Goal: Task Accomplishment & Management: Use online tool/utility

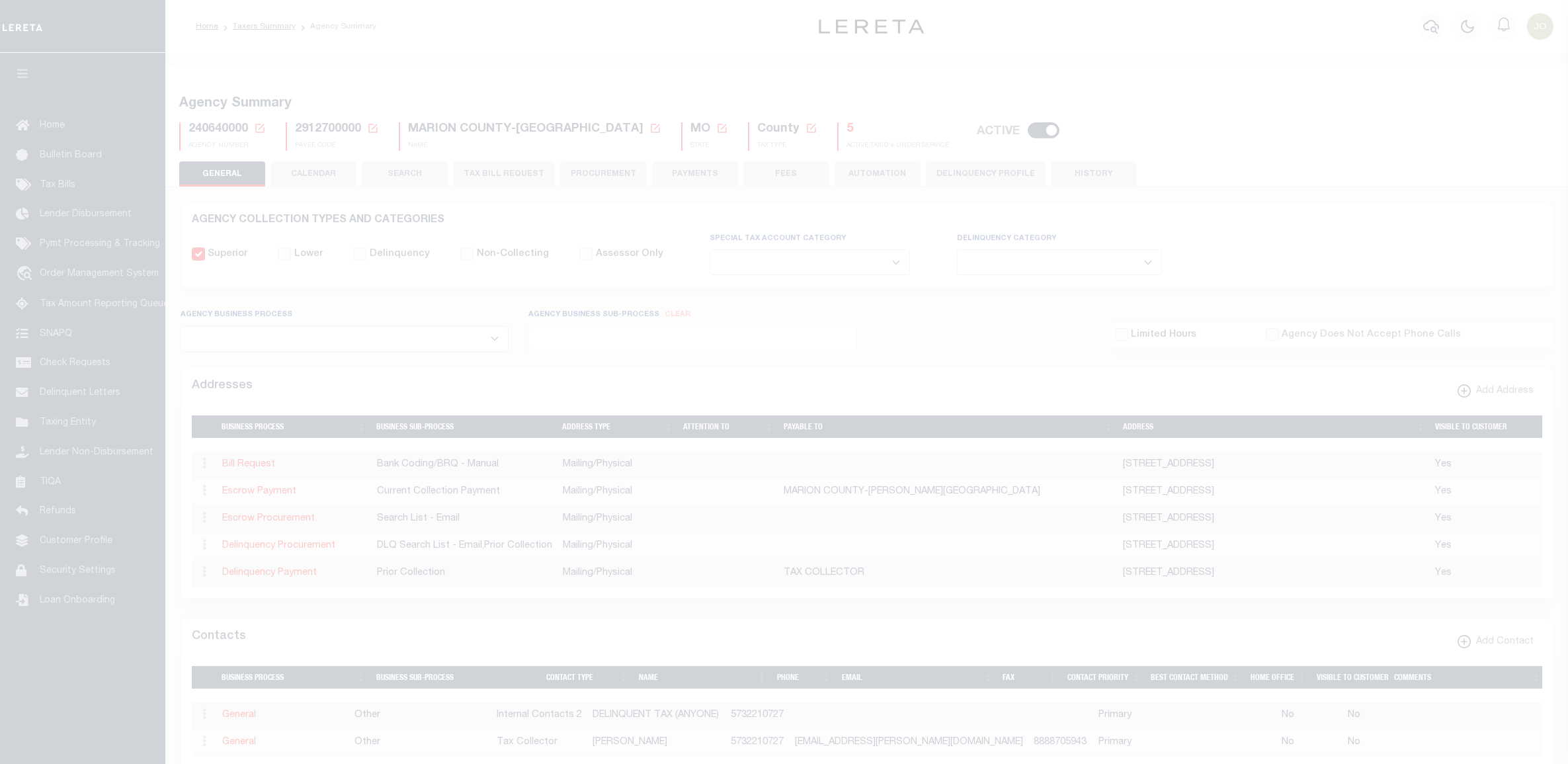
select select
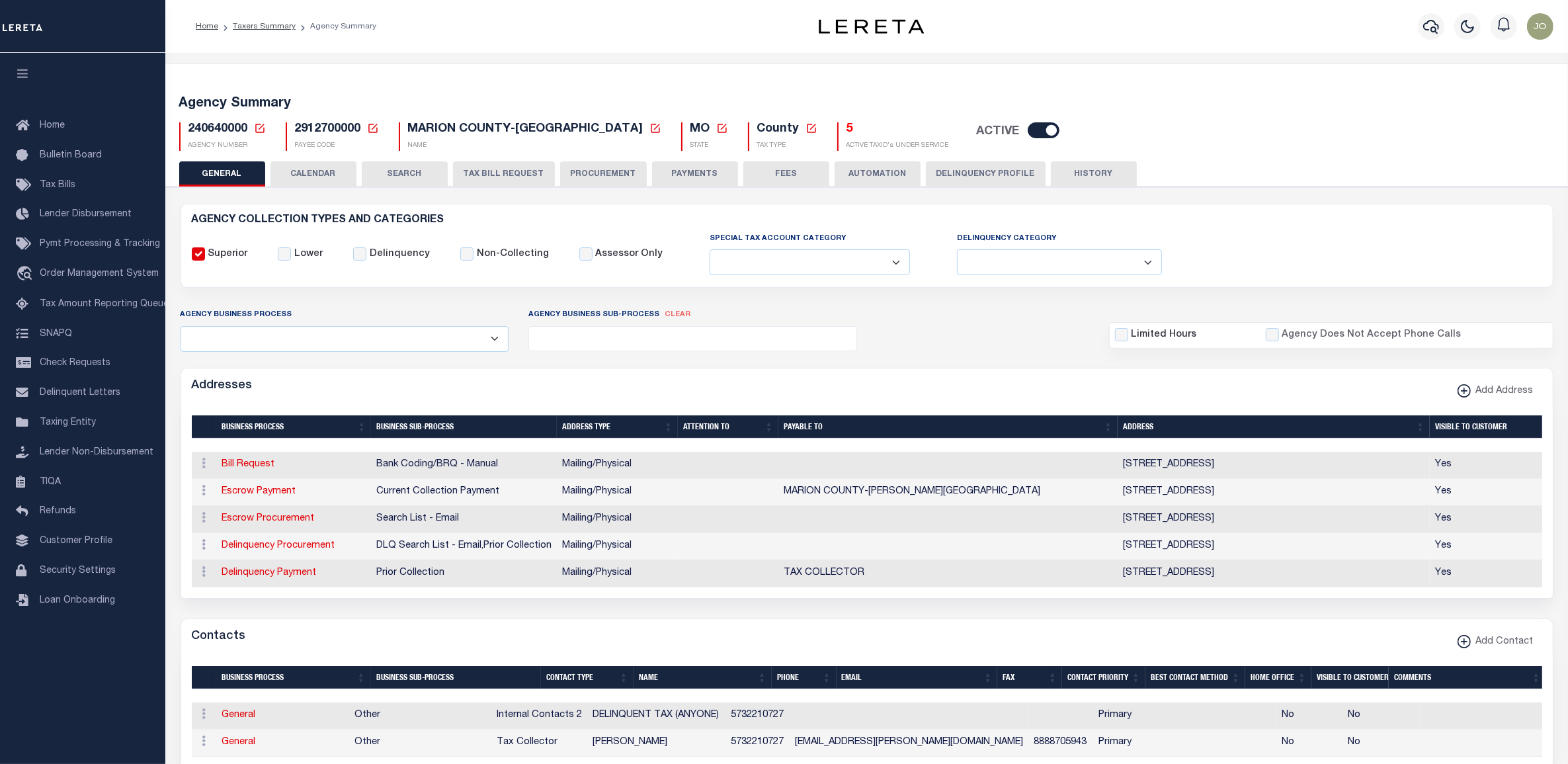
click at [622, 301] on form "AGENCY COLLECTION TYPES AND CATEGORIES Superior Lower Delinquency Non-Collectin…" at bounding box center [867, 771] width 1373 height 1135
click at [598, 301] on form "AGENCY COLLECTION TYPES AND CATEGORIES Superior Lower Delinquency Non-Collectin…" at bounding box center [867, 771] width 1373 height 1135
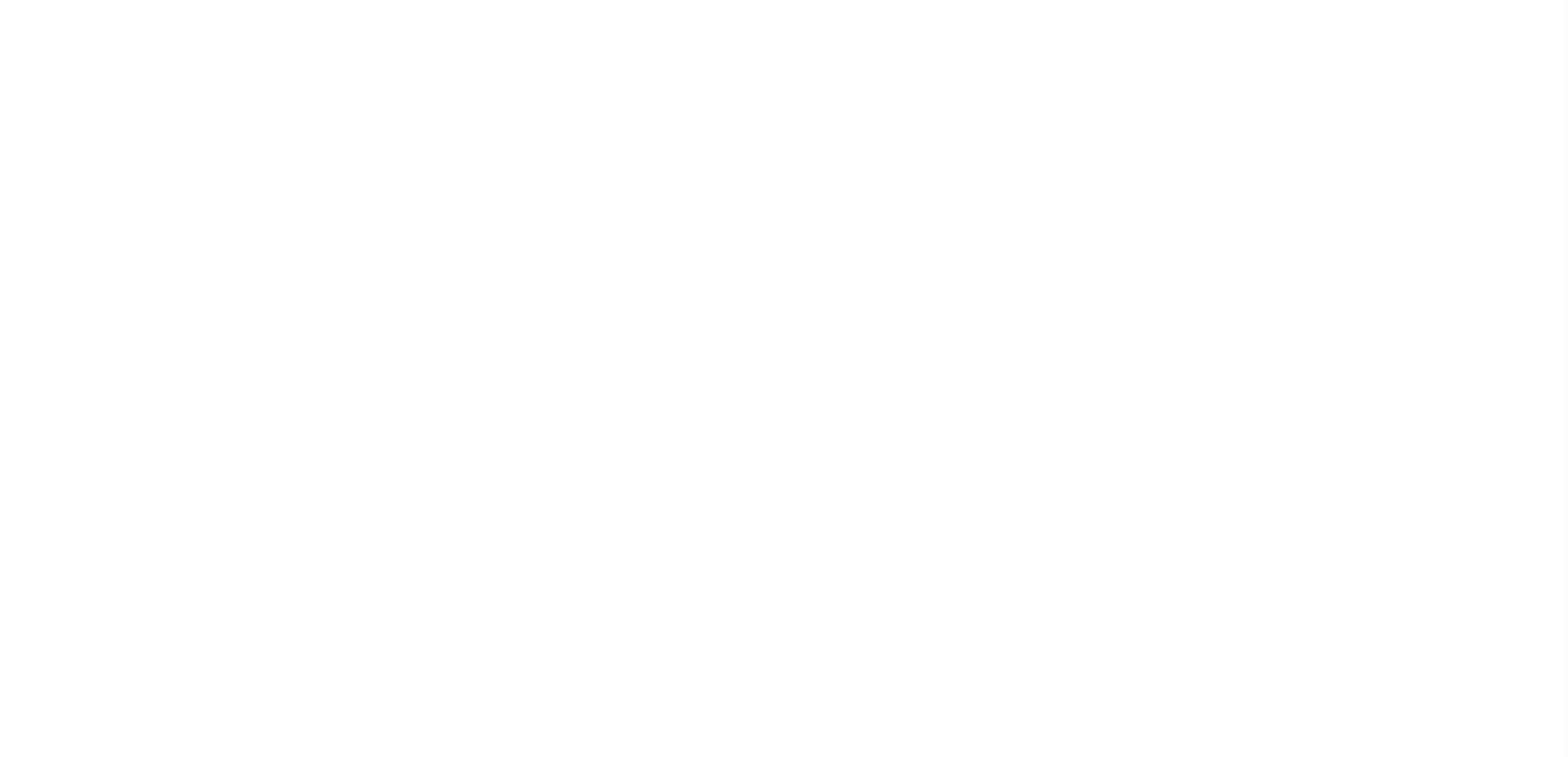
select select
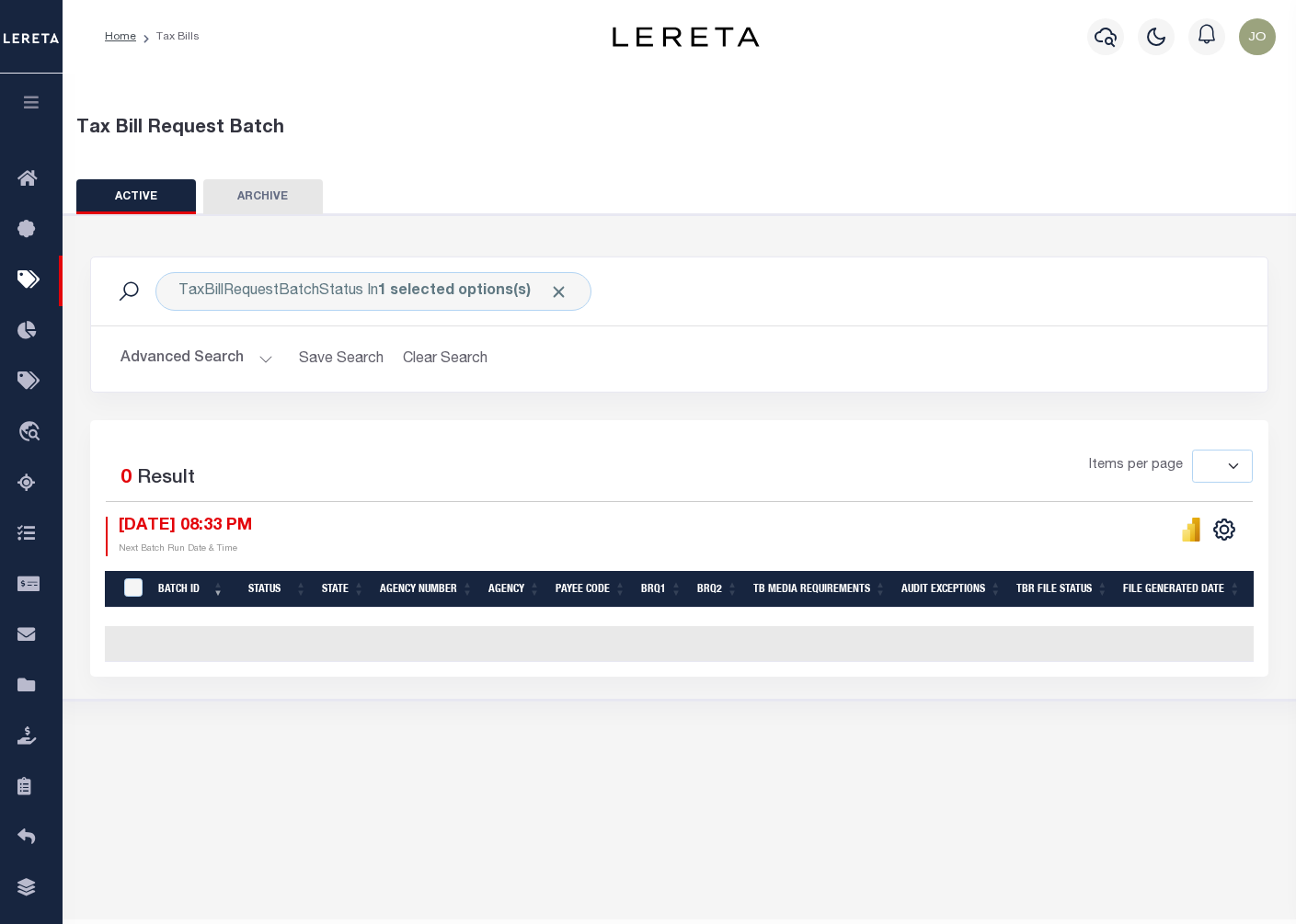
click at [205, 360] on button "Advanced Search" at bounding box center [197, 359] width 153 height 36
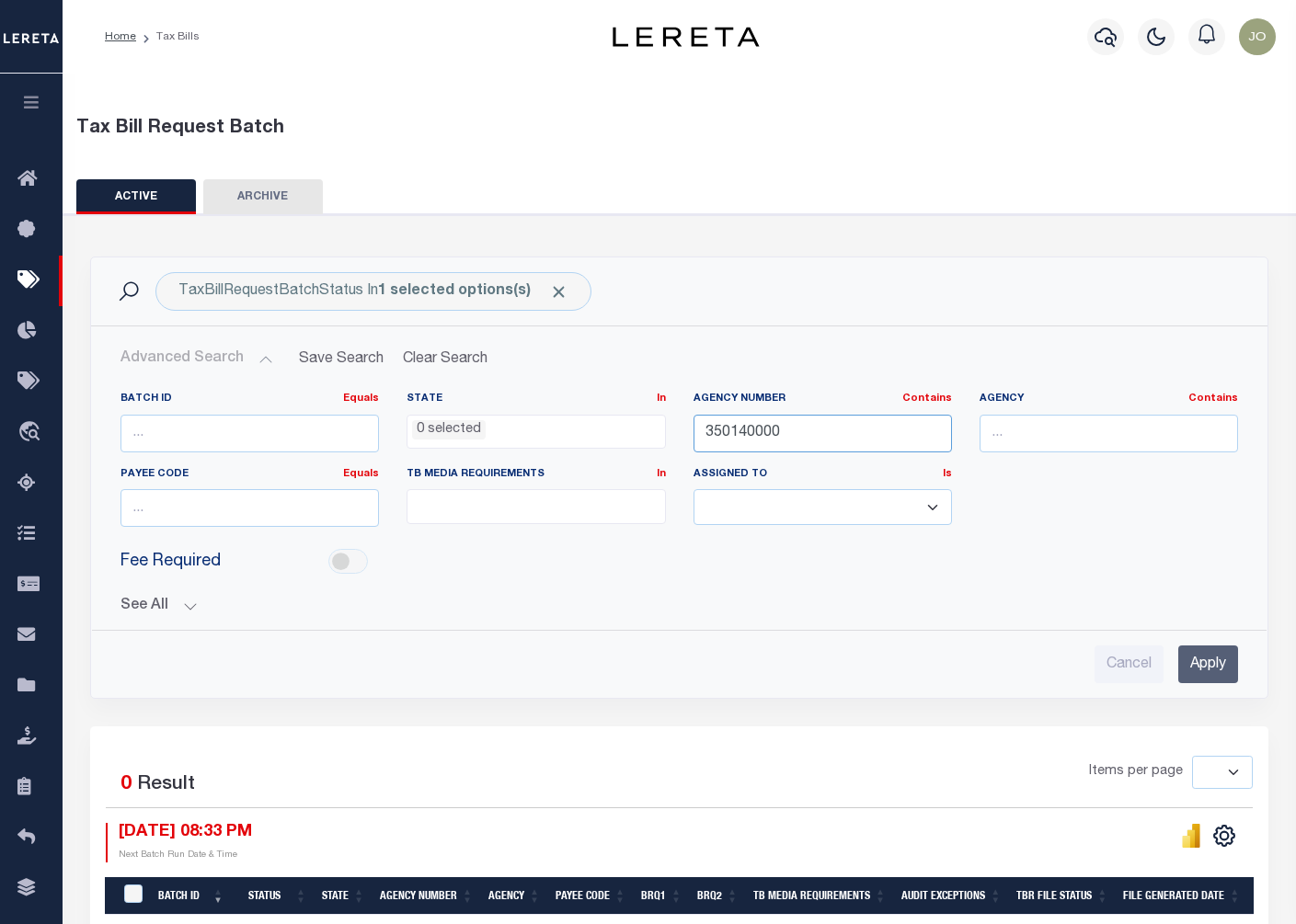
click at [730, 421] on input "350140000" at bounding box center [823, 433] width 258 height 38
paste input "40130"
type input "401300000"
click at [1207, 657] on input "Apply" at bounding box center [1208, 664] width 60 height 38
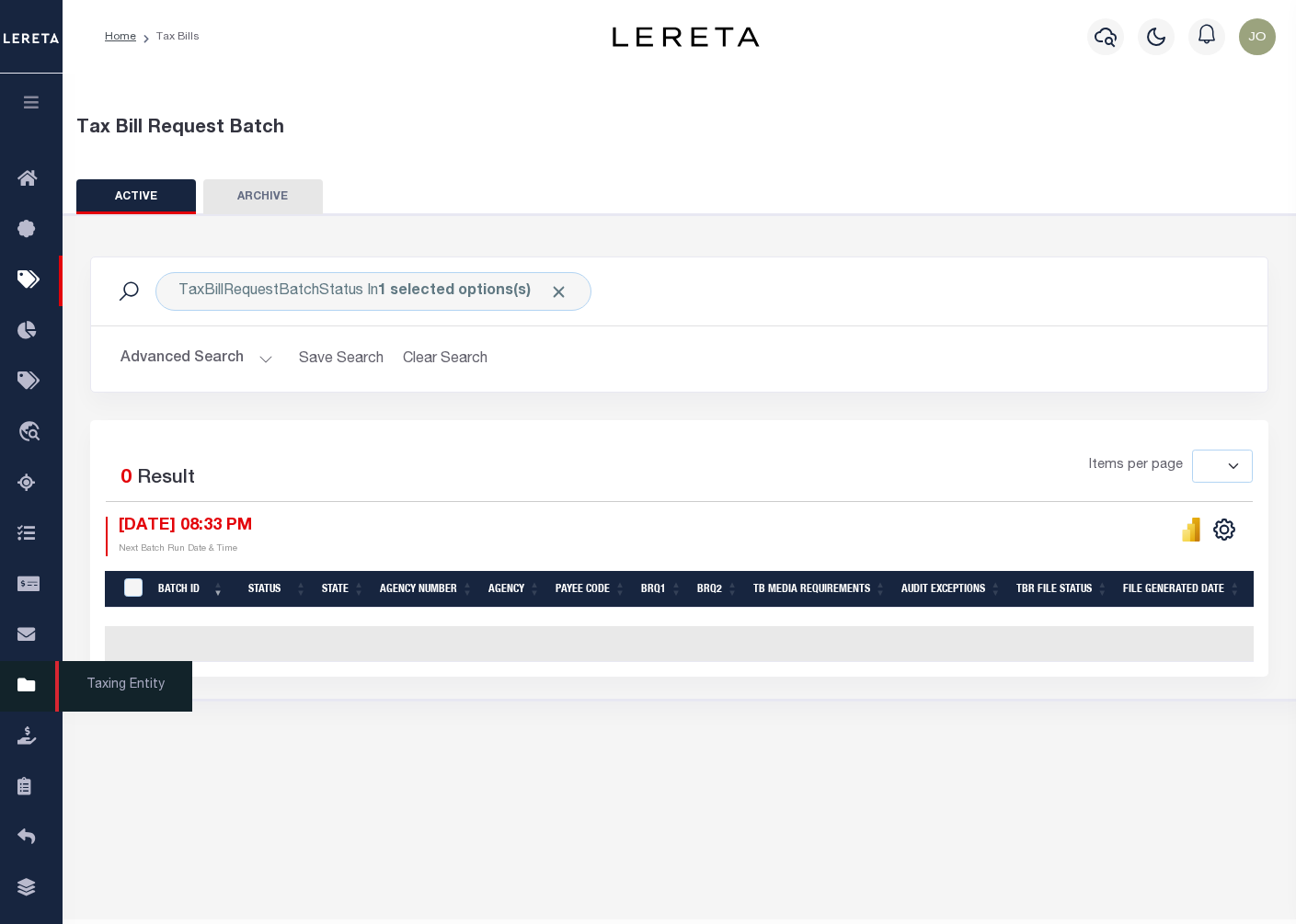
click at [25, 698] on icon at bounding box center [32, 686] width 29 height 23
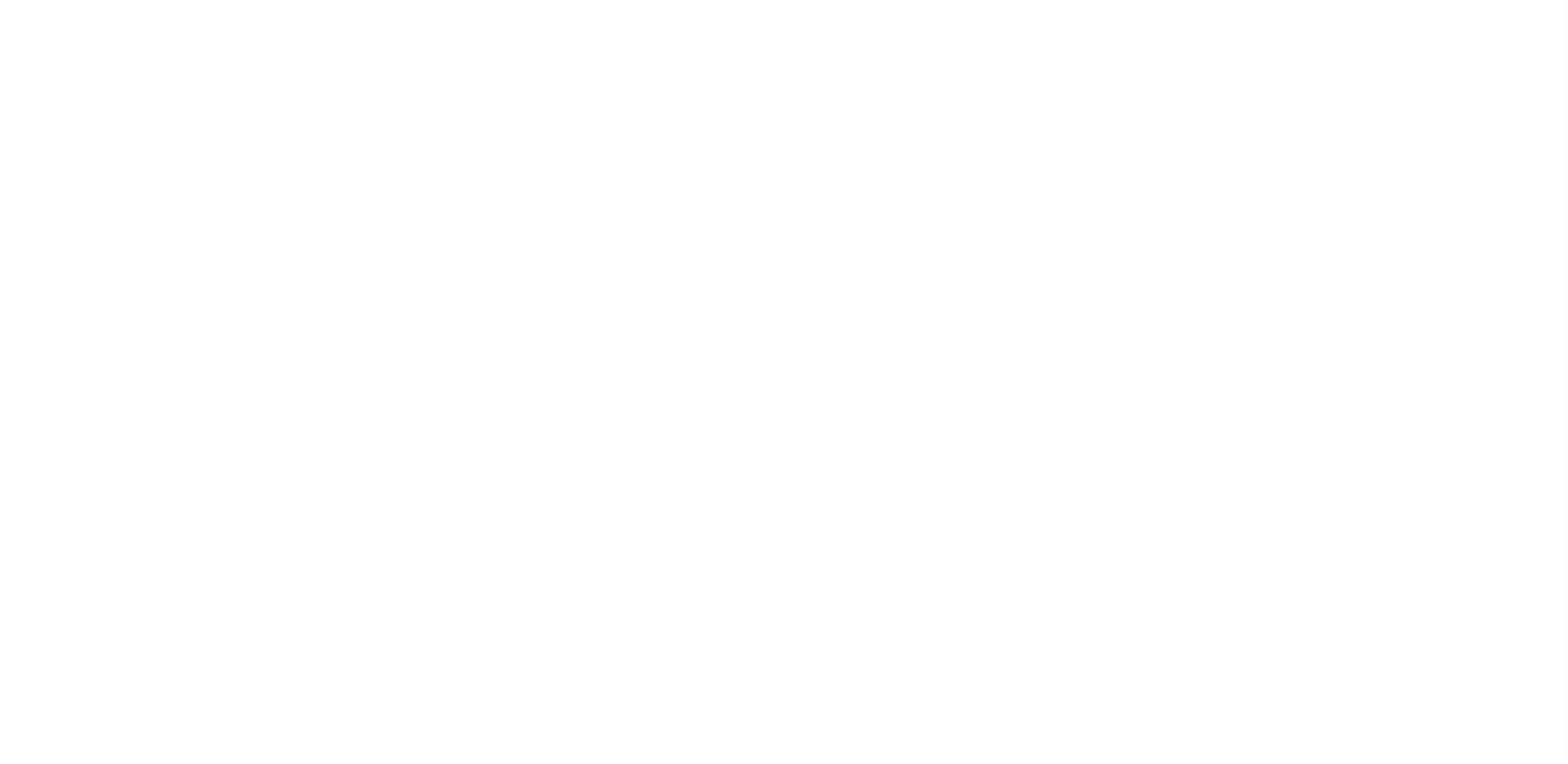
select select
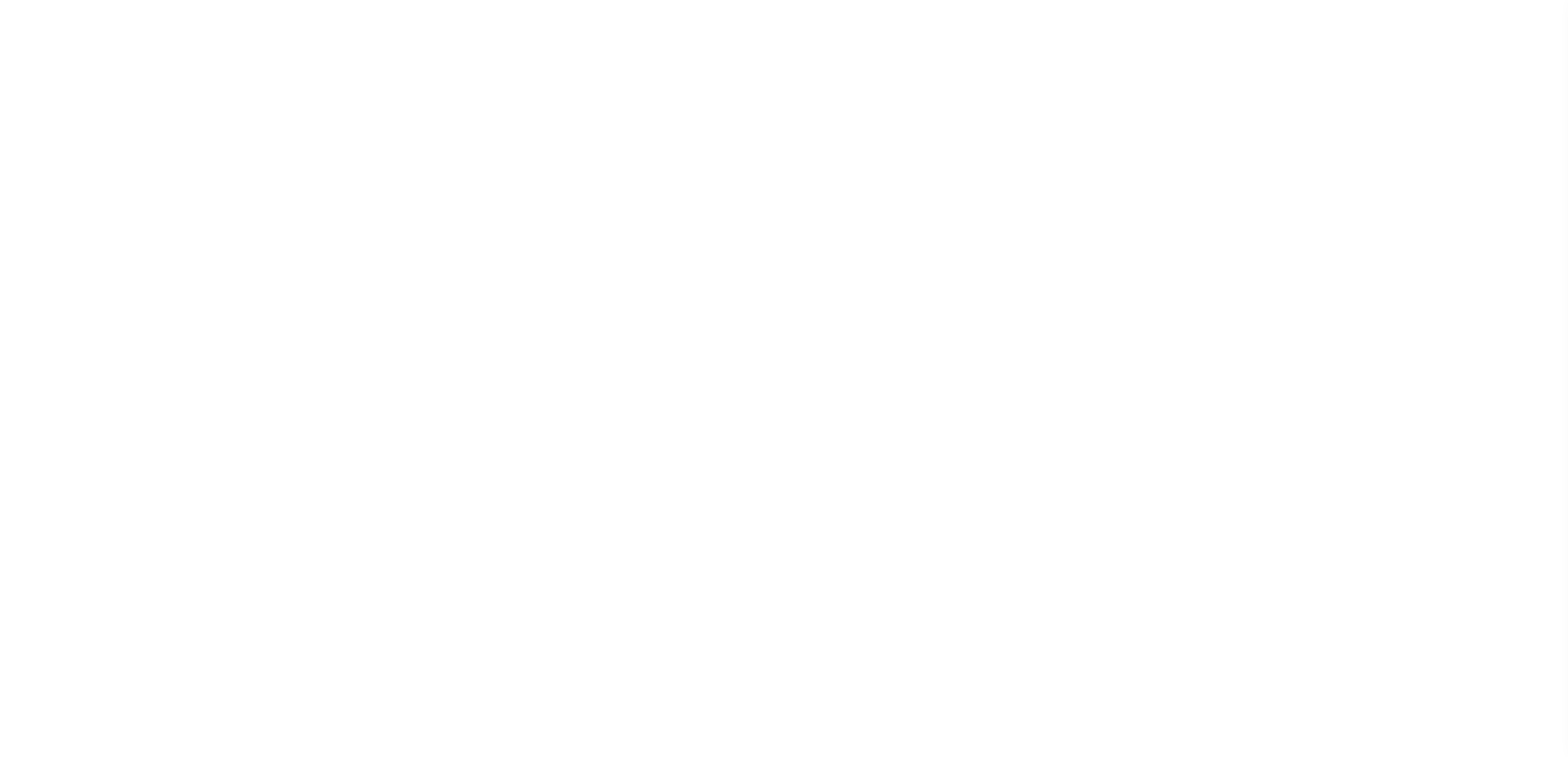
select select
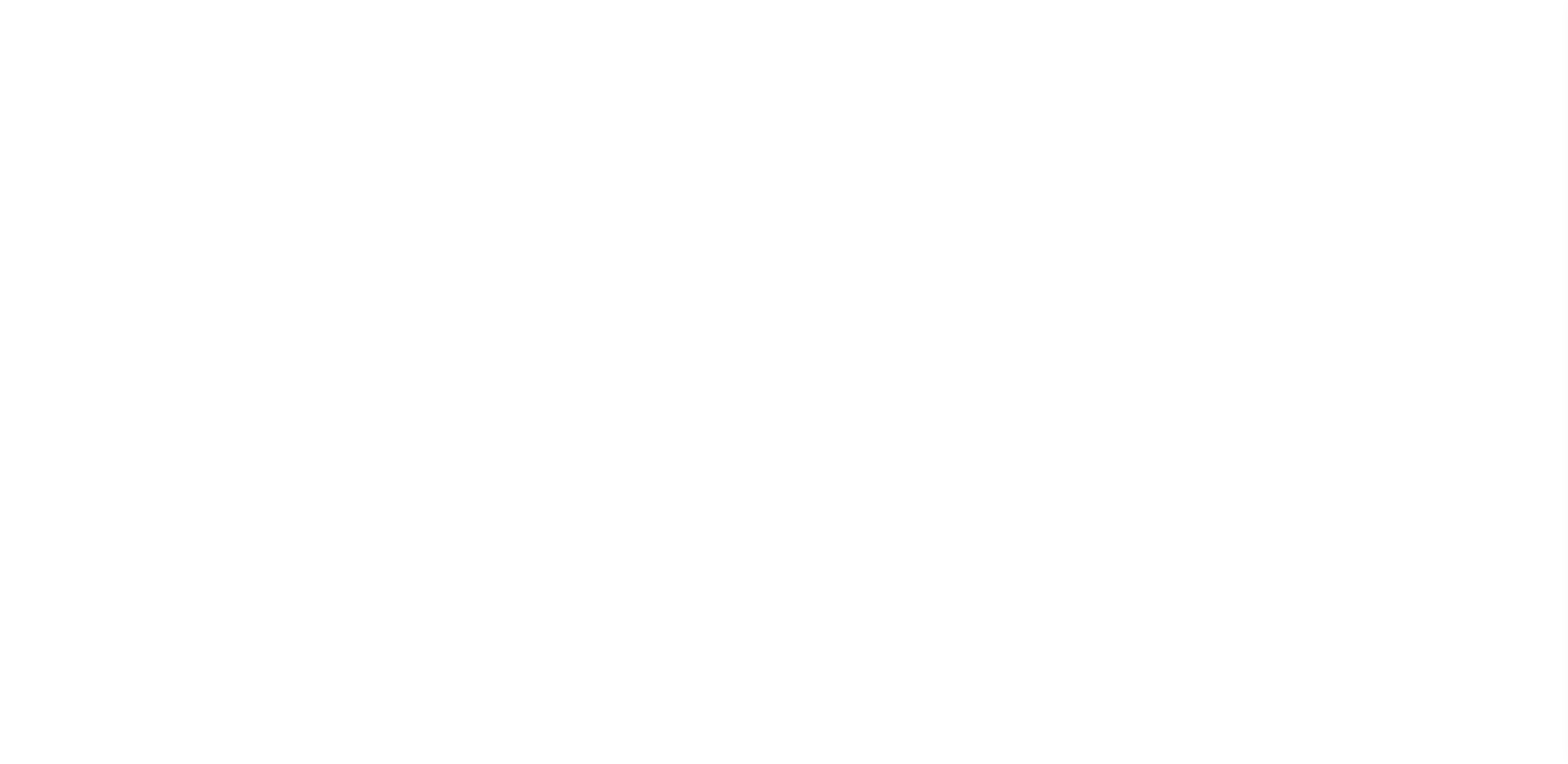
select select "Mixed Portfolio"
select select "Tier 1"
select select "FIC"
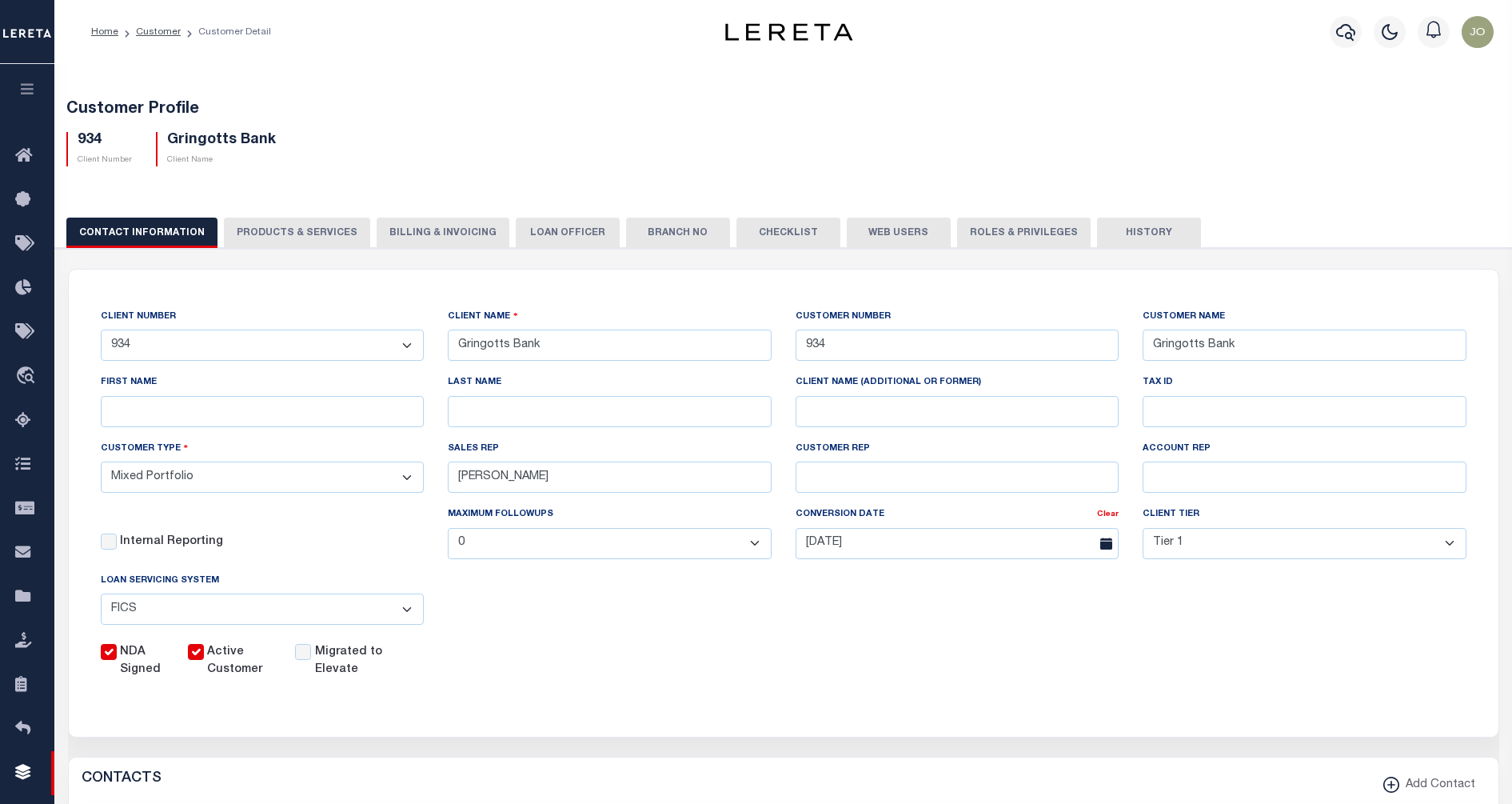
click at [26, 91] on icon "button" at bounding box center [28, 88] width 19 height 14
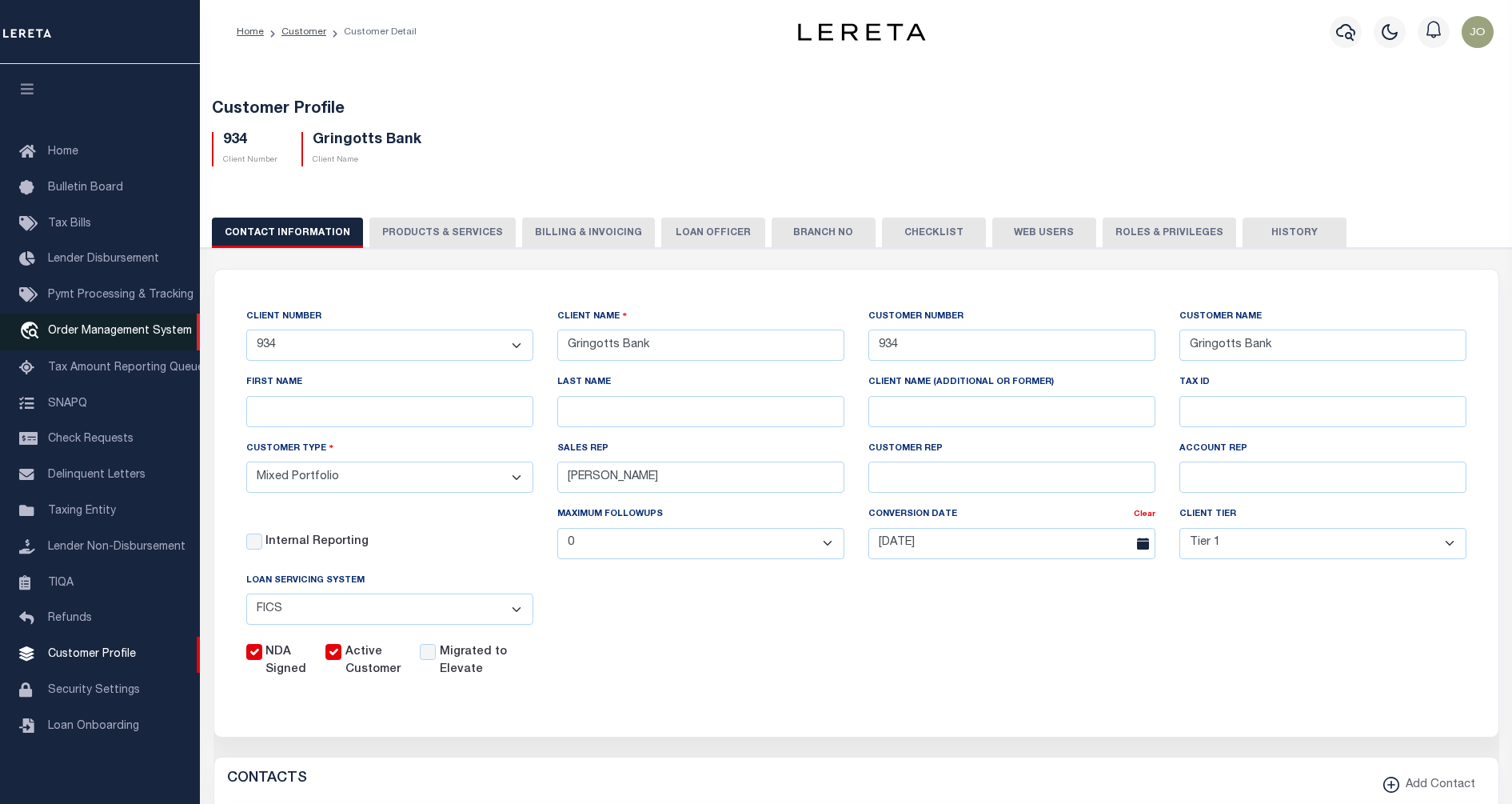
click at [113, 337] on span "Order Management System" at bounding box center [119, 331] width 144 height 11
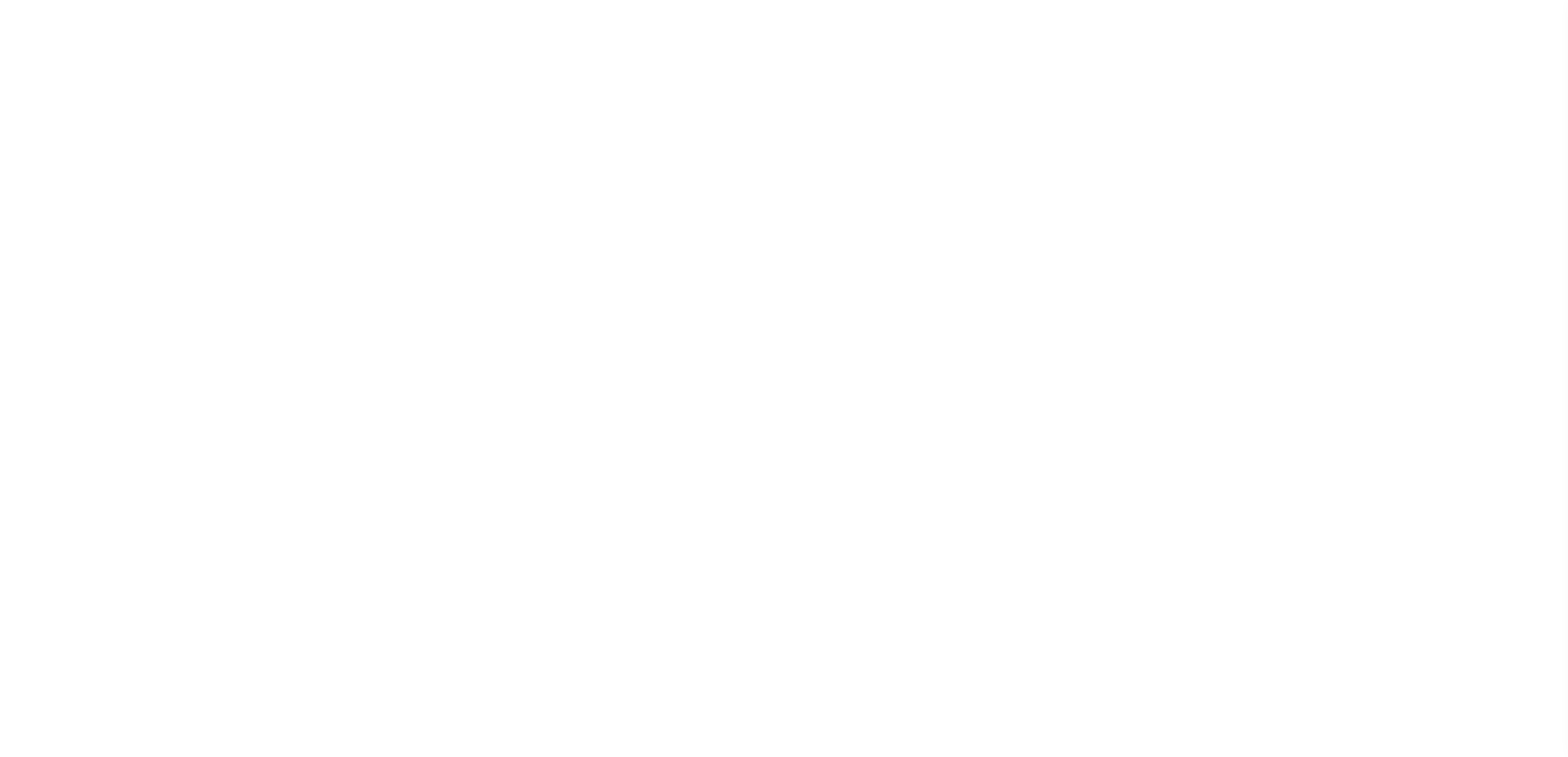
select select
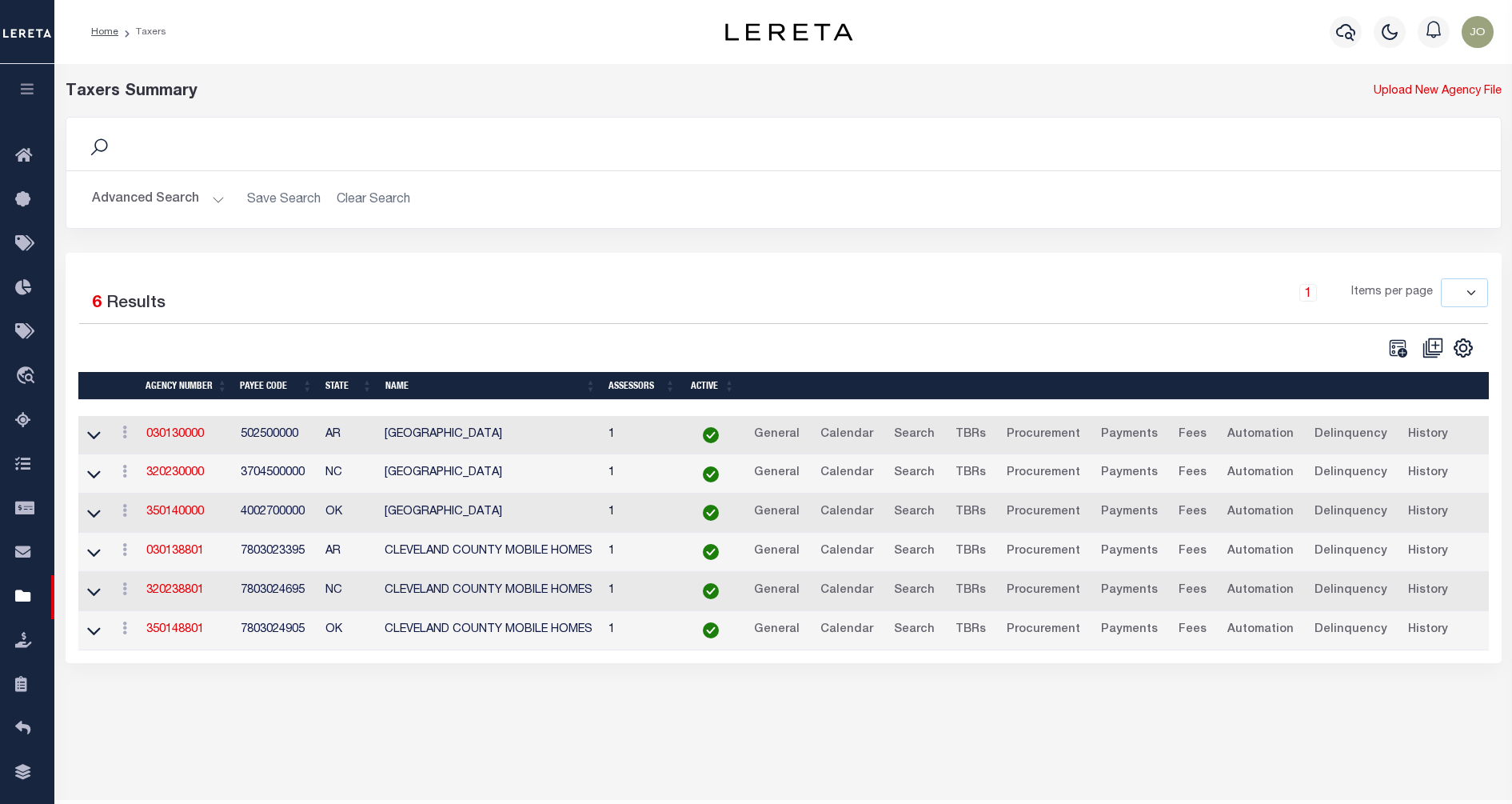
click at [101, 517] on link at bounding box center [94, 511] width 19 height 11
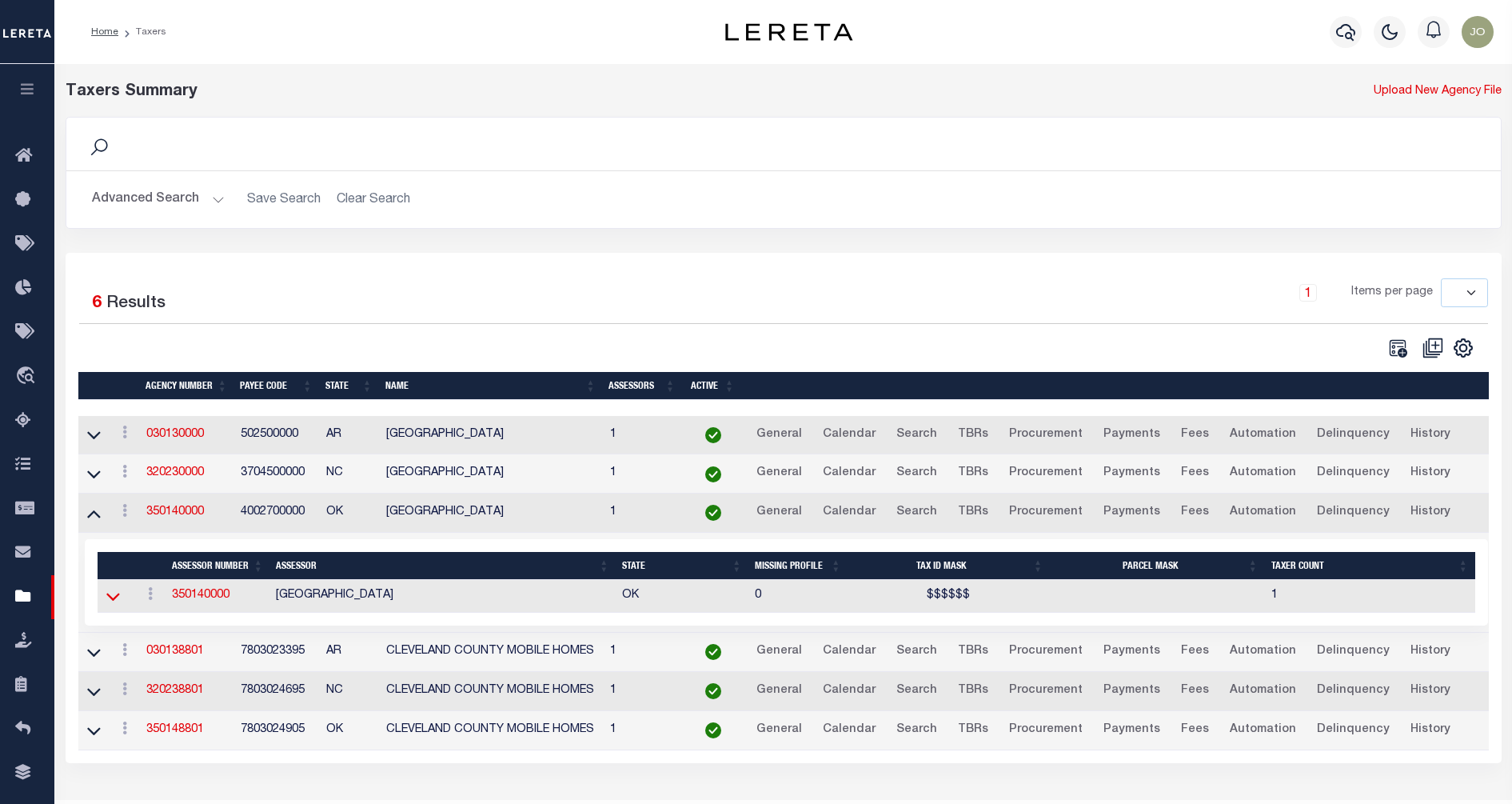
click at [106, 602] on icon at bounding box center [113, 596] width 14 height 17
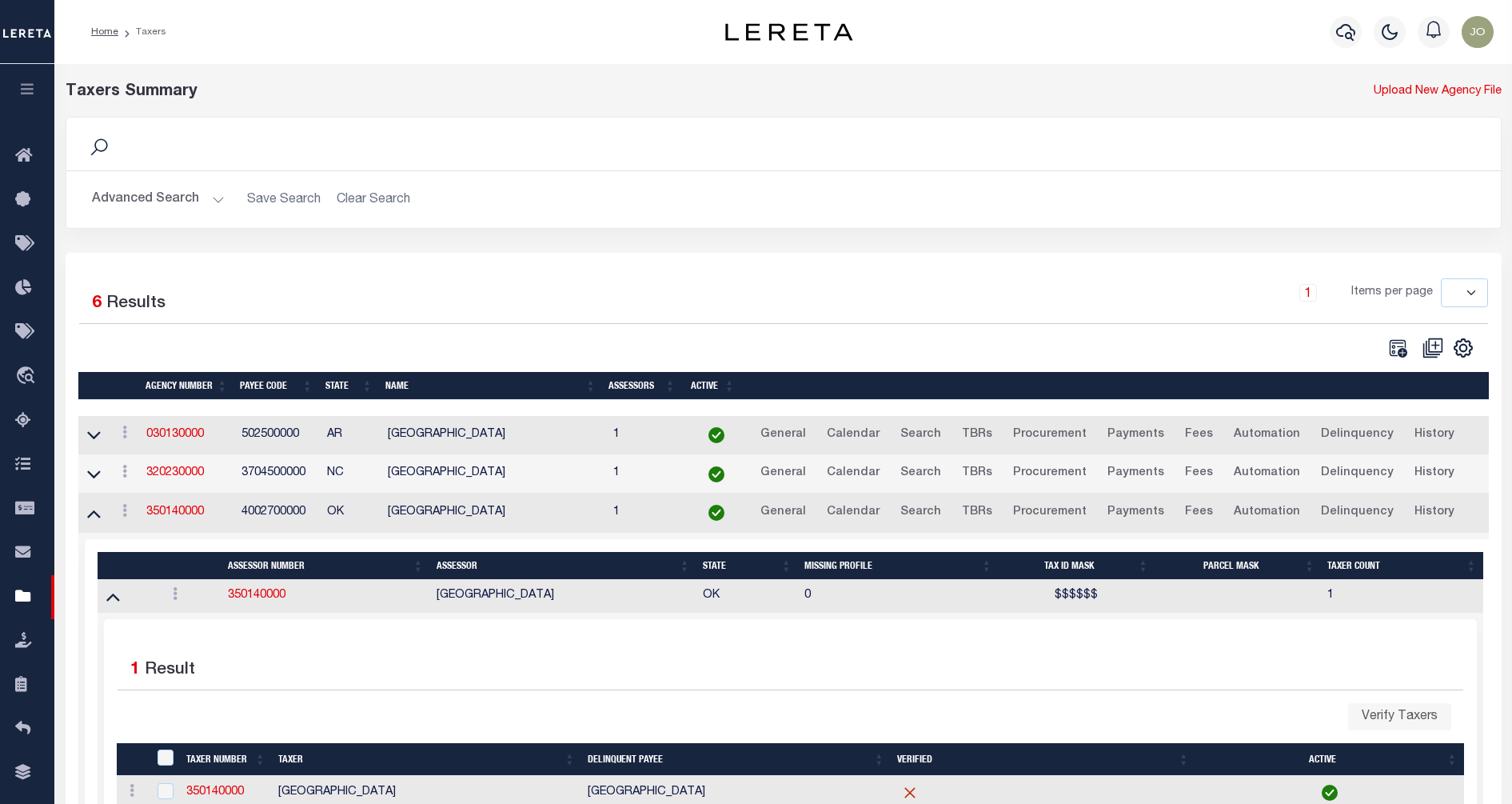
scroll to position [200, 0]
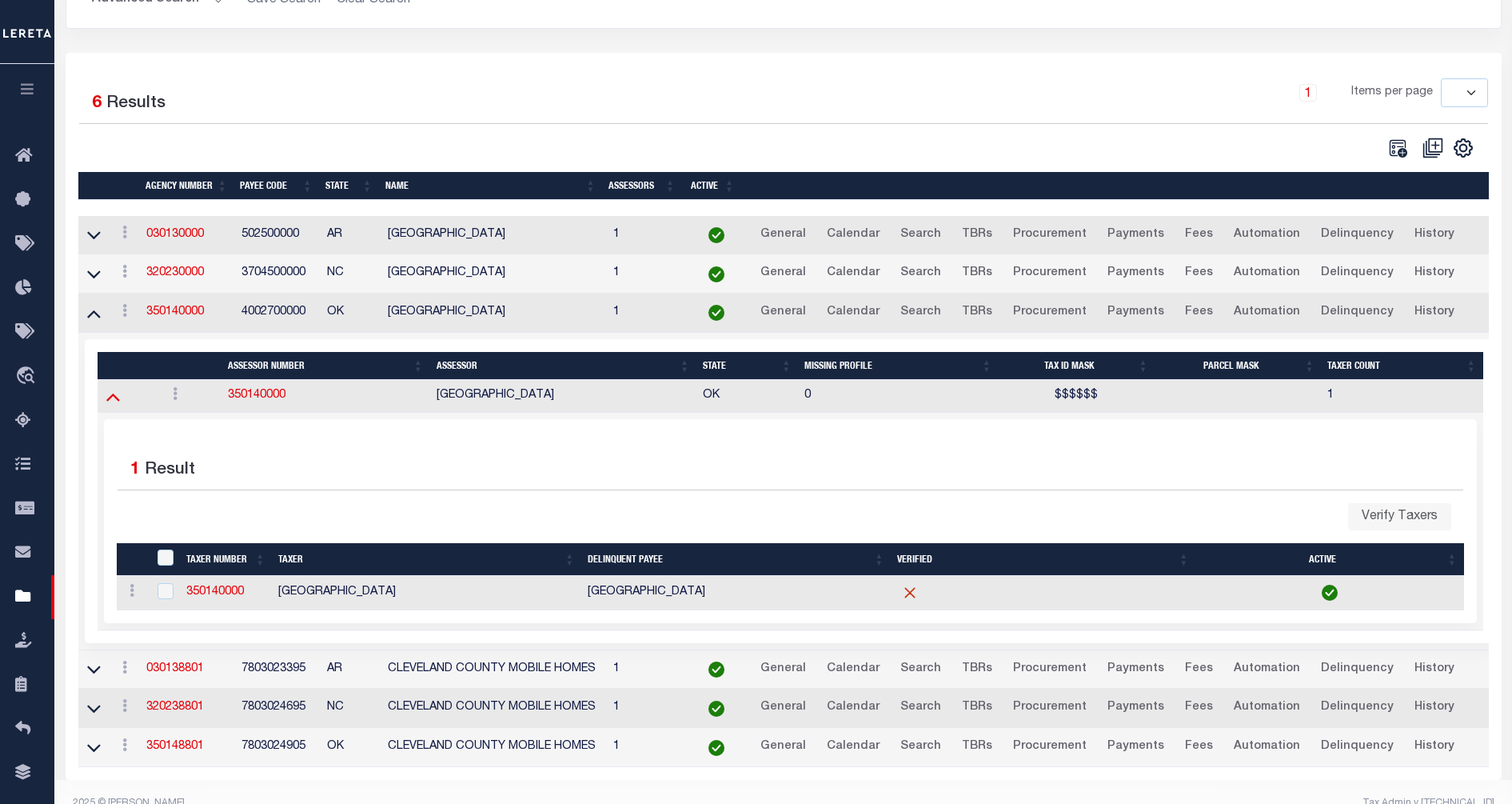
click at [108, 402] on icon at bounding box center [113, 396] width 14 height 17
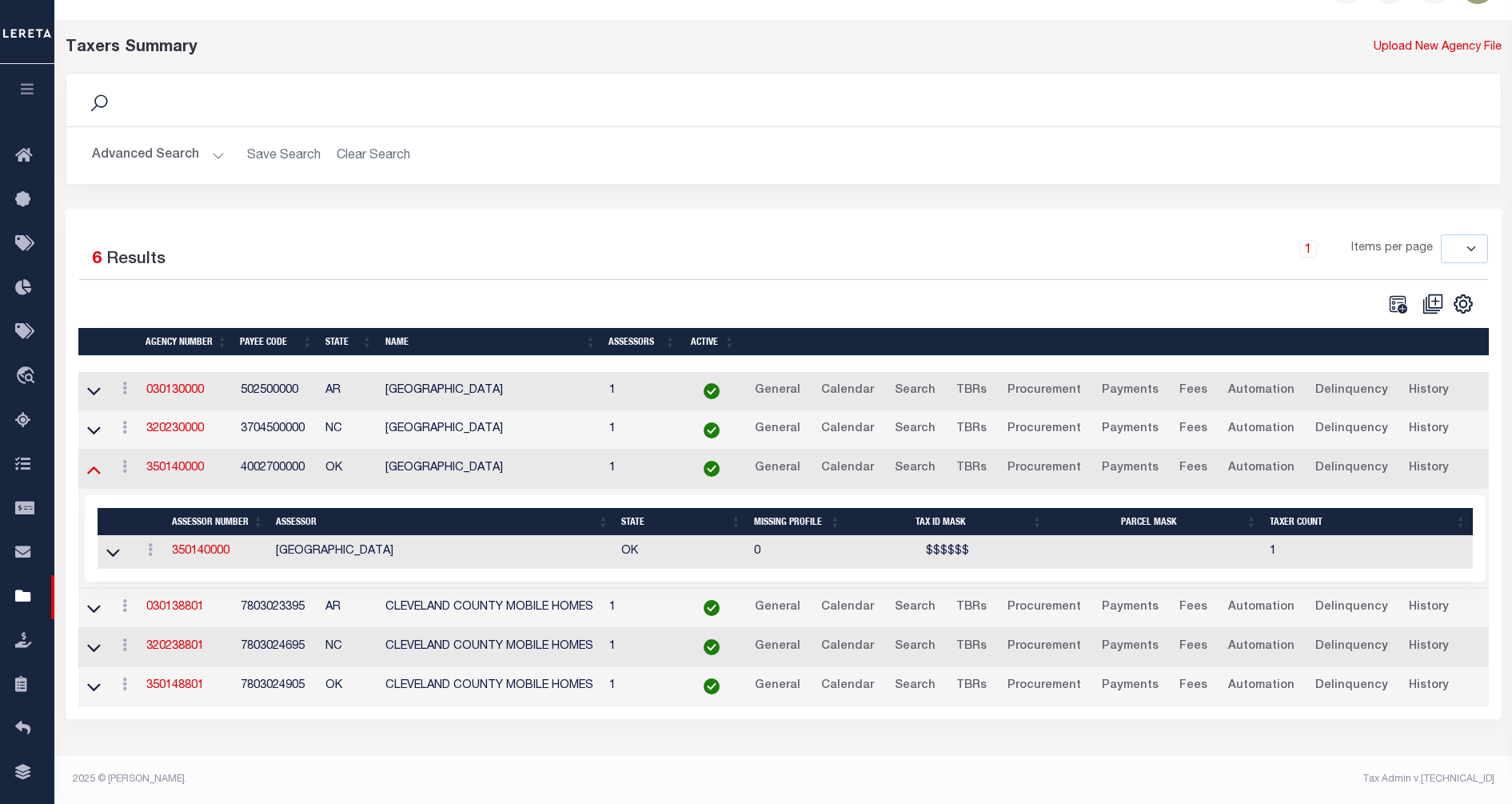
click at [96, 469] on icon at bounding box center [94, 470] width 14 height 17
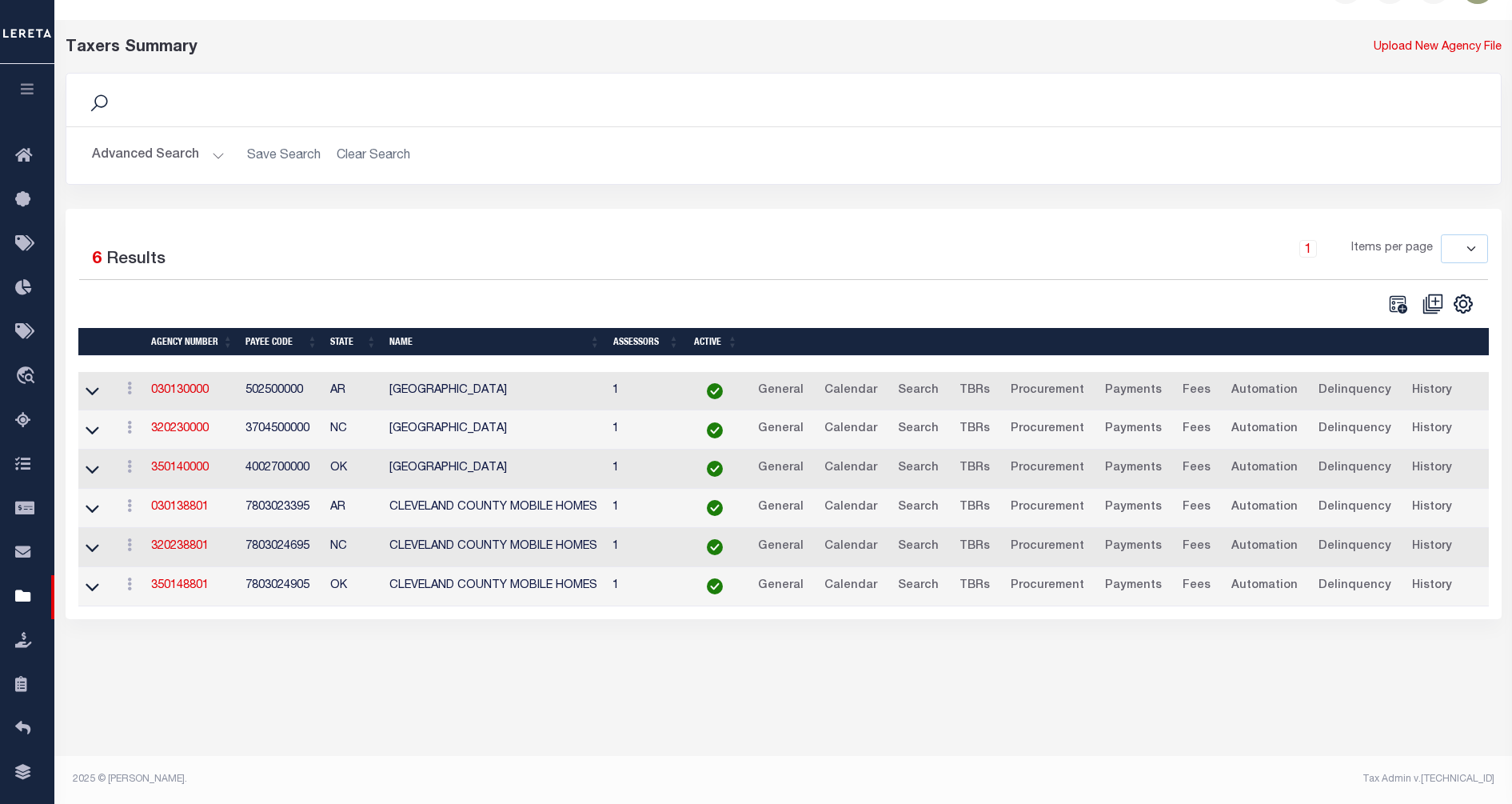
scroll to position [0, 0]
click at [616, 431] on td "1" at bounding box center [647, 430] width 79 height 39
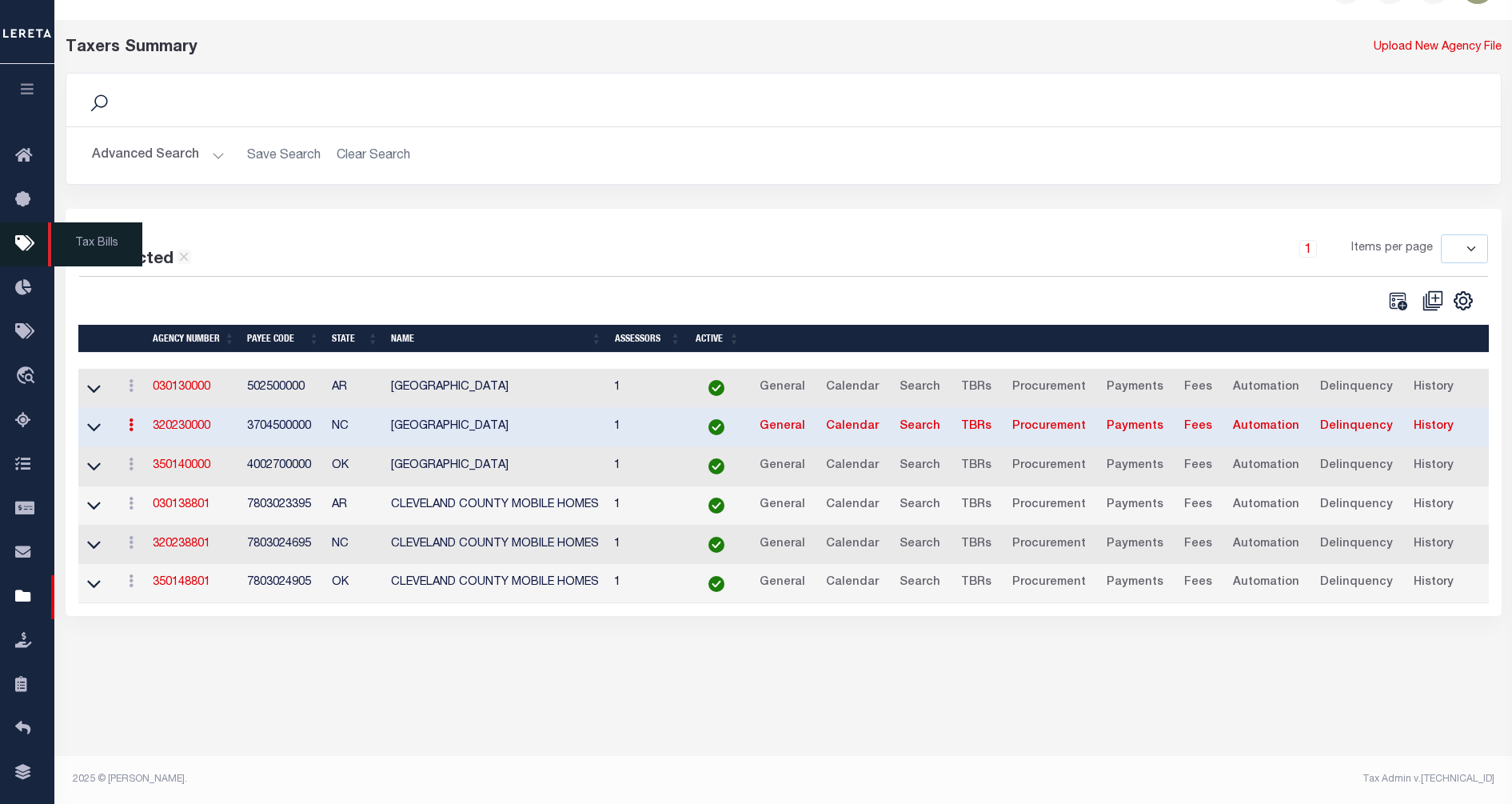
click at [20, 242] on icon at bounding box center [28, 245] width 26 height 20
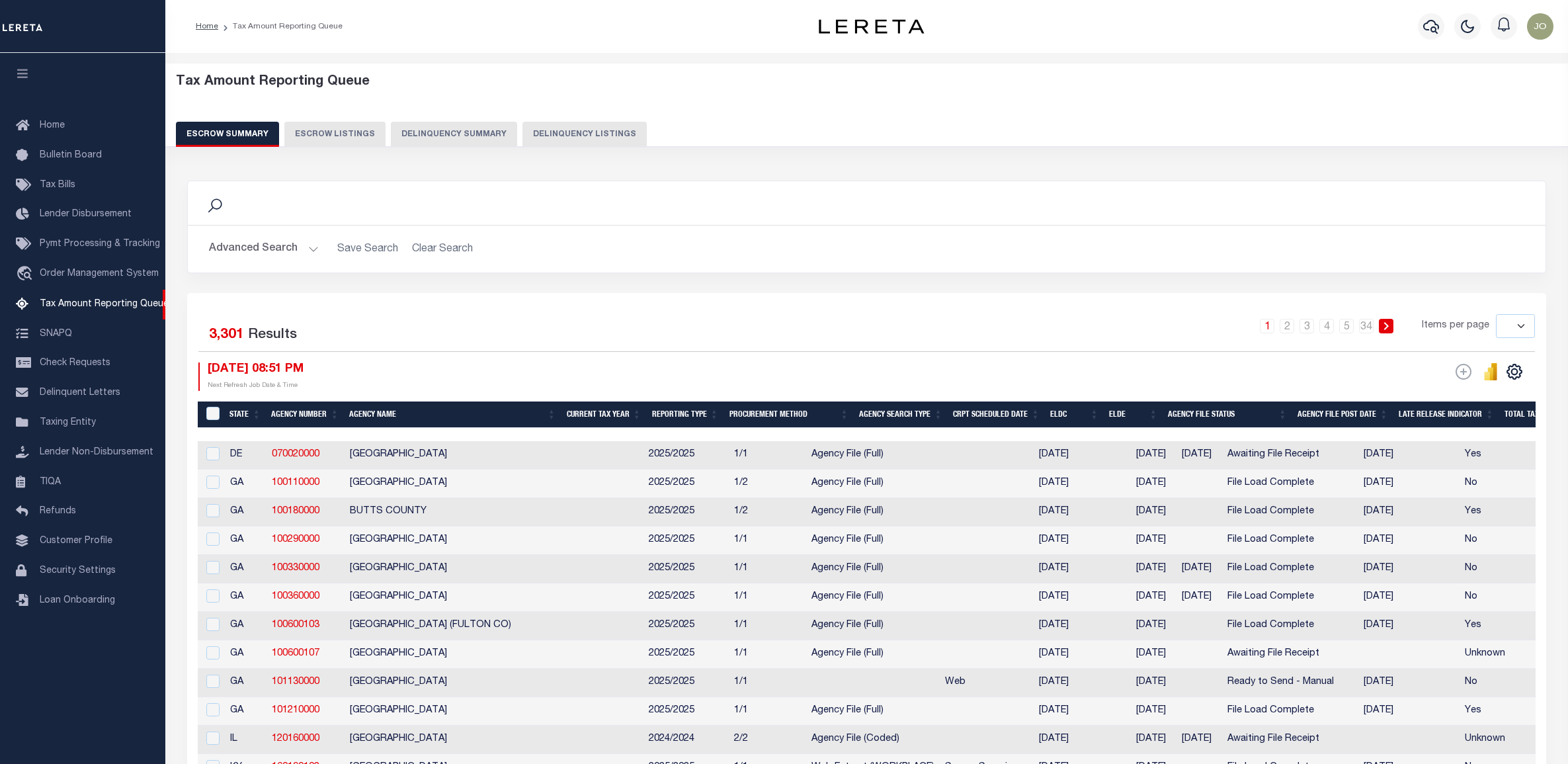
select select
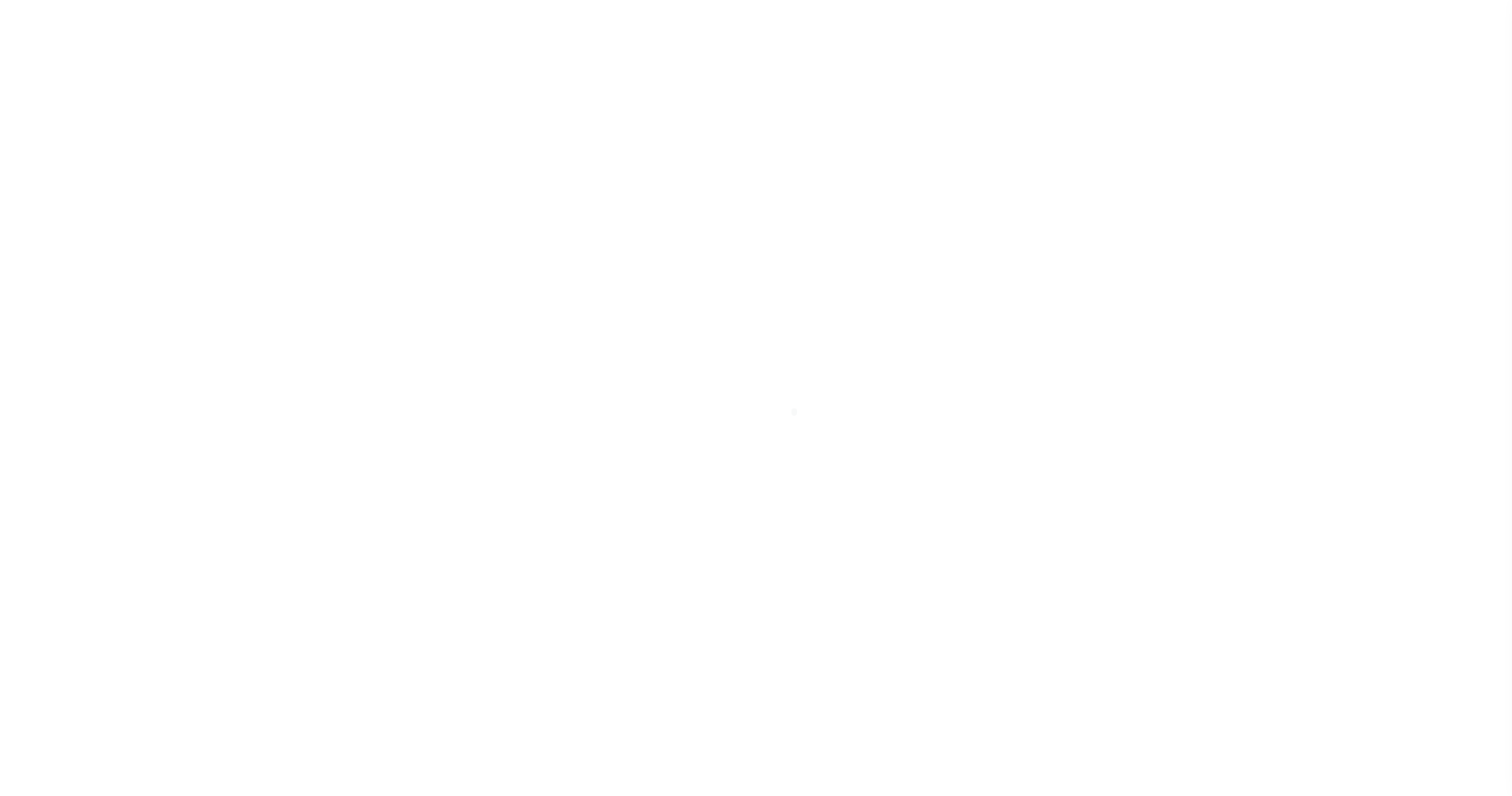
select select "200"
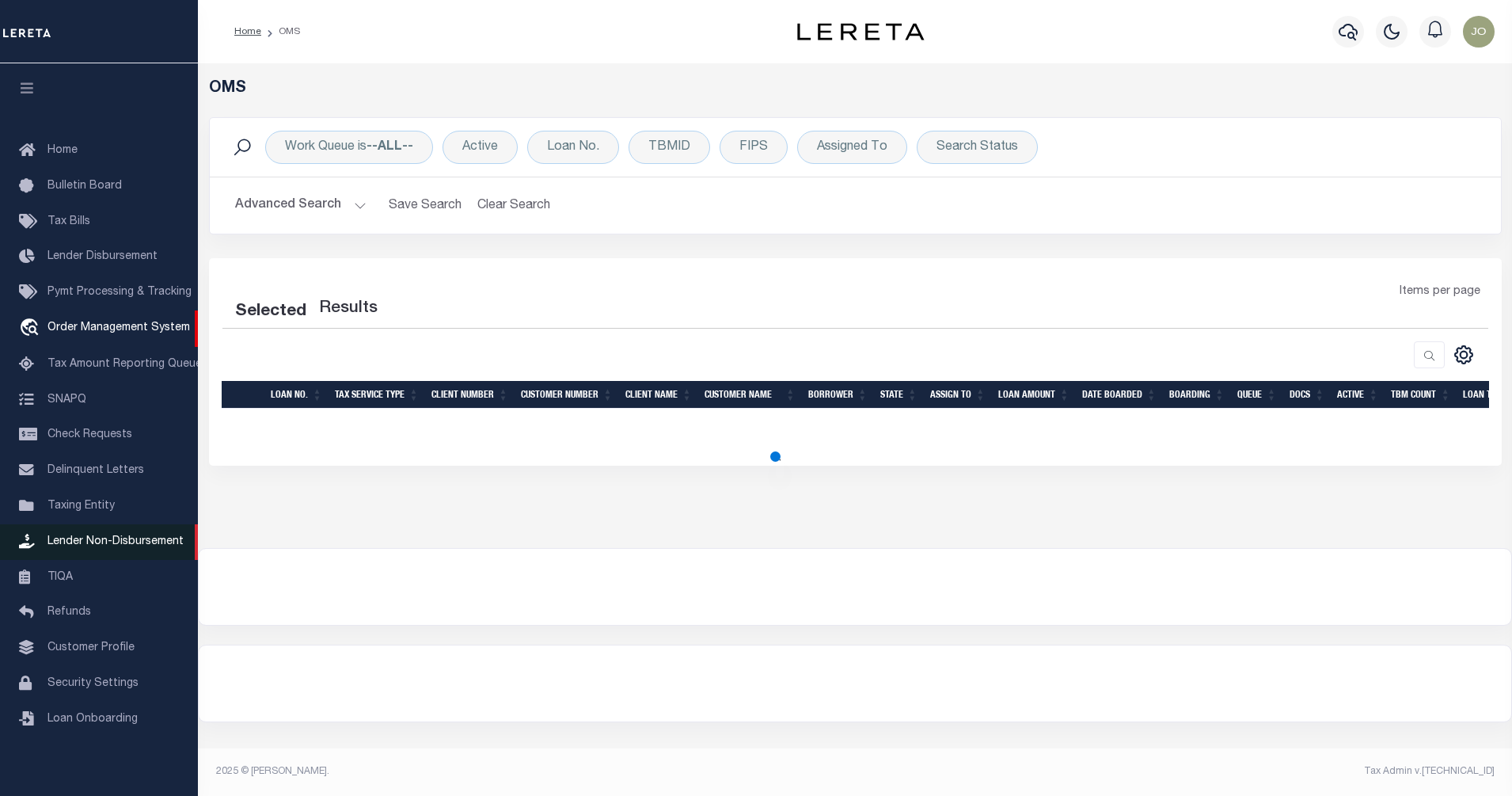
select select "200"
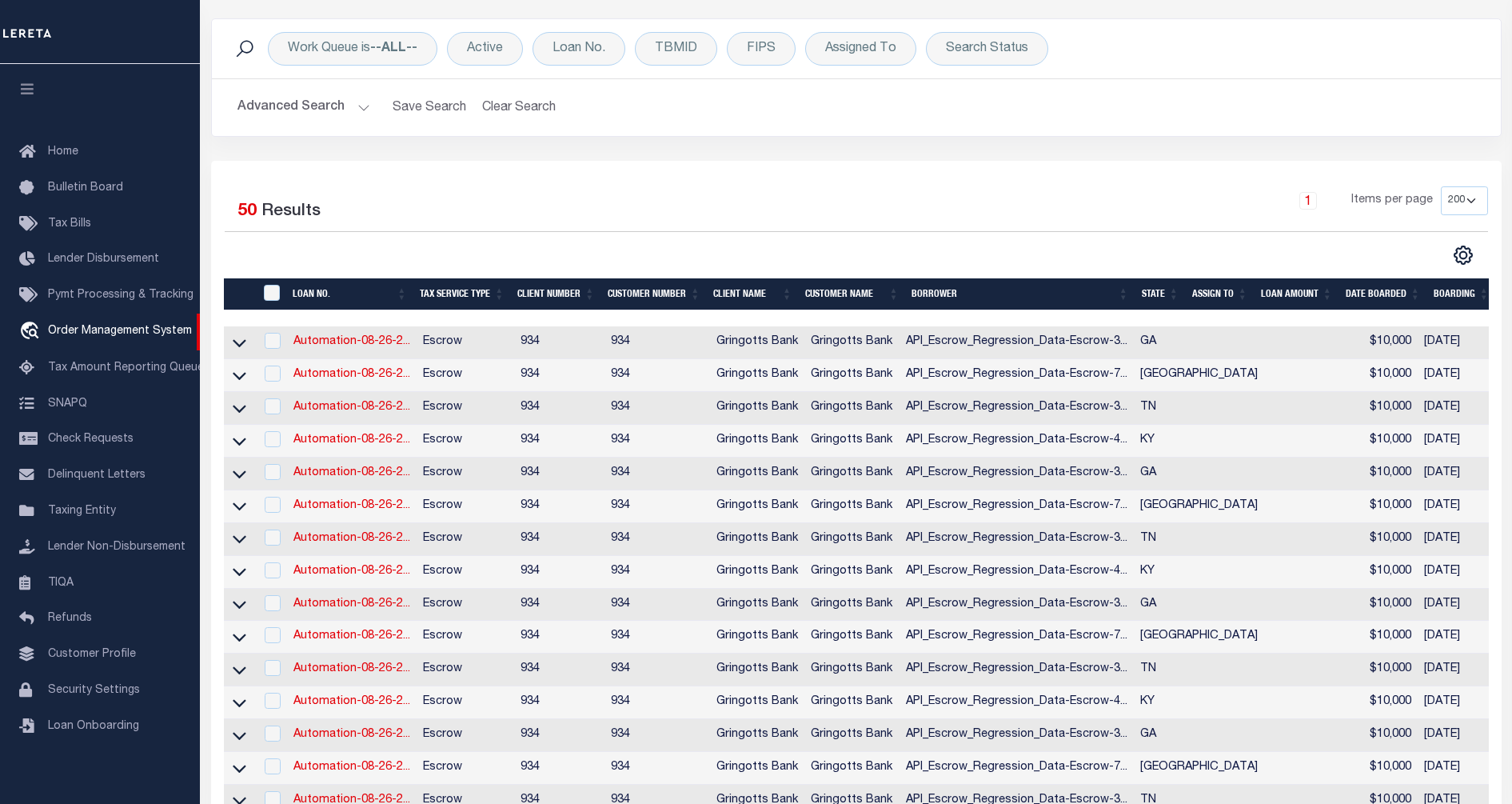
scroll to position [200, 0]
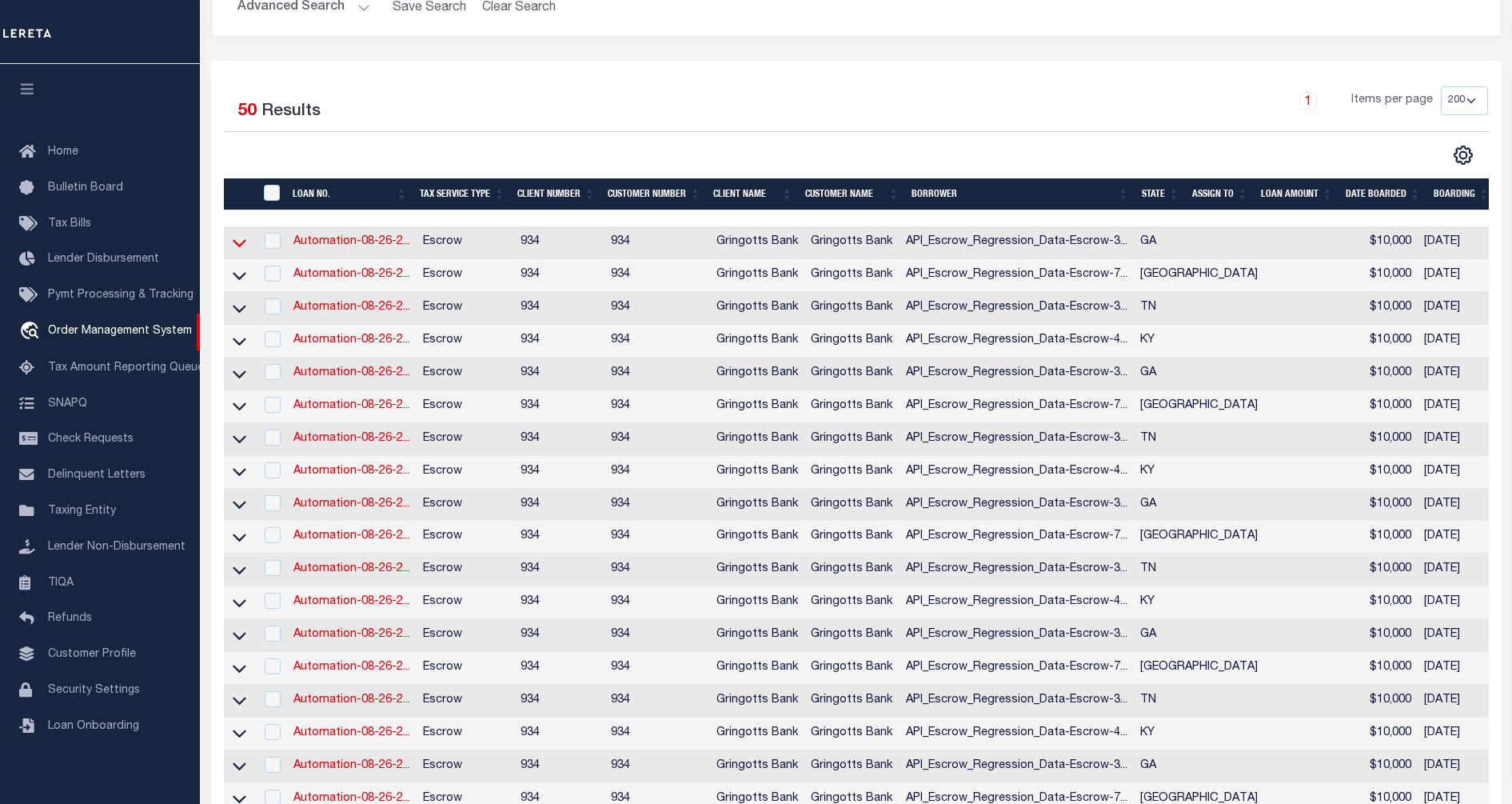
click at [236, 244] on icon at bounding box center [240, 243] width 14 height 17
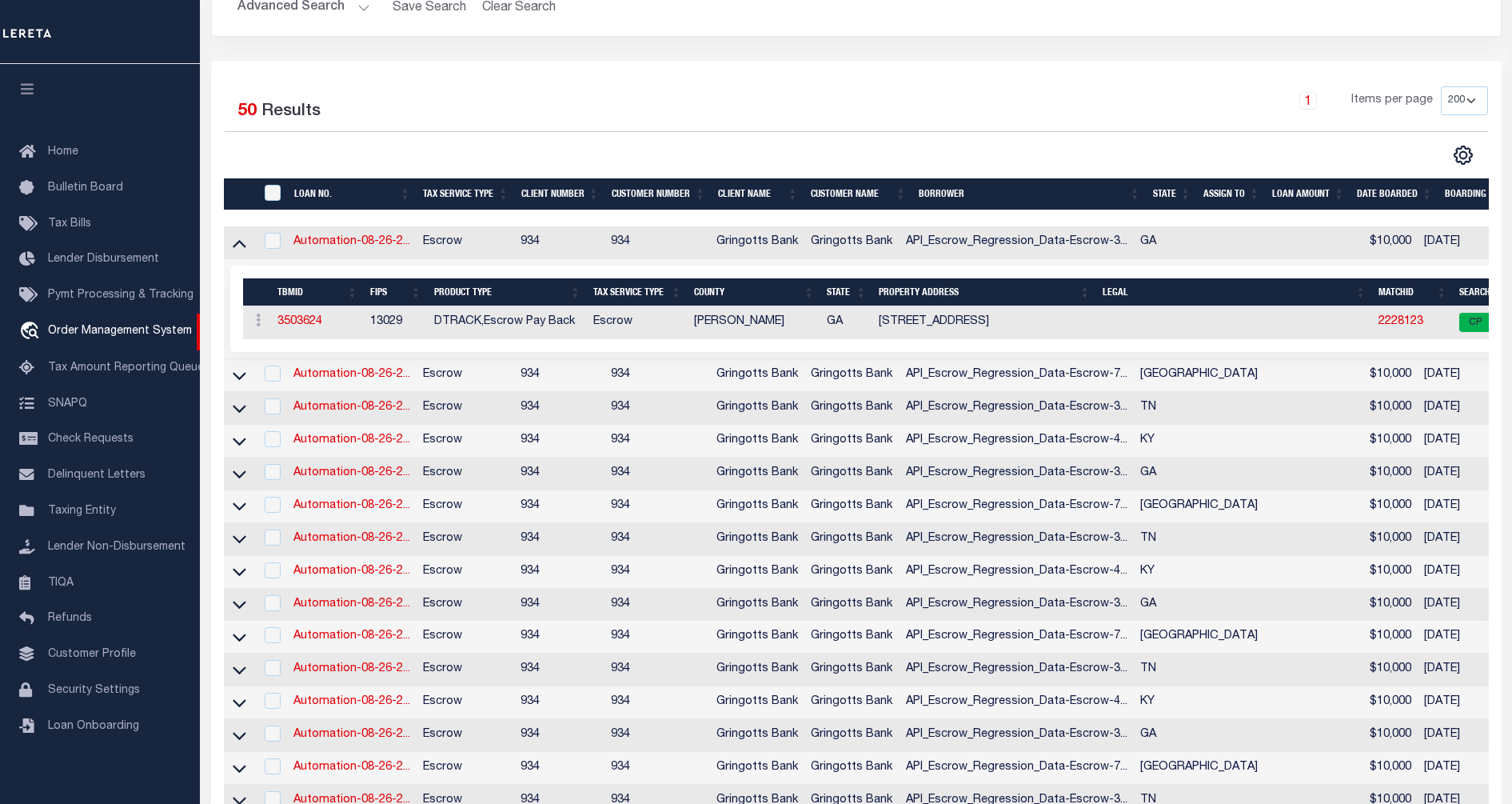
click at [236, 244] on icon at bounding box center [240, 243] width 14 height 17
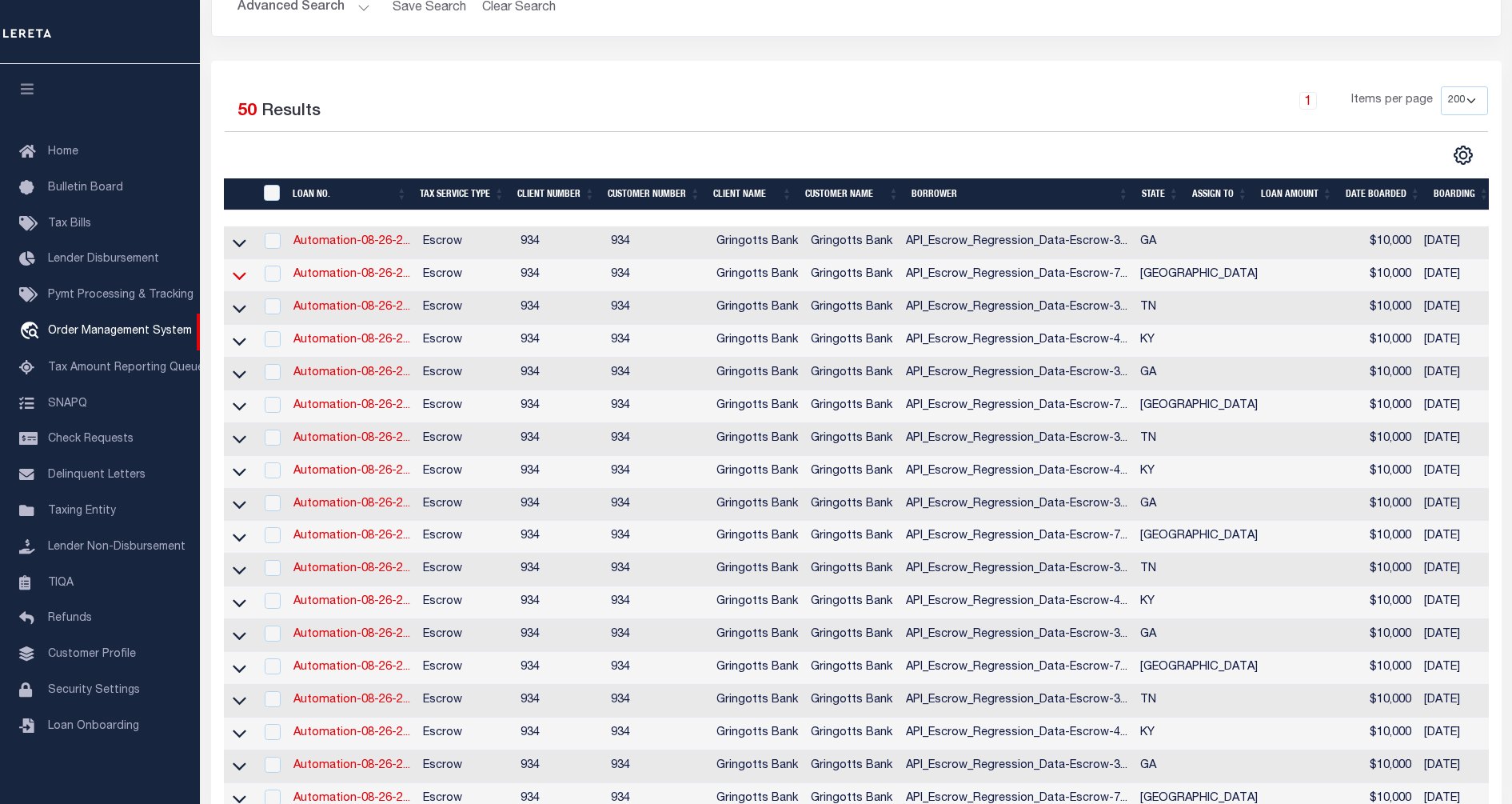
click at [236, 282] on icon at bounding box center [240, 276] width 14 height 17
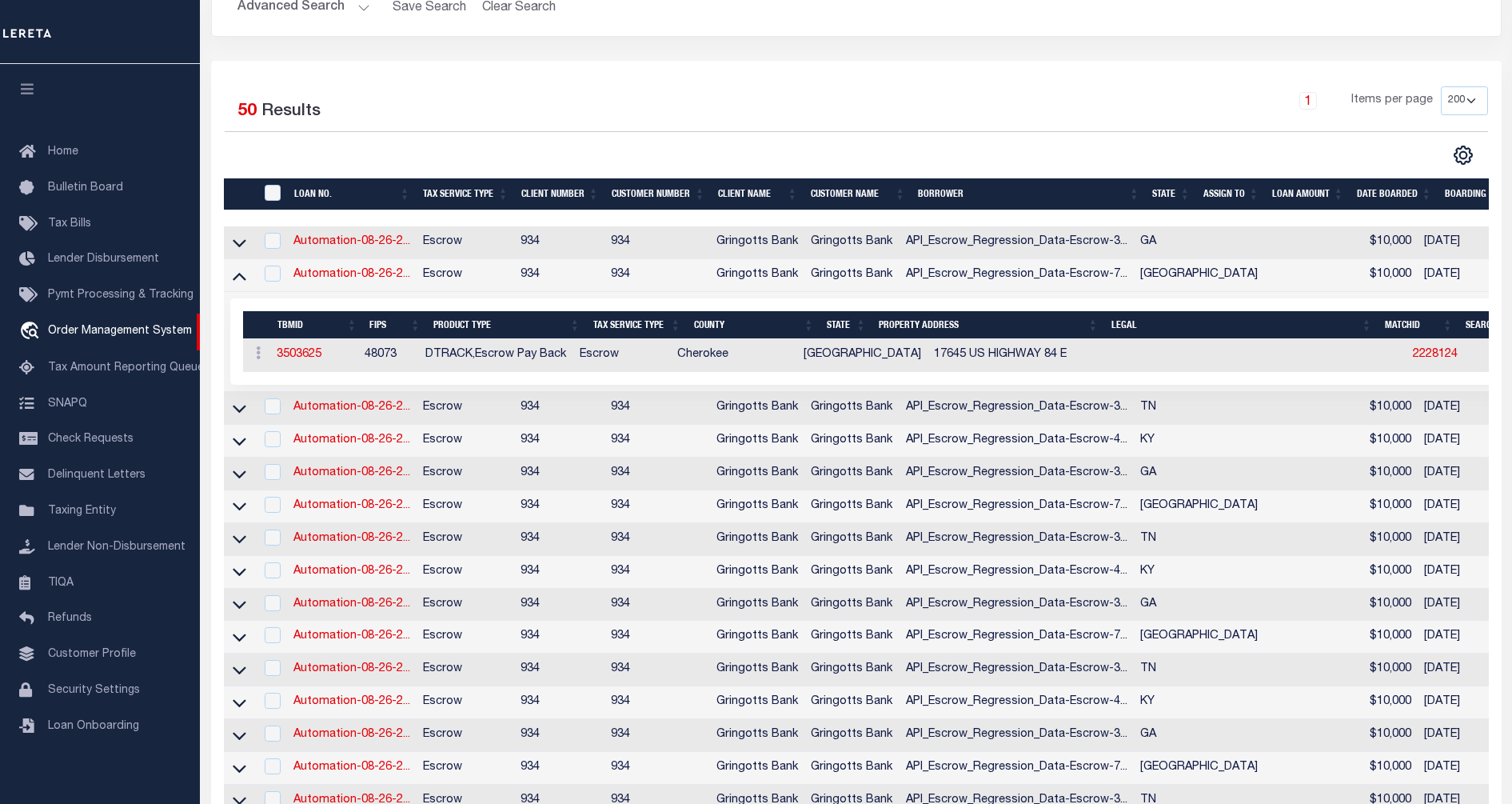
click at [236, 282] on icon at bounding box center [240, 276] width 14 height 17
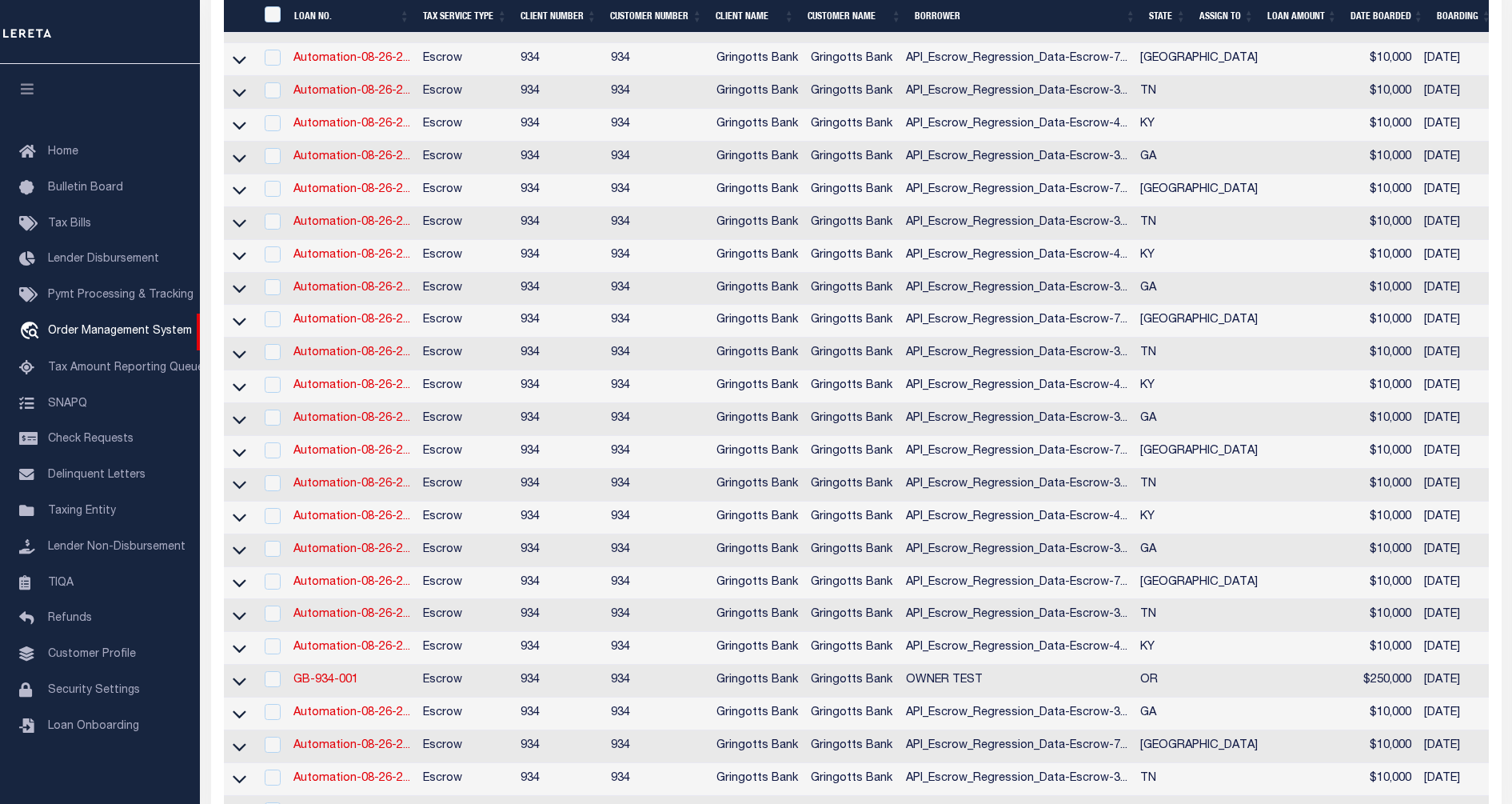
scroll to position [600, 0]
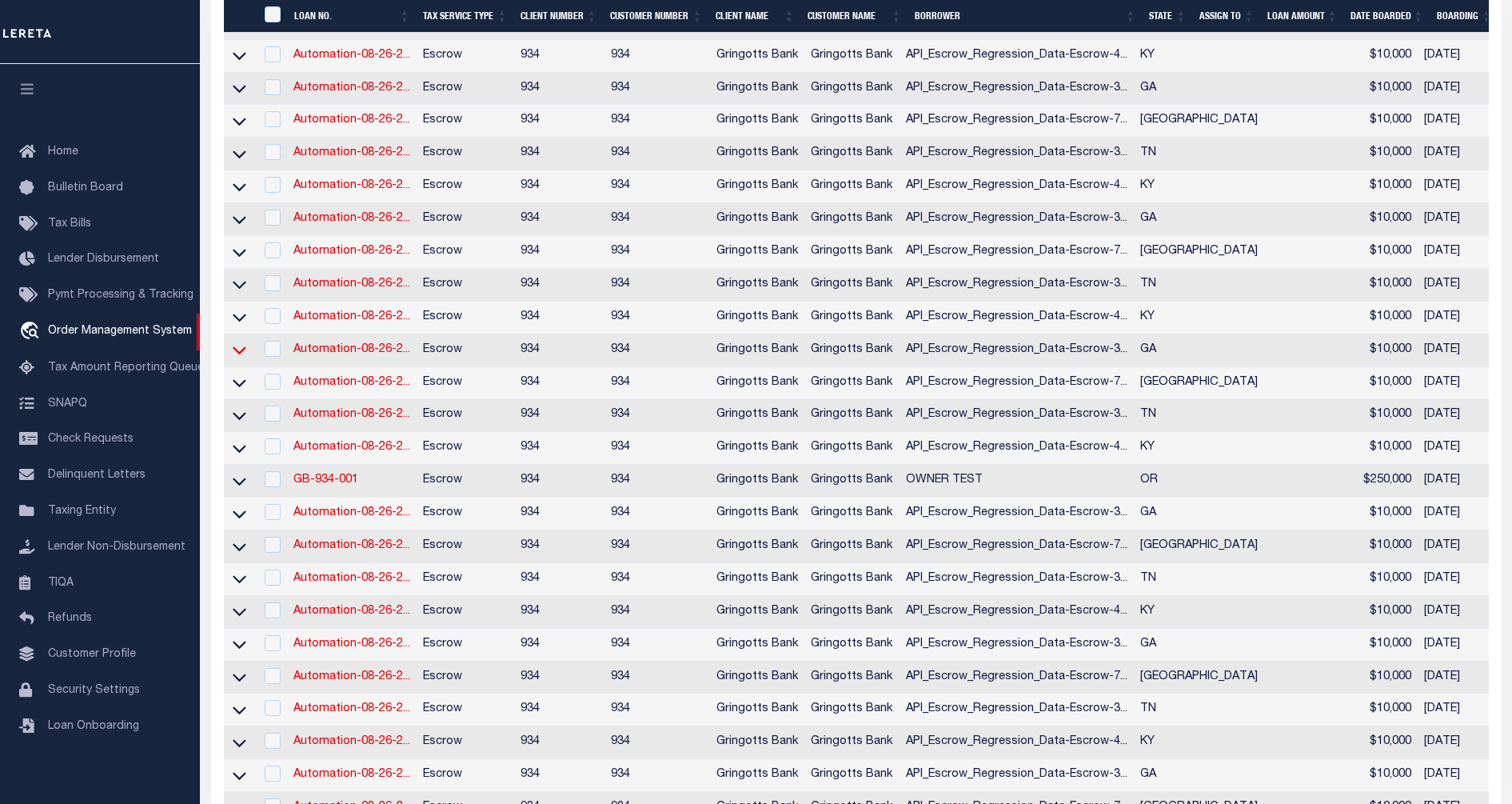
click at [239, 356] on icon at bounding box center [240, 351] width 14 height 8
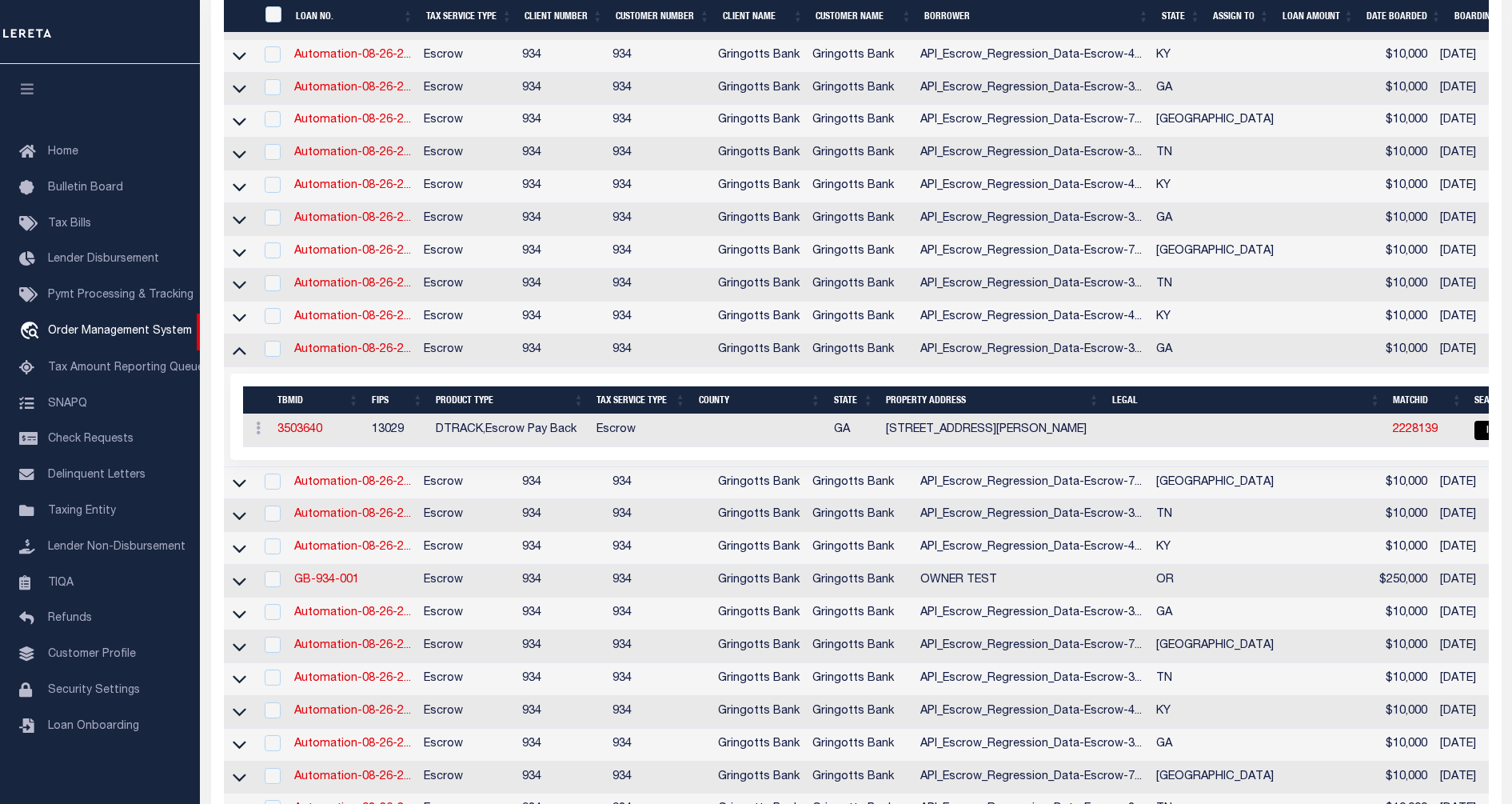
click at [239, 358] on icon at bounding box center [240, 351] width 14 height 17
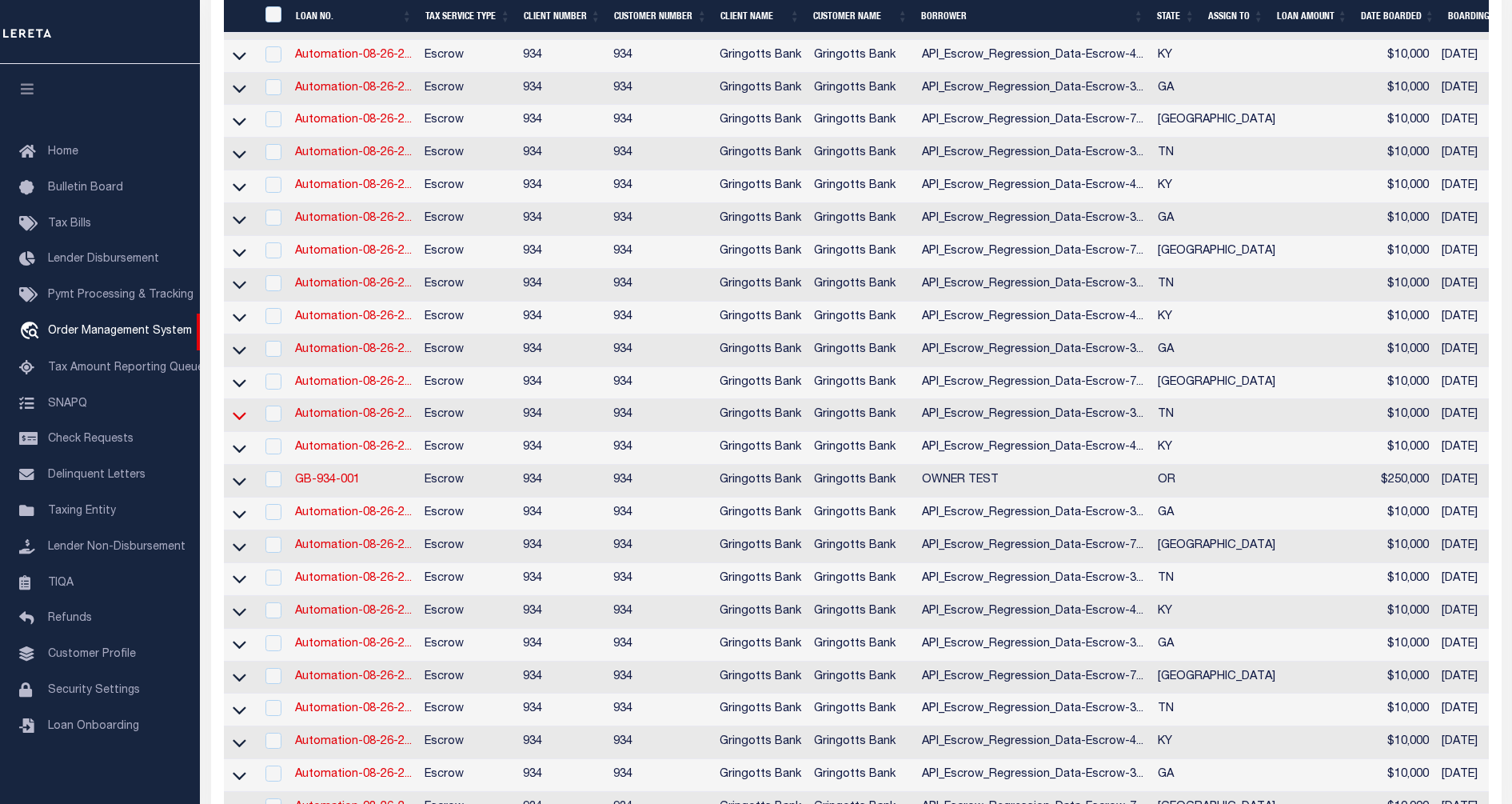
click at [243, 421] on icon at bounding box center [240, 416] width 14 height 8
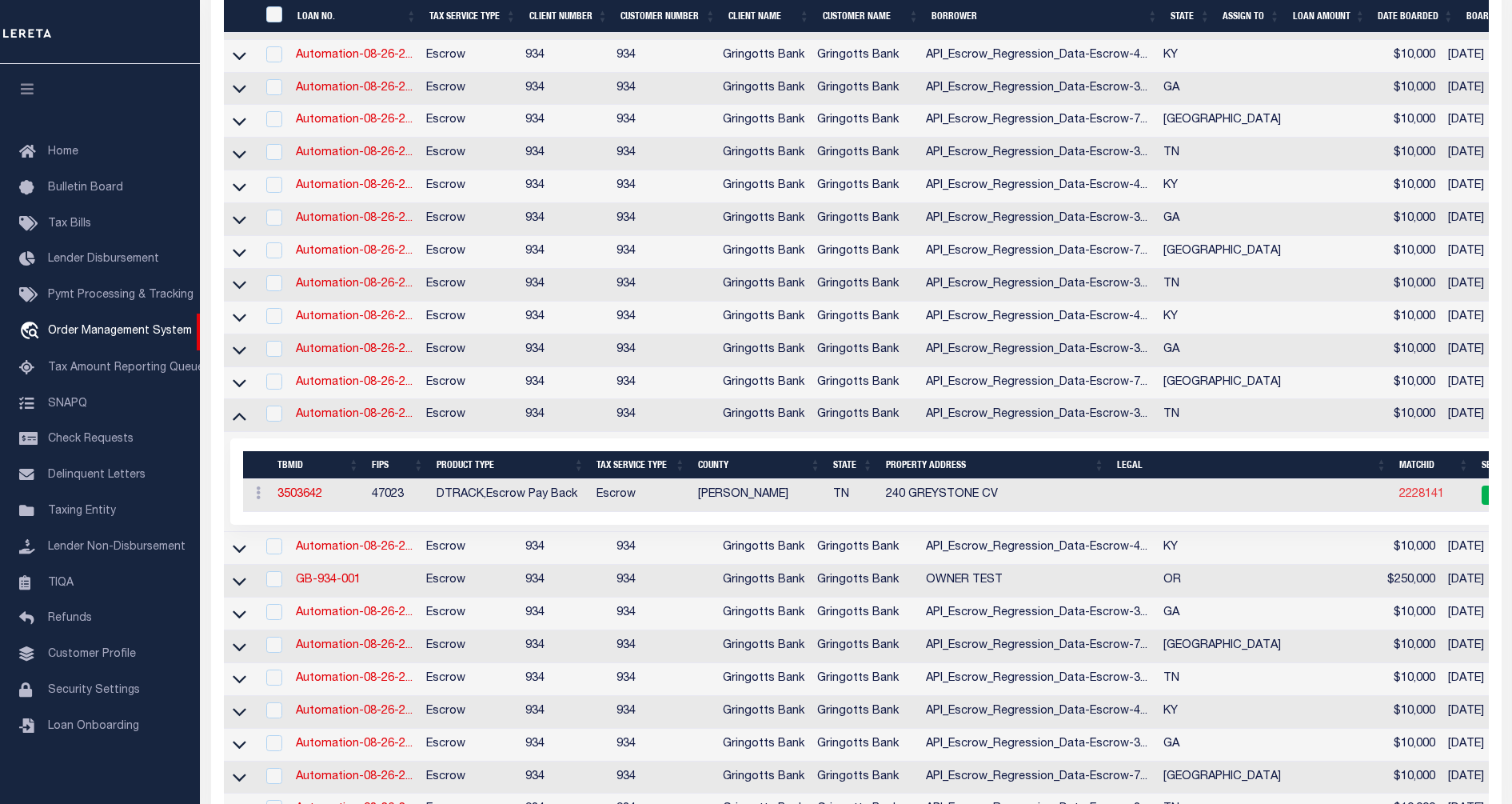
click at [1400, 500] on link "2228141" at bounding box center [1422, 494] width 45 height 11
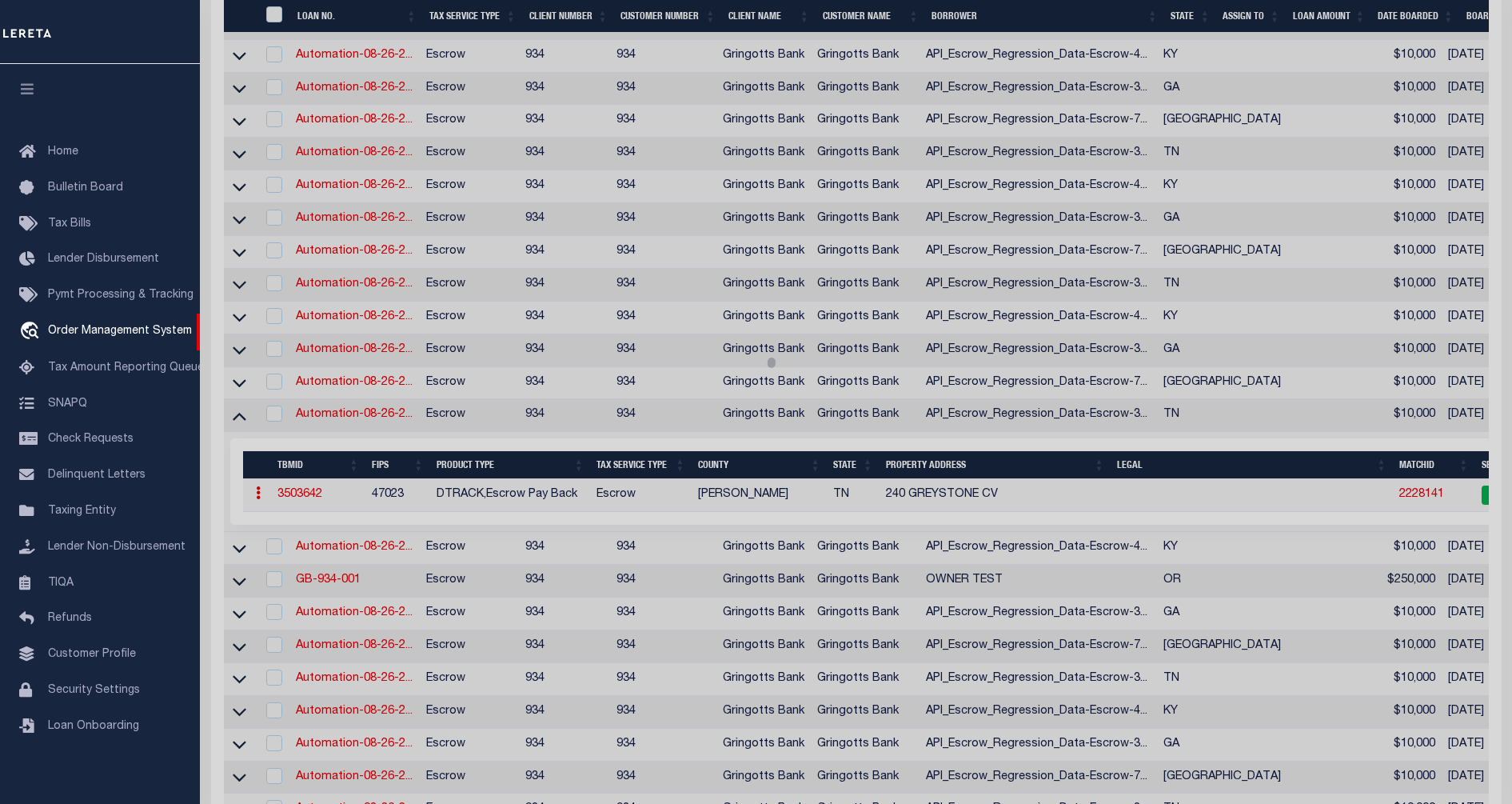
checkbox input "false"
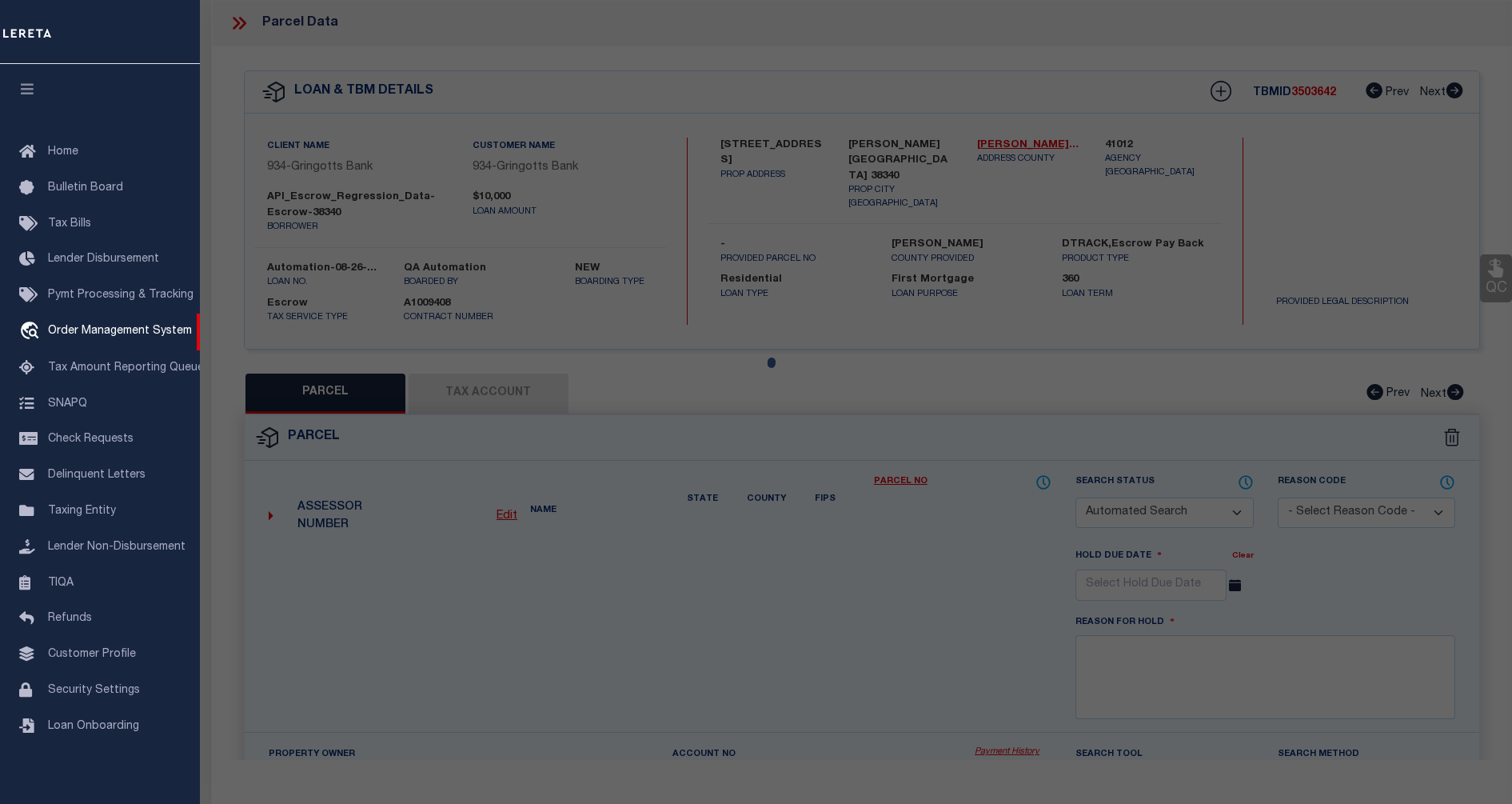
select select "CP"
type input "SMITH,RANDY & CRYSTAL"
select select "ATL"
select select "ADD"
type input "240 GREYSTONE CV"
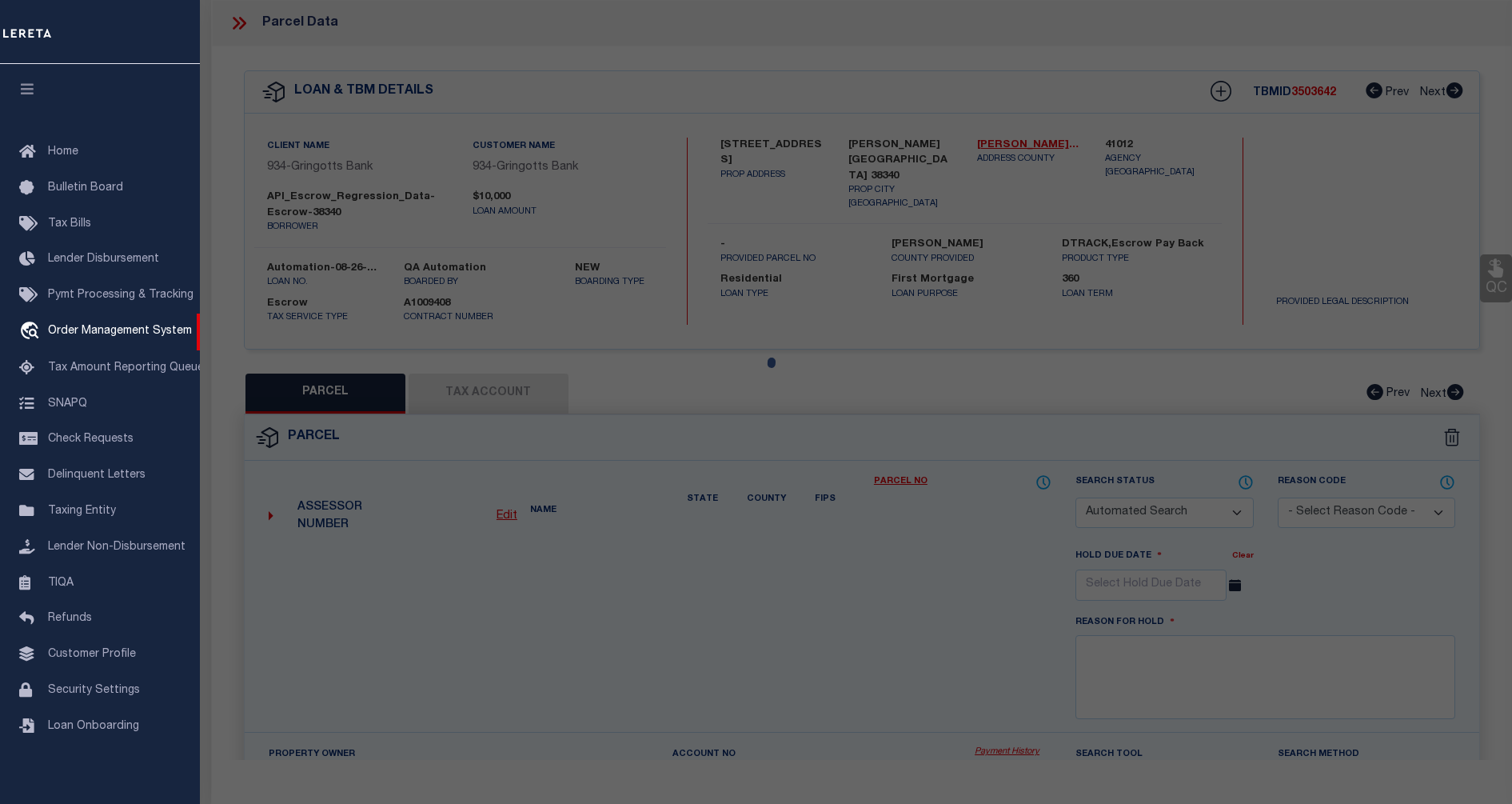
type input "HENDERSON, TN 38340"
type textarea "DISTRICT: 05, COUNTY AREA: S58"
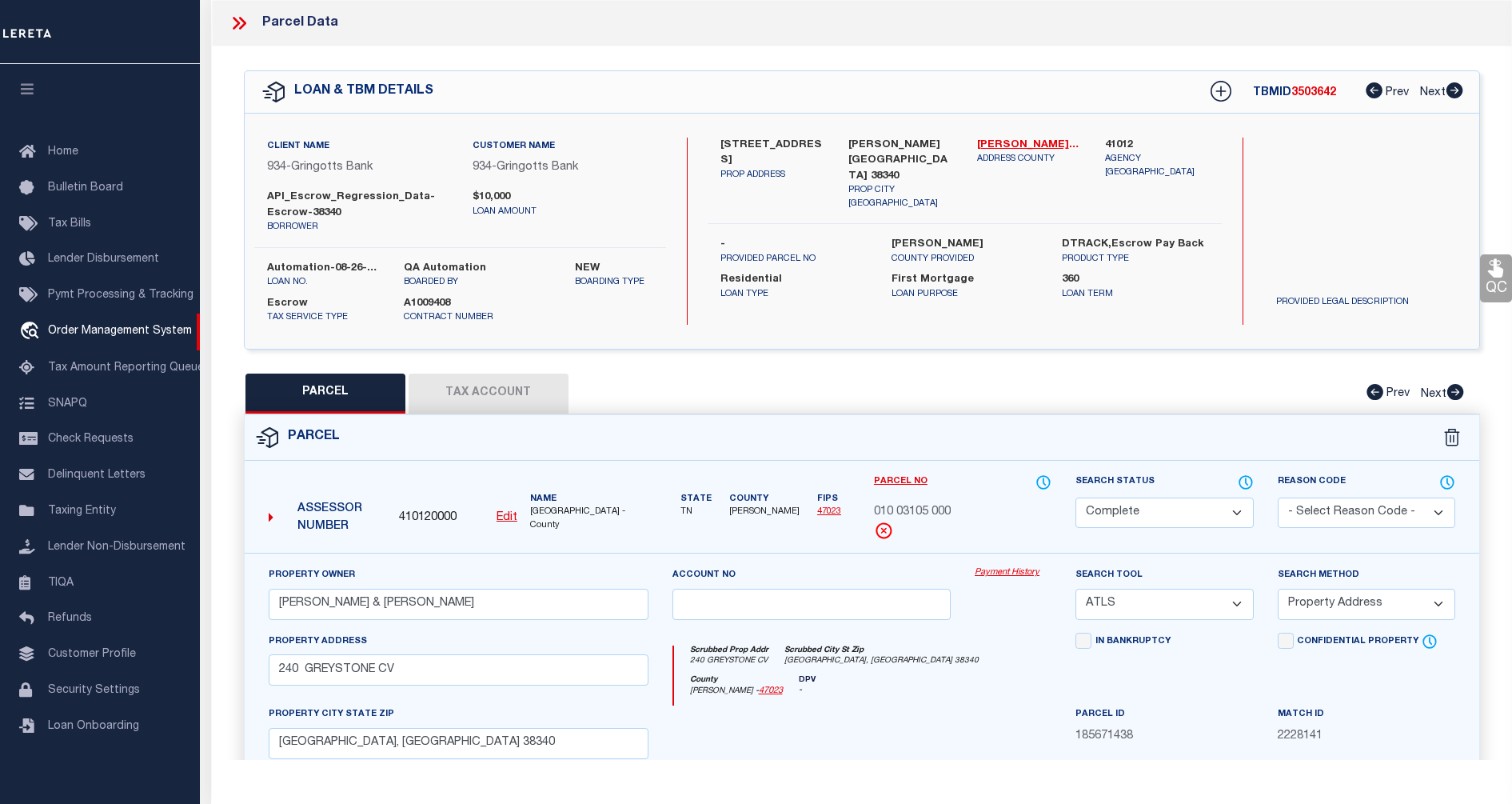
click at [907, 442] on div "Parcel" at bounding box center [862, 438] width 1235 height 46
click at [793, 462] on form "Parcel 410120000 Edit TN" at bounding box center [862, 713] width 1235 height 596
click at [212, 303] on div "QC QC QC" at bounding box center [861, 539] width 1300 height 984
click at [239, 17] on icon at bounding box center [242, 23] width 7 height 13
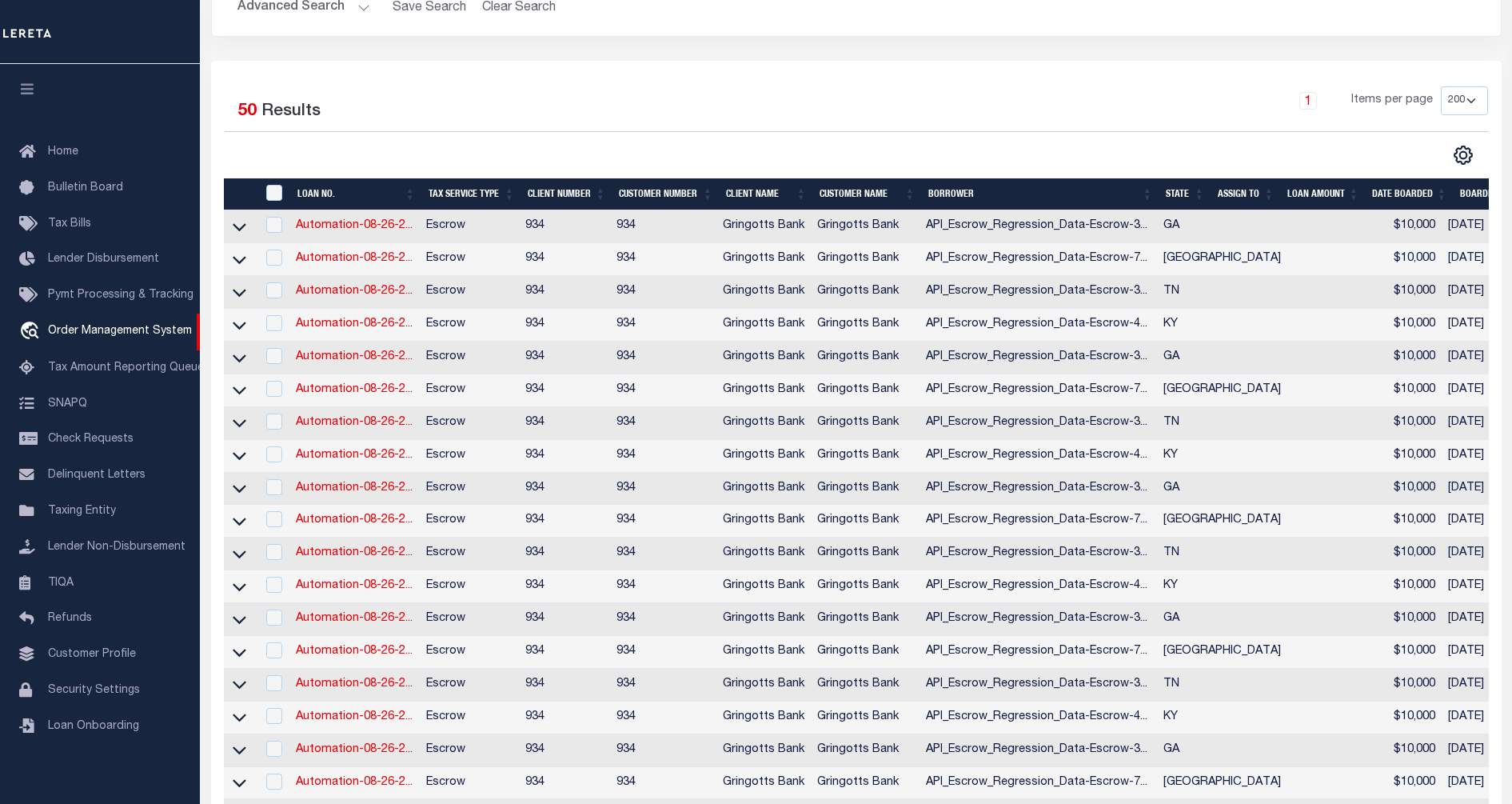
scroll to position [0, 0]
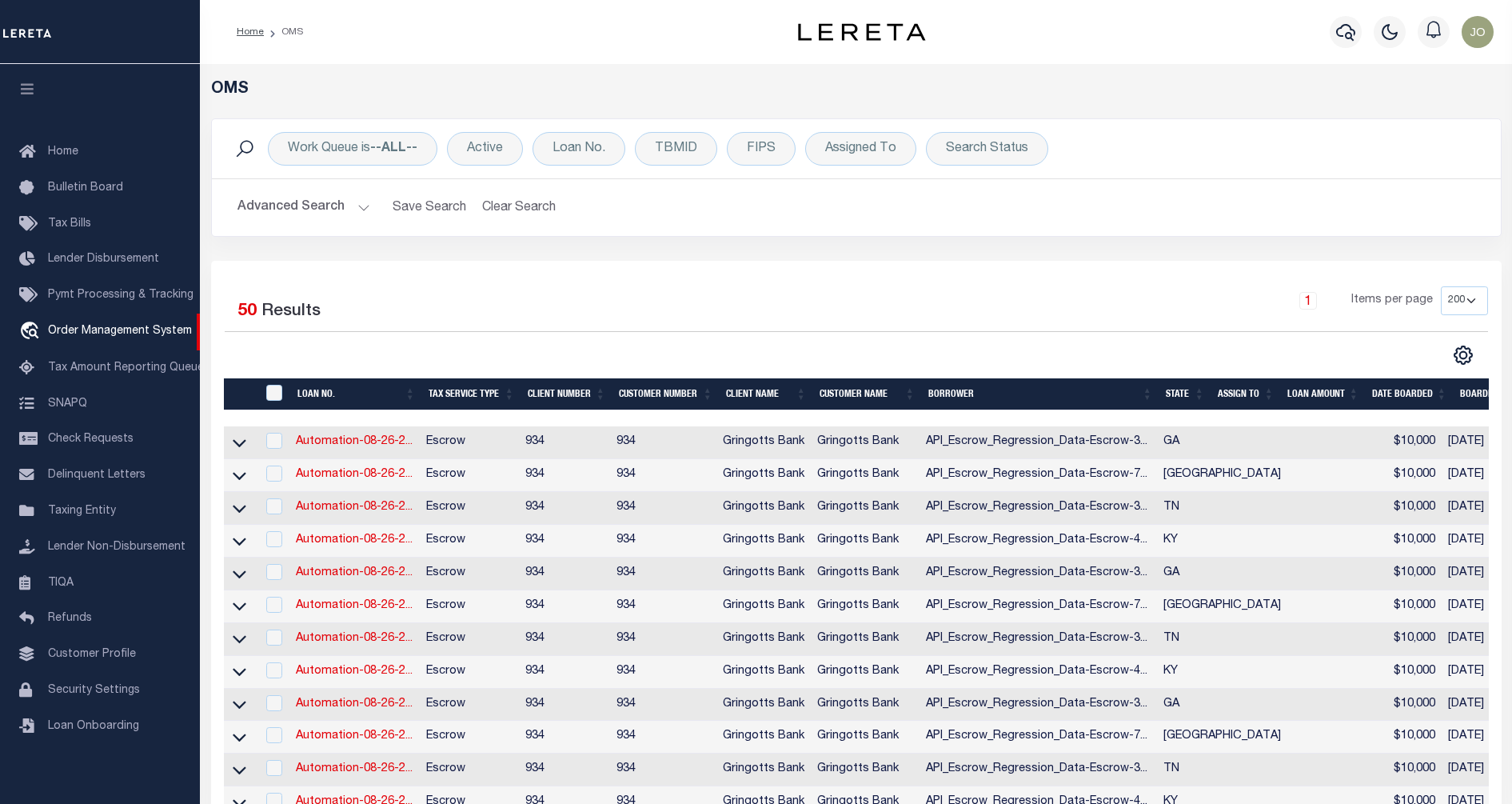
click at [1401, 396] on th "DATE BOARDED" at bounding box center [1409, 395] width 88 height 33
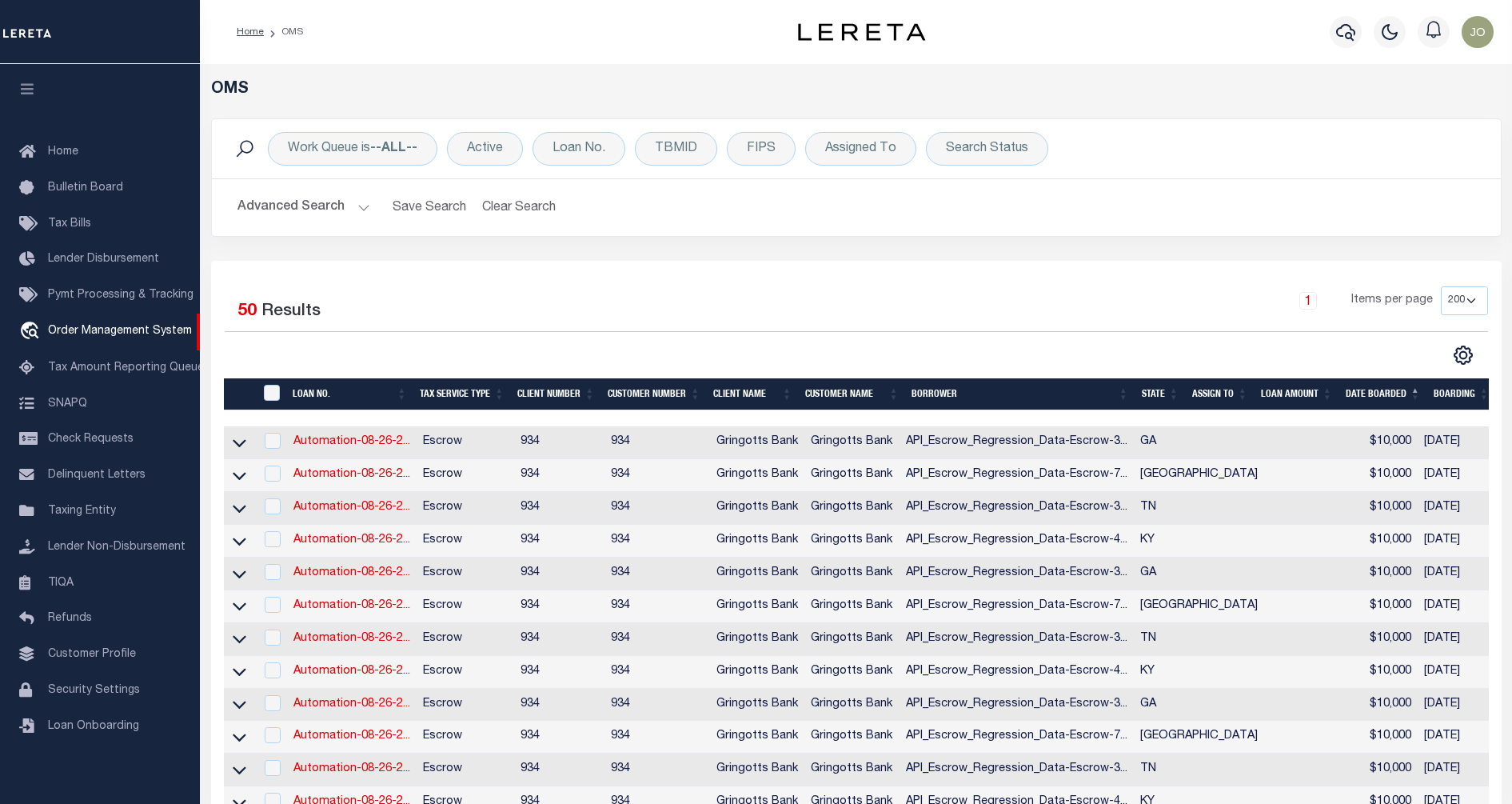
click at [1401, 396] on th "DATE BOARDED" at bounding box center [1383, 395] width 88 height 33
click at [242, 441] on icon at bounding box center [240, 443] width 14 height 17
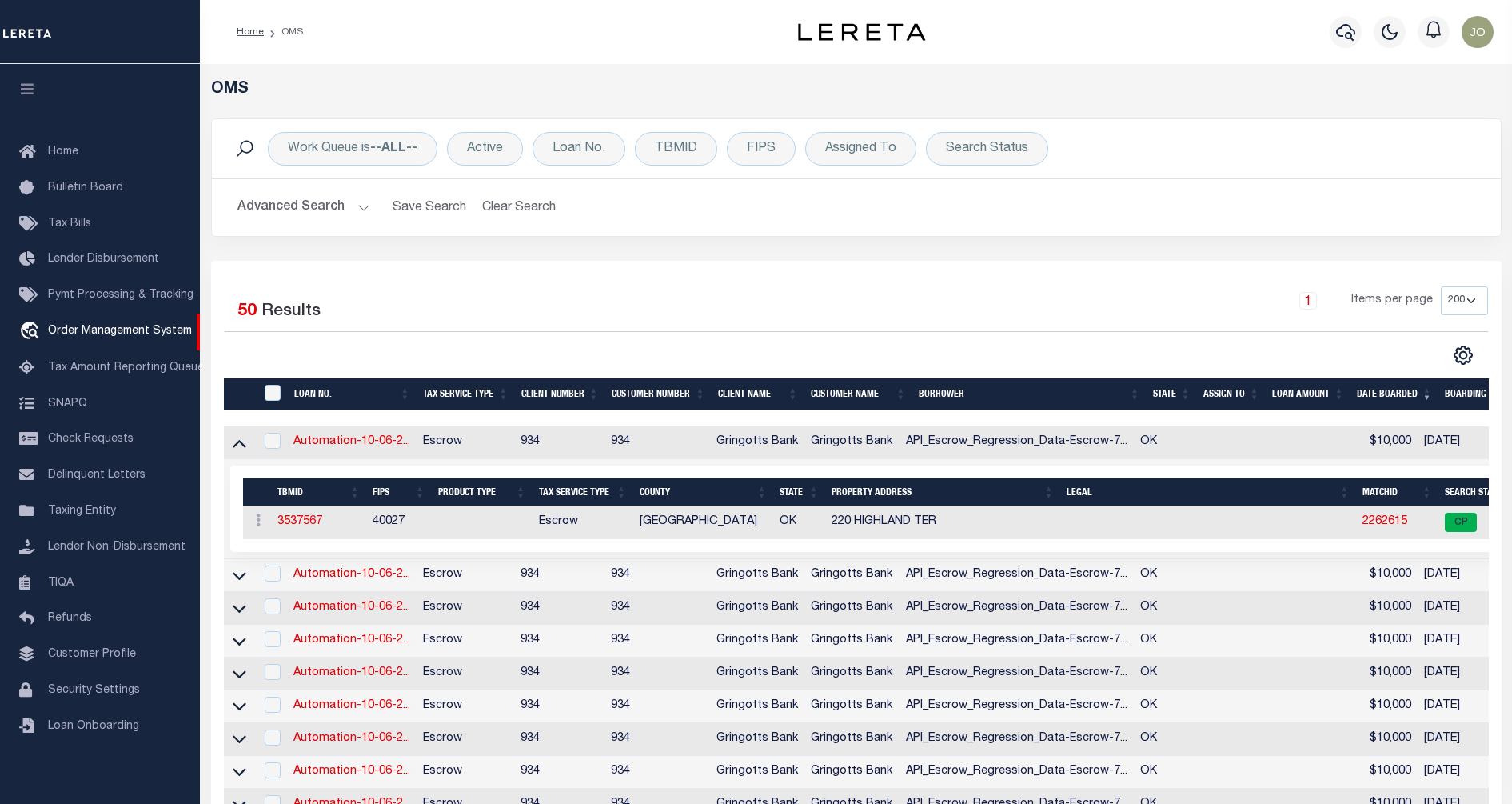
click at [242, 441] on icon at bounding box center [240, 443] width 14 height 17
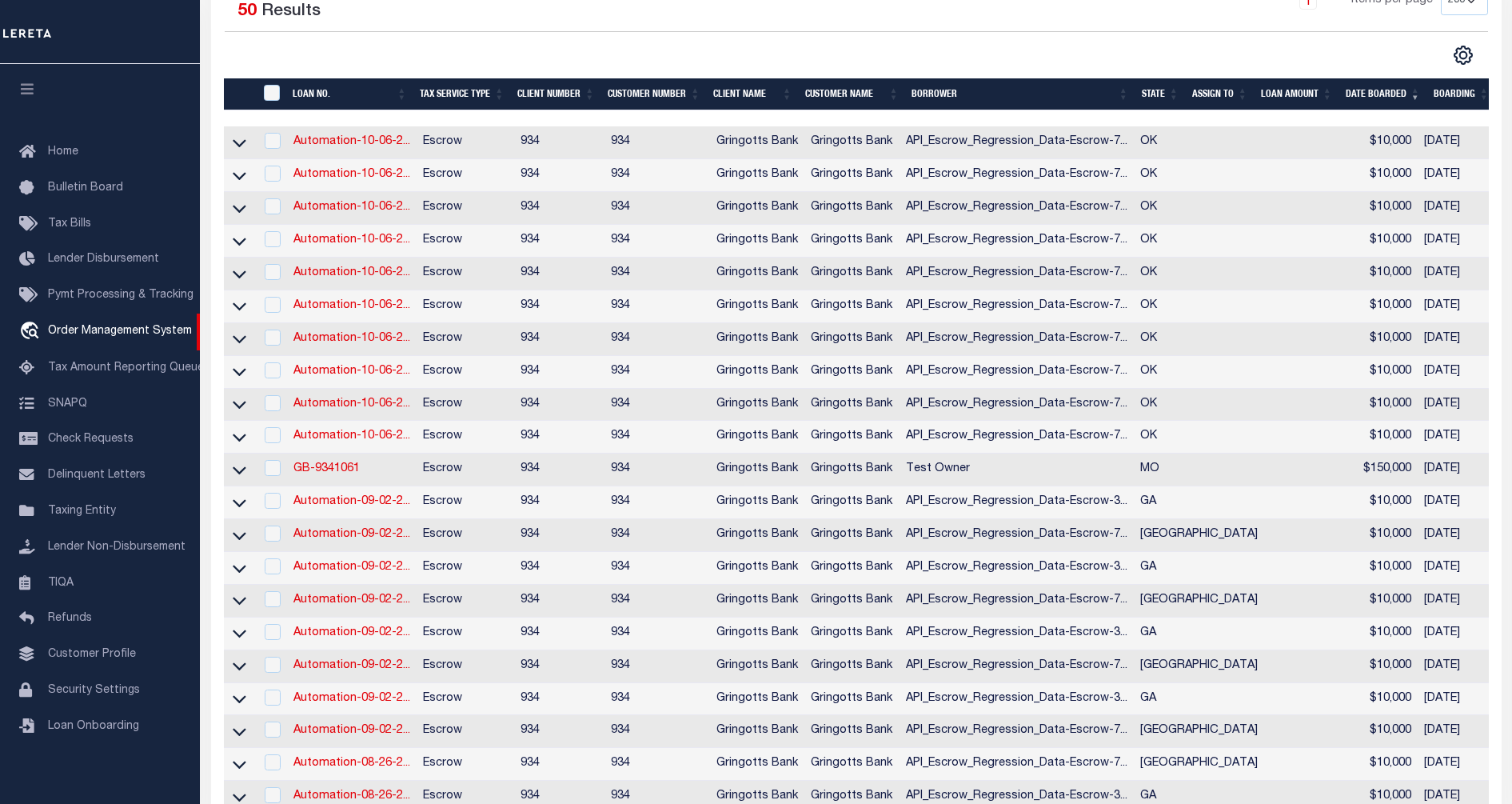
scroll to position [500, 0]
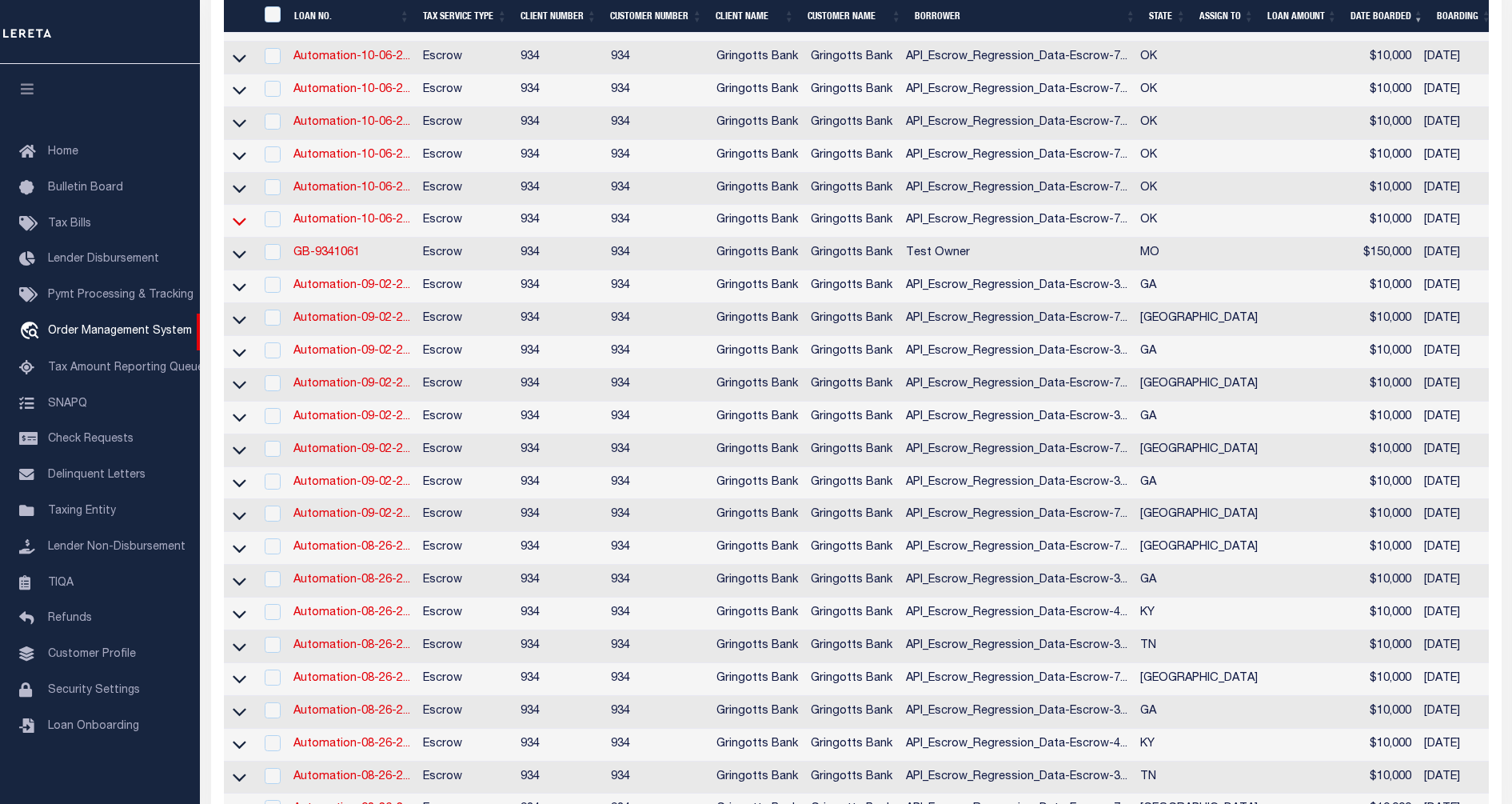
click at [244, 225] on icon at bounding box center [240, 221] width 14 height 17
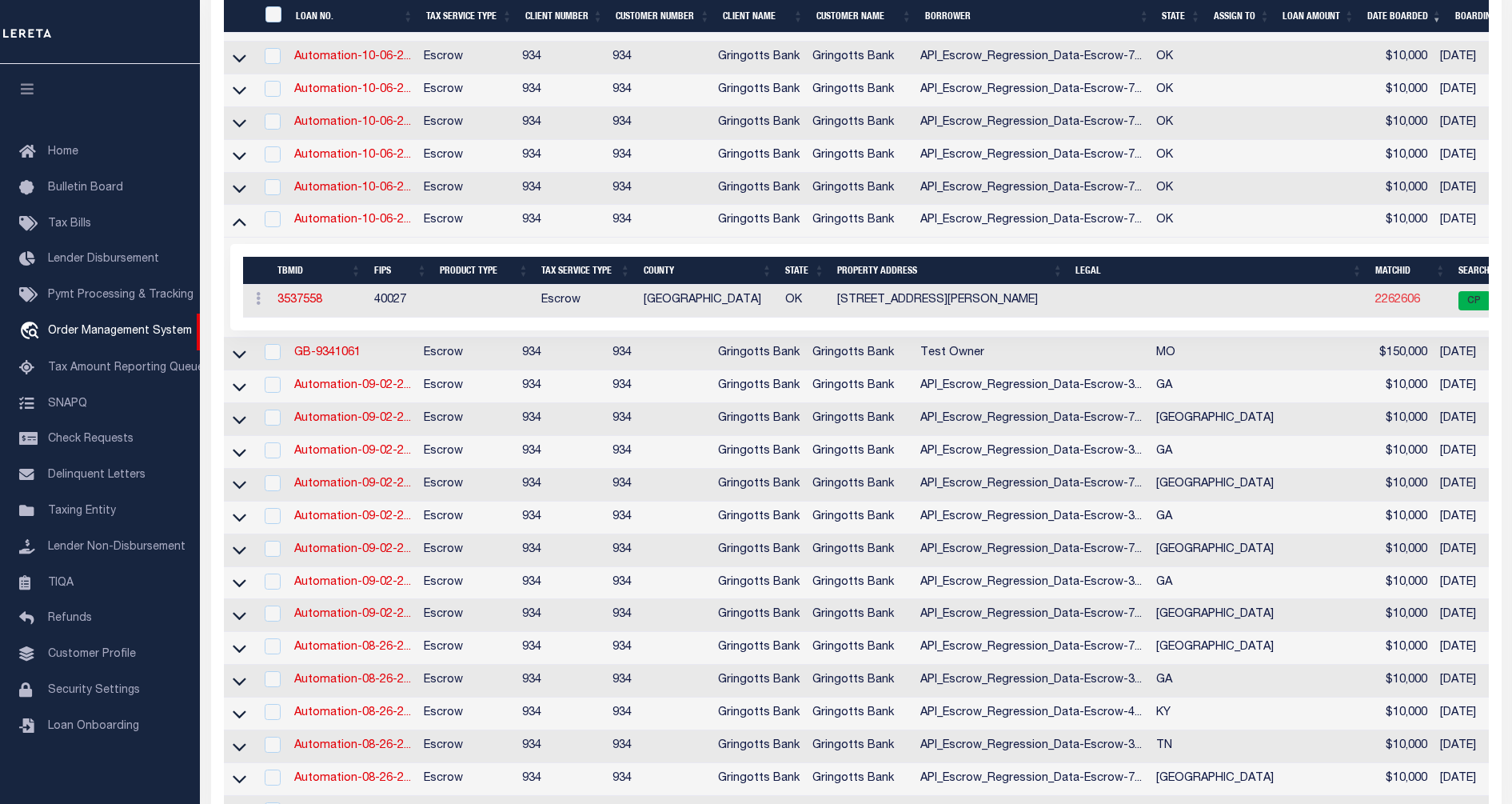
click at [1376, 305] on link "2262606" at bounding box center [1398, 299] width 45 height 11
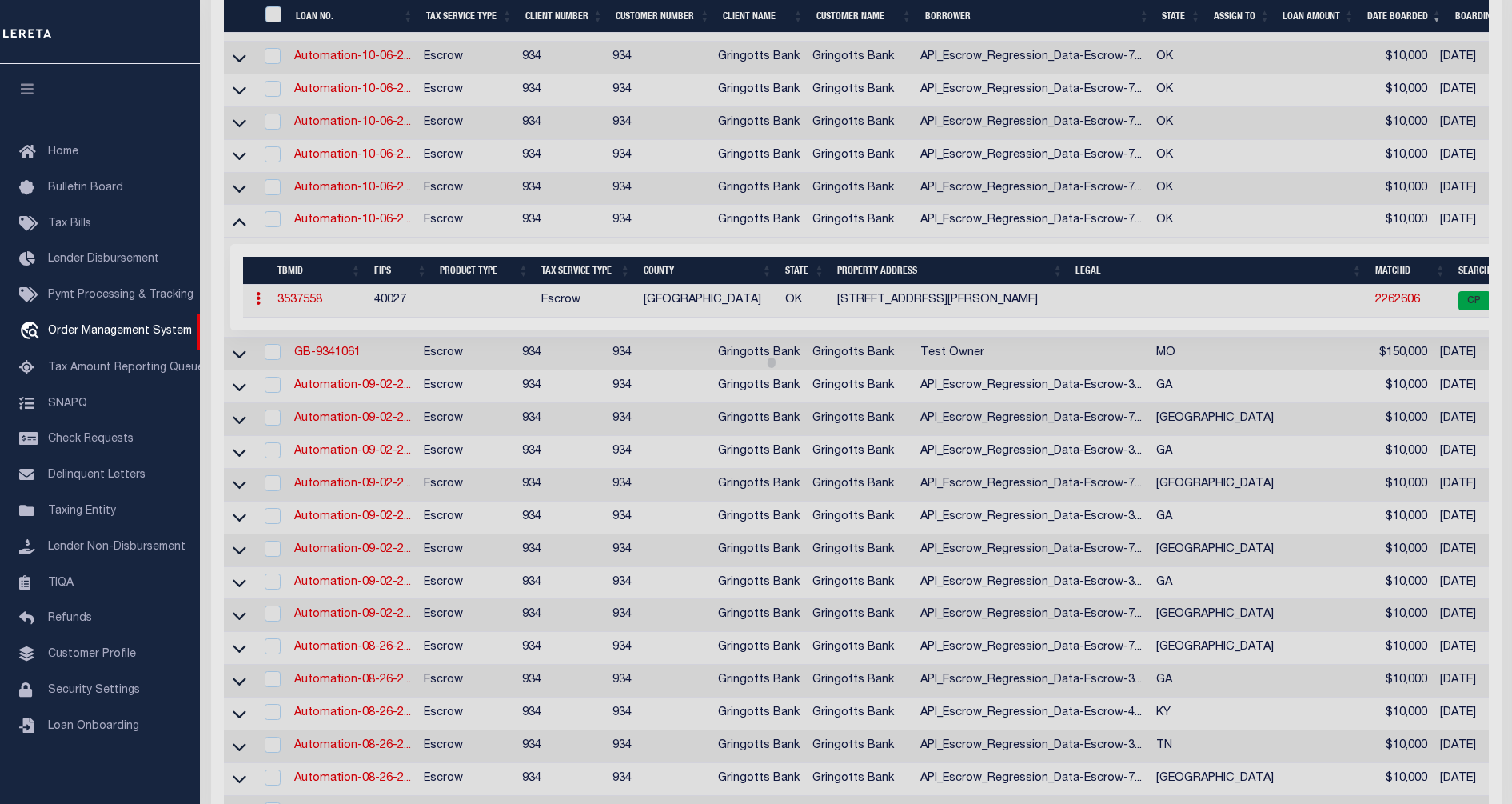
select select "AS"
select select
checkbox input "false"
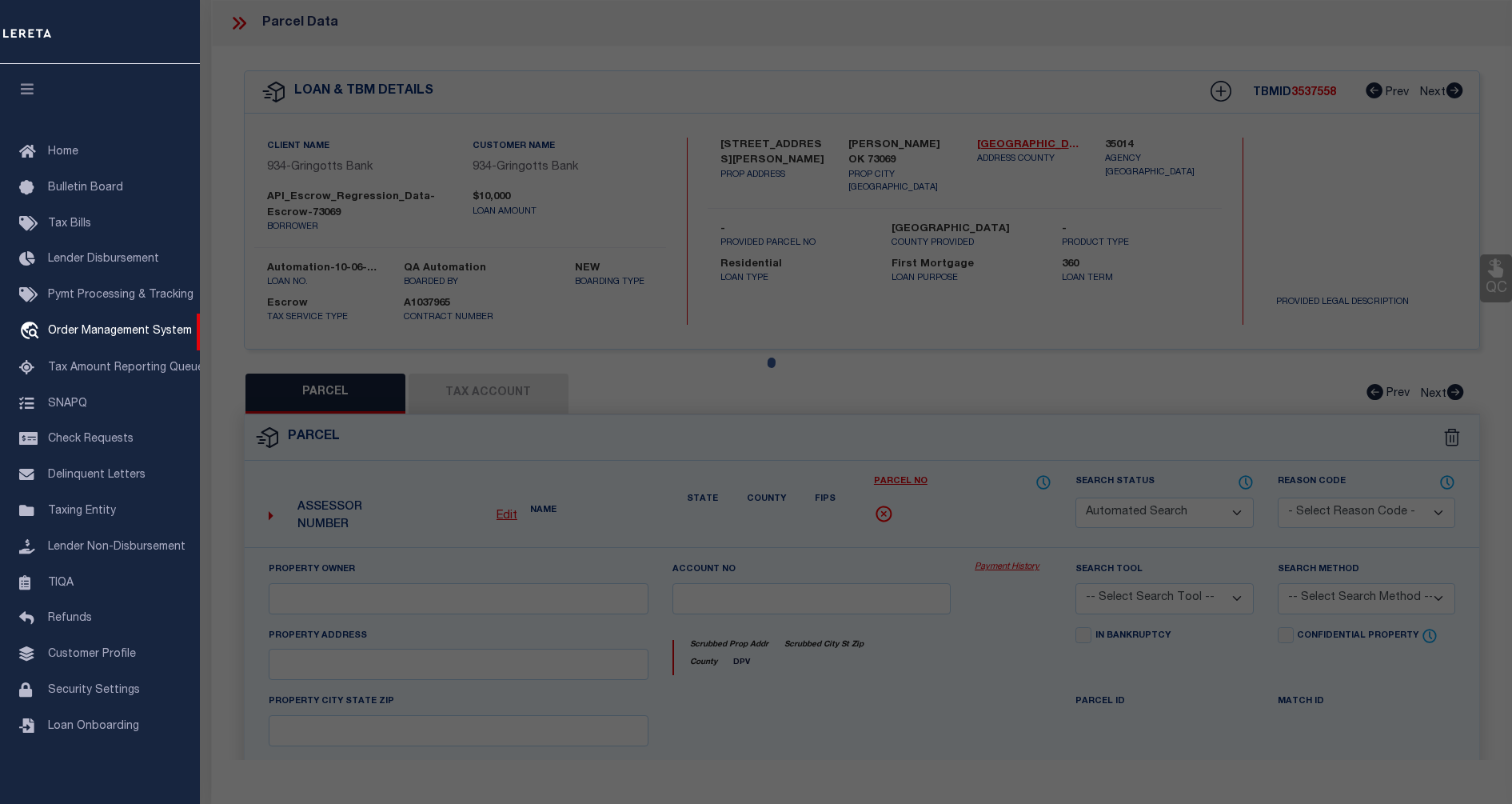
select select "CP"
type input "COHENCA,DAVID S"
select select "ATL"
select select "ADD"
type input "604 MAPLE HILL RD"
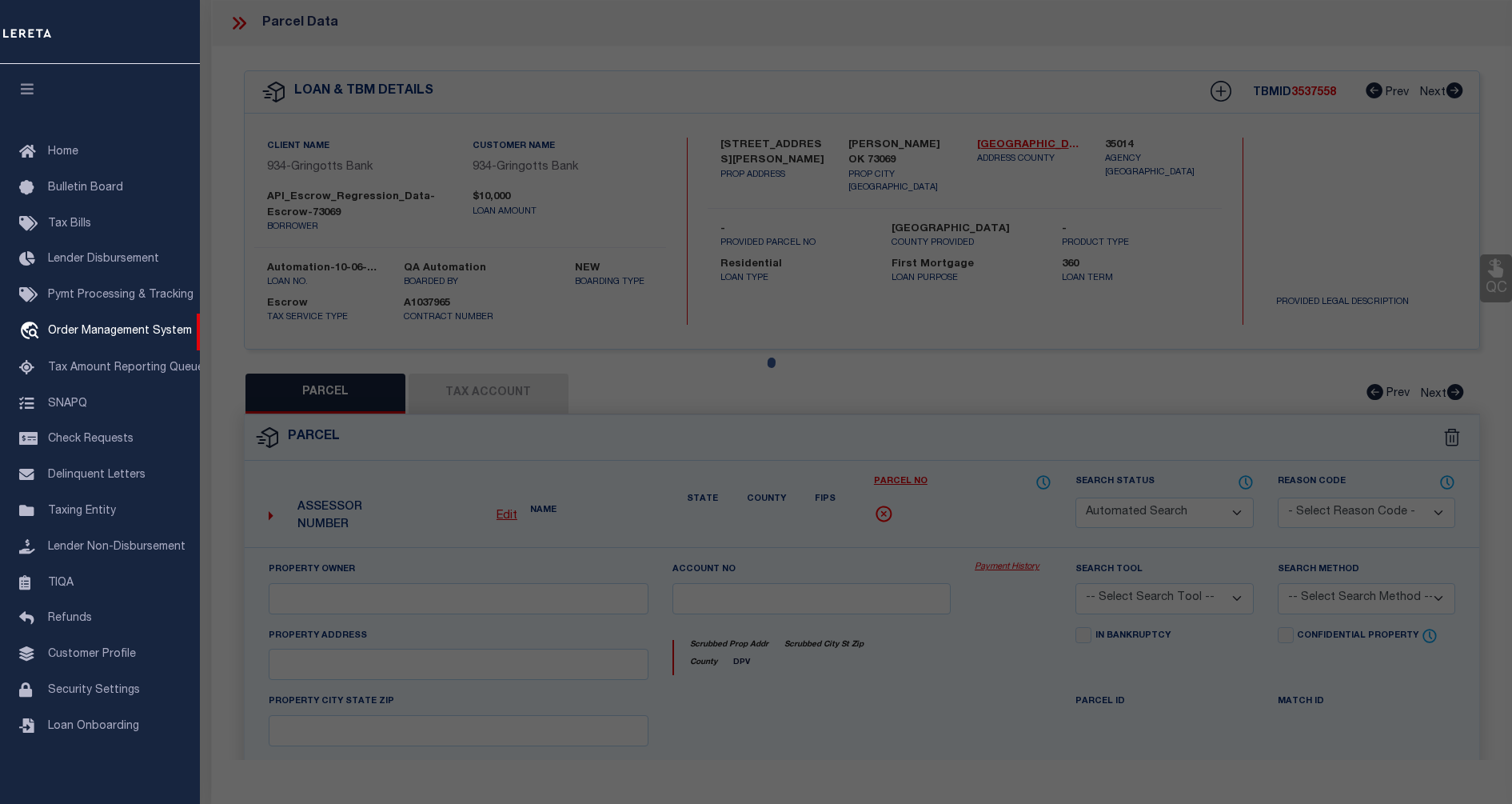
checkbox input "false"
type input "NORMAN, OK 73069"
type textarea "VINTAGE CREEK LT 5 BLK 6"
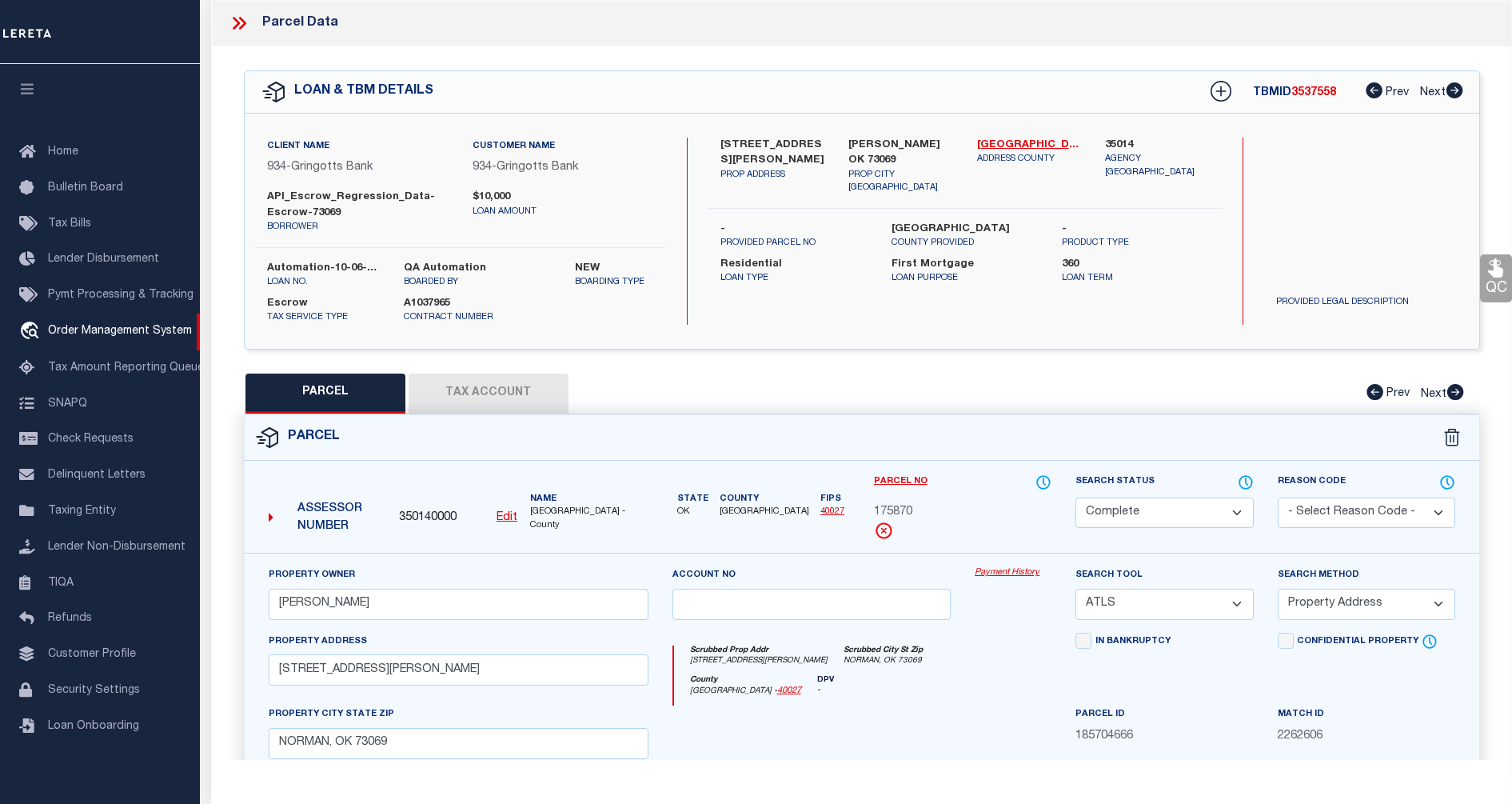
click at [234, 13] on icon at bounding box center [239, 23] width 20 height 20
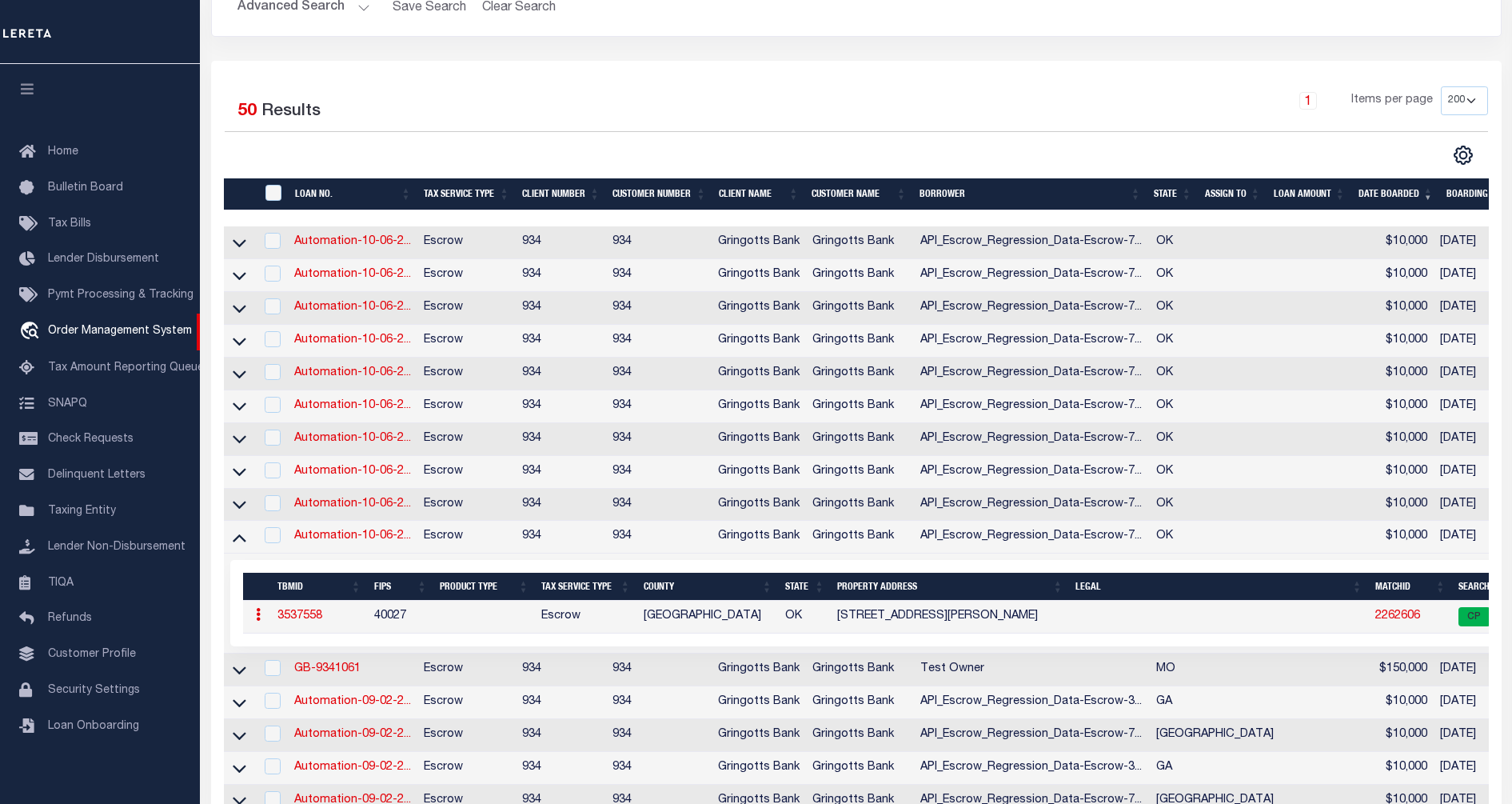
scroll to position [0, 0]
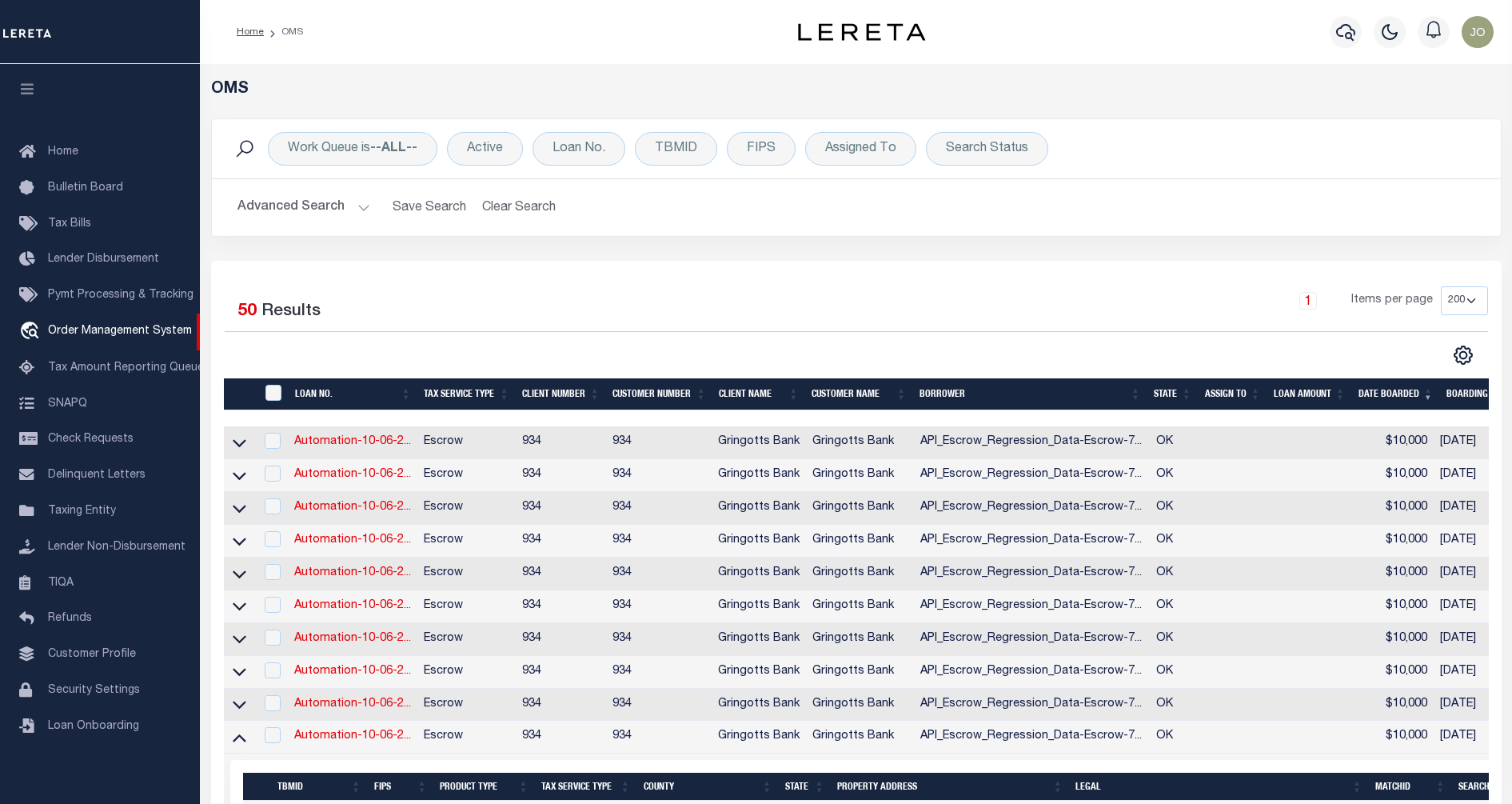
click at [418, 210] on button "Save Search" at bounding box center [429, 208] width 93 height 31
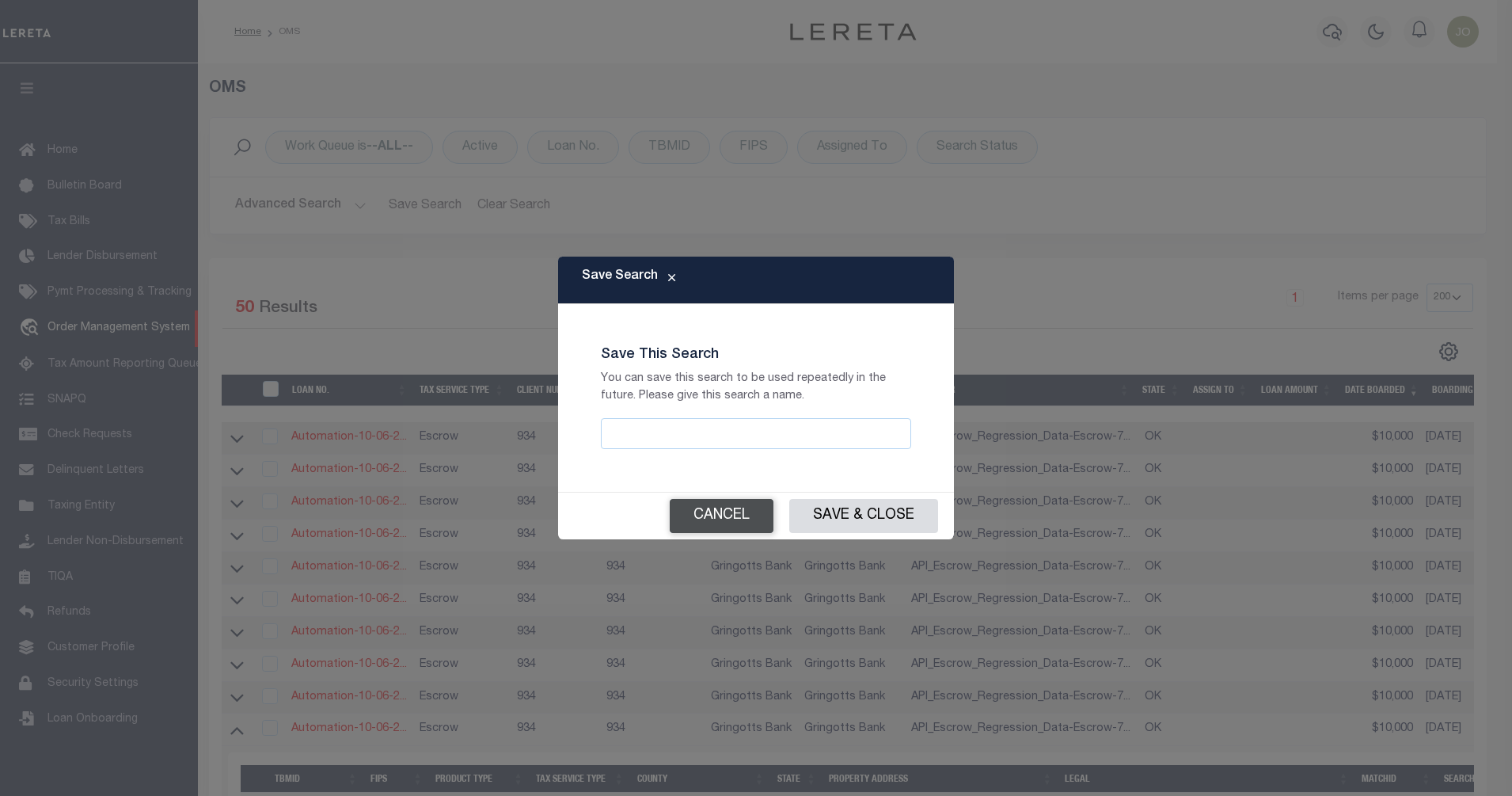
click at [737, 513] on button "Cancel" at bounding box center [721, 516] width 104 height 34
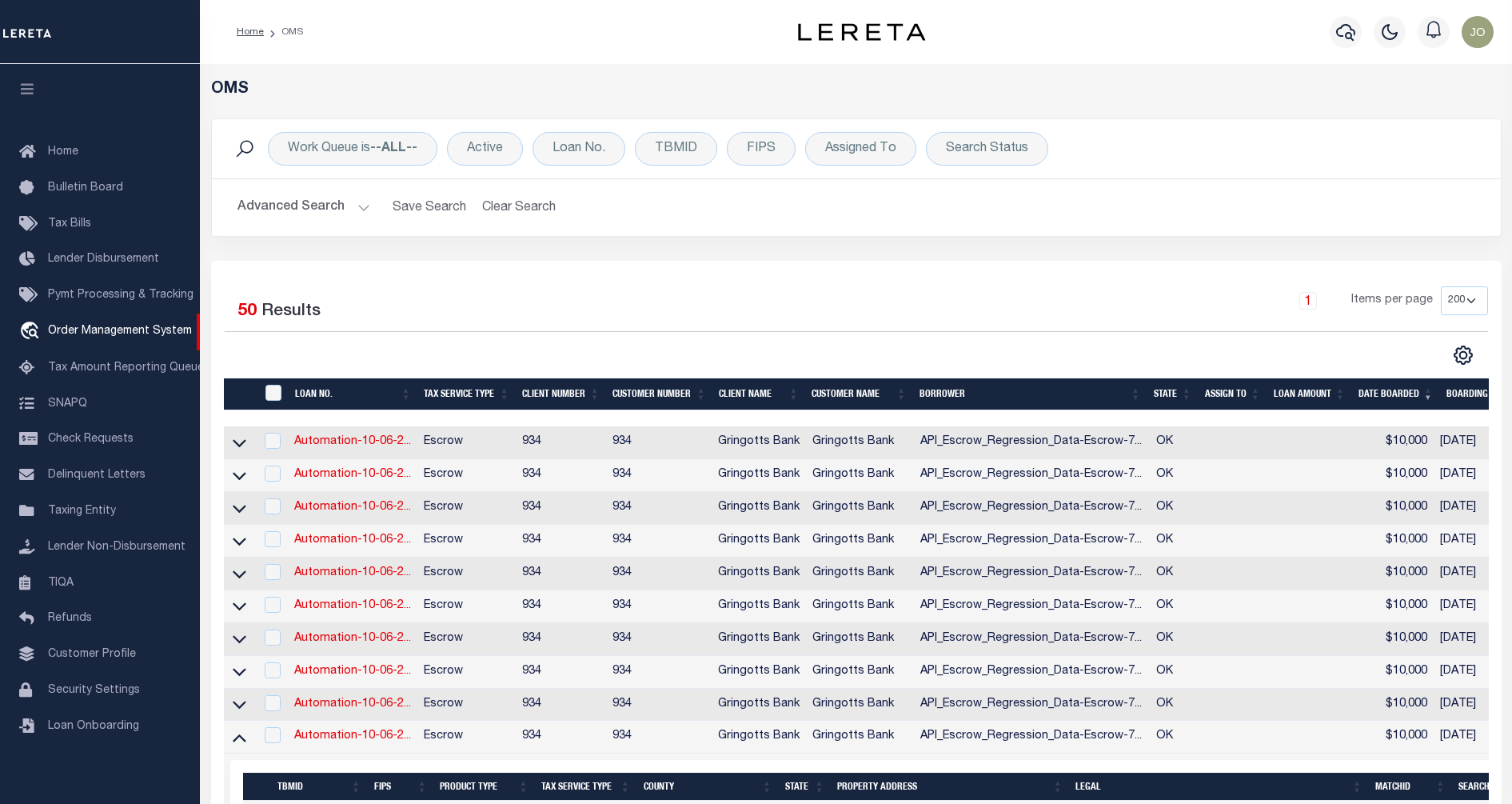
click at [313, 208] on button "Advanced Search" at bounding box center [304, 208] width 133 height 31
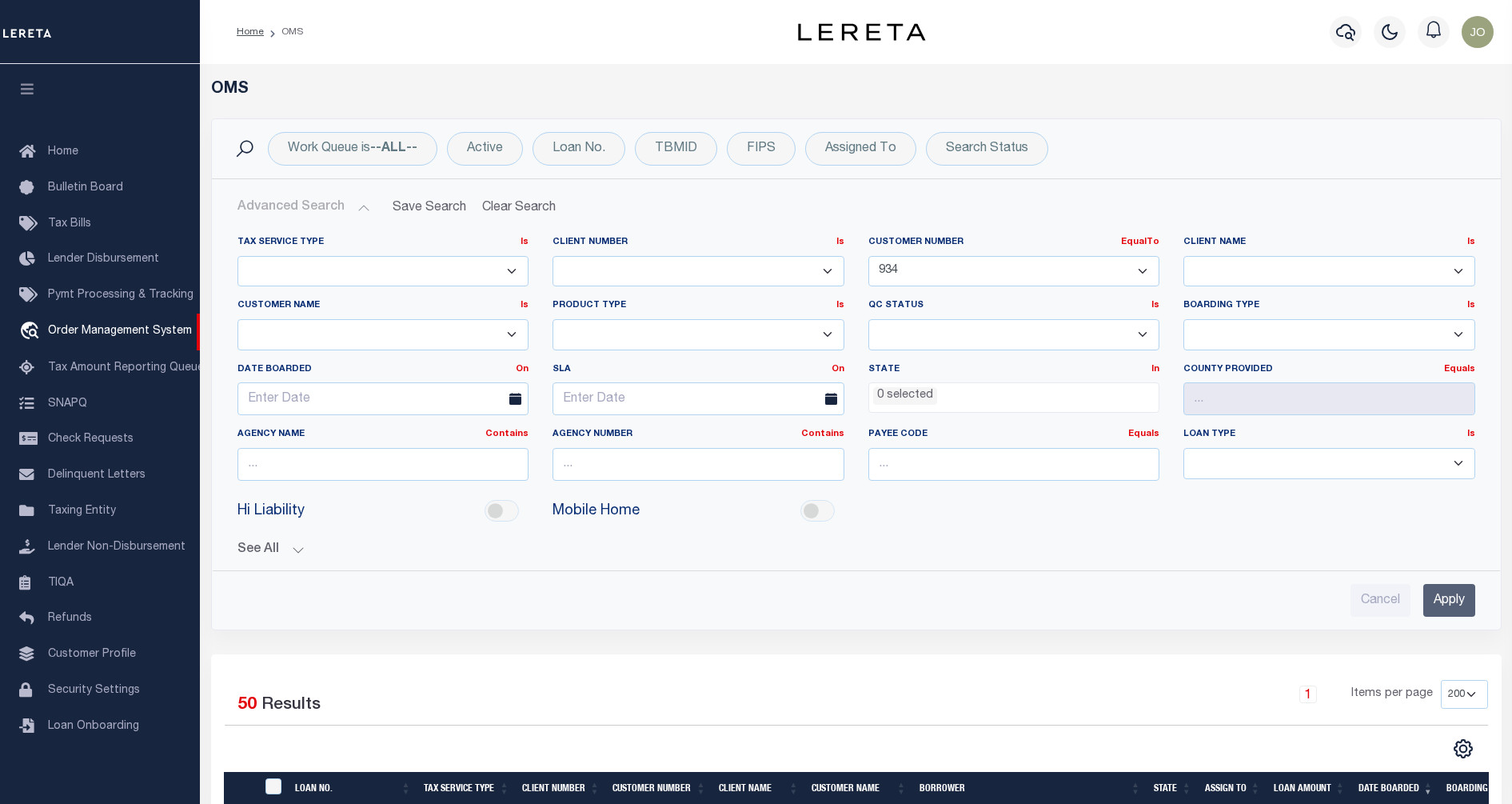
click at [1443, 592] on input "Apply" at bounding box center [1449, 601] width 52 height 33
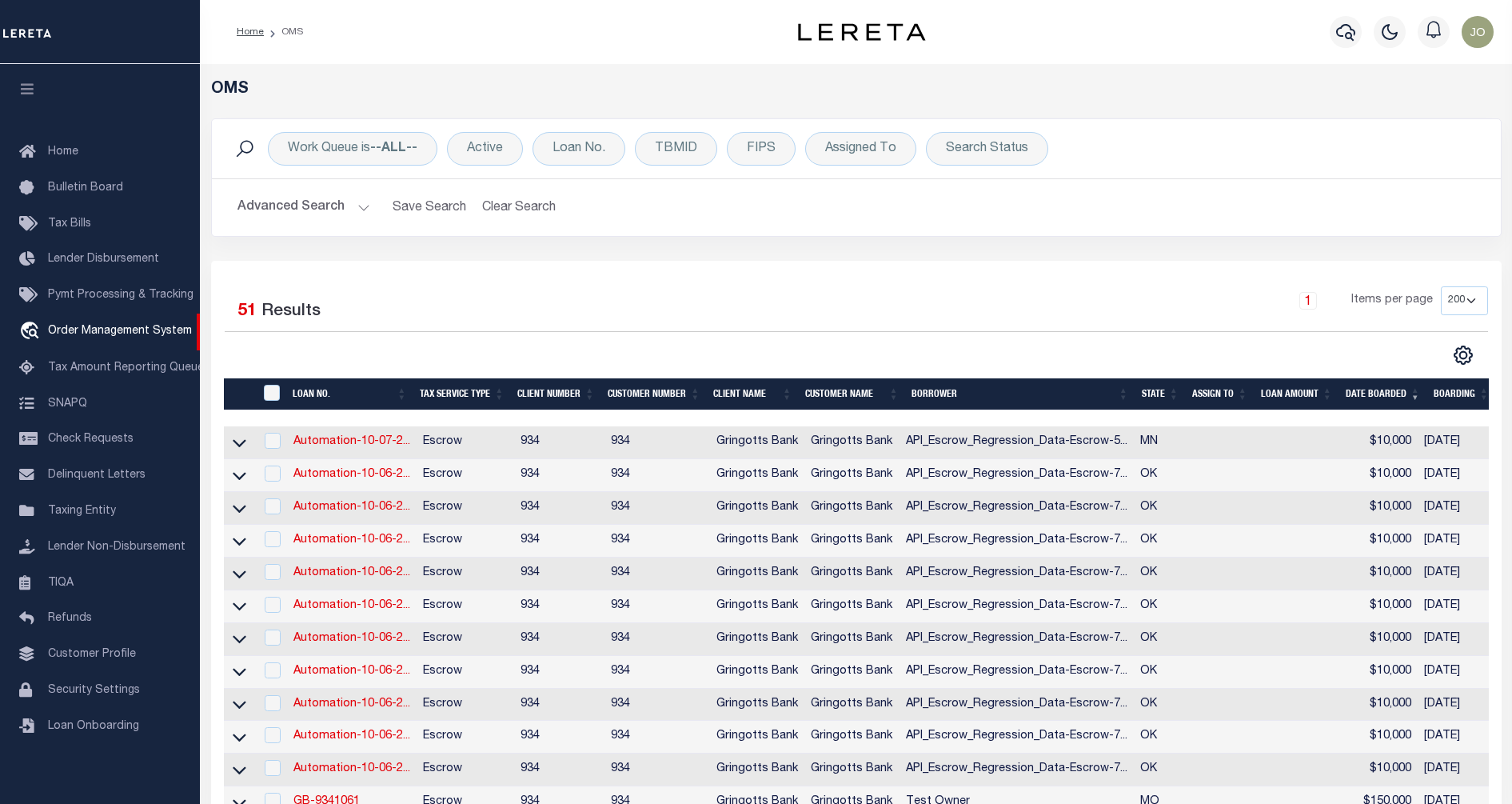
scroll to position [100, 0]
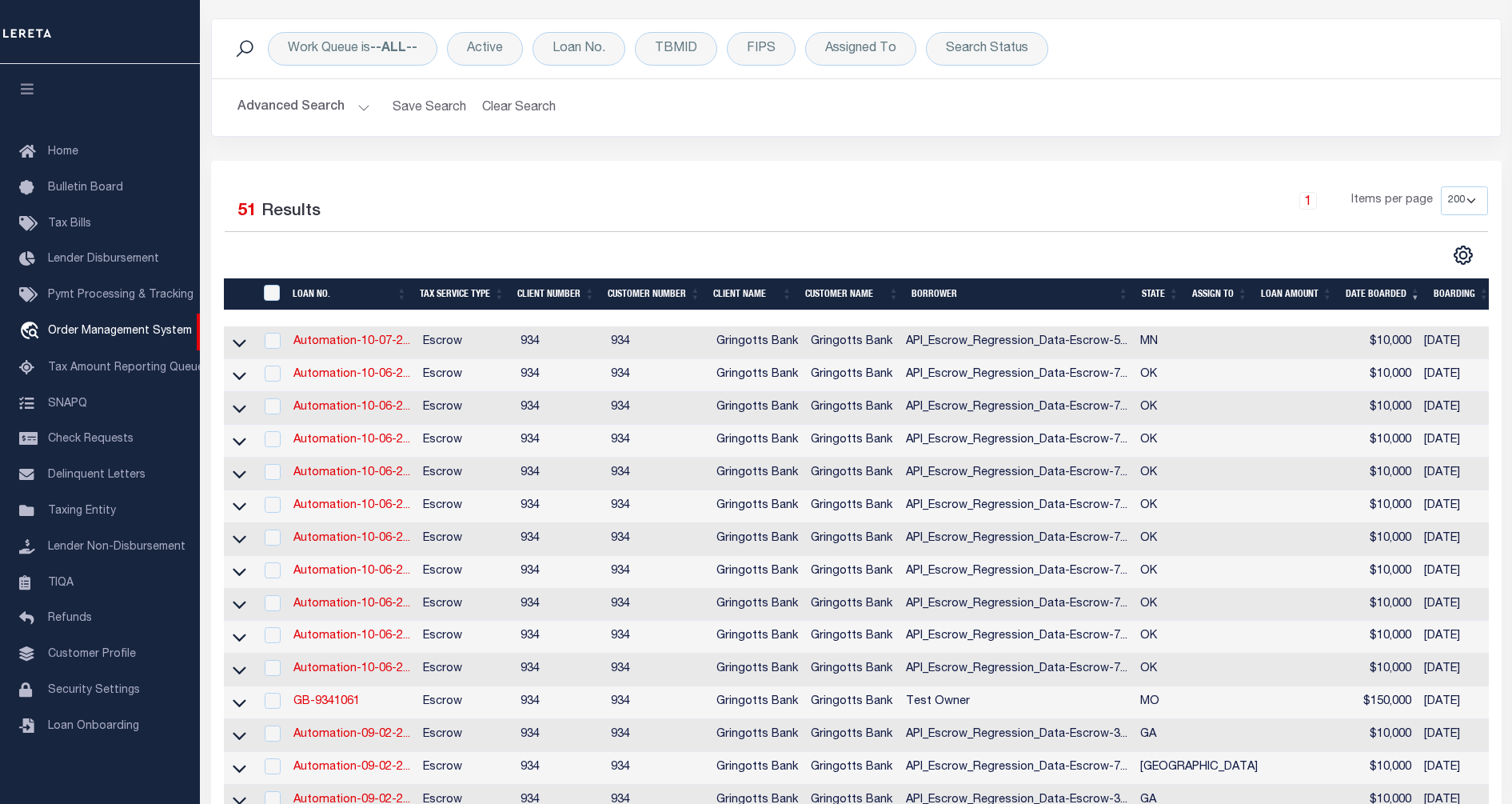
click at [894, 231] on div "Selected 51 Results 1 Items per page 10 25 50 100 200" at bounding box center [856, 209] width 1264 height 46
click at [235, 348] on icon at bounding box center [240, 343] width 14 height 17
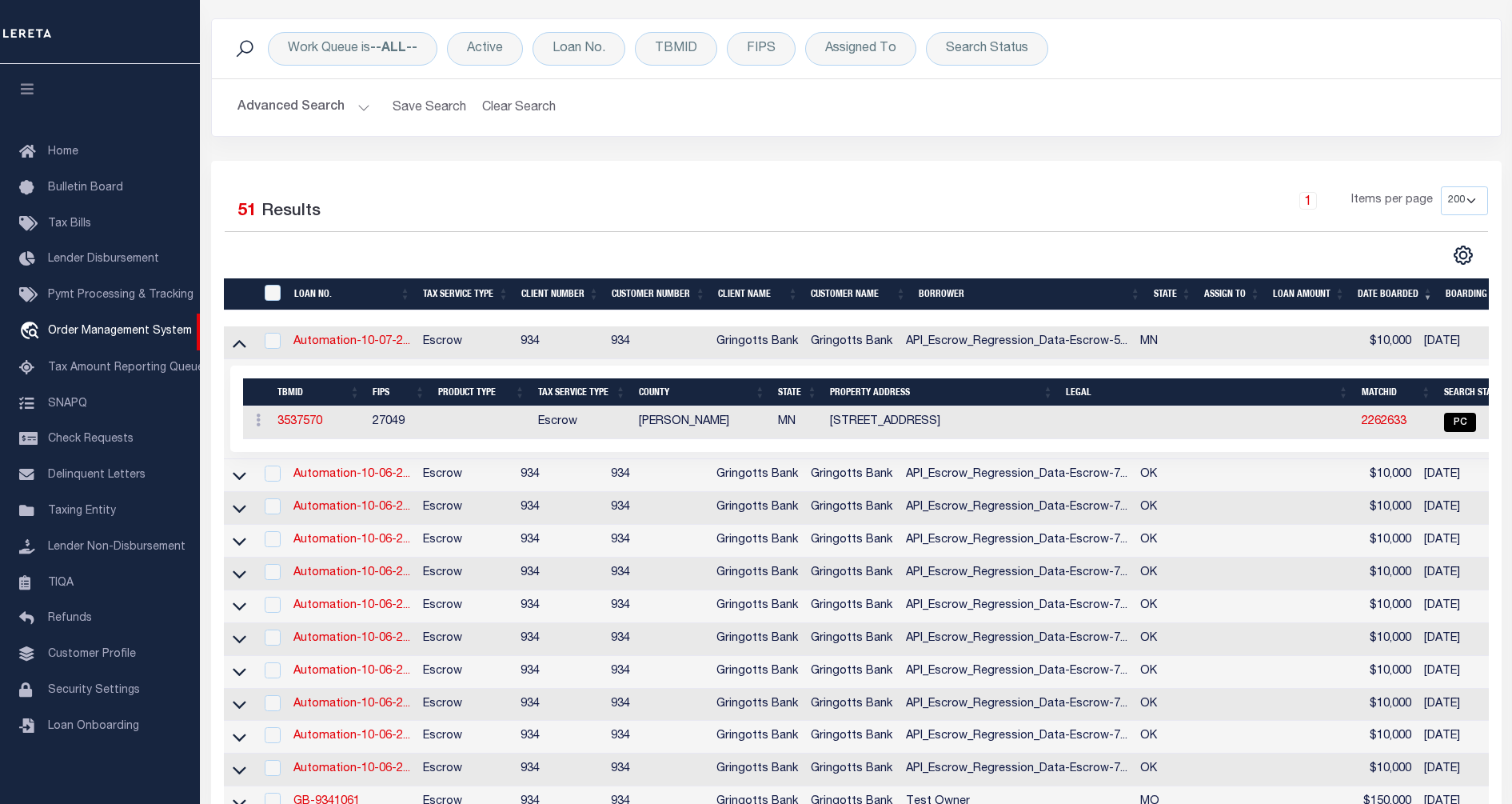
click at [235, 348] on icon at bounding box center [240, 344] width 14 height 8
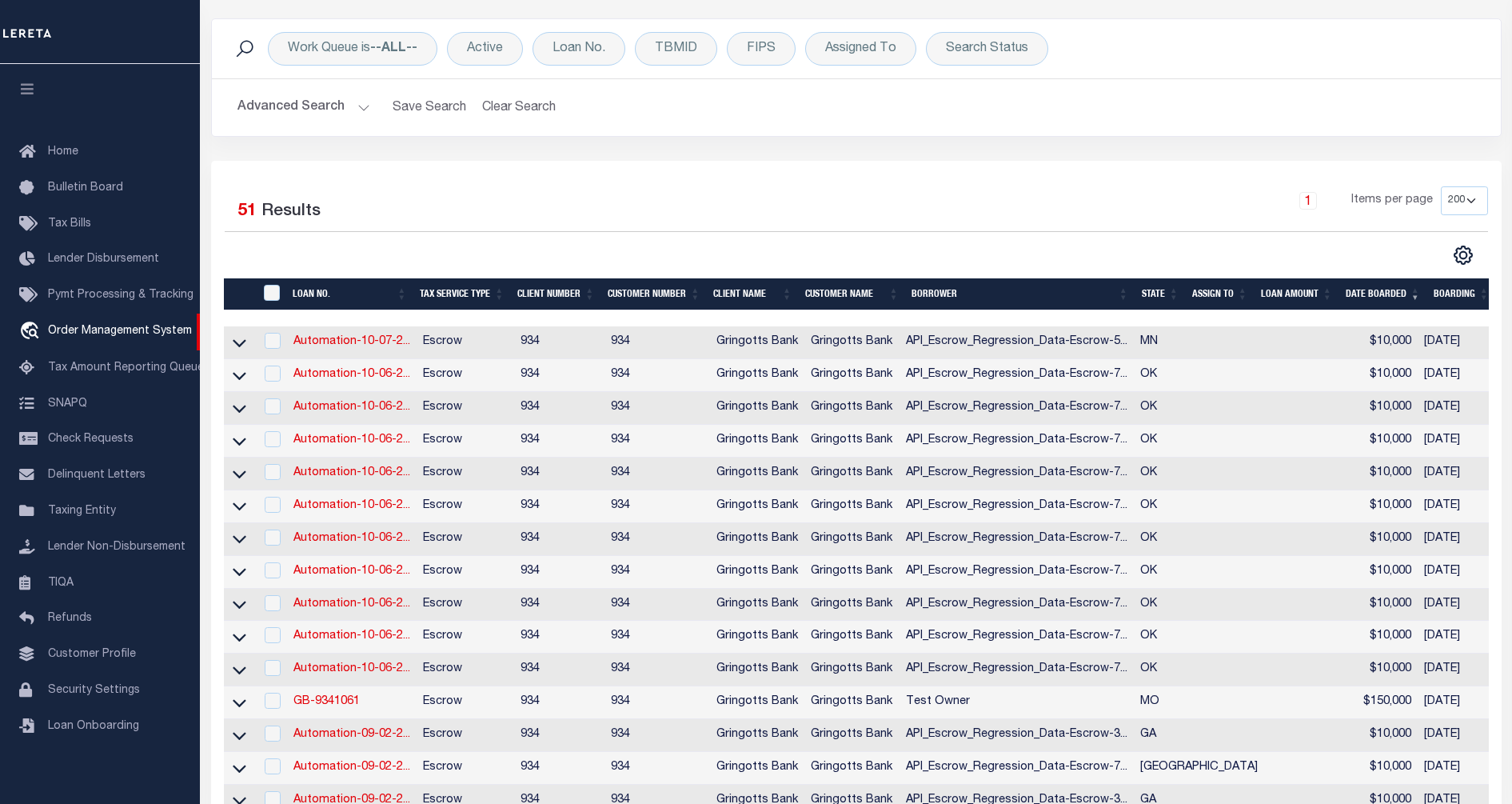
click at [235, 348] on icon at bounding box center [240, 343] width 14 height 17
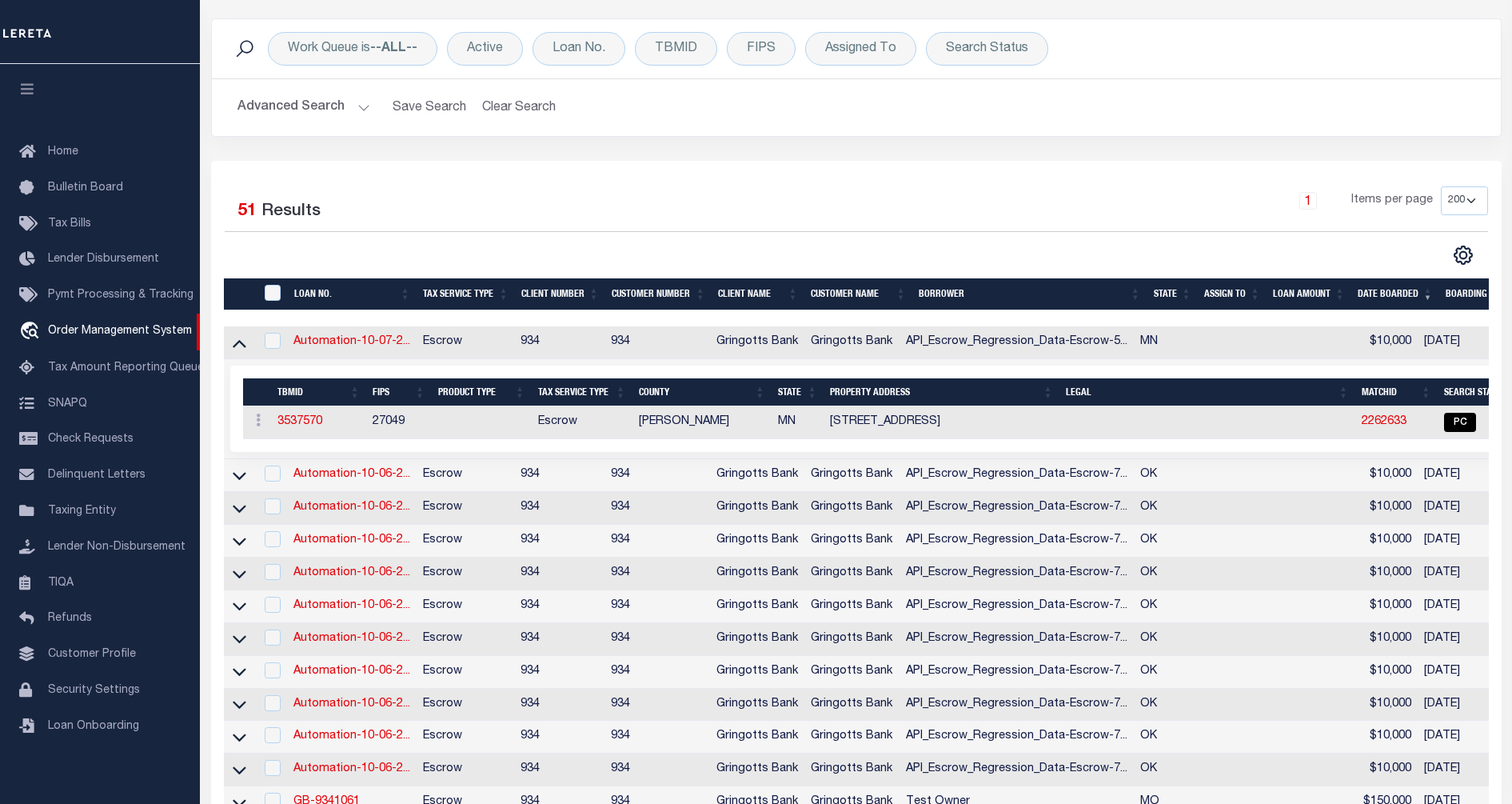
click at [235, 348] on icon at bounding box center [240, 344] width 14 height 8
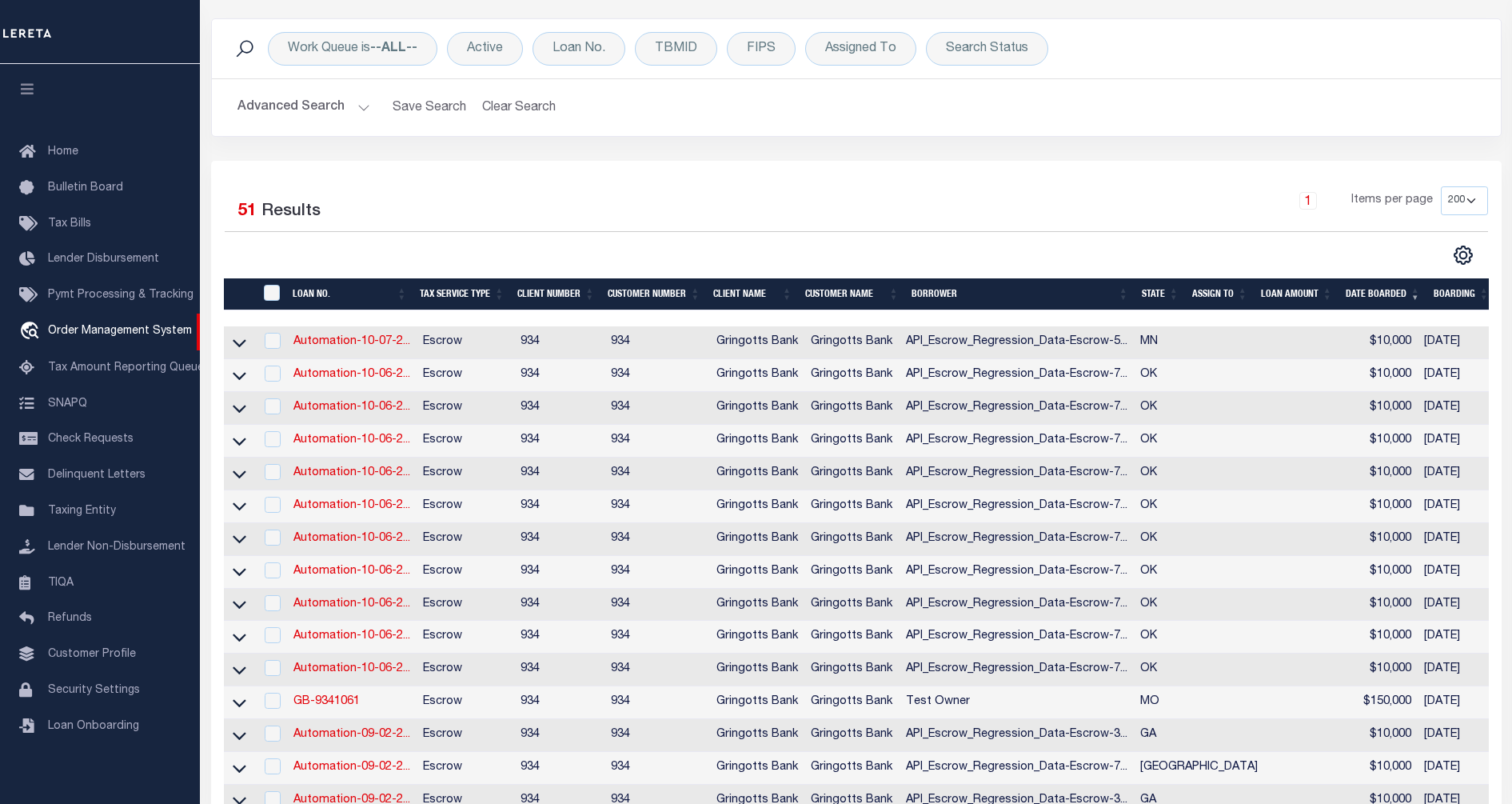
click at [235, 348] on icon at bounding box center [240, 343] width 14 height 17
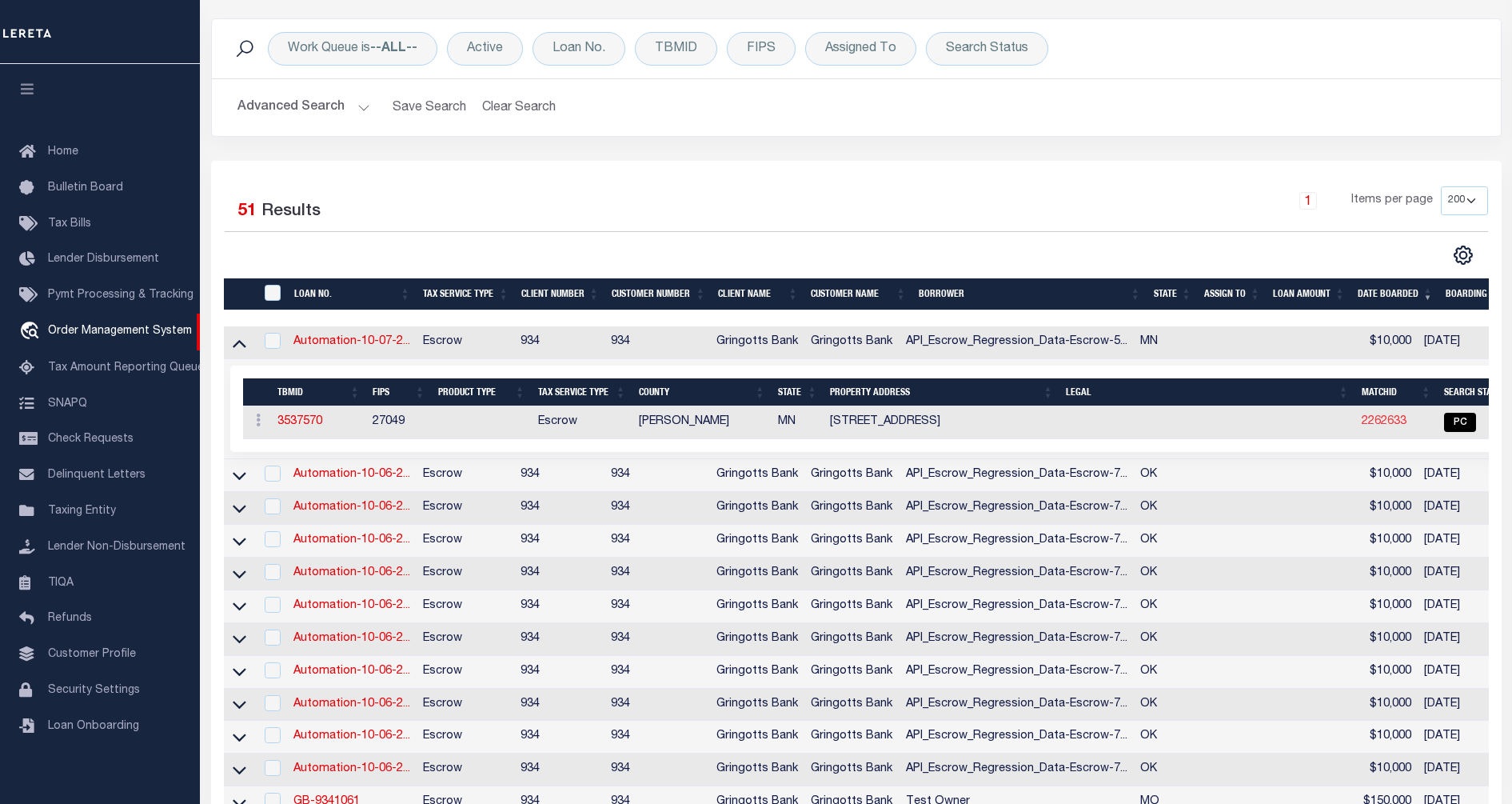
click at [1362, 425] on link "2262633" at bounding box center [1384, 421] width 45 height 11
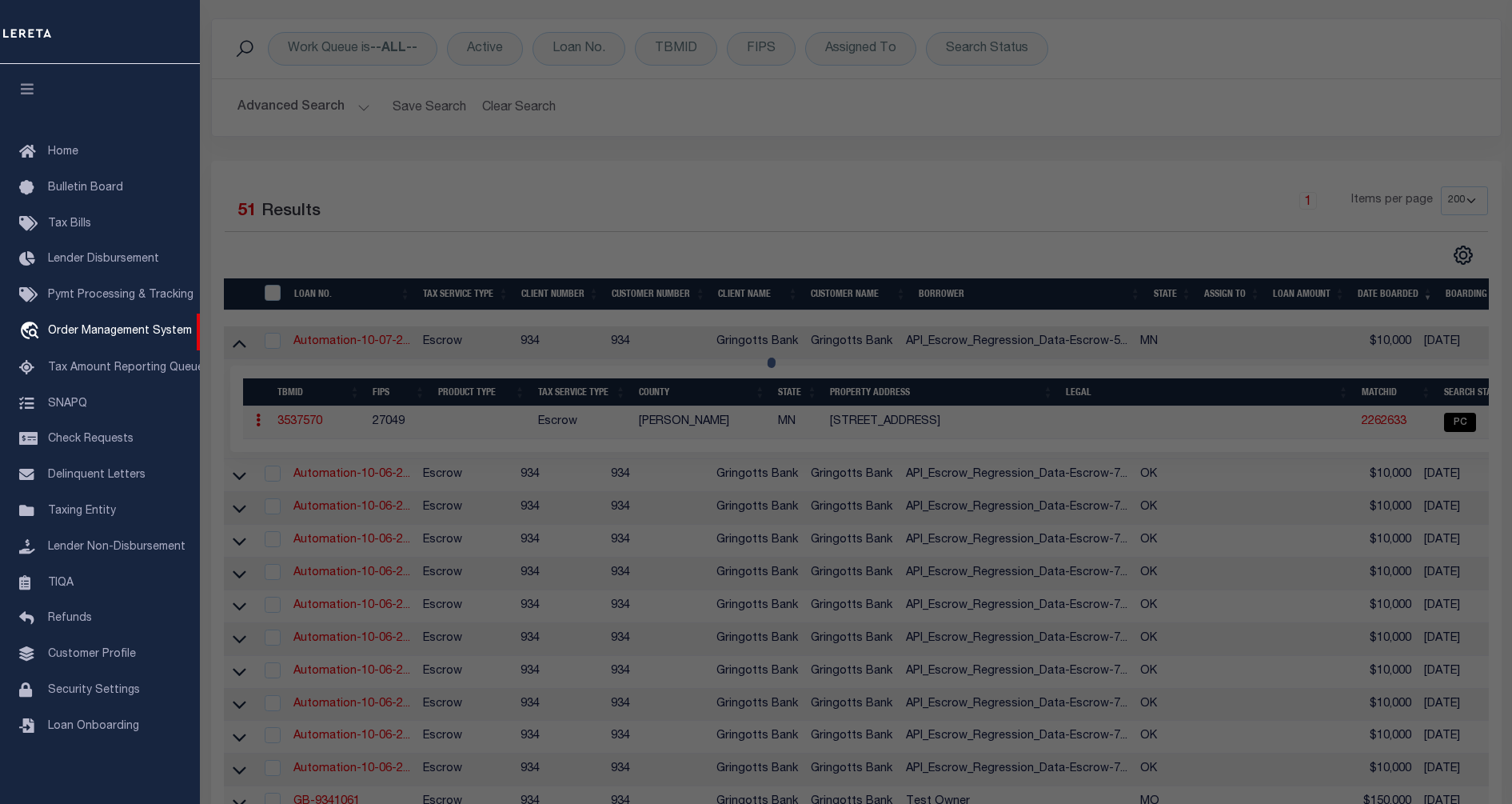
select select "AS"
select select
checkbox input "false"
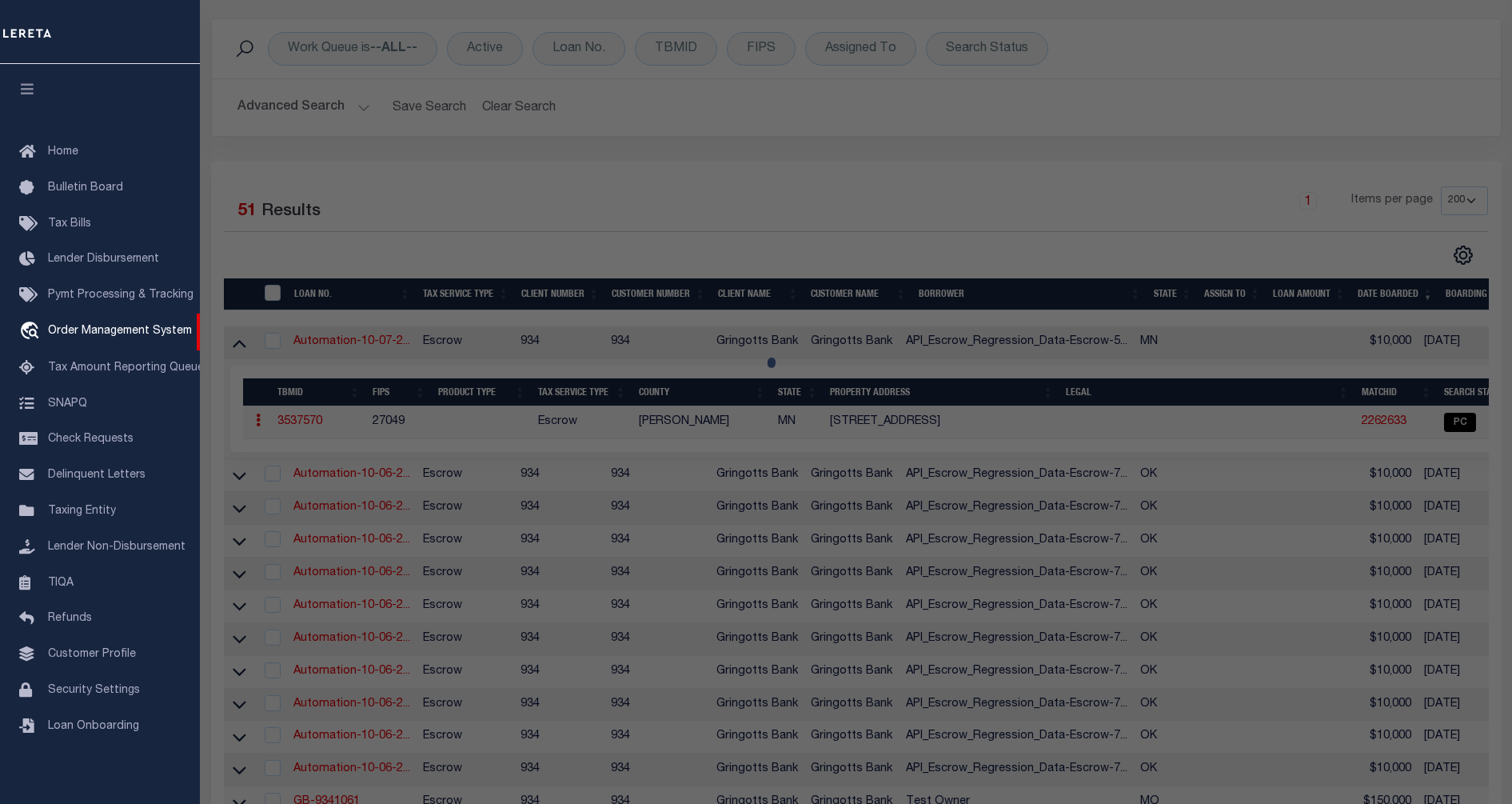
select select "PC"
type input "MONJARAZGOMEZ,FRANCISCA"
select select "ATL"
select select "ADD"
type input "2773 RIDGEVIEW DR"
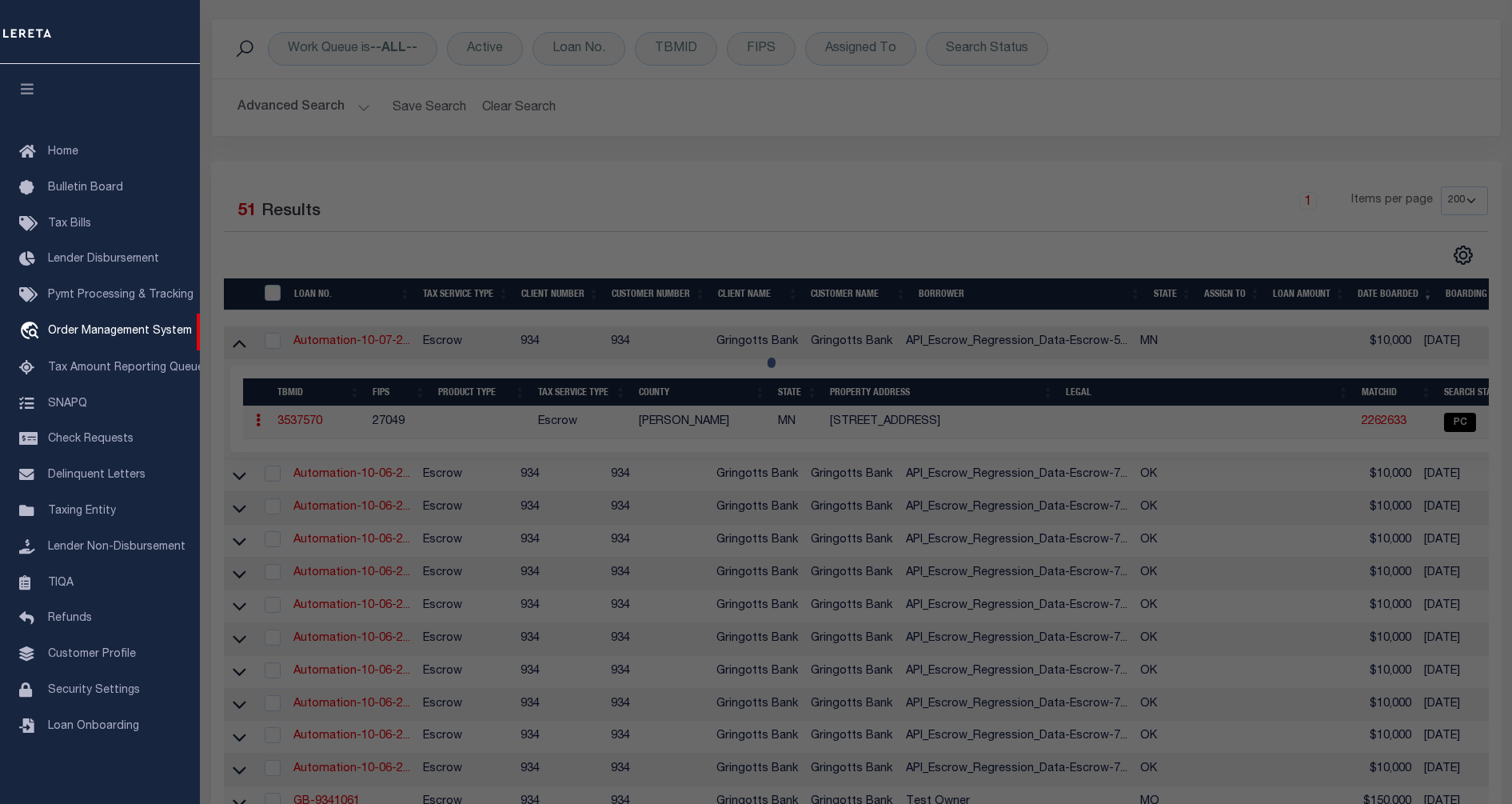
checkbox input "false"
type input "RED WING, MN 55066"
type textarea "RIDGEVIEW LOT-001 BLOCK-002 LOT 1 BLOCK 2 DOC #649432"
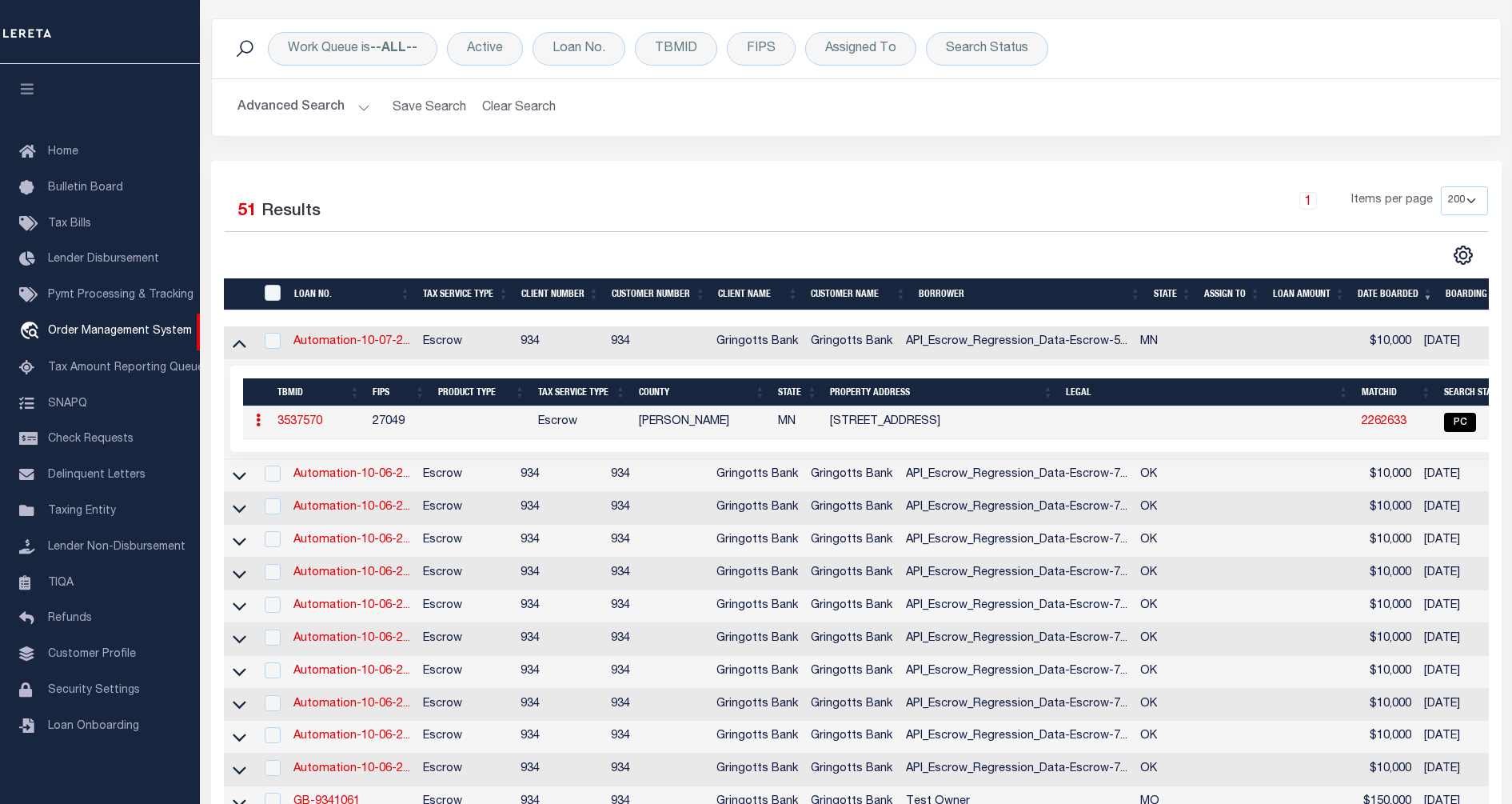
click at [646, 229] on div "1 Items per page 10 25 50 100 200" at bounding box center [1017, 208] width 966 height 45
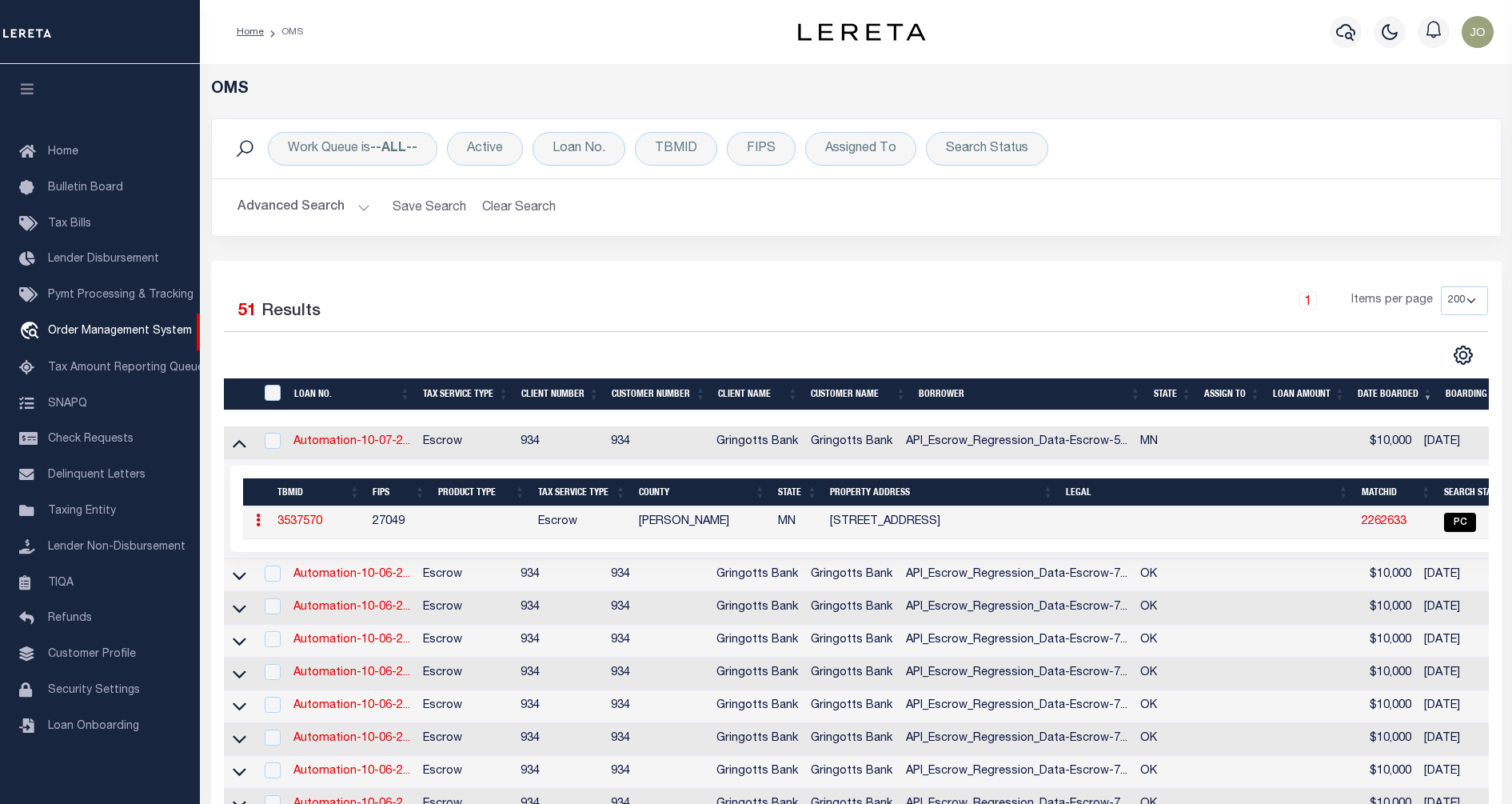
click at [444, 259] on div "Work Queue is --ALL-- Active Loan No. TBMID FIPS Assigned To Search Status Sear…" at bounding box center [856, 189] width 1315 height 142
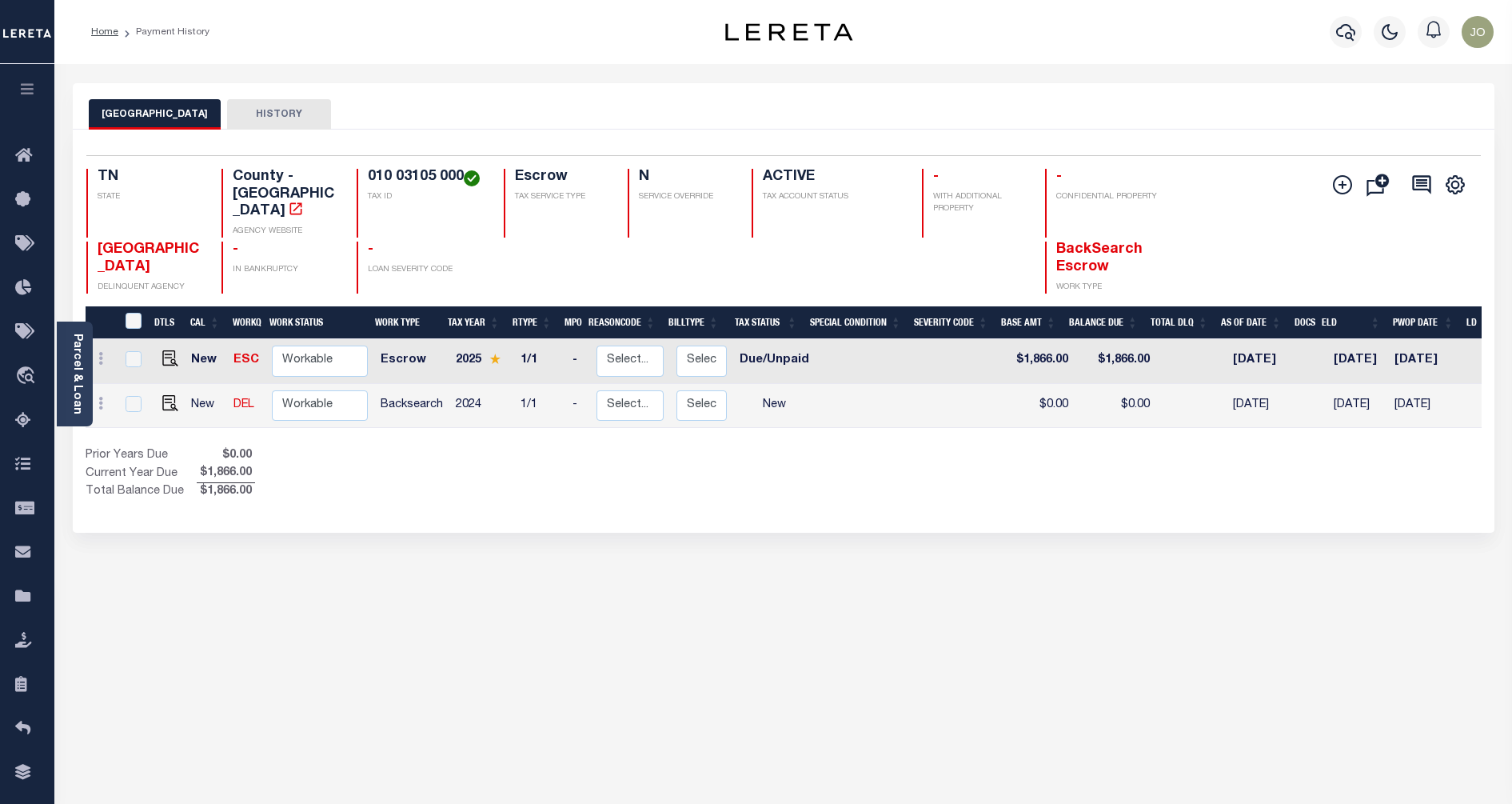
click at [865, 480] on div "Show Tax Lines before Bill Release Date Prior Years Due $0.00 Current Year Due …" at bounding box center [784, 474] width 1396 height 54
click at [873, 491] on div "Show Tax Lines before Bill Release Date Prior Years Due $0.00 Current Year Due …" at bounding box center [784, 474] width 1396 height 54
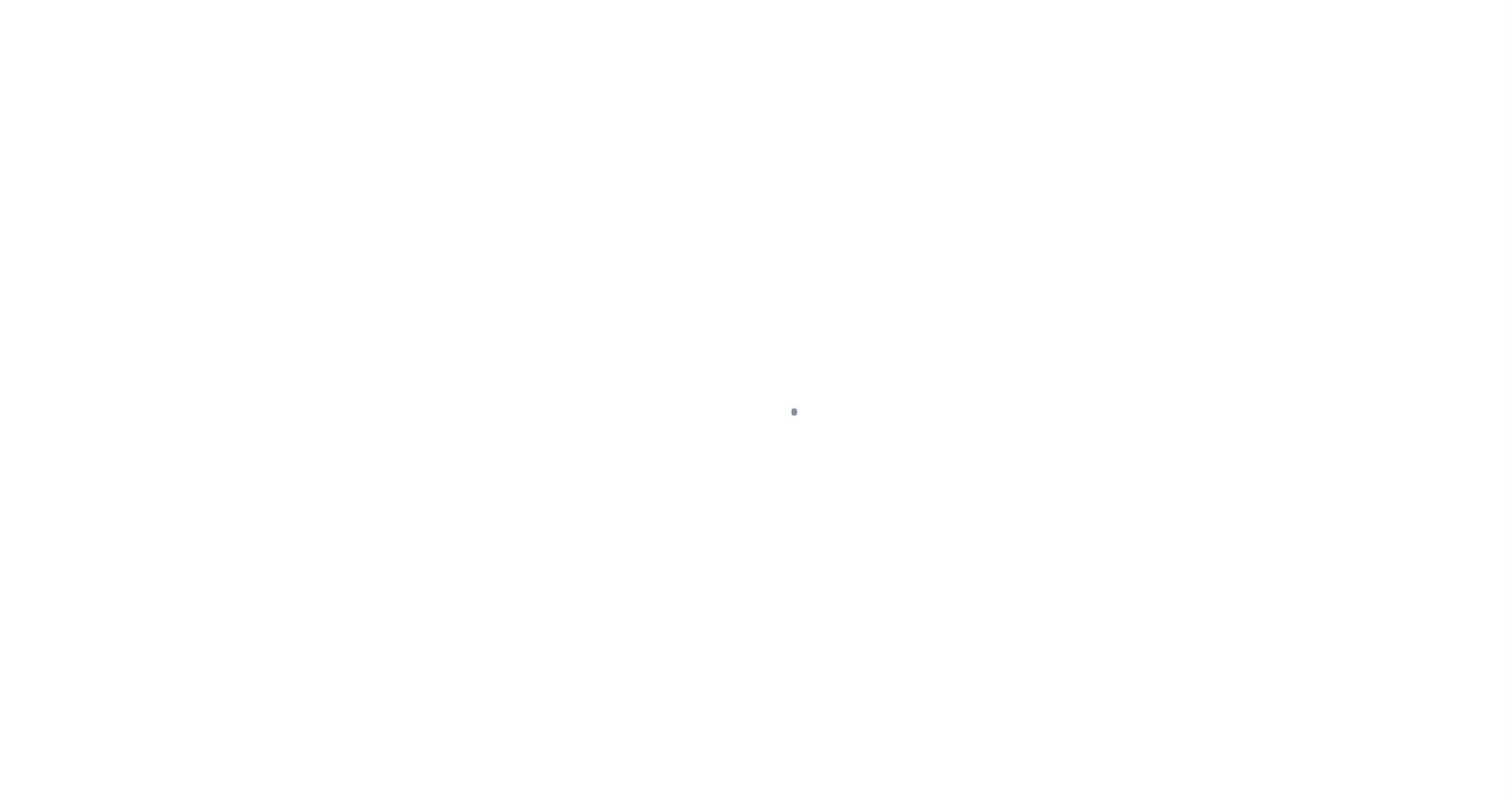
select select
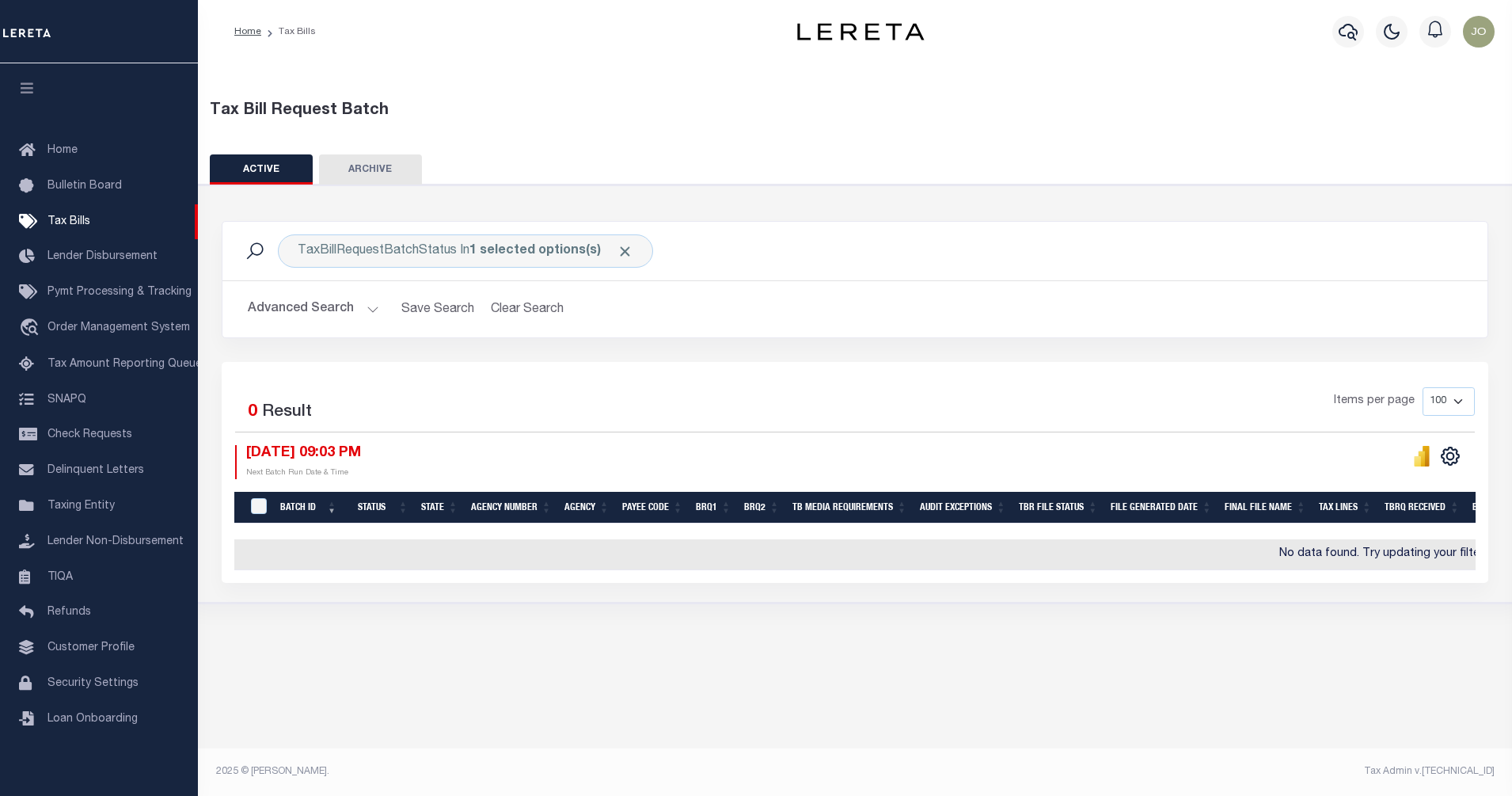
click at [377, 311] on h2 "Advanced Search Save Search Clear Search TaxBillBatches_dynamictable_____Defaul…" at bounding box center [854, 309] width 1240 height 31
click at [370, 308] on button "Advanced Search" at bounding box center [313, 309] width 131 height 31
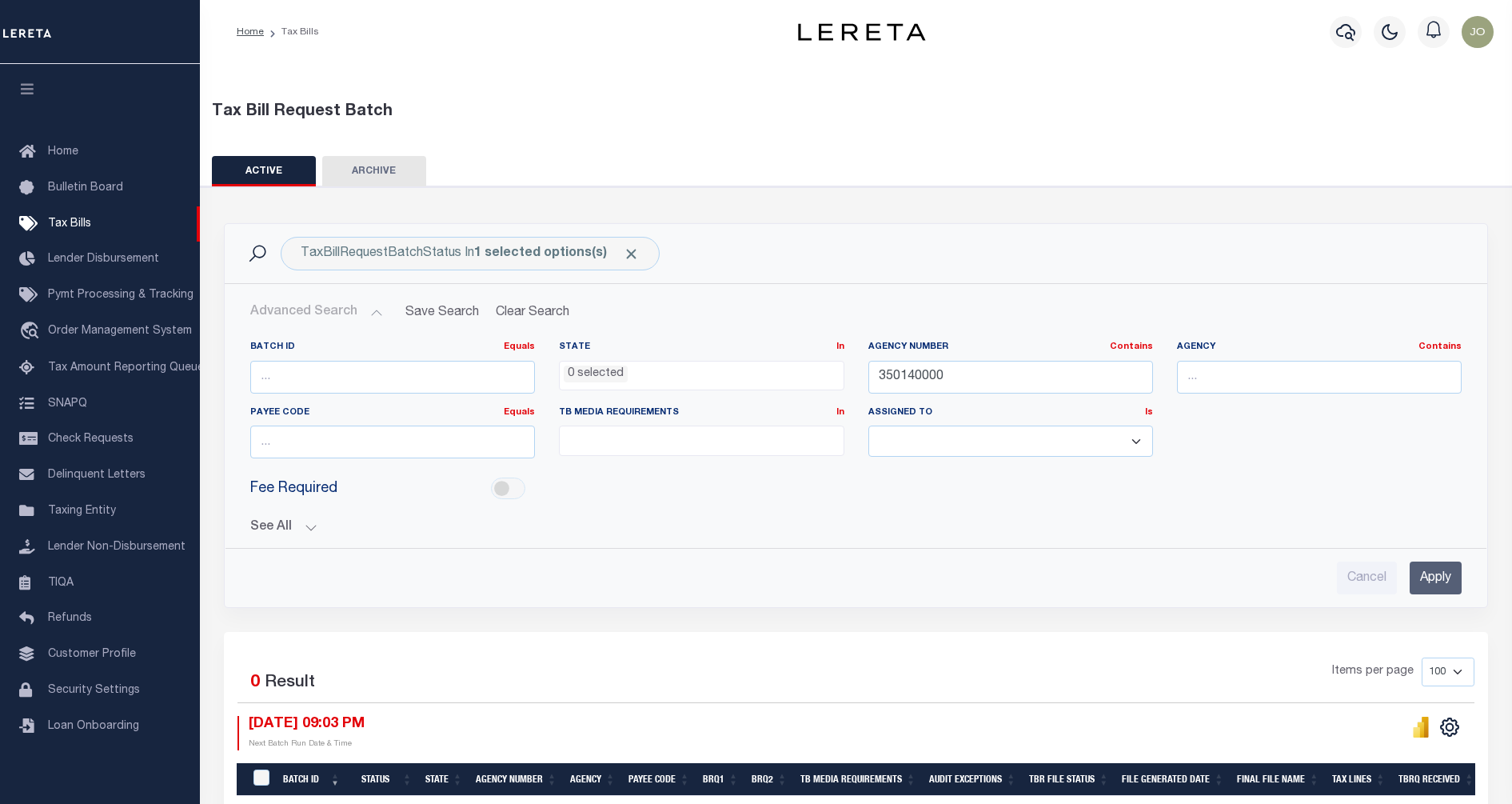
scroll to position [100, 0]
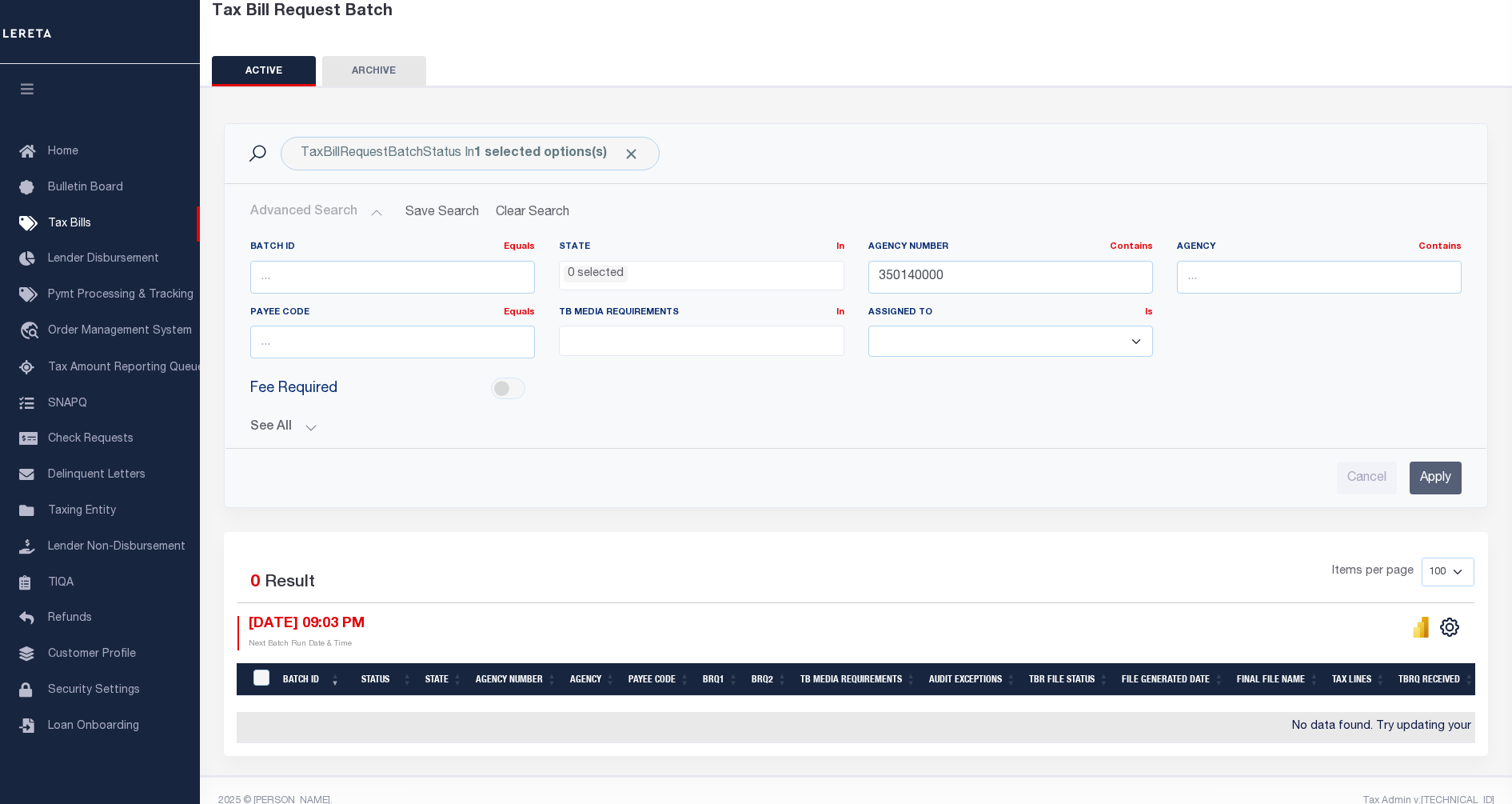
click at [1443, 485] on input "Apply" at bounding box center [1435, 478] width 52 height 33
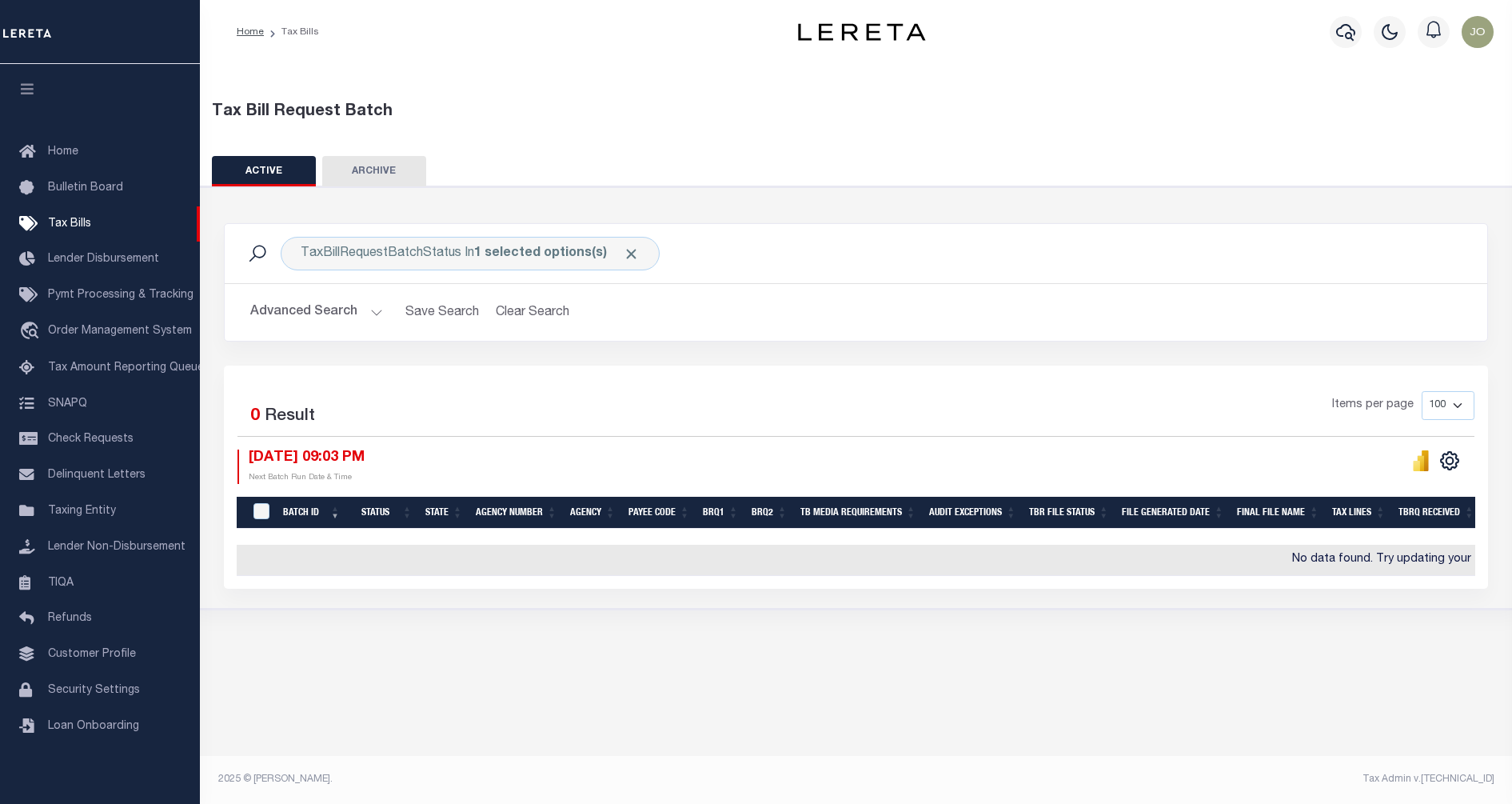
scroll to position [0, 0]
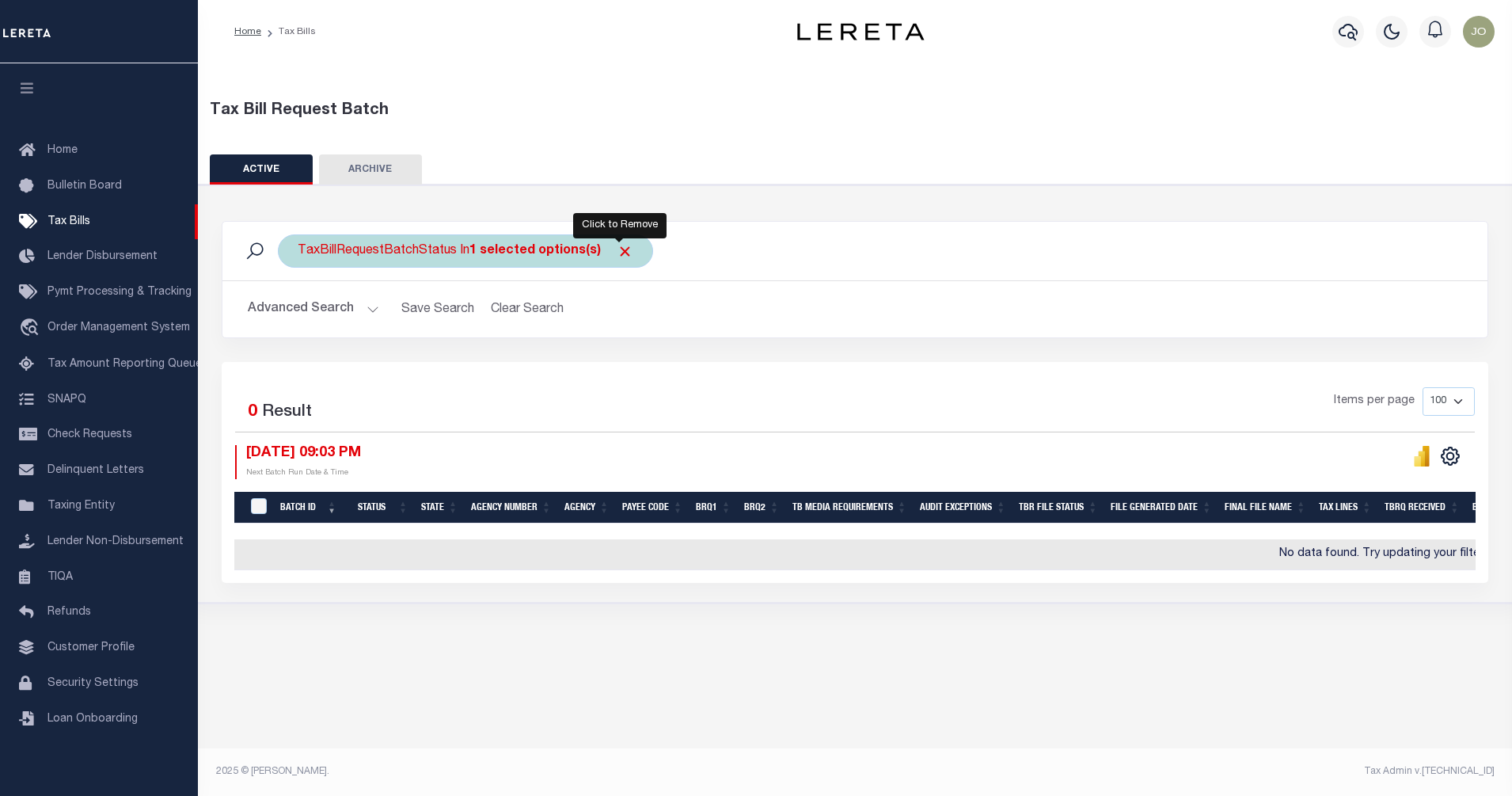
click at [623, 252] on span "Click to Remove" at bounding box center [626, 252] width 17 height 17
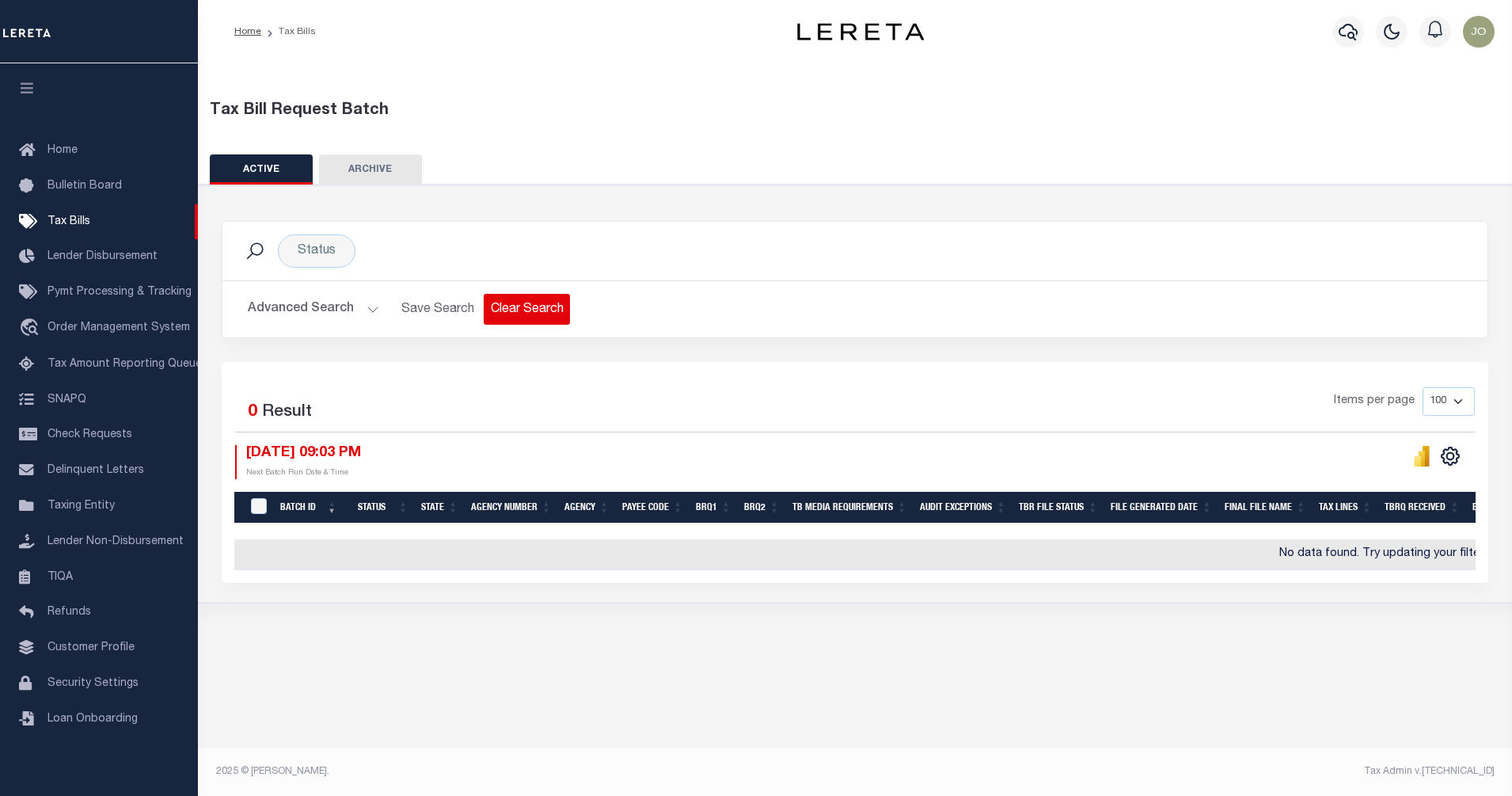
click at [520, 311] on button "Clear Search" at bounding box center [527, 309] width 87 height 31
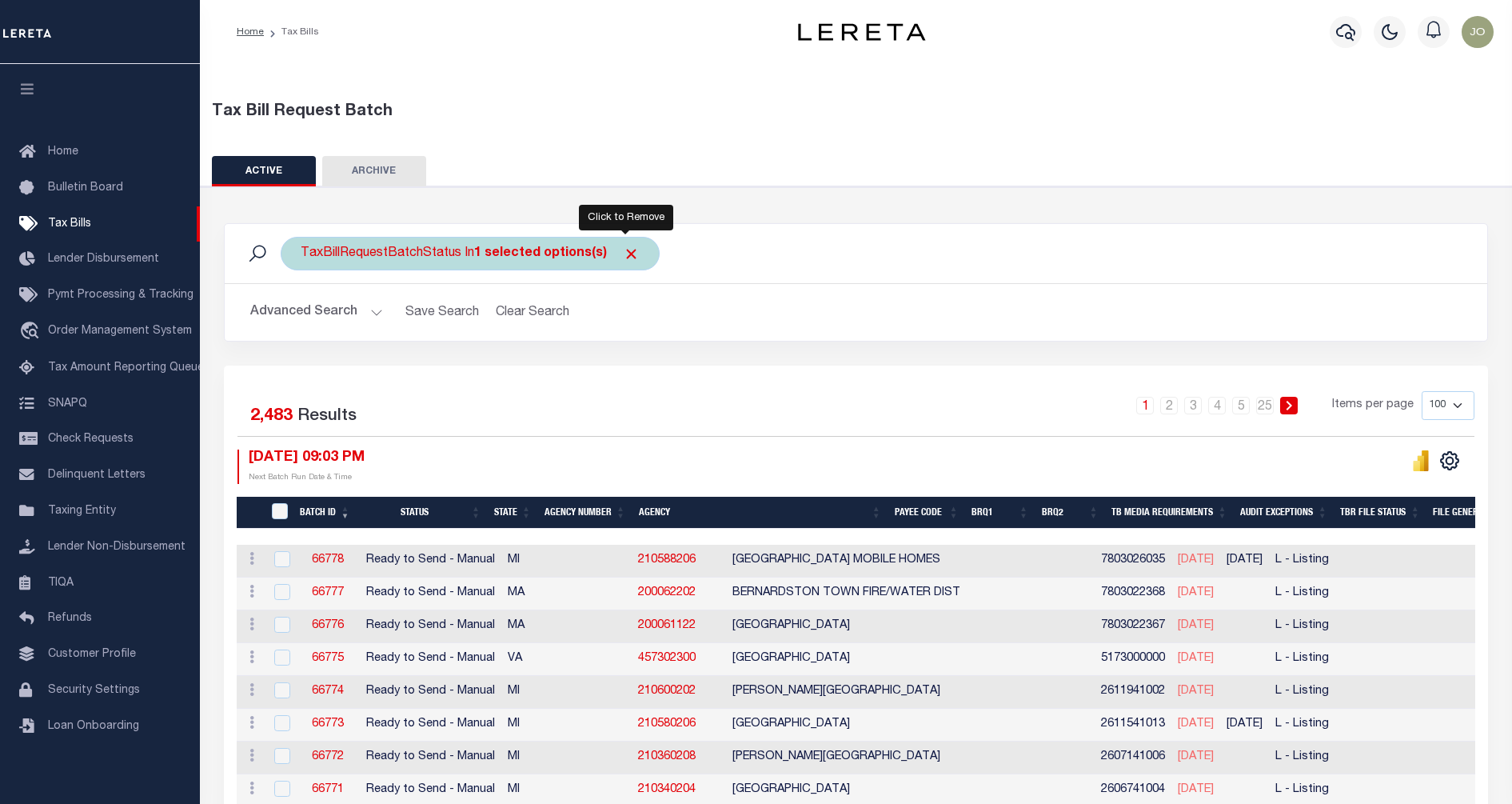
click at [628, 248] on span "Click to Remove" at bounding box center [632, 254] width 17 height 17
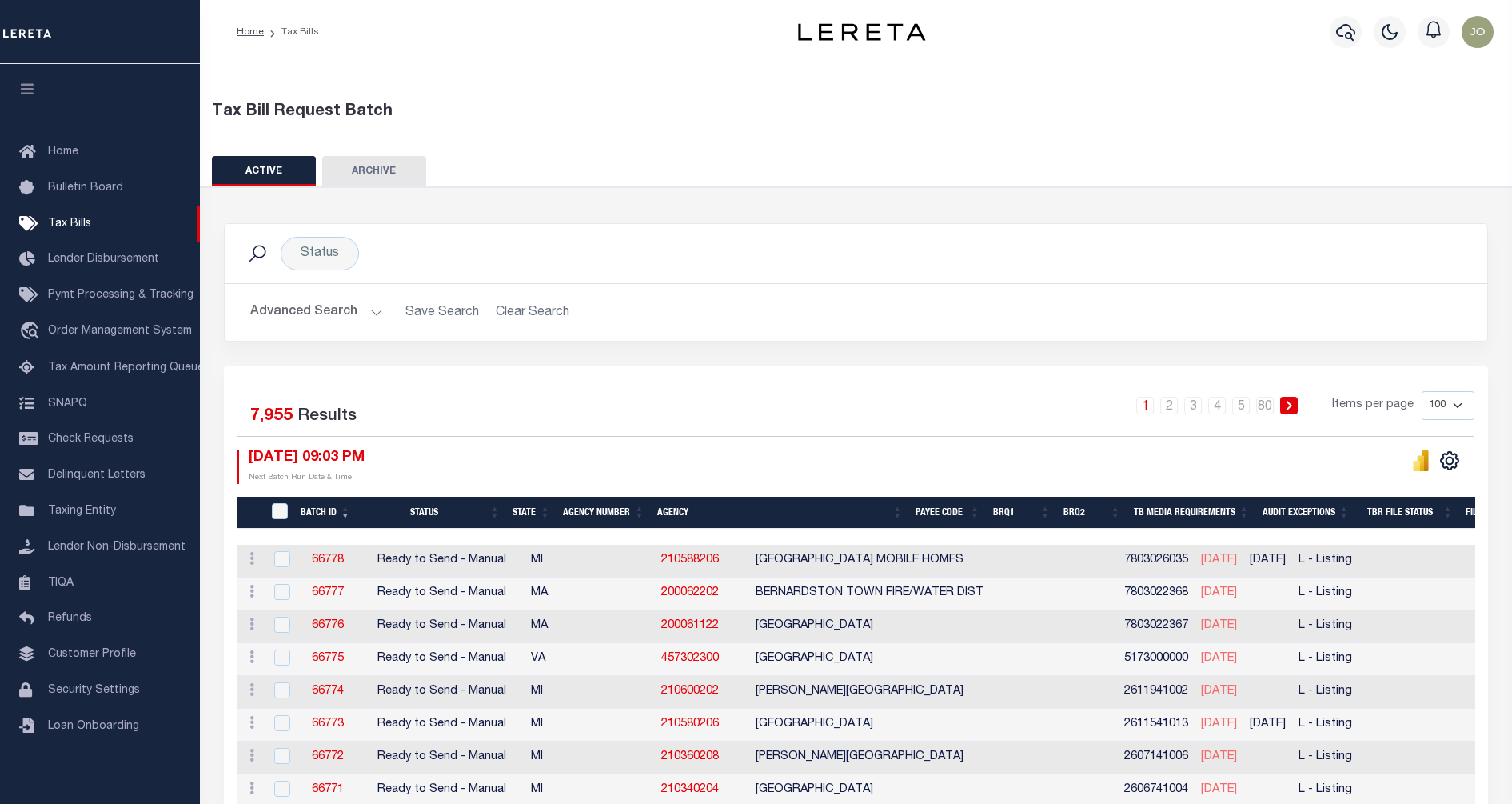
click at [355, 307] on button "Advanced Search" at bounding box center [316, 312] width 133 height 31
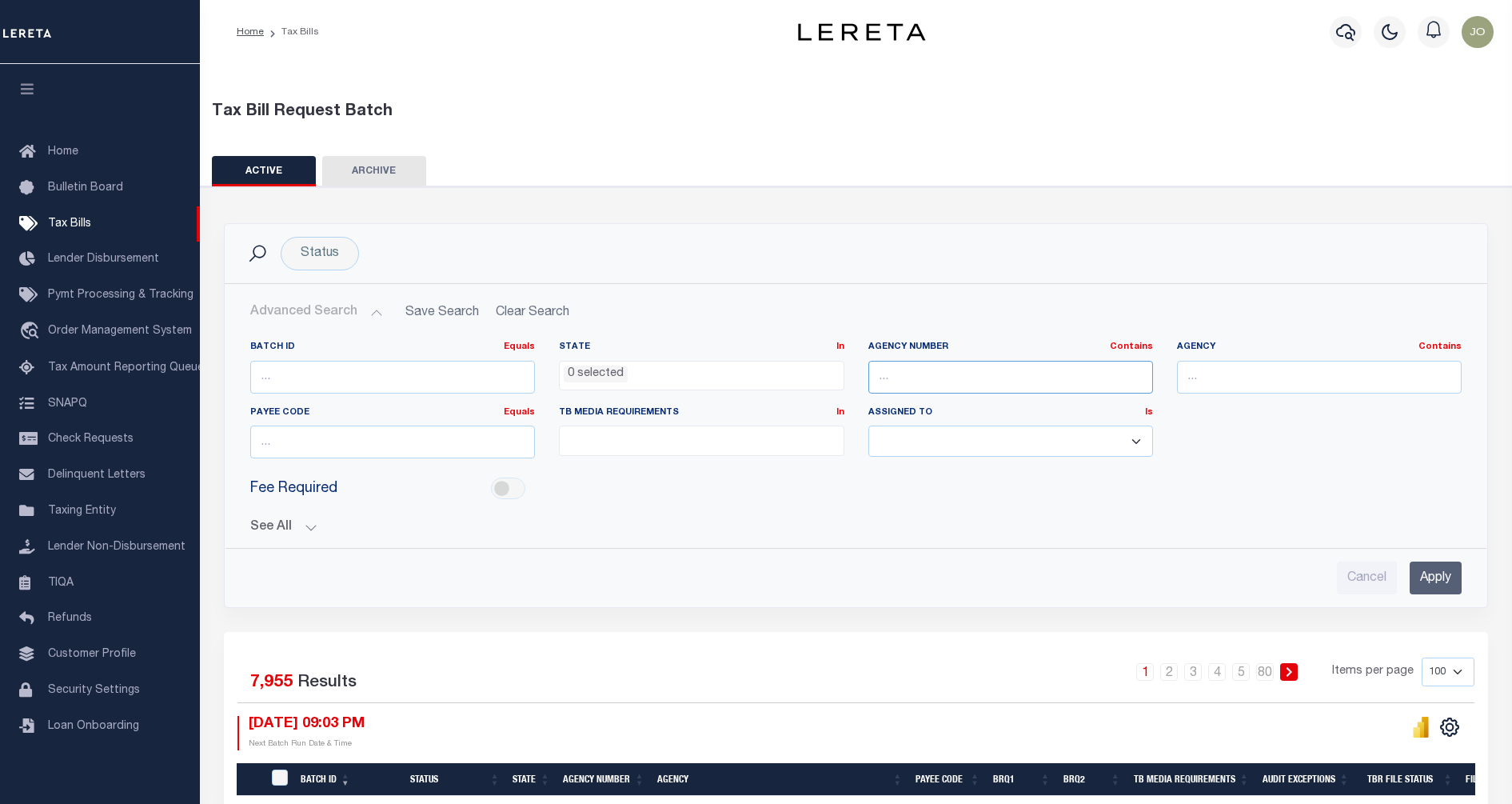
click at [935, 373] on input "text" at bounding box center [1010, 377] width 285 height 33
type input "3"
click at [1231, 382] on input "text" at bounding box center [1319, 377] width 285 height 33
type input "CLEVELAND"
click at [1438, 573] on input "Apply" at bounding box center [1435, 578] width 52 height 33
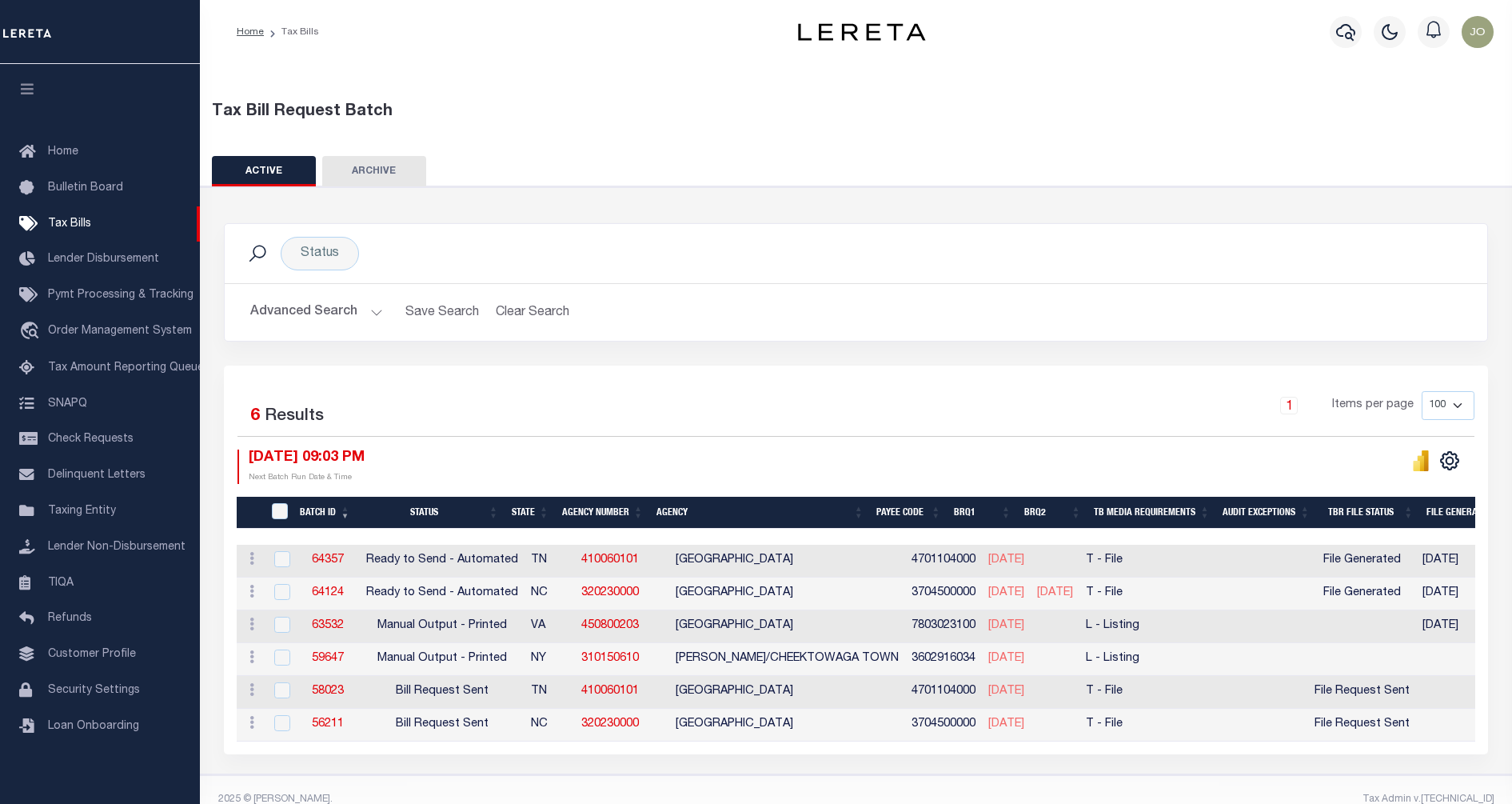
click at [360, 317] on button "Advanced Search" at bounding box center [316, 312] width 133 height 31
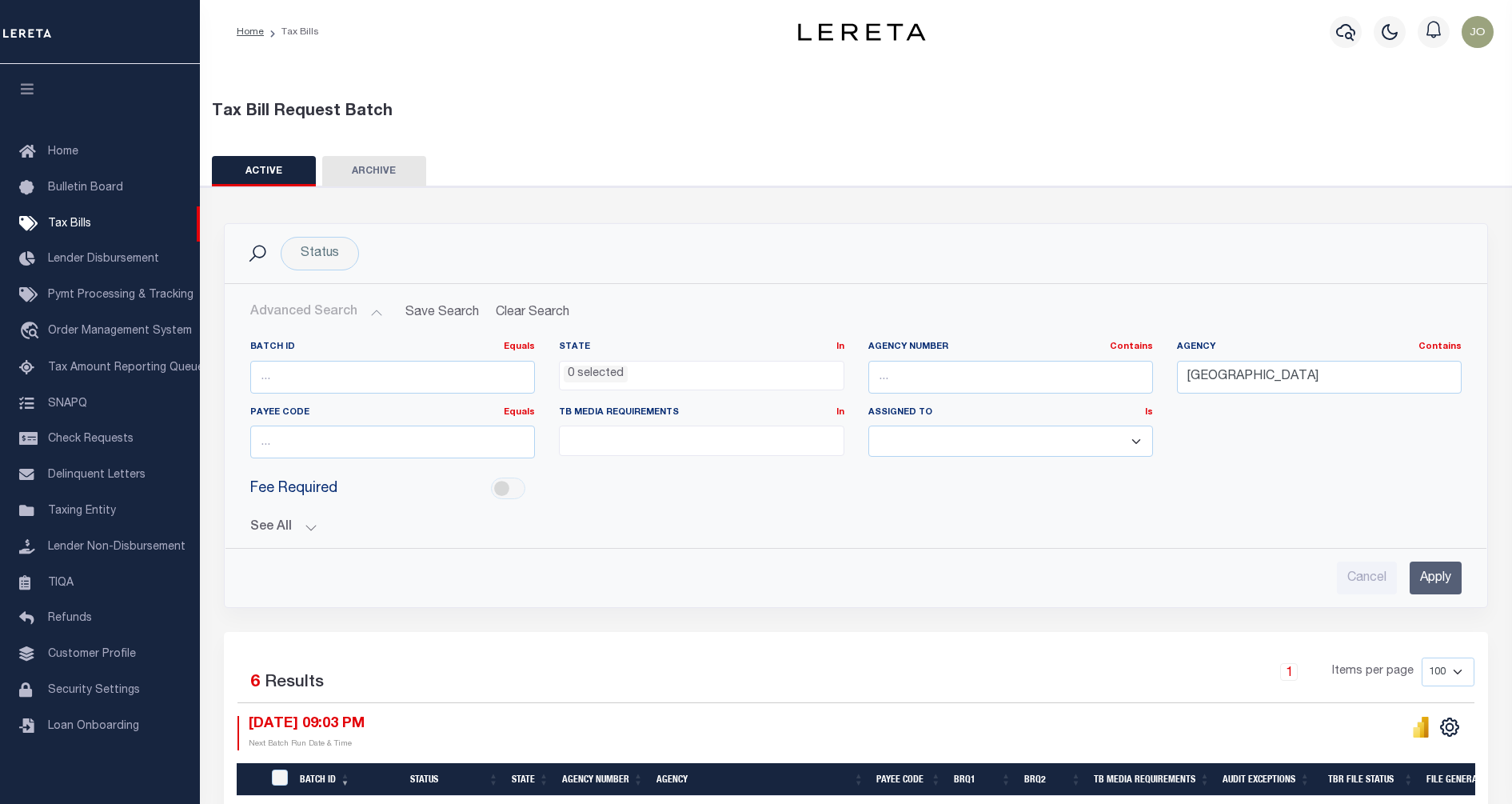
click at [609, 370] on li "0 selected" at bounding box center [595, 374] width 64 height 18
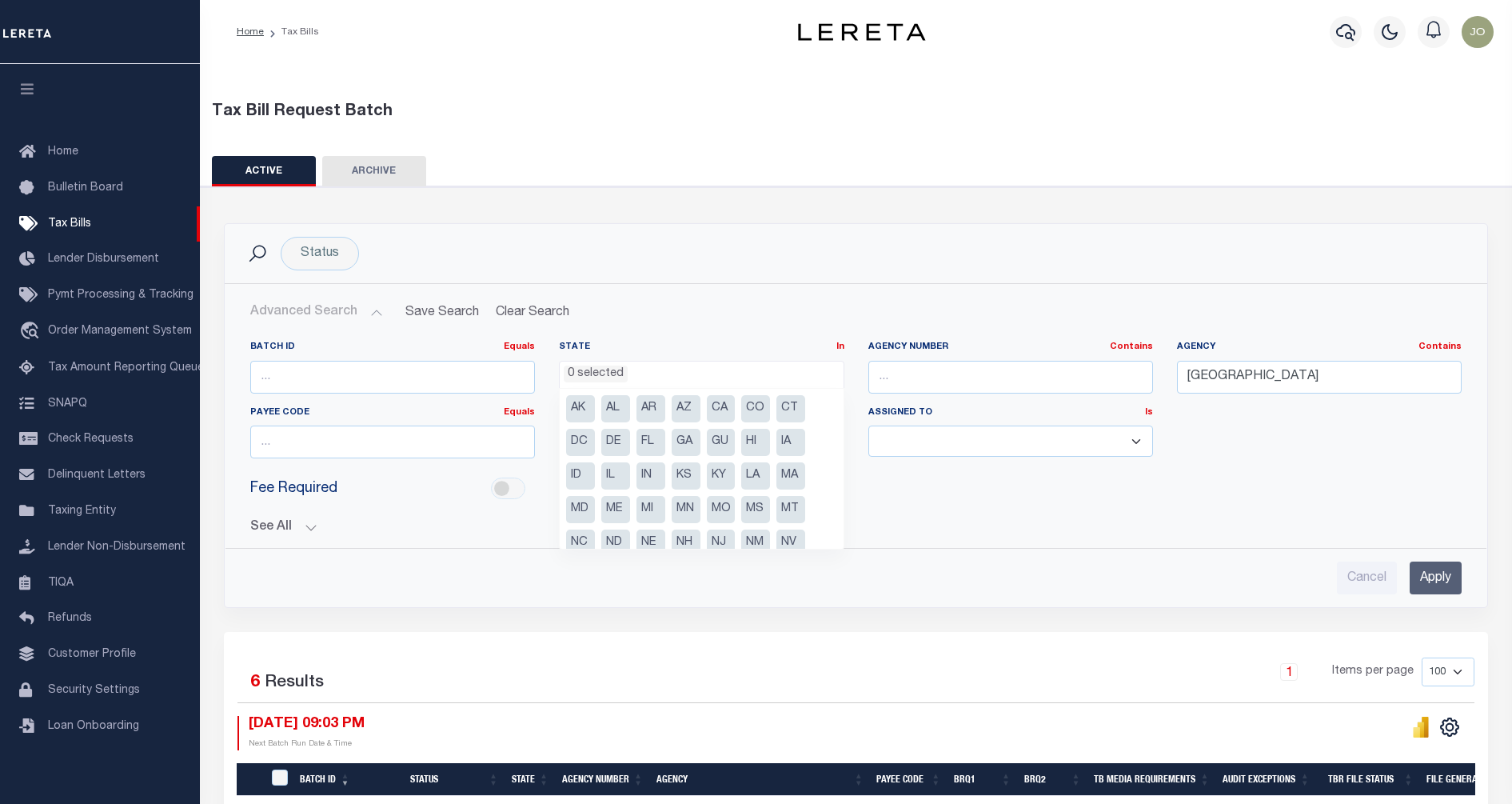
scroll to position [114, 0]
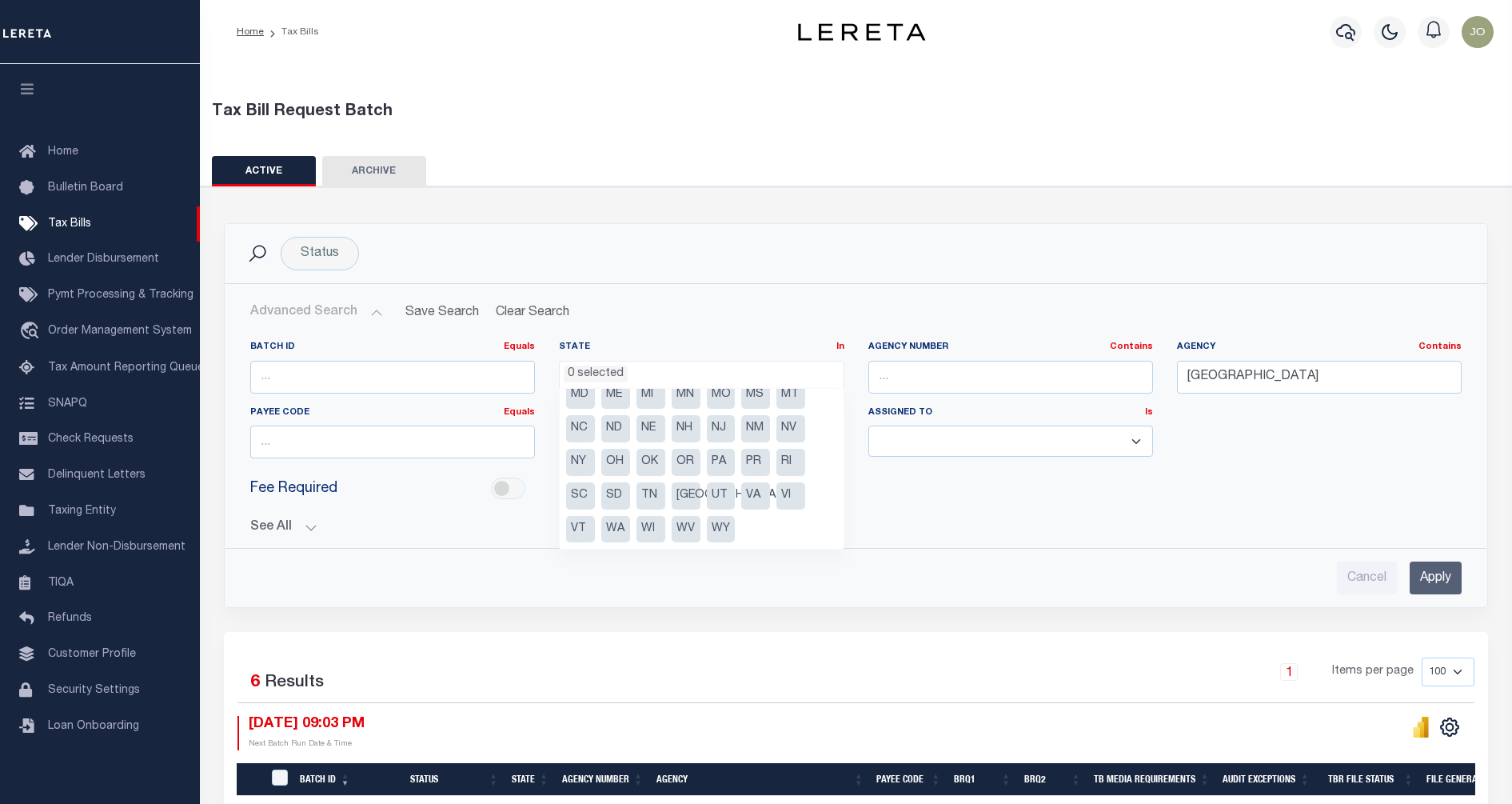
click at [651, 463] on li "OK" at bounding box center [651, 463] width 29 height 27
select select "OK"
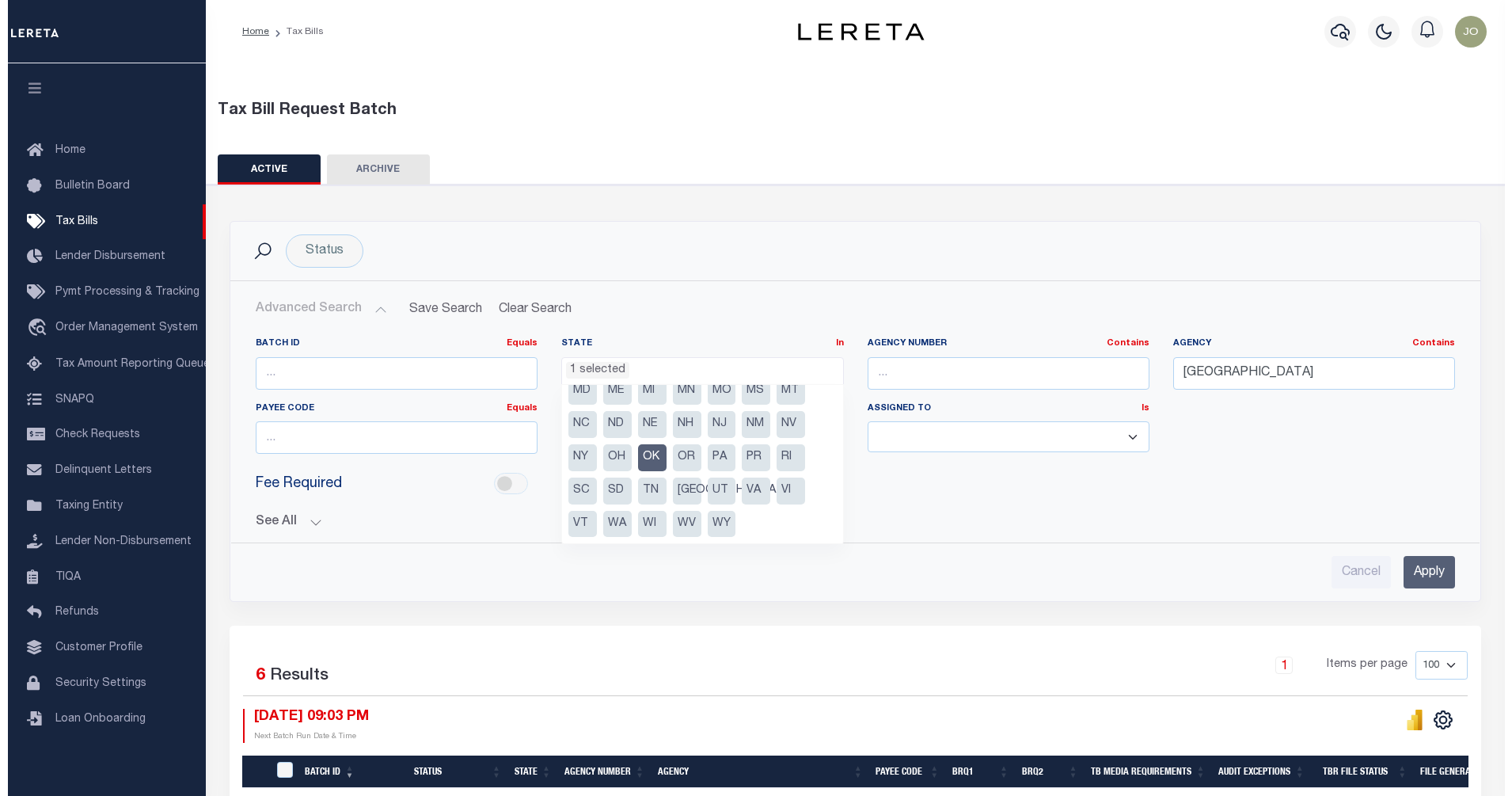
scroll to position [527, 0]
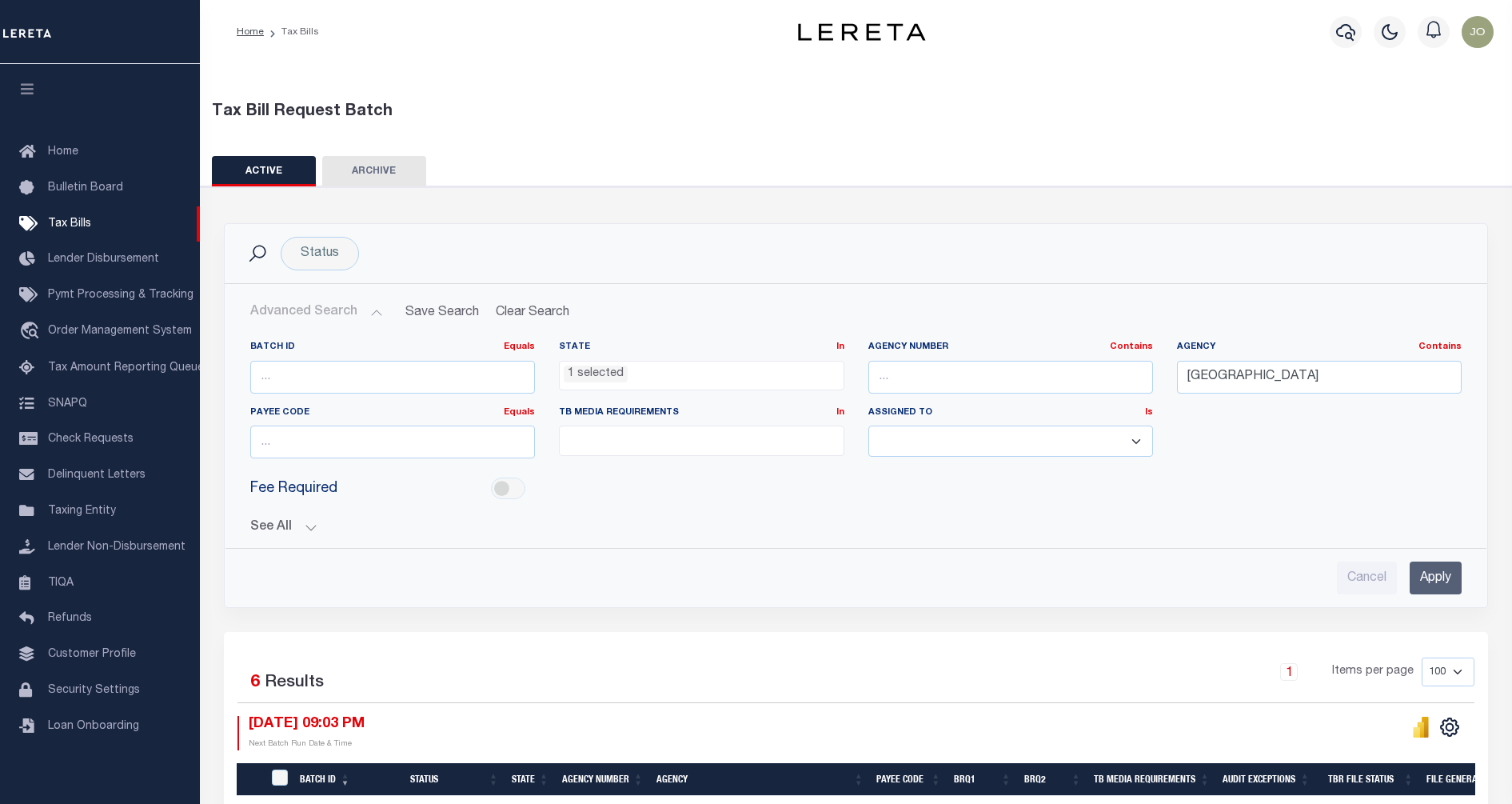
click at [1445, 579] on input "Apply" at bounding box center [1435, 578] width 52 height 33
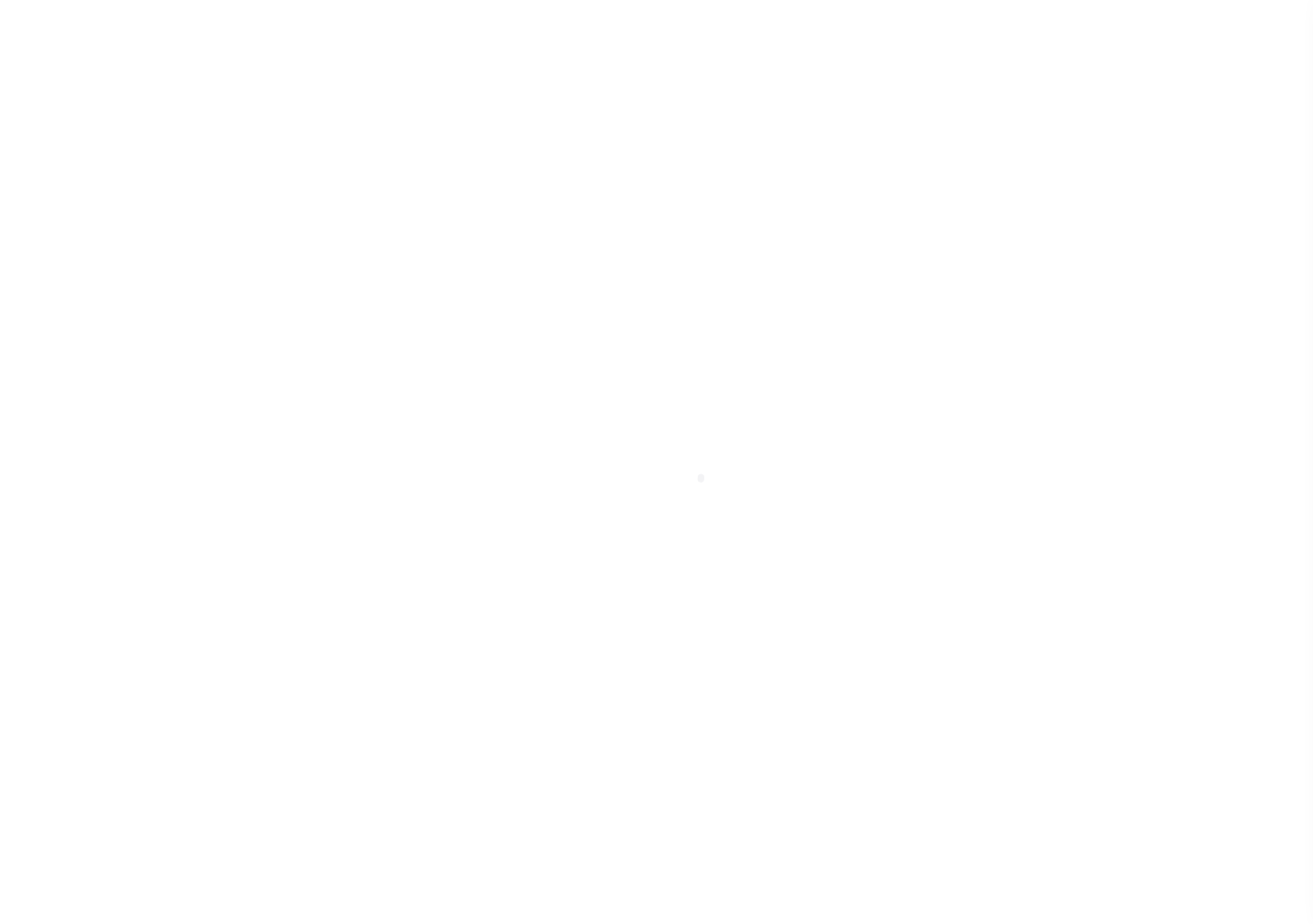
select select
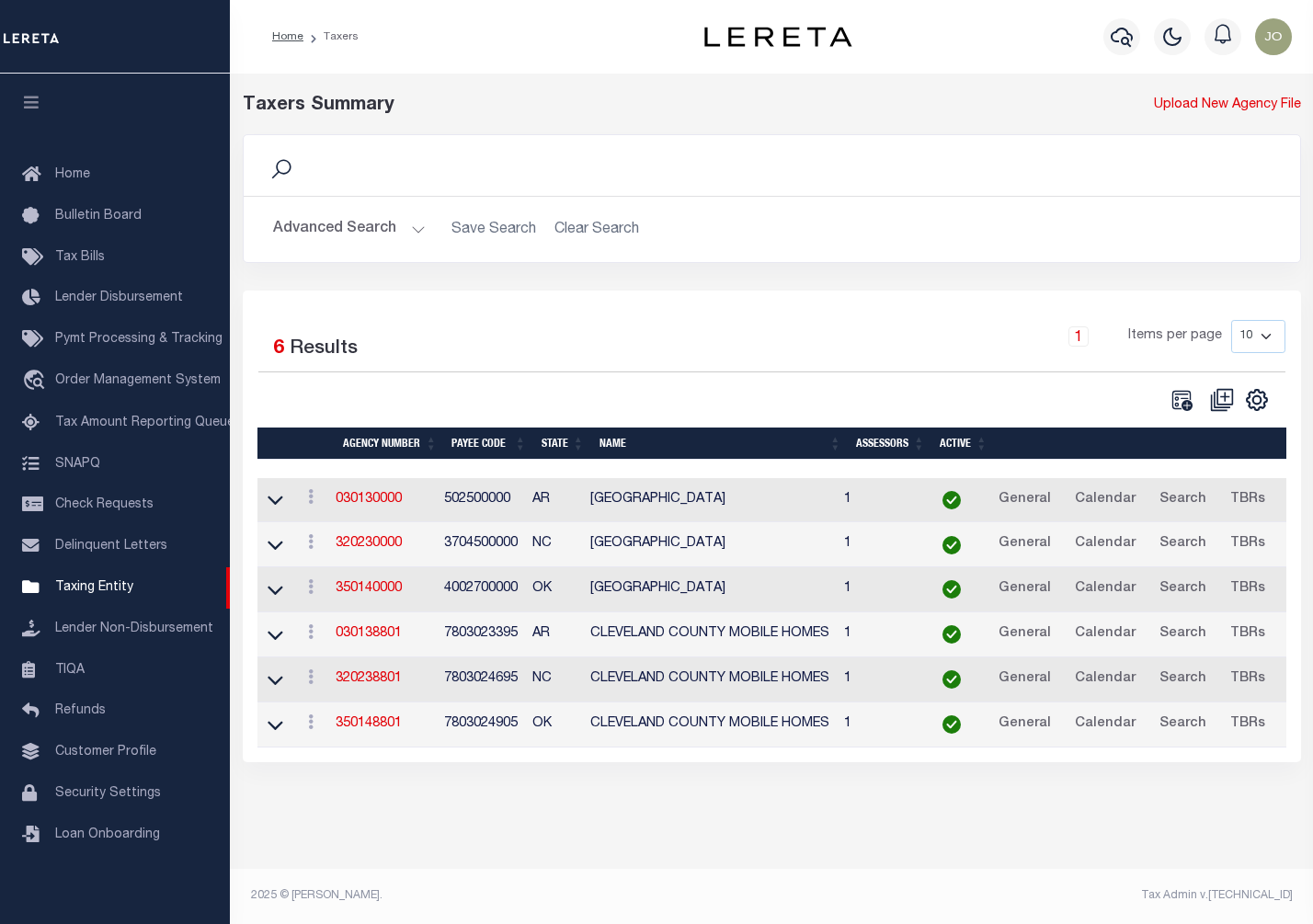
click at [410, 220] on button "Advanced Search" at bounding box center [349, 229] width 153 height 36
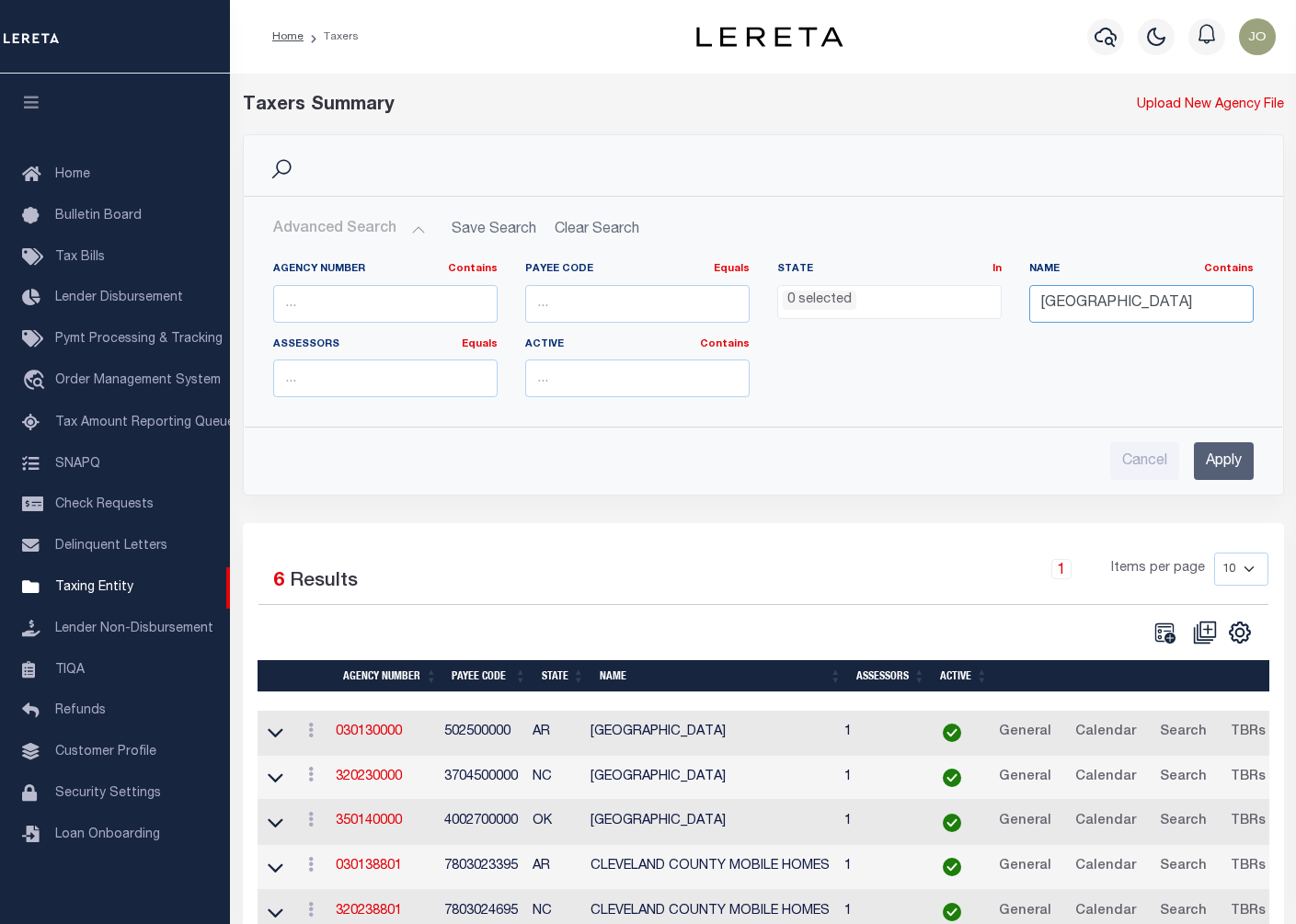
click at [1150, 301] on input "CLEVELAND COUNTY" at bounding box center [1140, 304] width 224 height 38
click at [622, 312] on input "number" at bounding box center [637, 304] width 224 height 38
paste input "401300000"
type input "401300000"
click at [1223, 463] on input "Apply" at bounding box center [1224, 461] width 60 height 38
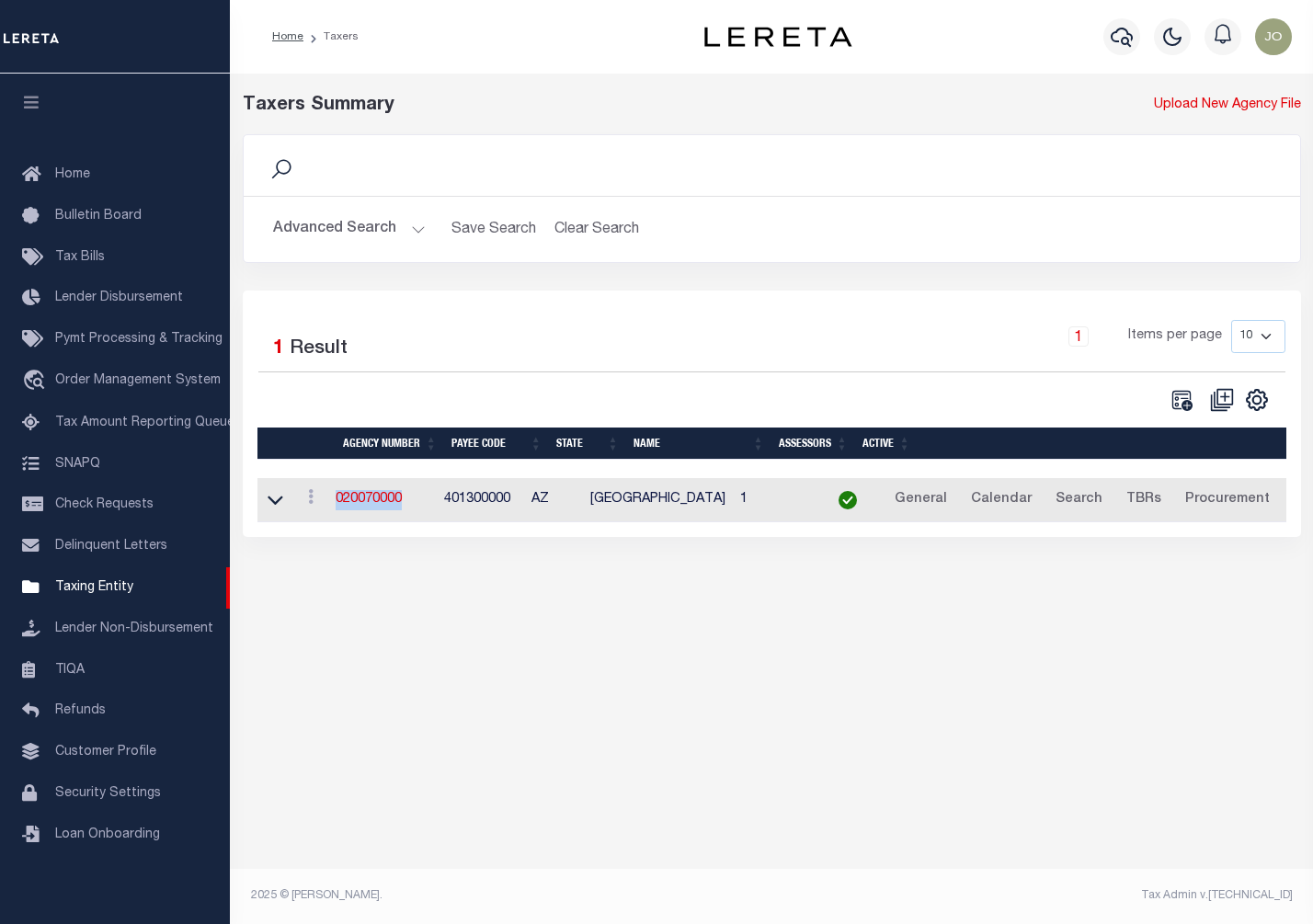
drag, startPoint x: 433, startPoint y: 501, endPoint x: 335, endPoint y: 494, distance: 98.2
click at [335, 494] on td "020070000" at bounding box center [382, 501] width 109 height 45
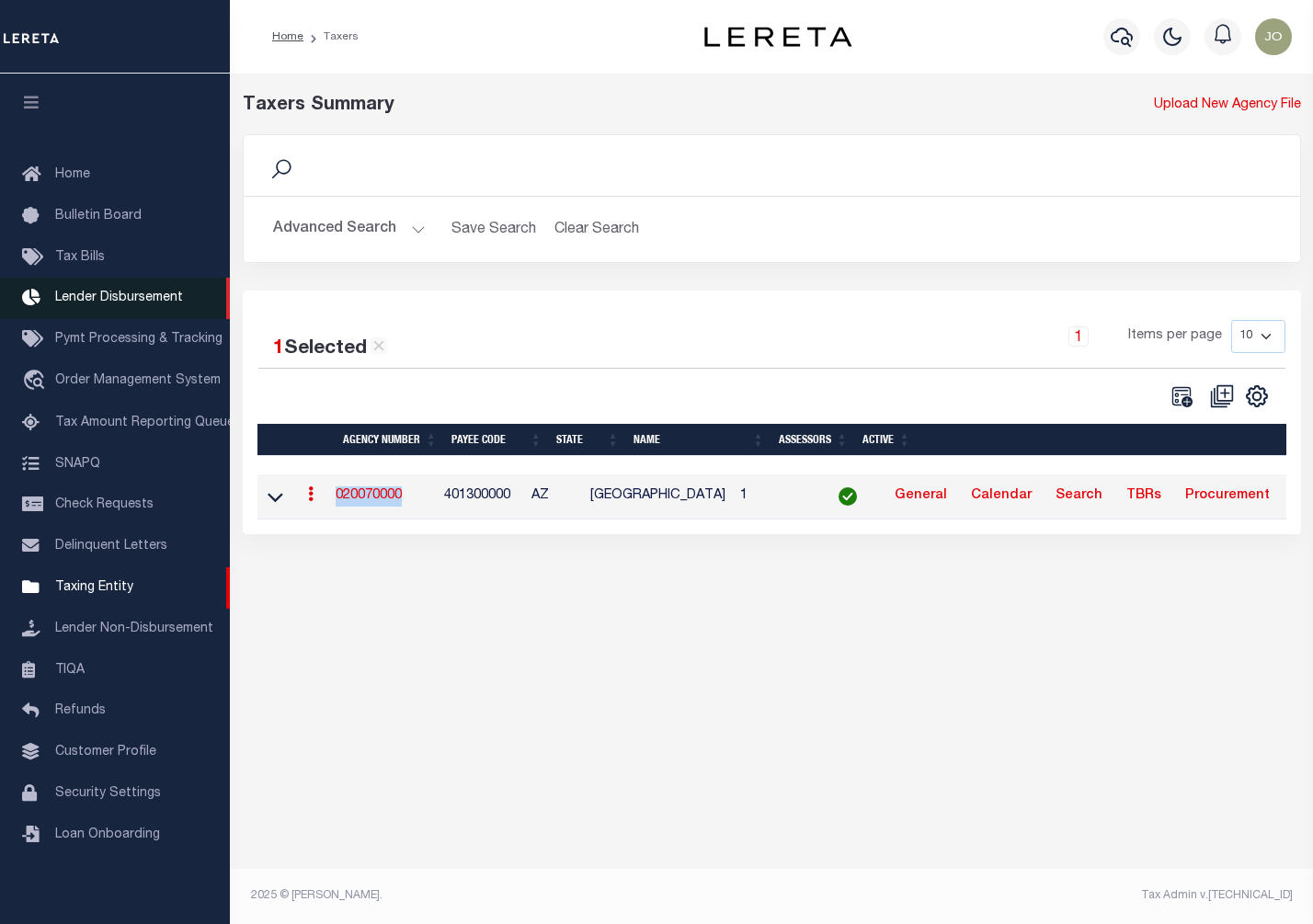
copy link "020070000"
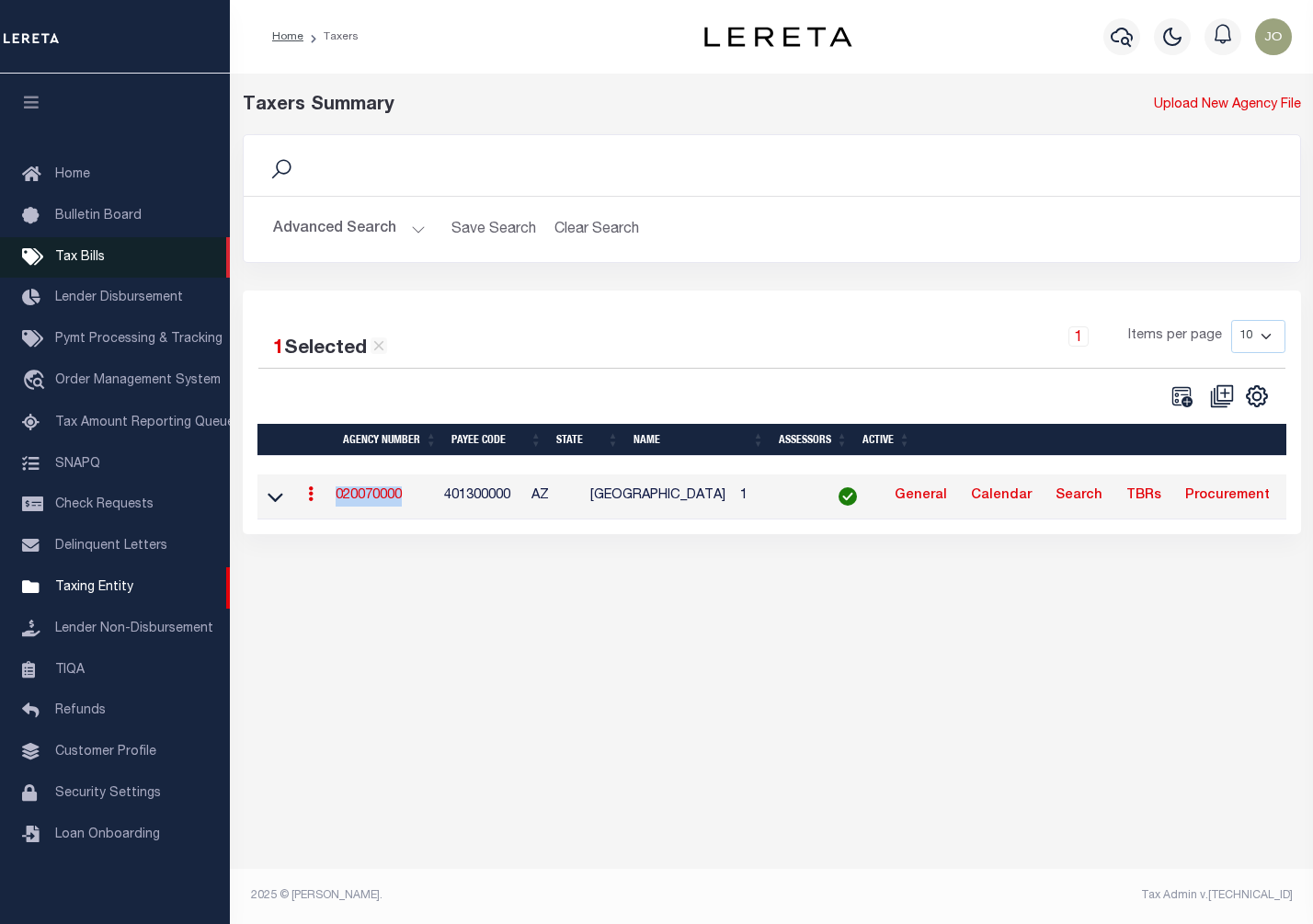
click at [117, 263] on link "Tax Bills" at bounding box center [114, 258] width 230 height 41
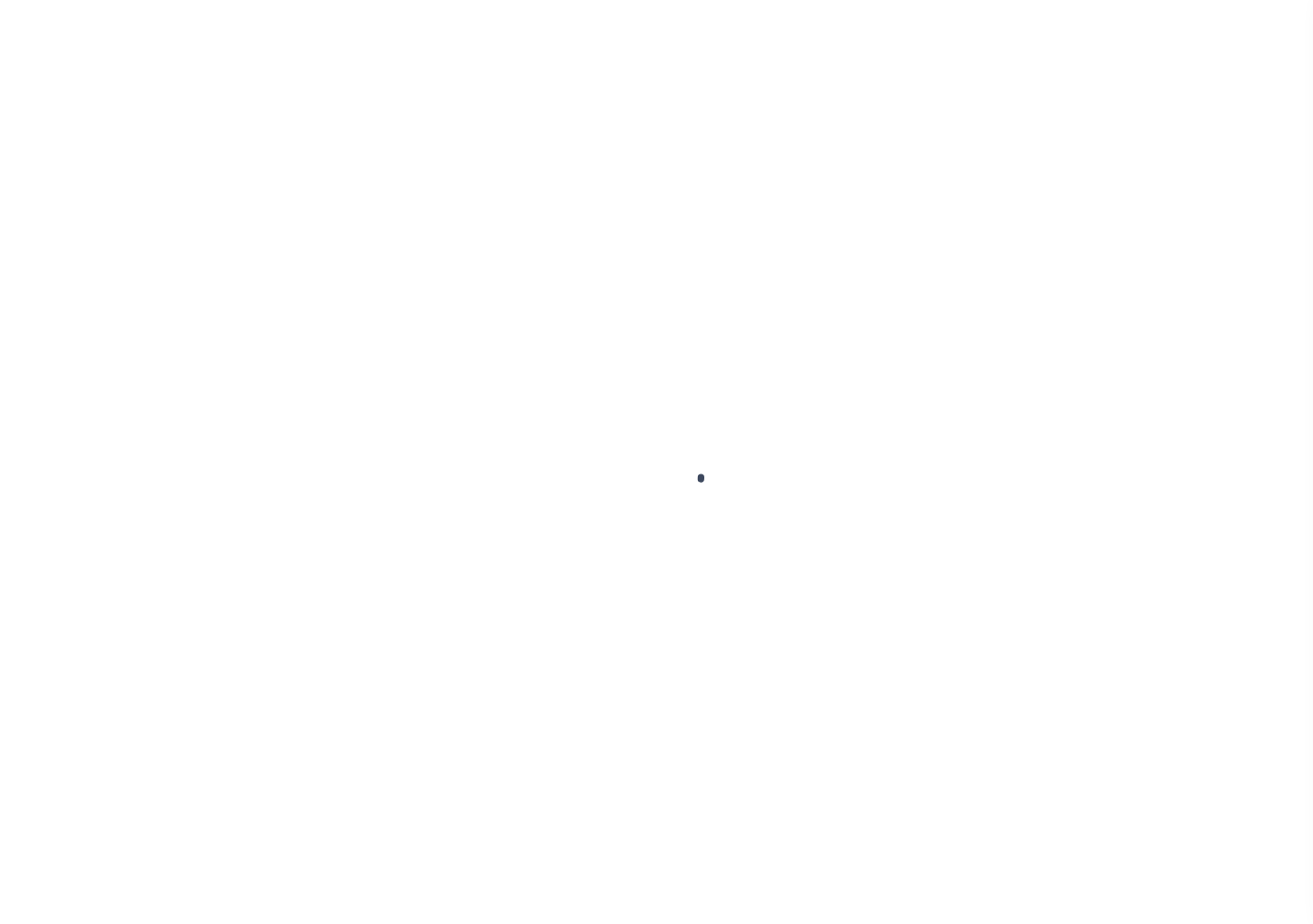
select select
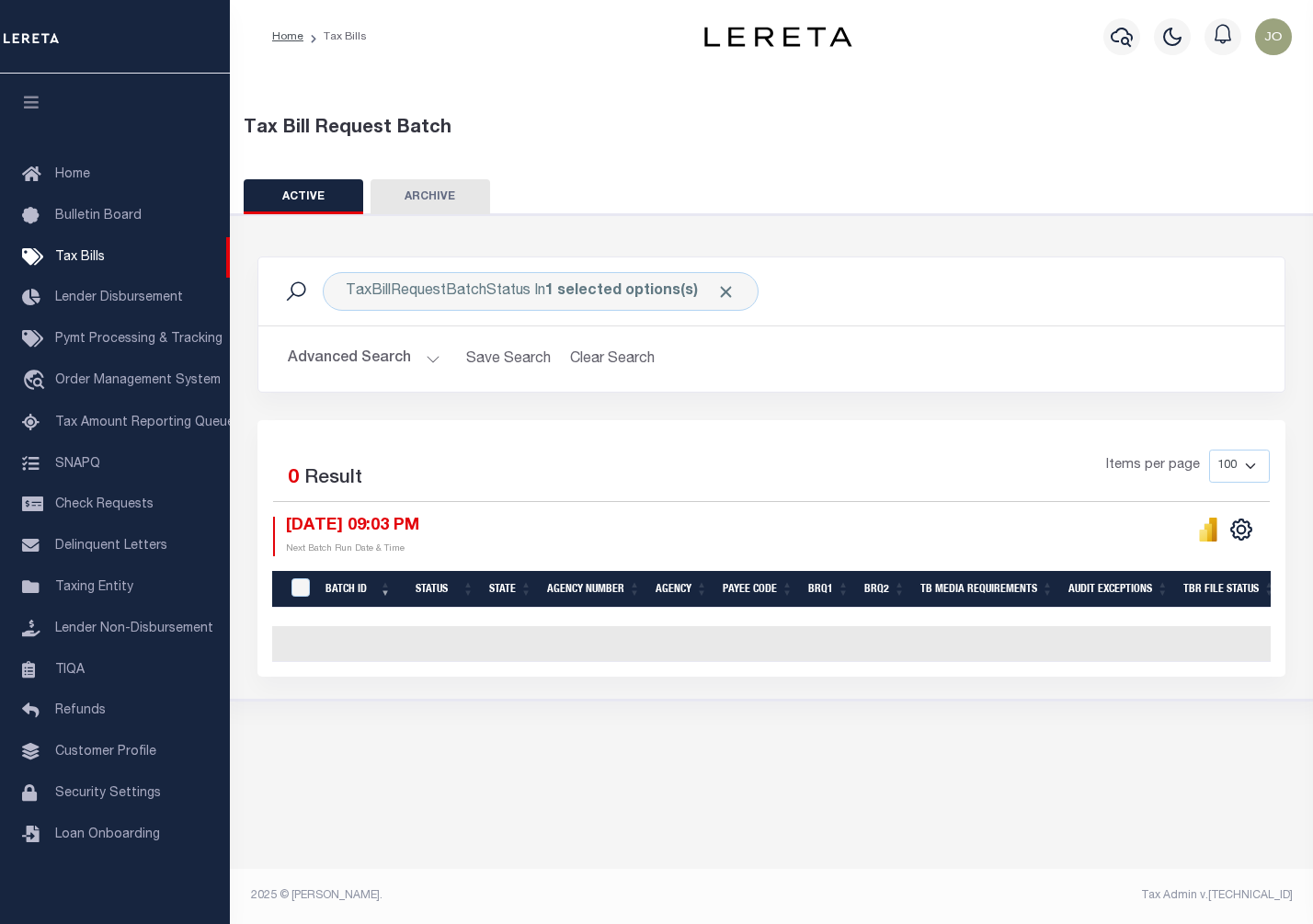
click at [397, 351] on button "Advanced Search" at bounding box center [364, 359] width 153 height 36
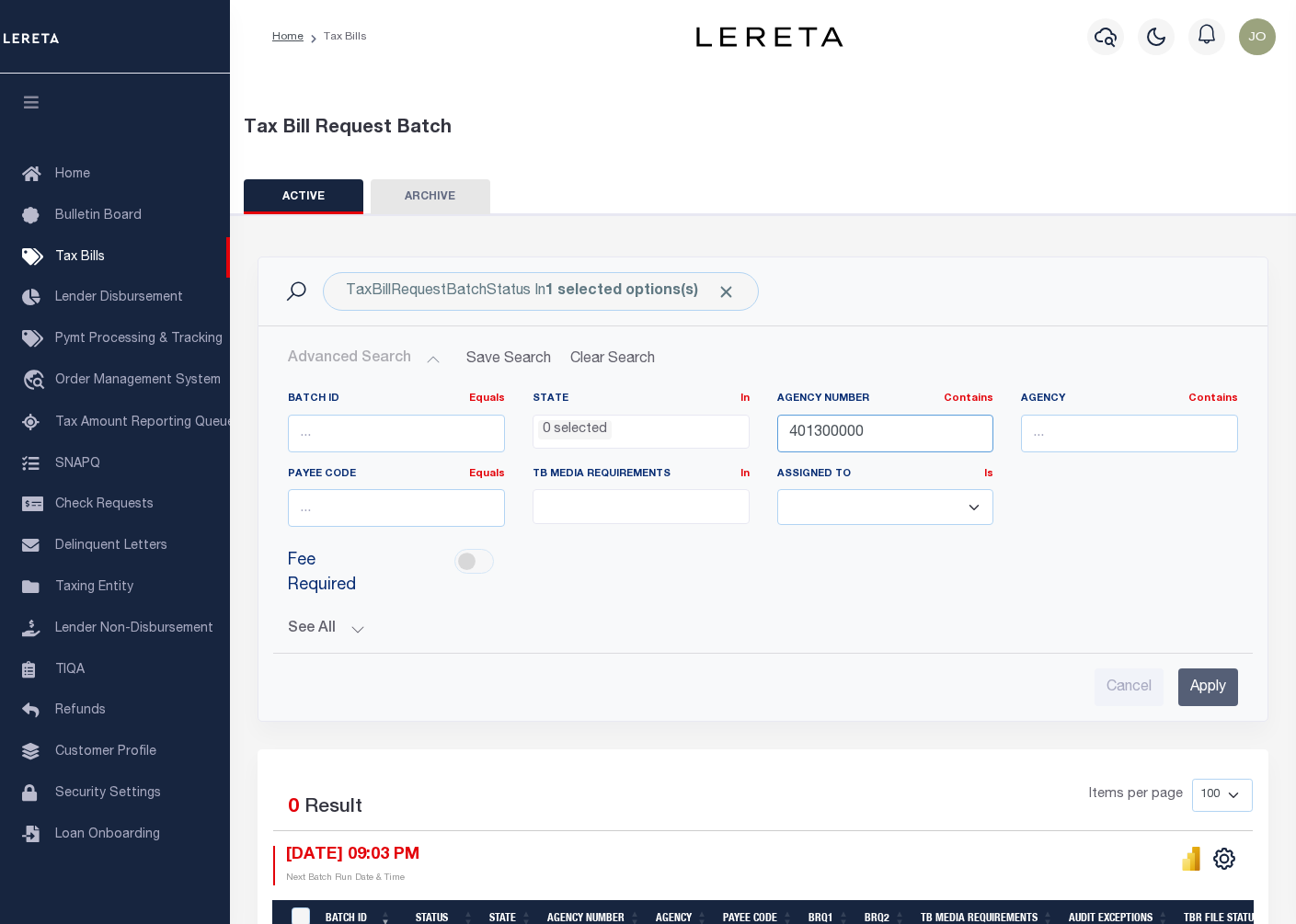
click at [857, 434] on input "401300000" at bounding box center [886, 433] width 217 height 38
click at [1085, 503] on div "Batch ID Equals Equals Is Not Equal To Is Greater Than Is Less Than State In In…" at bounding box center [763, 466] width 978 height 150
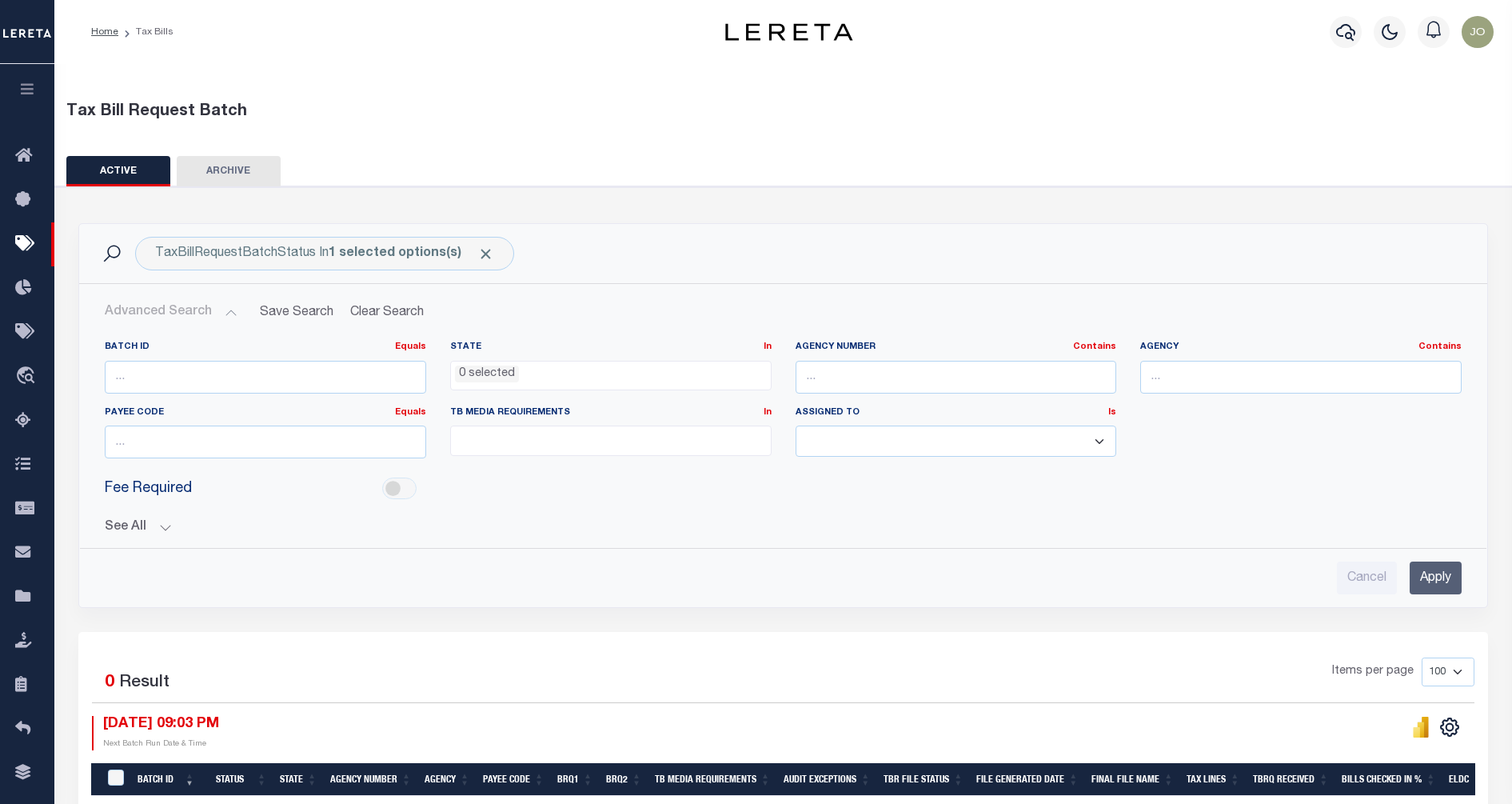
click at [24, 100] on button "button" at bounding box center [27, 91] width 54 height 54
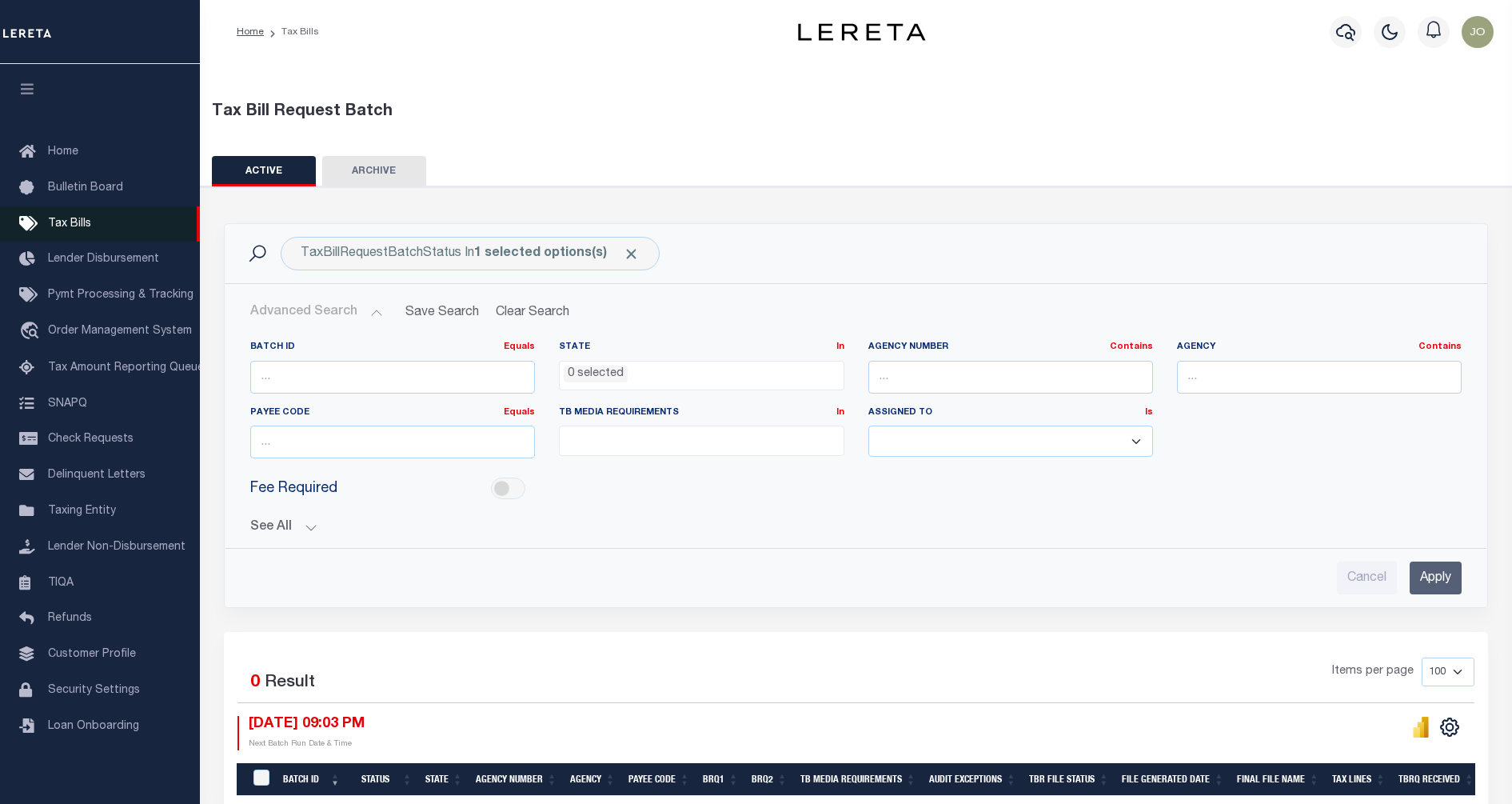
click at [117, 220] on link "Tax Bills" at bounding box center [99, 225] width 200 height 36
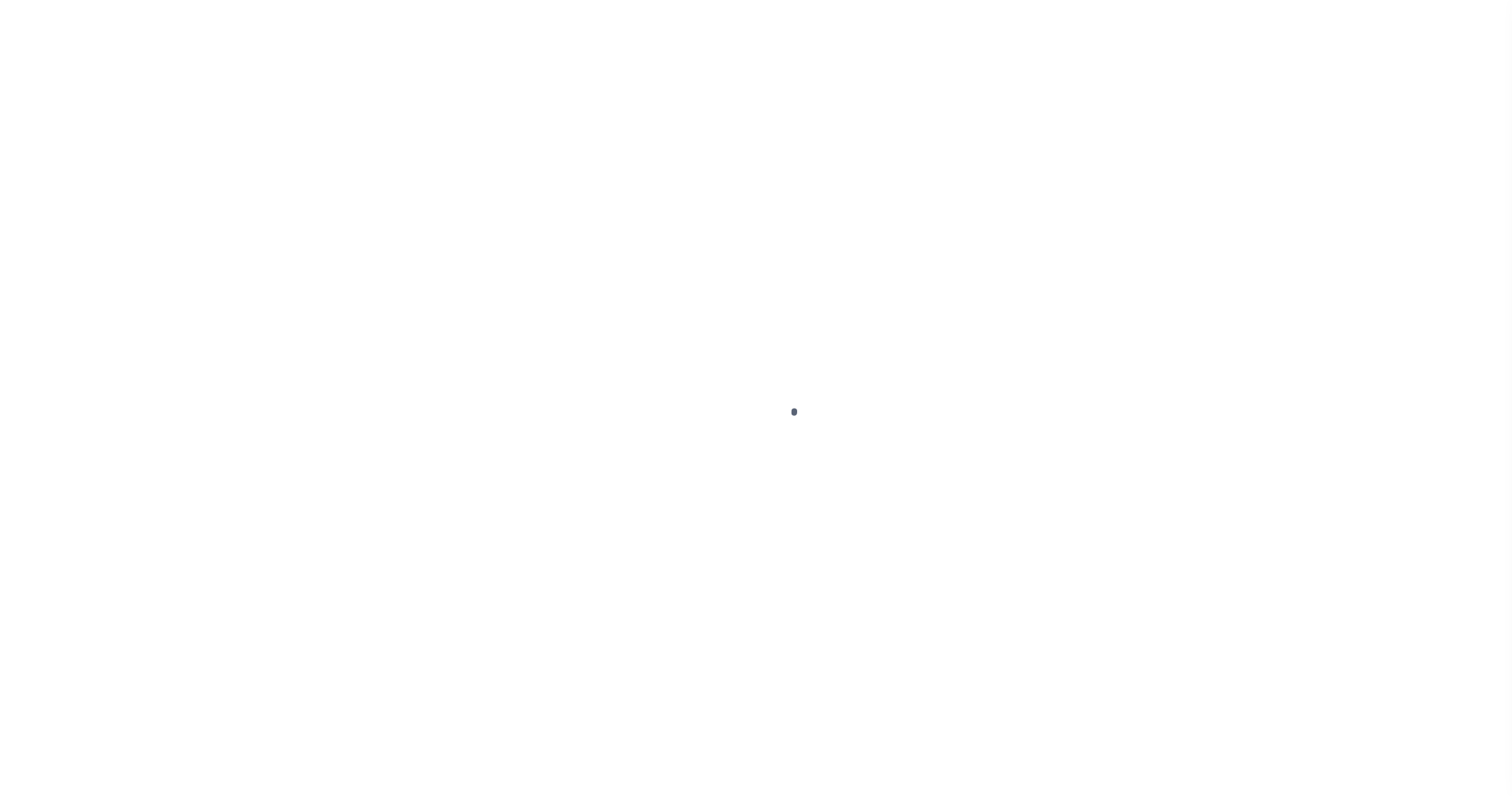
select select
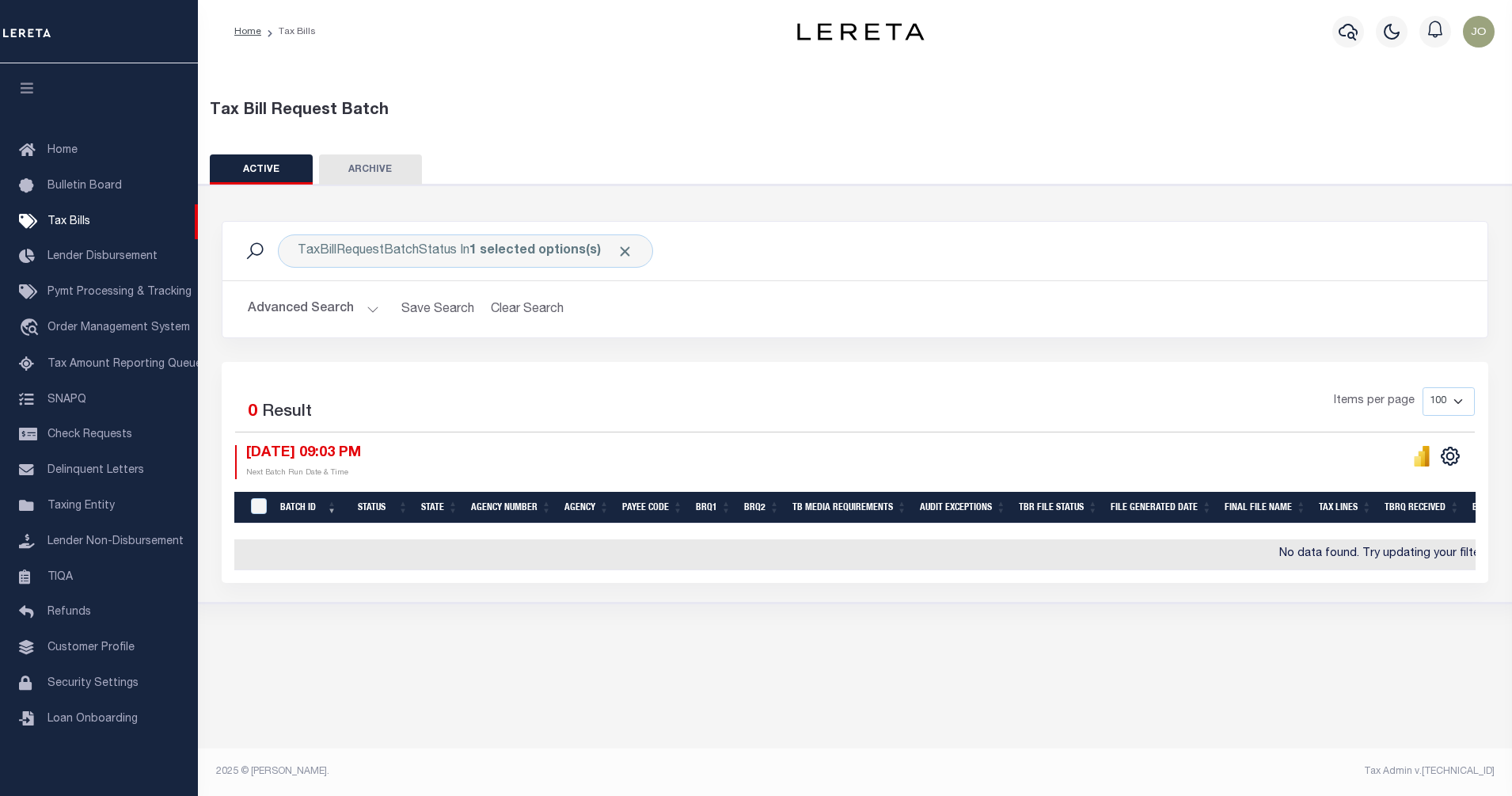
click at [354, 308] on button "Advanced Search" at bounding box center [313, 309] width 131 height 31
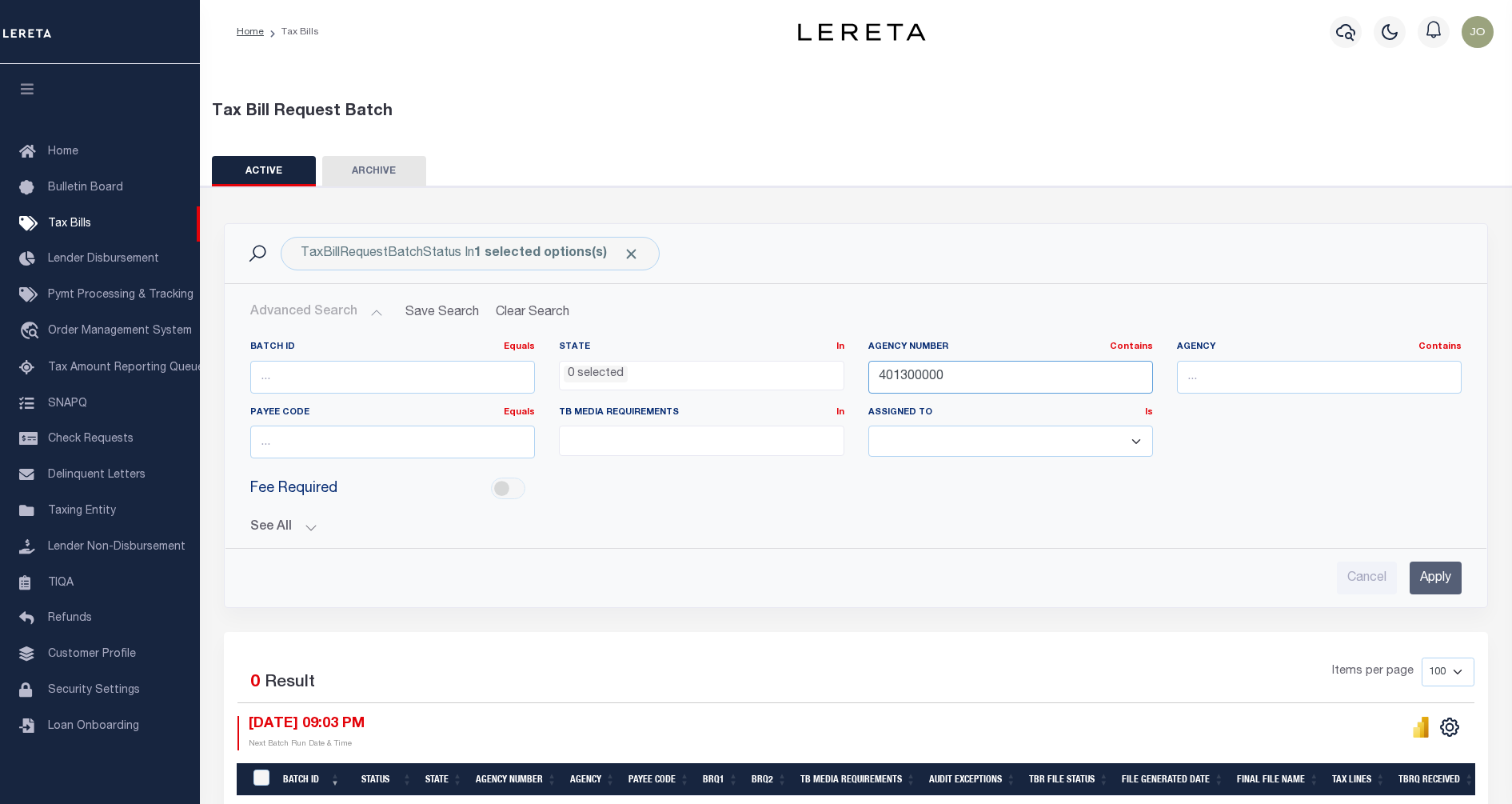
click at [934, 373] on input "401300000" at bounding box center [1010, 377] width 285 height 33
click at [1202, 381] on input "text" at bounding box center [1319, 377] width 285 height 33
type input "MARICOPA"
click at [1425, 574] on input "Apply" at bounding box center [1435, 578] width 52 height 33
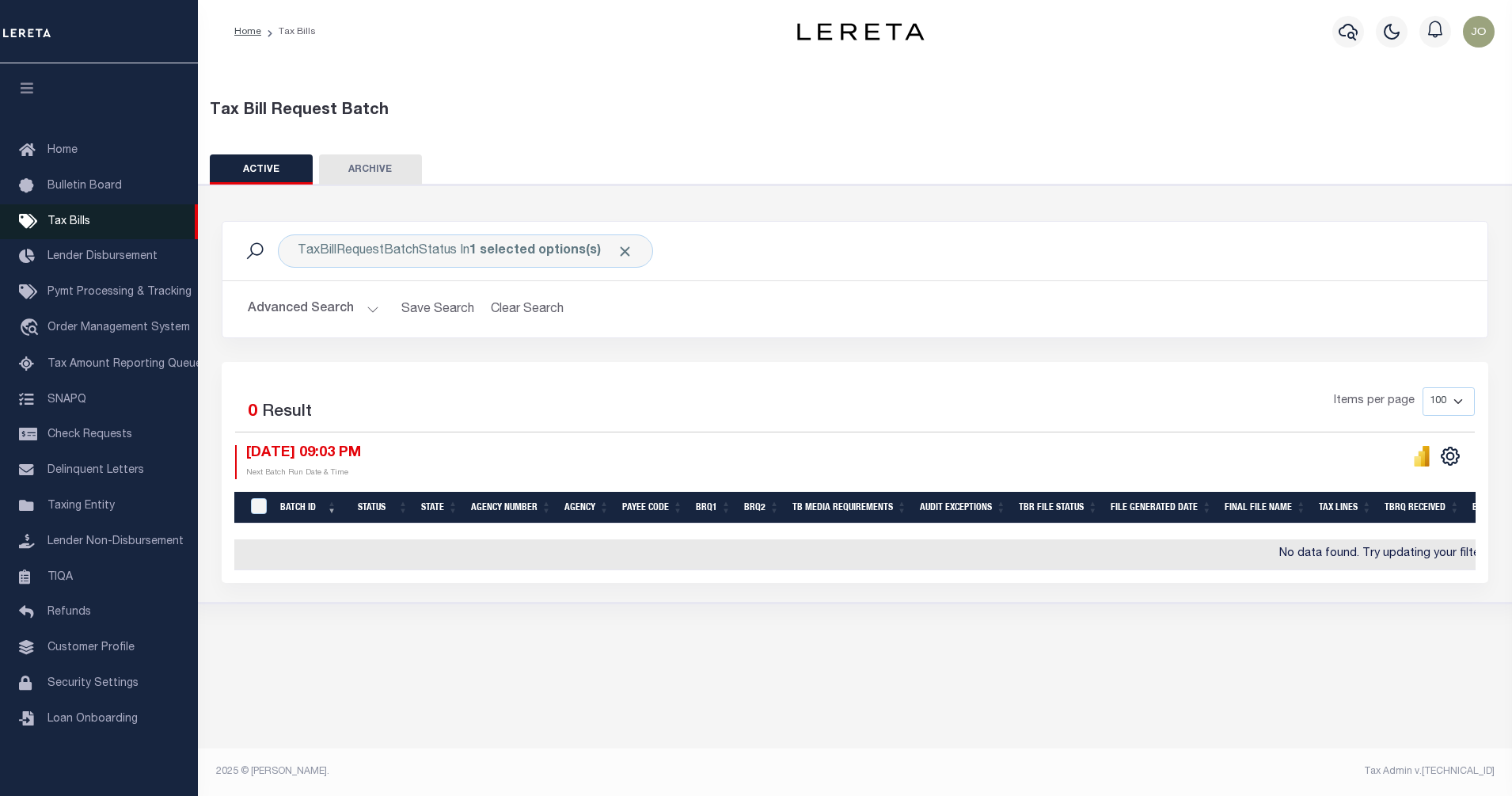
click at [98, 220] on link "Tax Bills" at bounding box center [98, 222] width 198 height 35
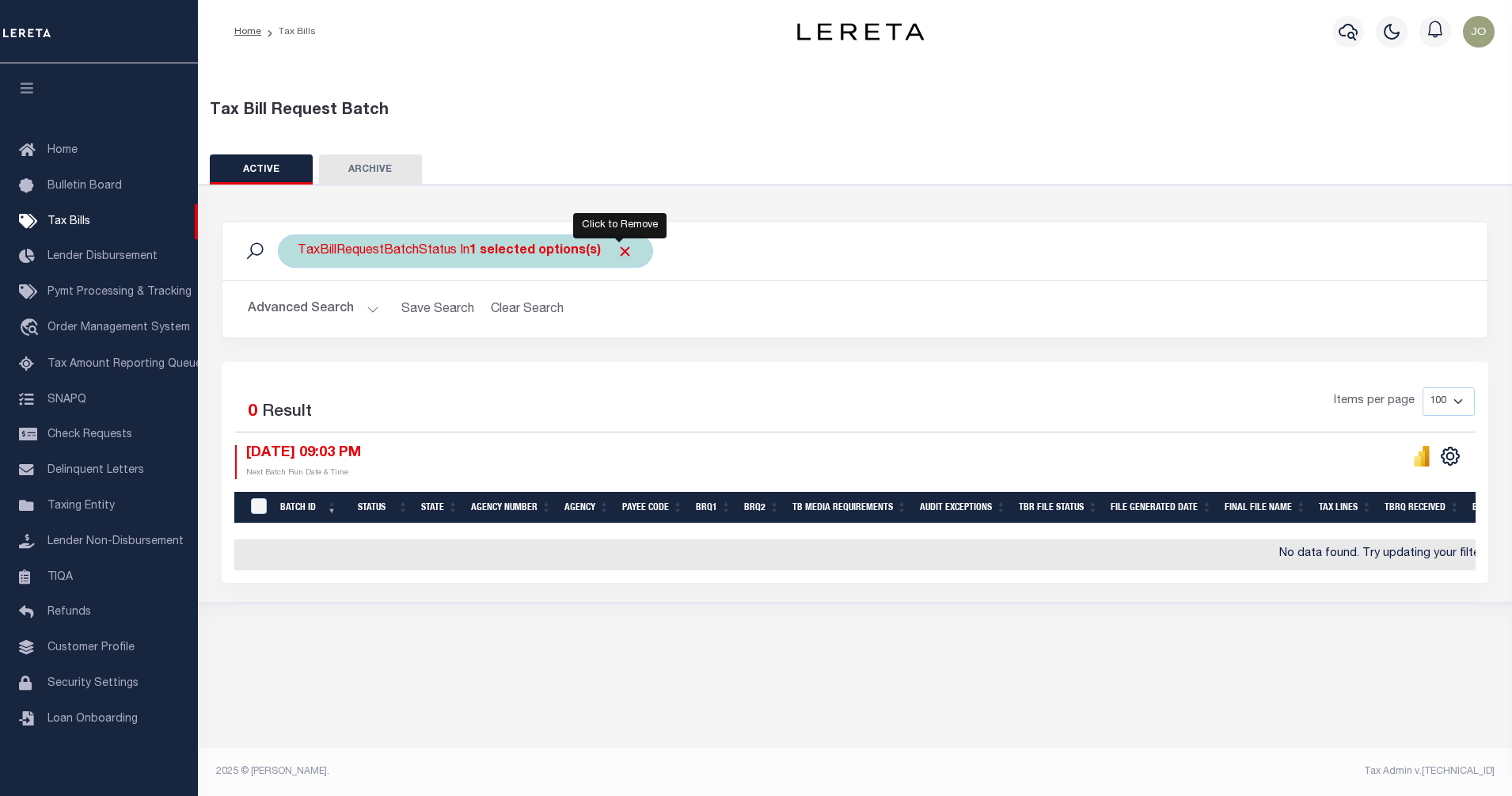
click at [618, 247] on span "Click to Remove" at bounding box center [626, 252] width 17 height 17
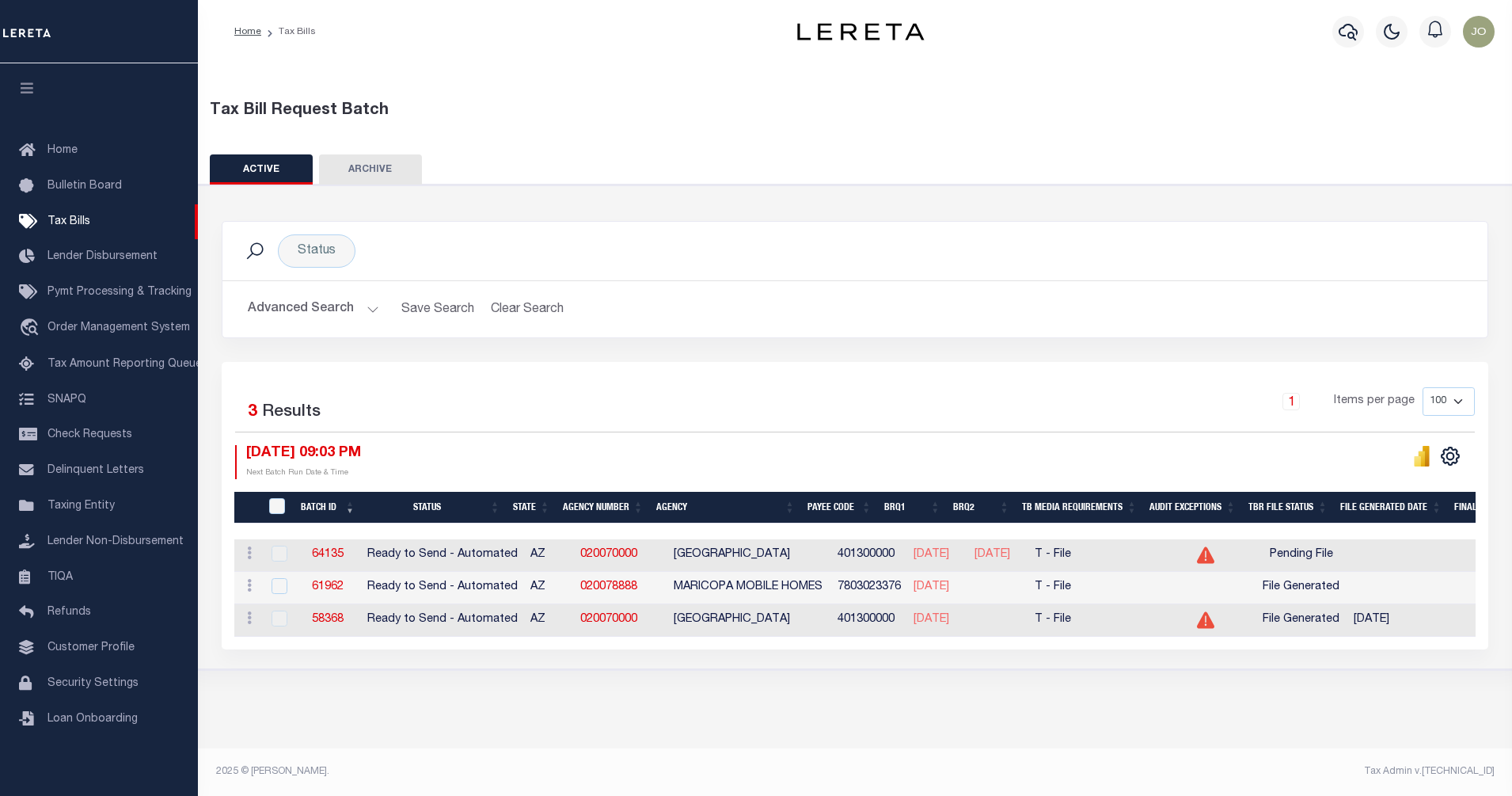
click at [1126, 700] on div "Tax Bill Request Batch ACTIVE ARCHIVE HISTORY Search" at bounding box center [854, 391] width 1314 height 655
click at [353, 309] on button "Advanced Search" at bounding box center [313, 309] width 131 height 31
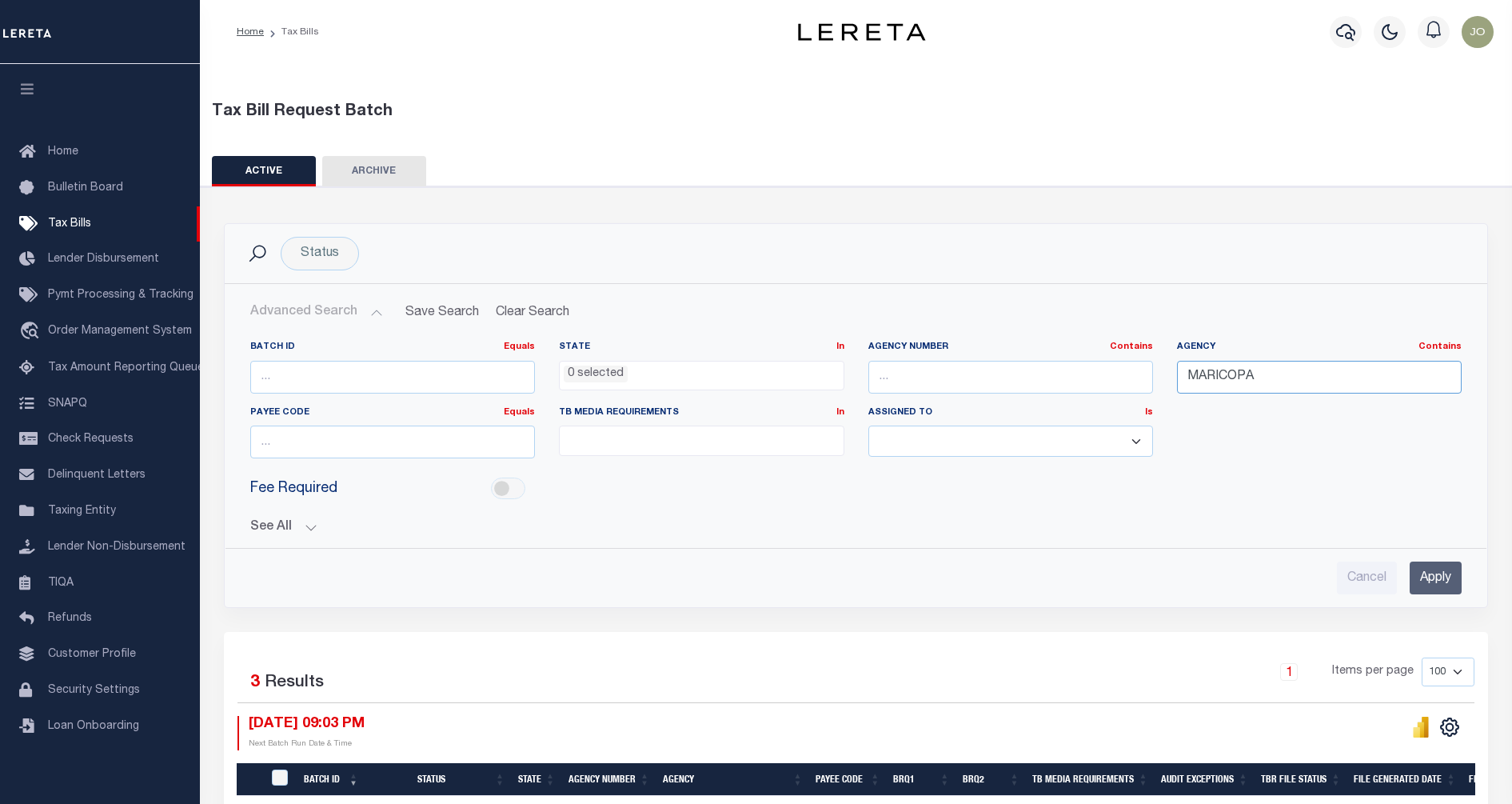
click at [1236, 377] on input "MARICOPA" at bounding box center [1319, 377] width 285 height 33
click at [920, 375] on input "text" at bounding box center [1010, 377] width 285 height 33
paste input "4845180000"
type input "4845180000"
click at [1425, 575] on input "Apply" at bounding box center [1435, 578] width 52 height 33
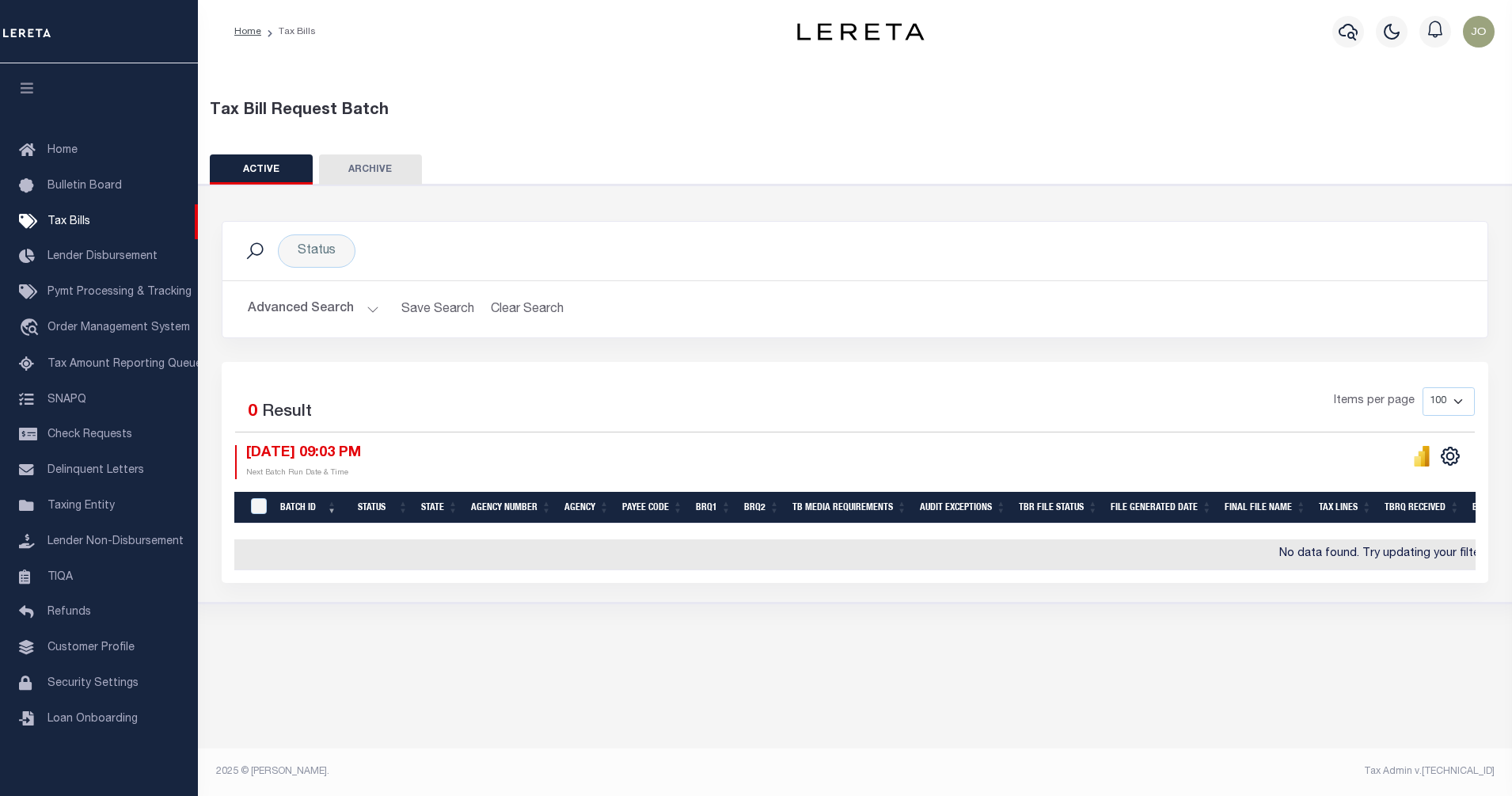
click at [317, 315] on button "Advanced Search" at bounding box center [313, 309] width 131 height 31
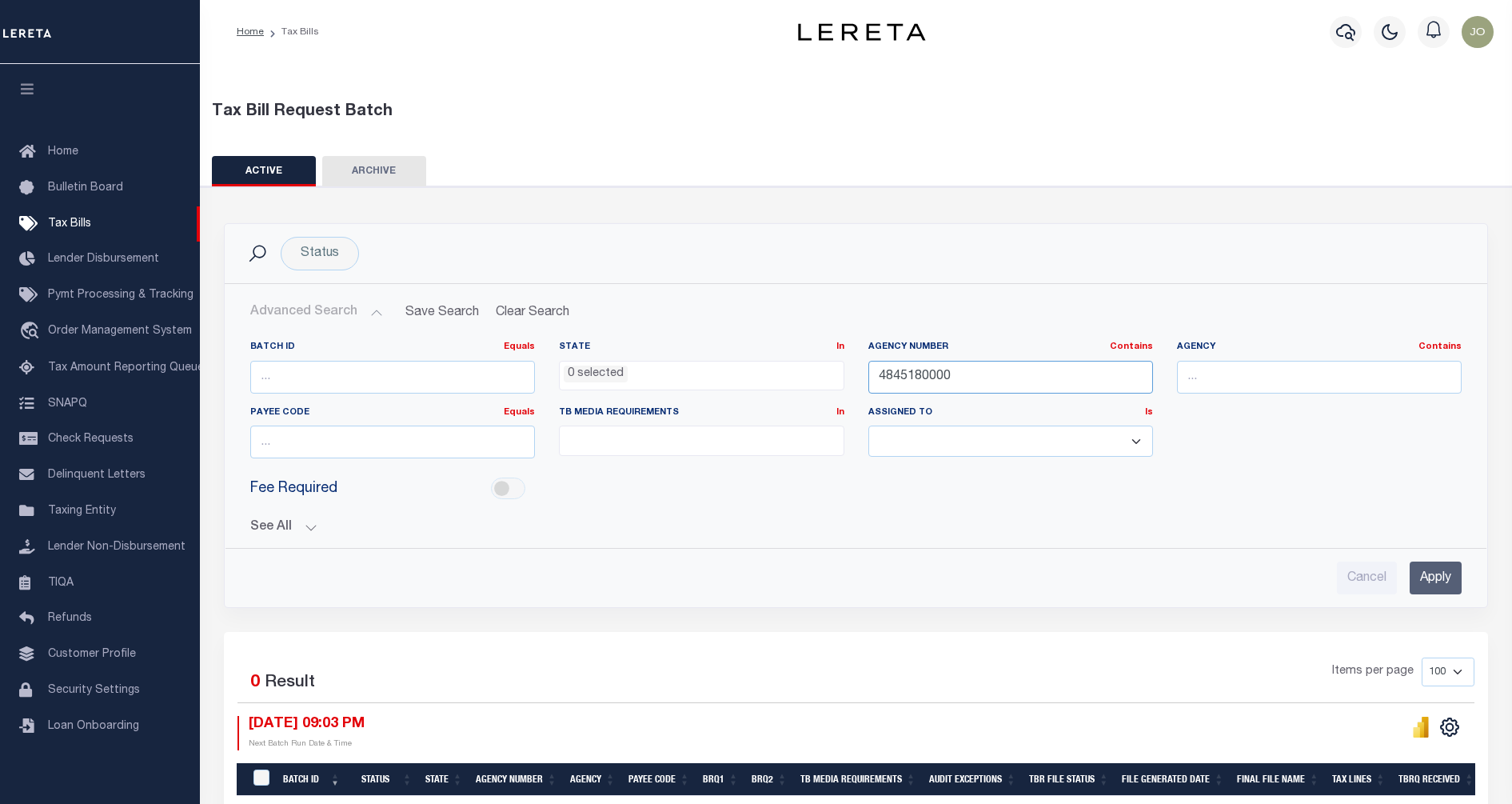
click at [889, 375] on input "4845180000" at bounding box center [1010, 377] width 285 height 33
click at [1429, 572] on input "Apply" at bounding box center [1435, 578] width 52 height 33
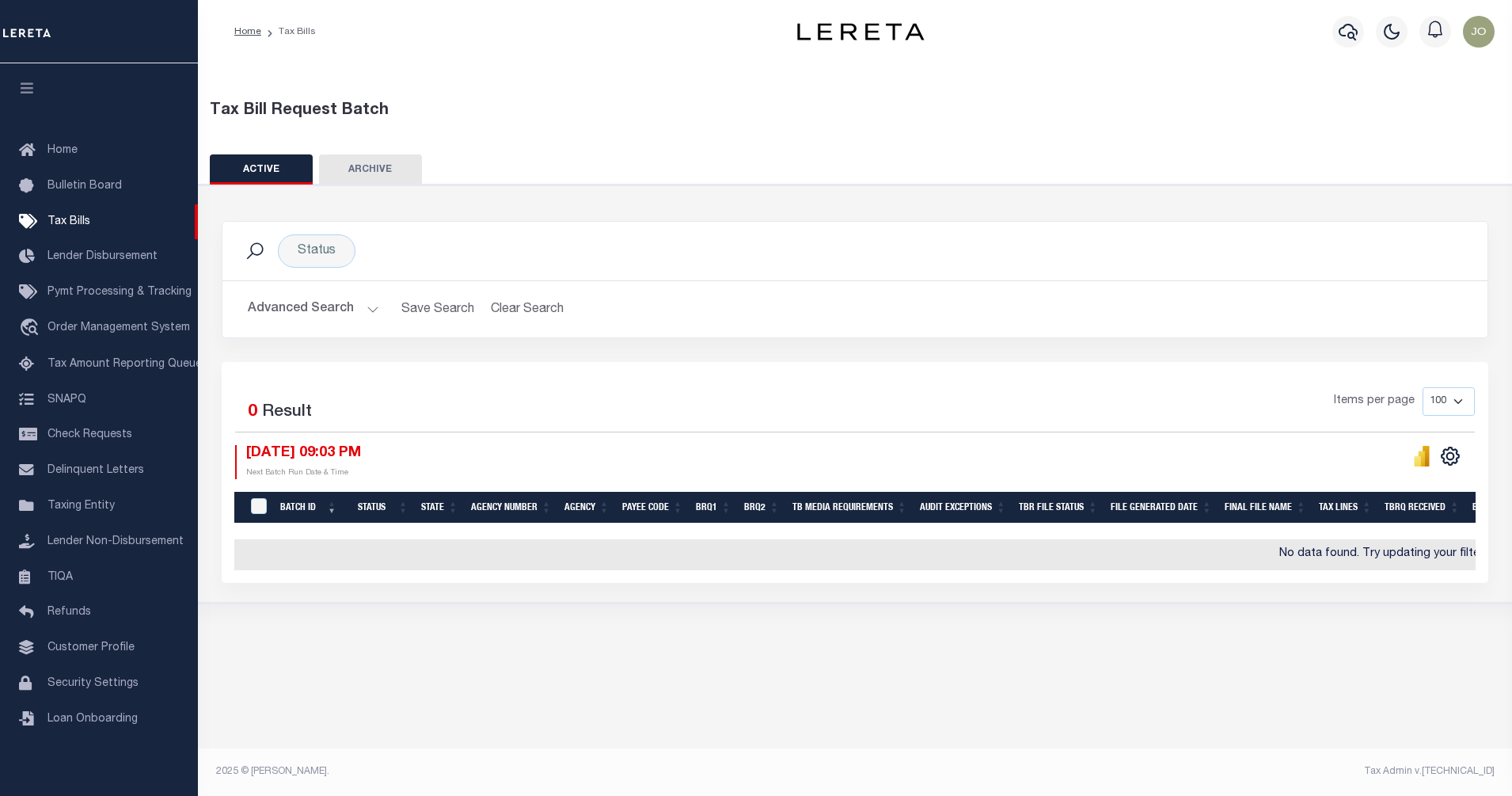
click at [363, 292] on div "Advanced Search Save Search Clear Search TaxBillBatches_dynamictable_____Defaul…" at bounding box center [854, 309] width 1265 height 56
click at [363, 296] on button "Advanced Search" at bounding box center [313, 309] width 131 height 31
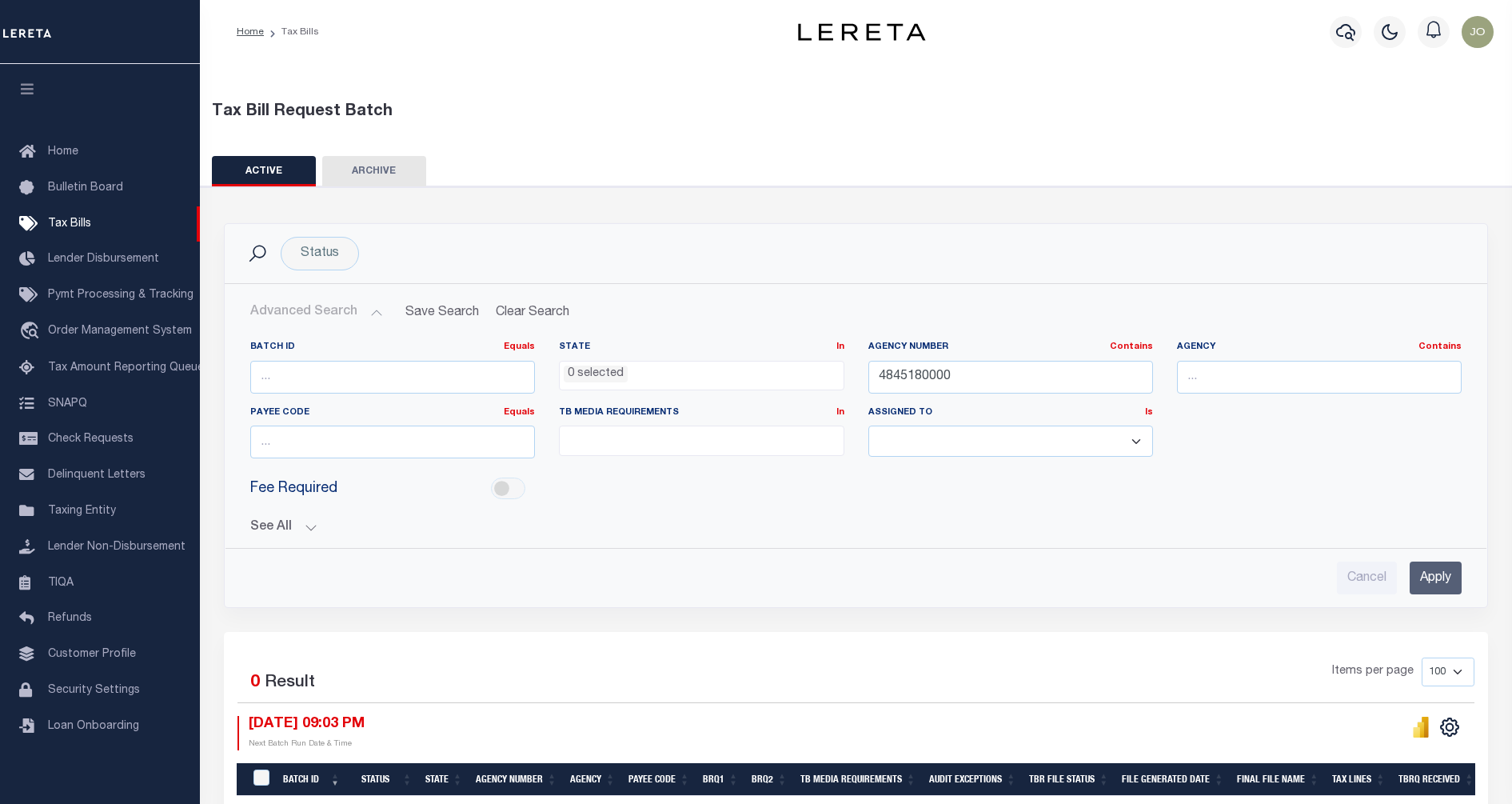
click at [310, 519] on div "See All BRQ1 On On After Before Between On On After Is" at bounding box center [855, 521] width 1212 height 28
click at [310, 527] on button "See All" at bounding box center [855, 527] width 1212 height 15
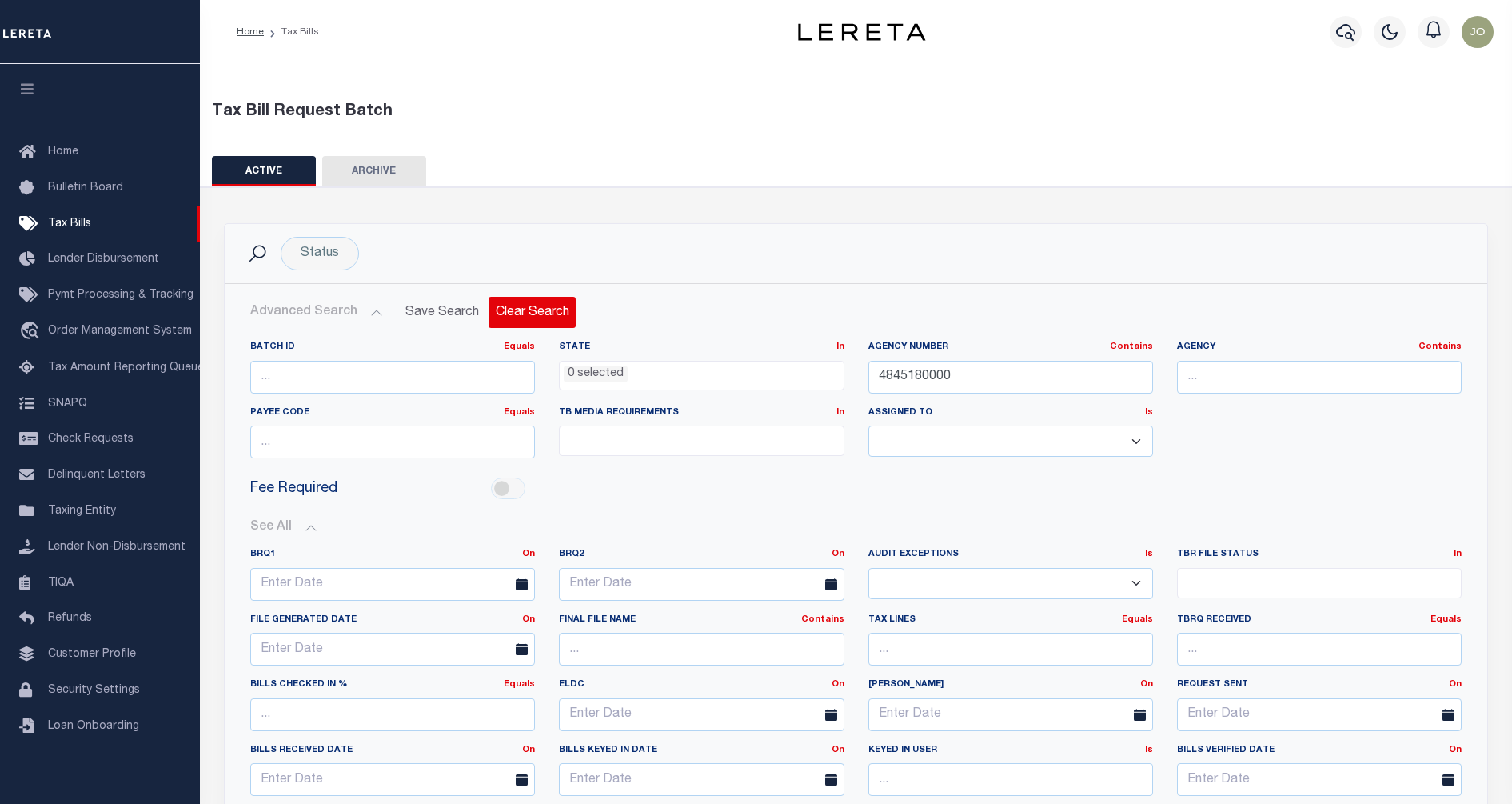
click at [514, 316] on button "Clear Search" at bounding box center [532, 312] width 88 height 31
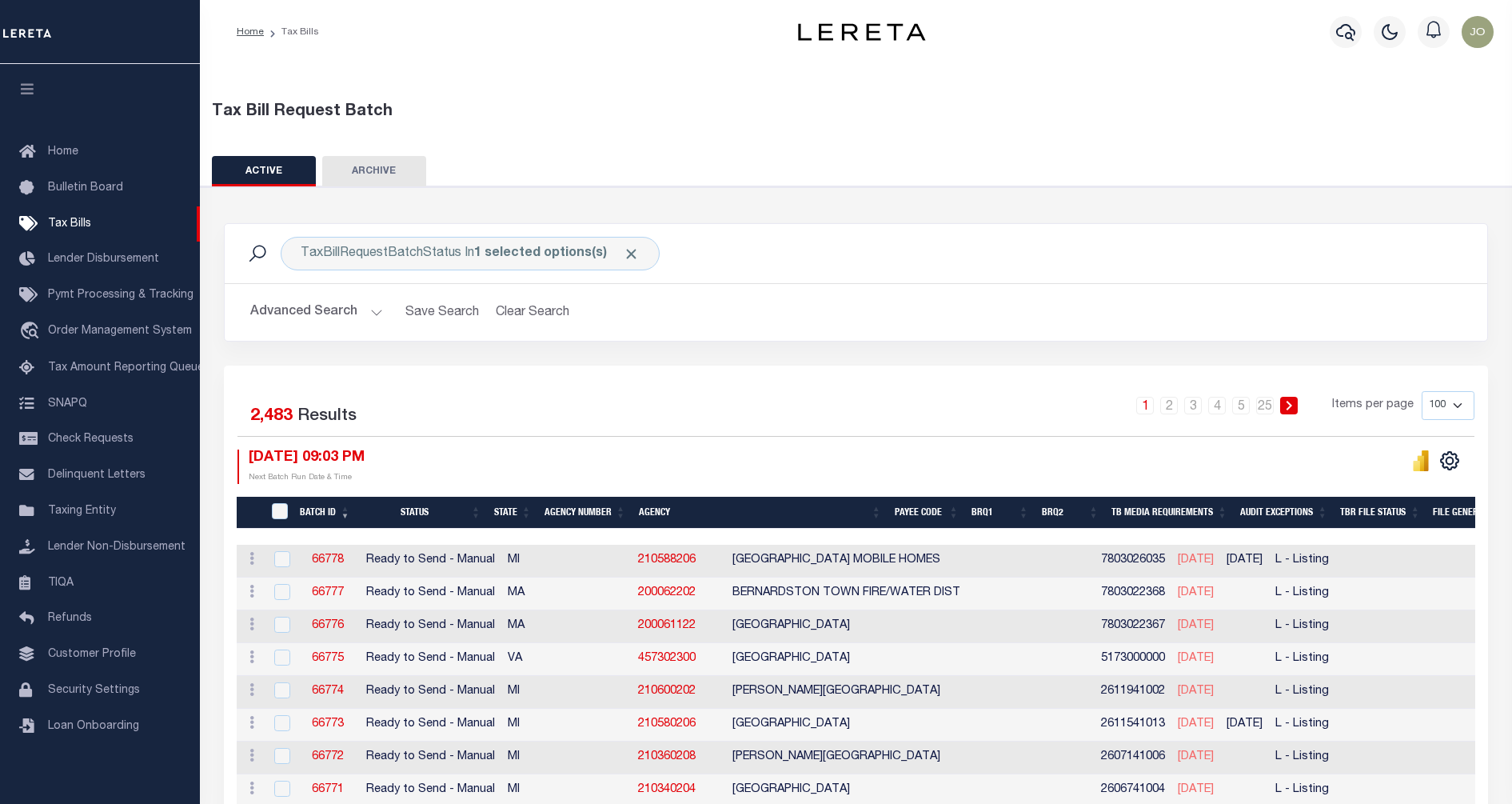
click at [293, 304] on button "Advanced Search" at bounding box center [316, 312] width 133 height 31
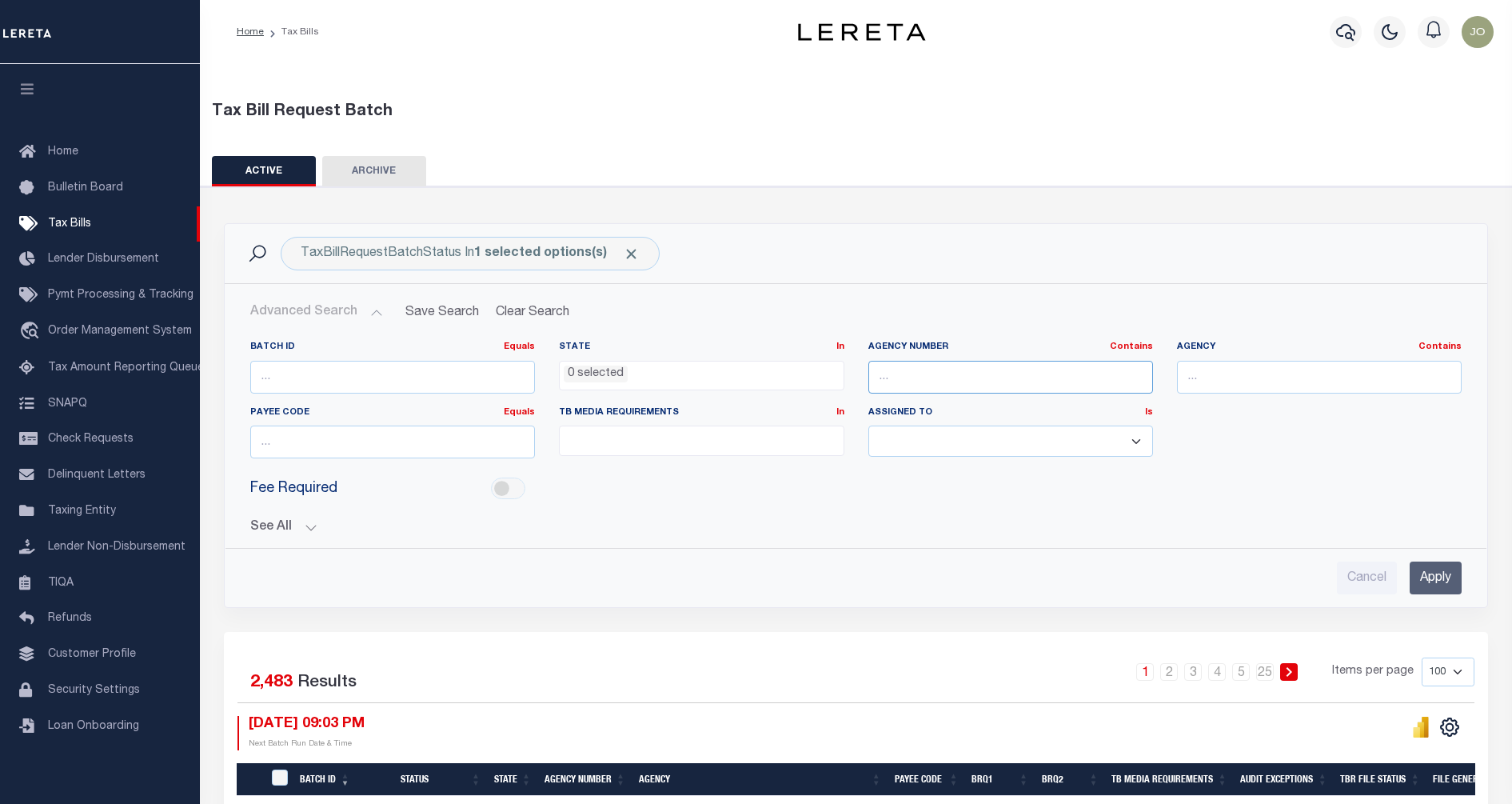
click at [1056, 379] on input "text" at bounding box center [1010, 377] width 285 height 33
paste input "2704900000"
type input "2704900000"
click at [1424, 569] on input "Apply" at bounding box center [1435, 578] width 52 height 33
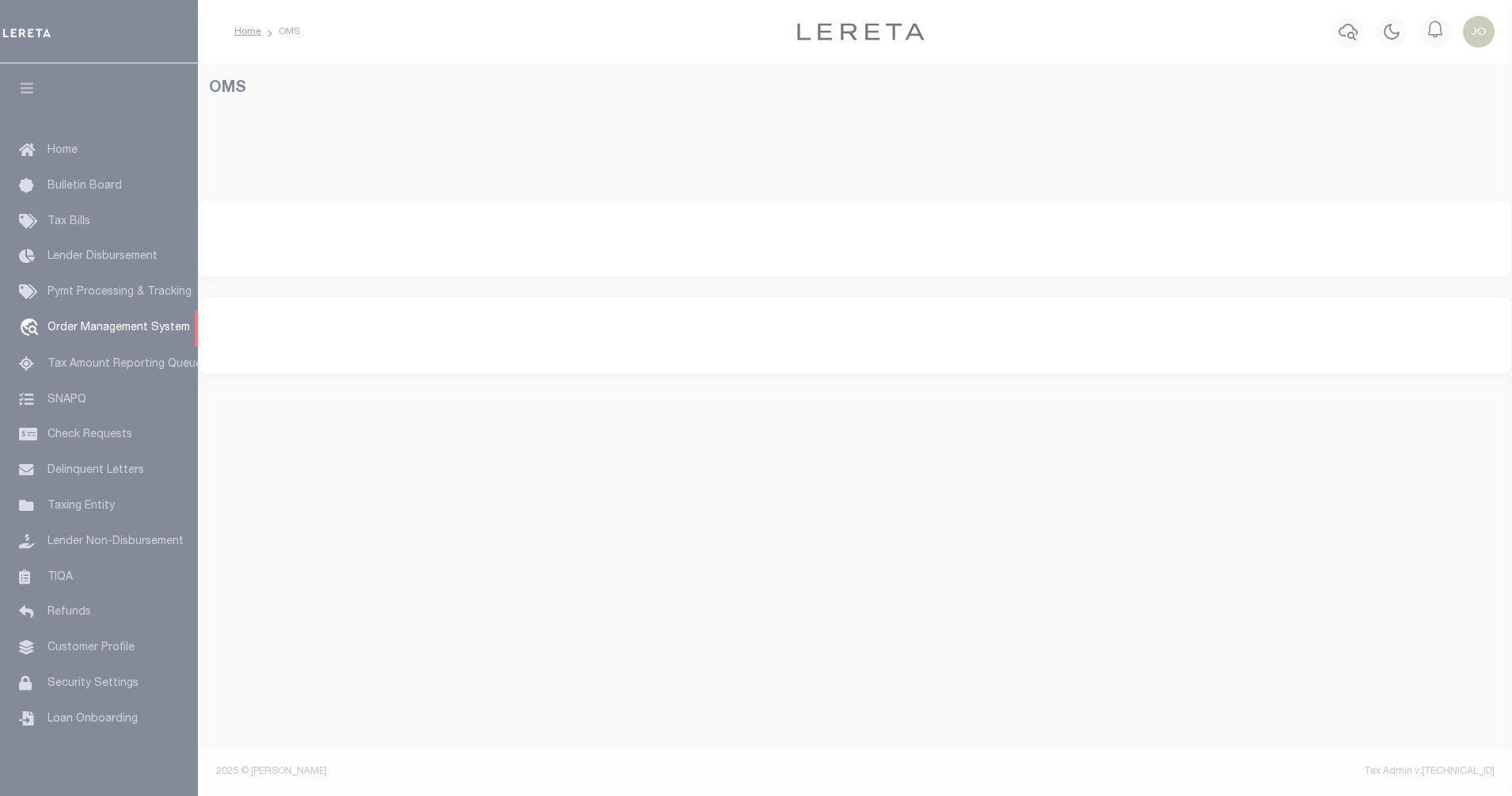
select select "200"
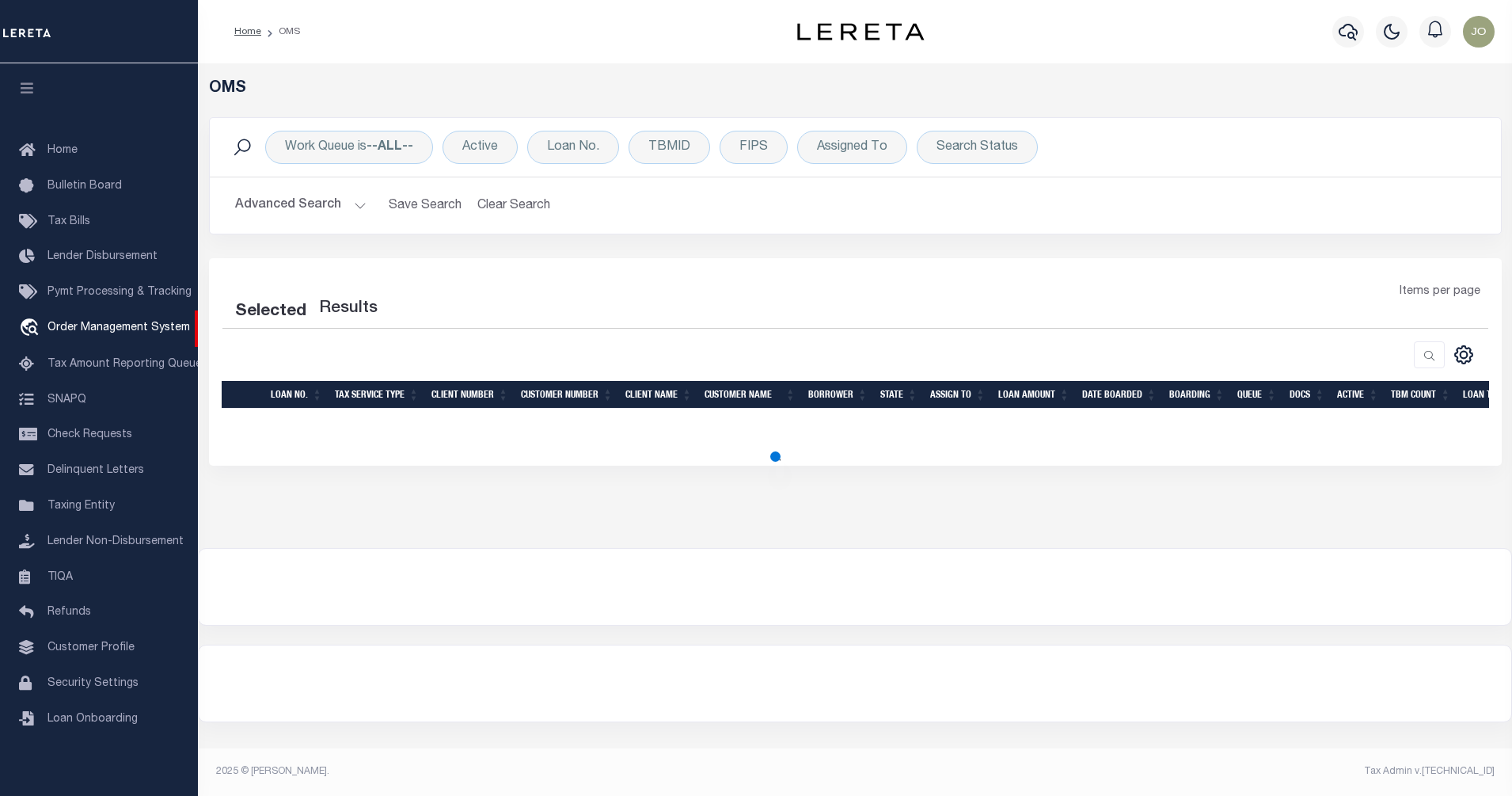
select select "200"
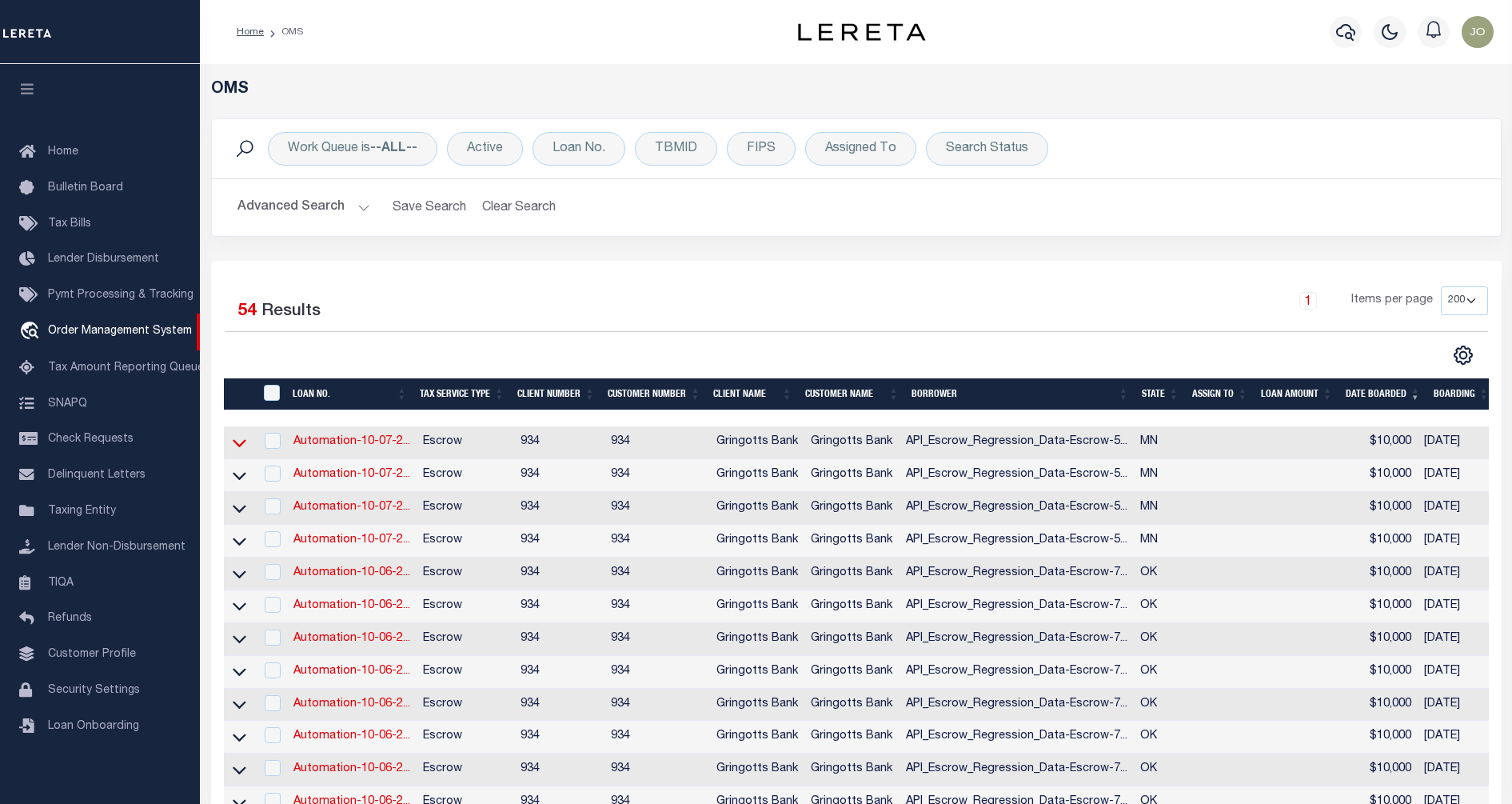
click at [237, 443] on icon at bounding box center [240, 443] width 14 height 17
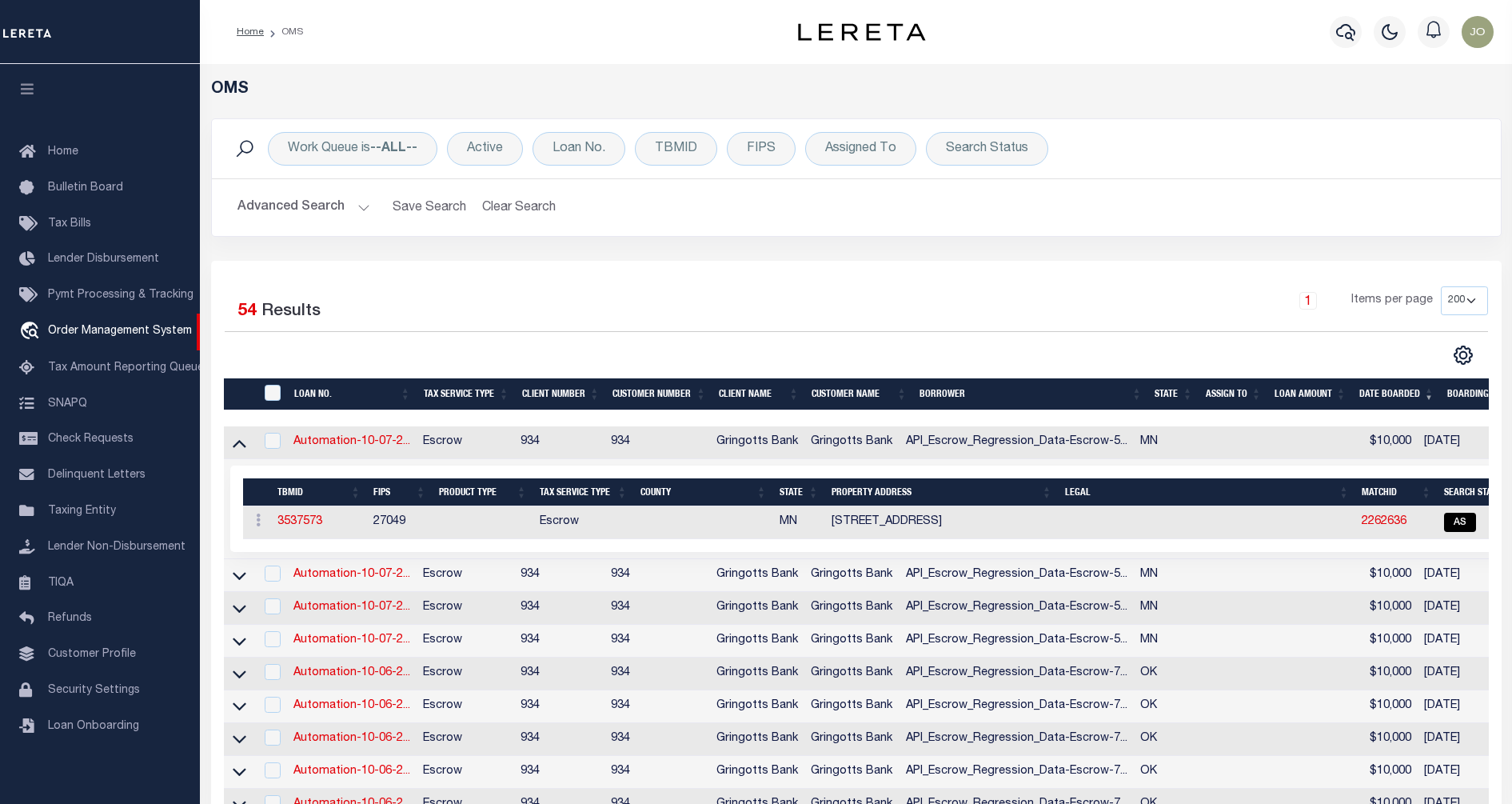
click at [237, 443] on icon at bounding box center [240, 443] width 14 height 17
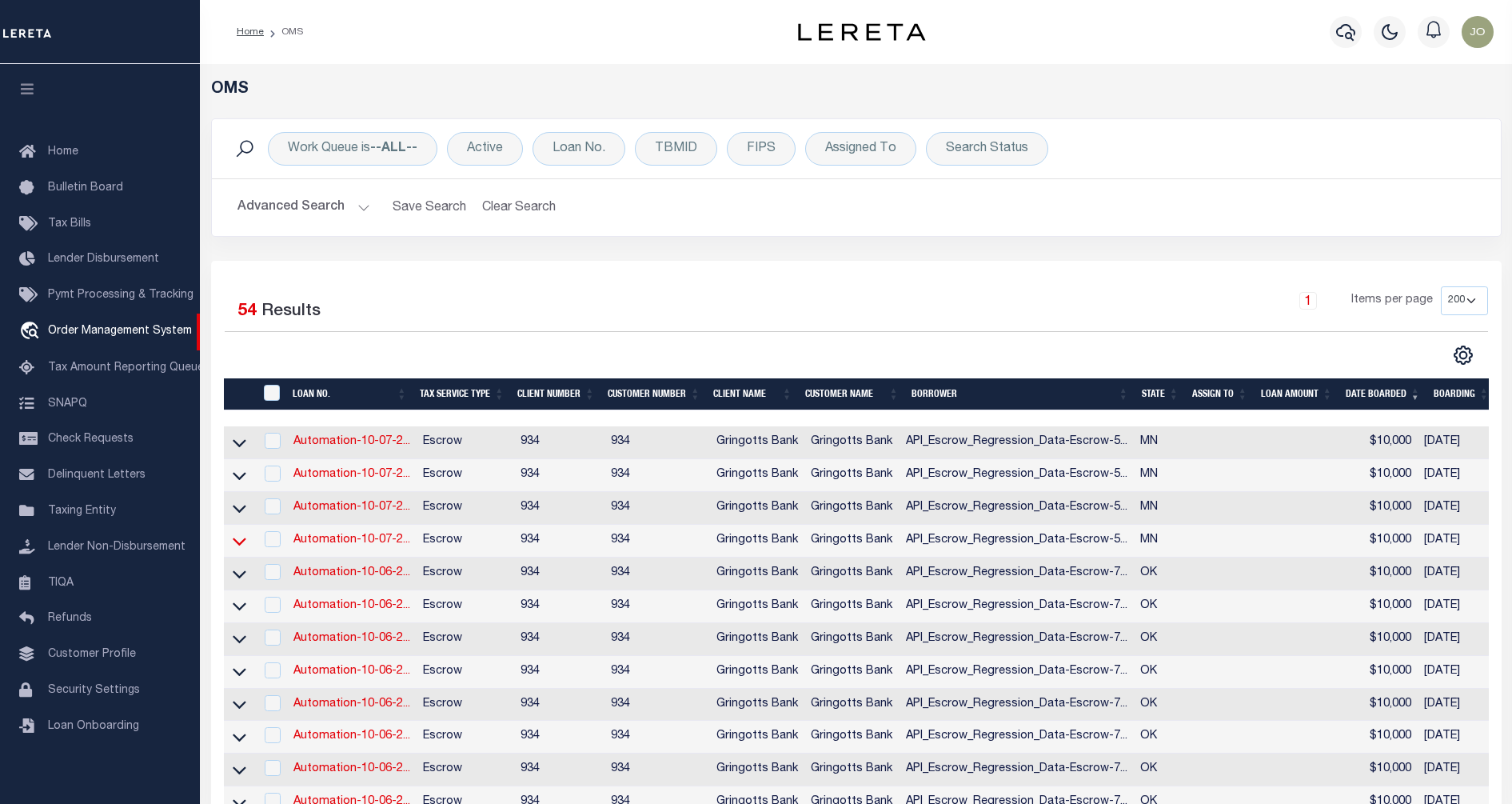
click at [240, 546] on icon at bounding box center [240, 541] width 14 height 17
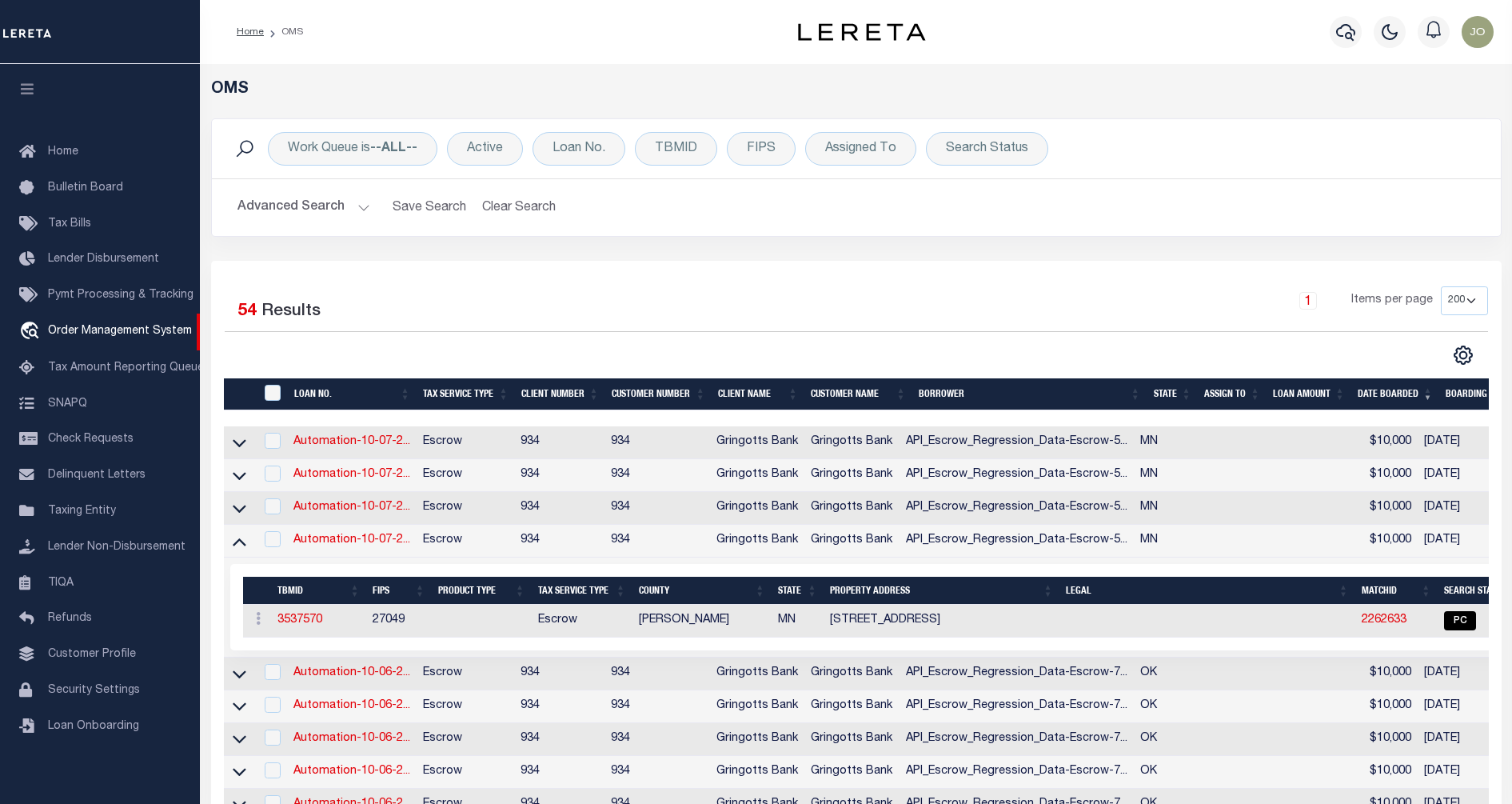
click at [240, 546] on icon at bounding box center [240, 541] width 14 height 17
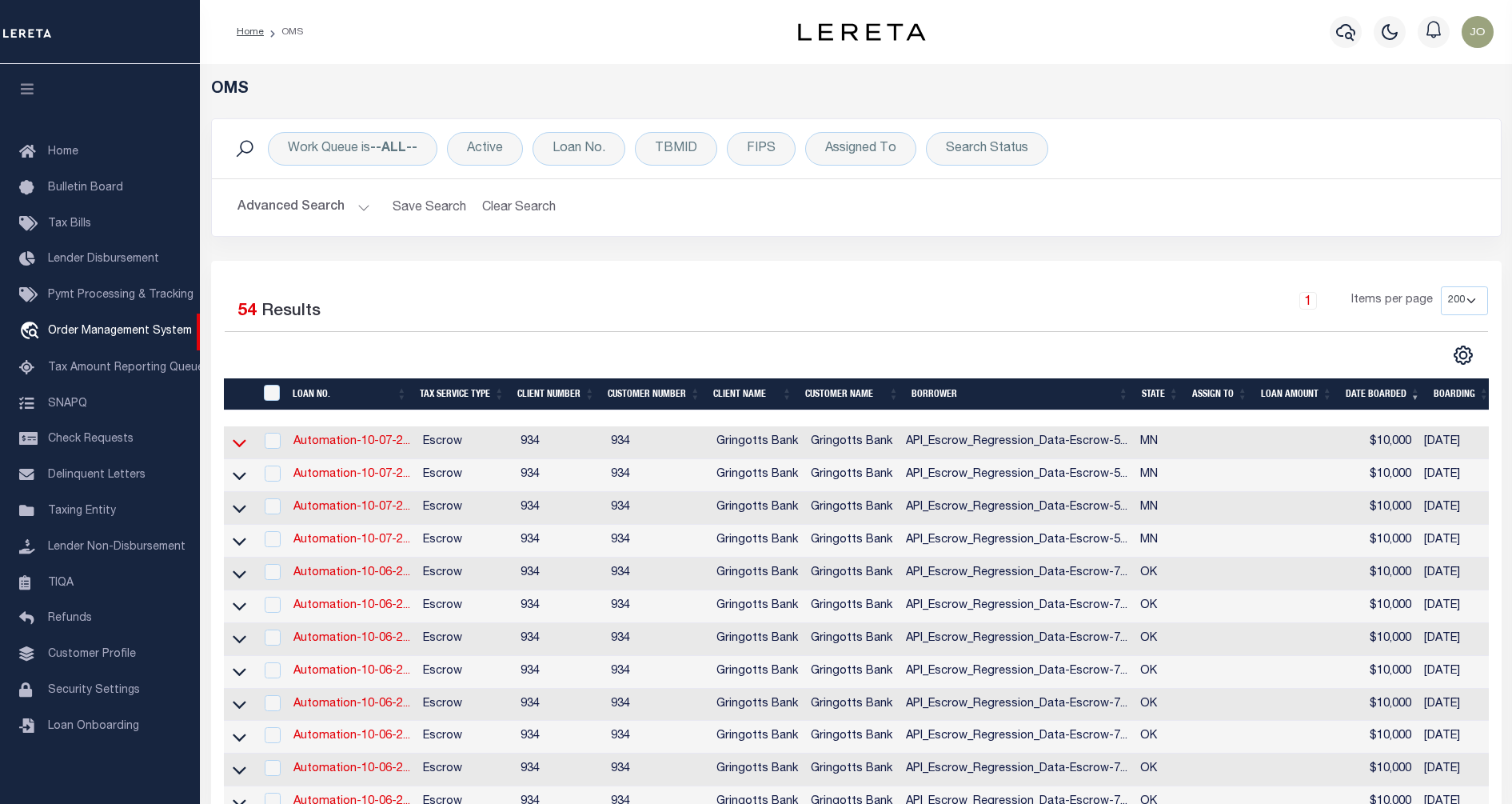
click at [233, 444] on icon at bounding box center [240, 443] width 14 height 17
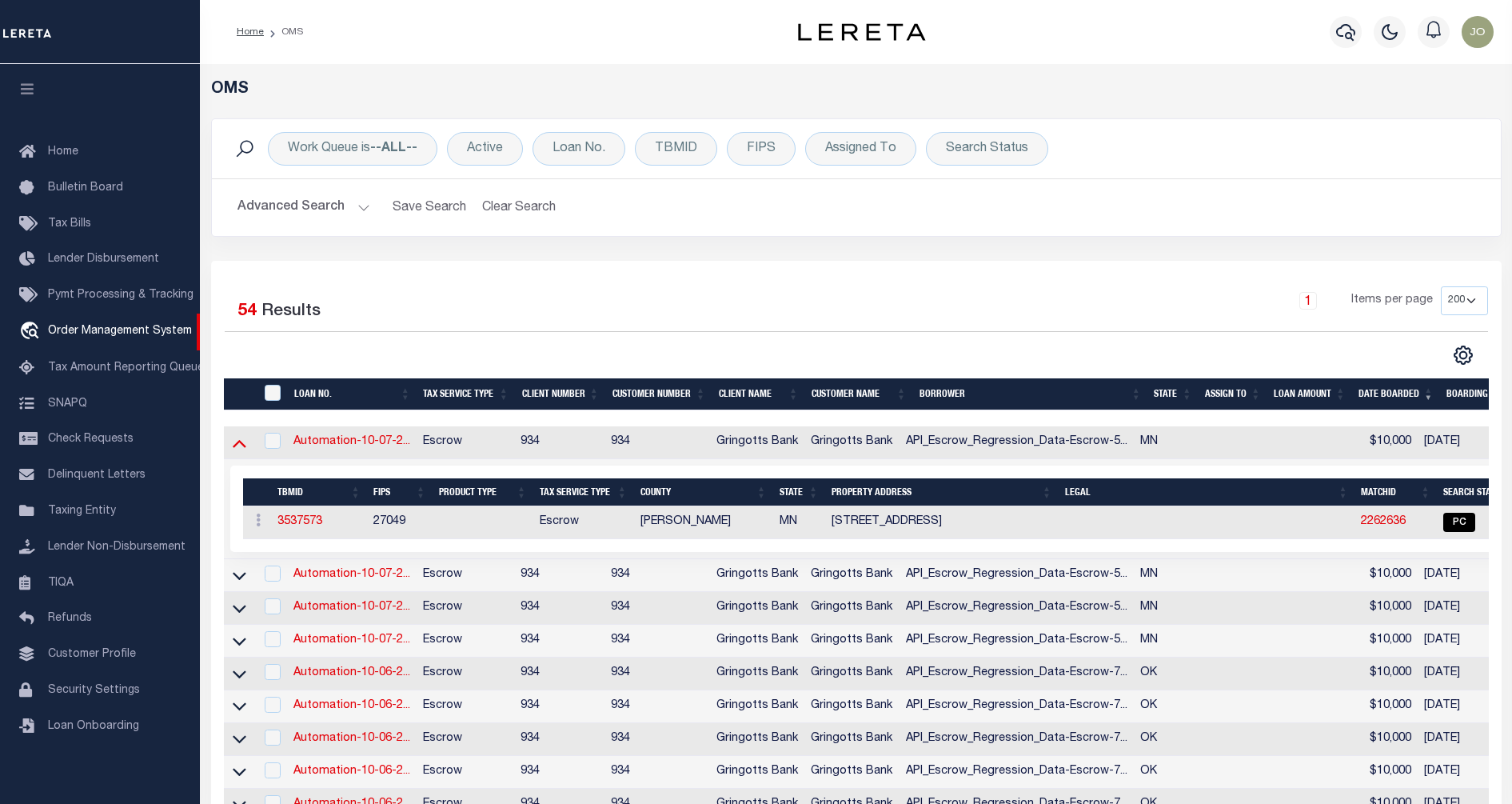
click at [234, 444] on icon at bounding box center [240, 443] width 14 height 17
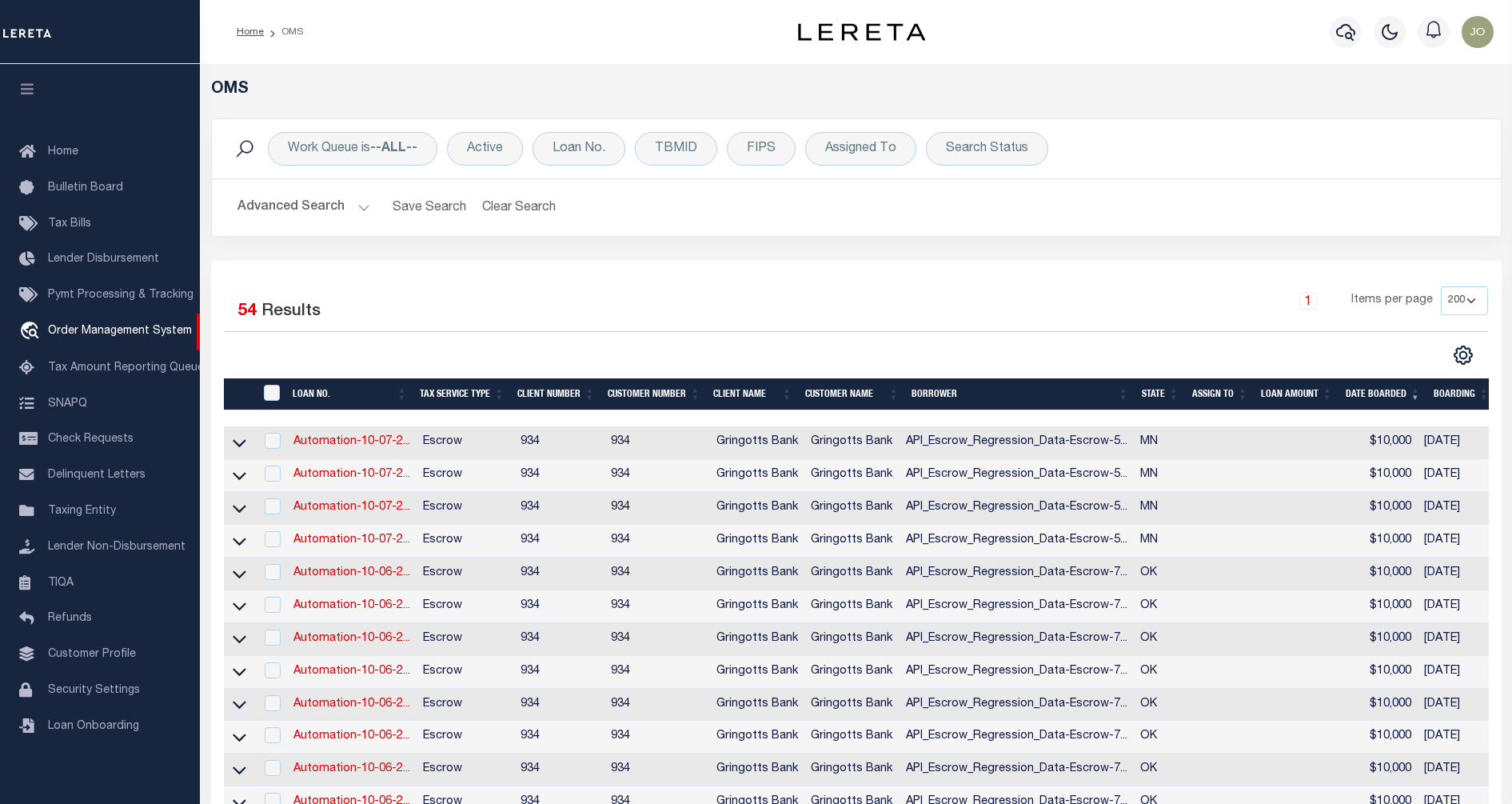
click at [480, 351] on div at bounding box center [540, 355] width 632 height 20
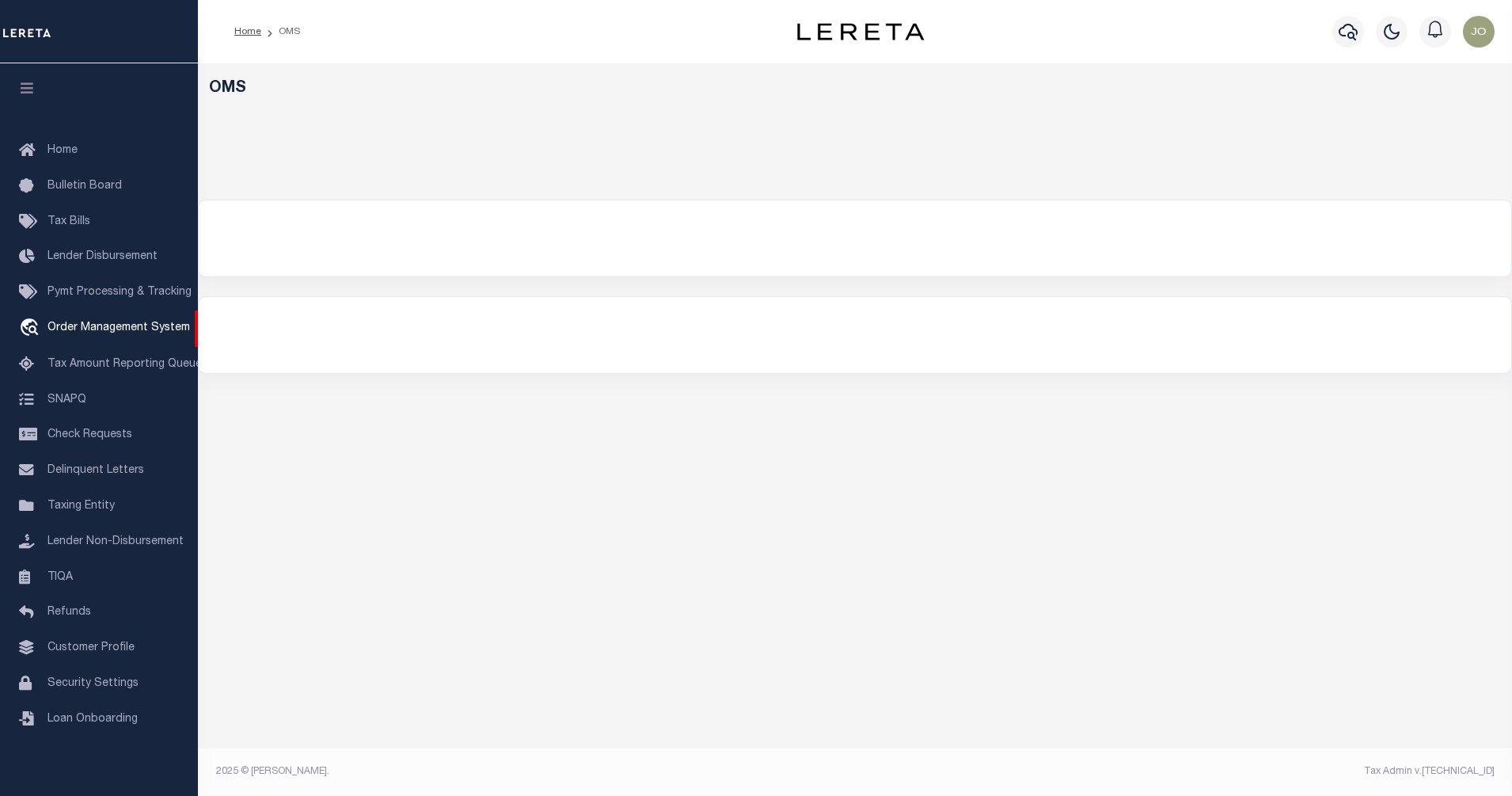
select select "200"
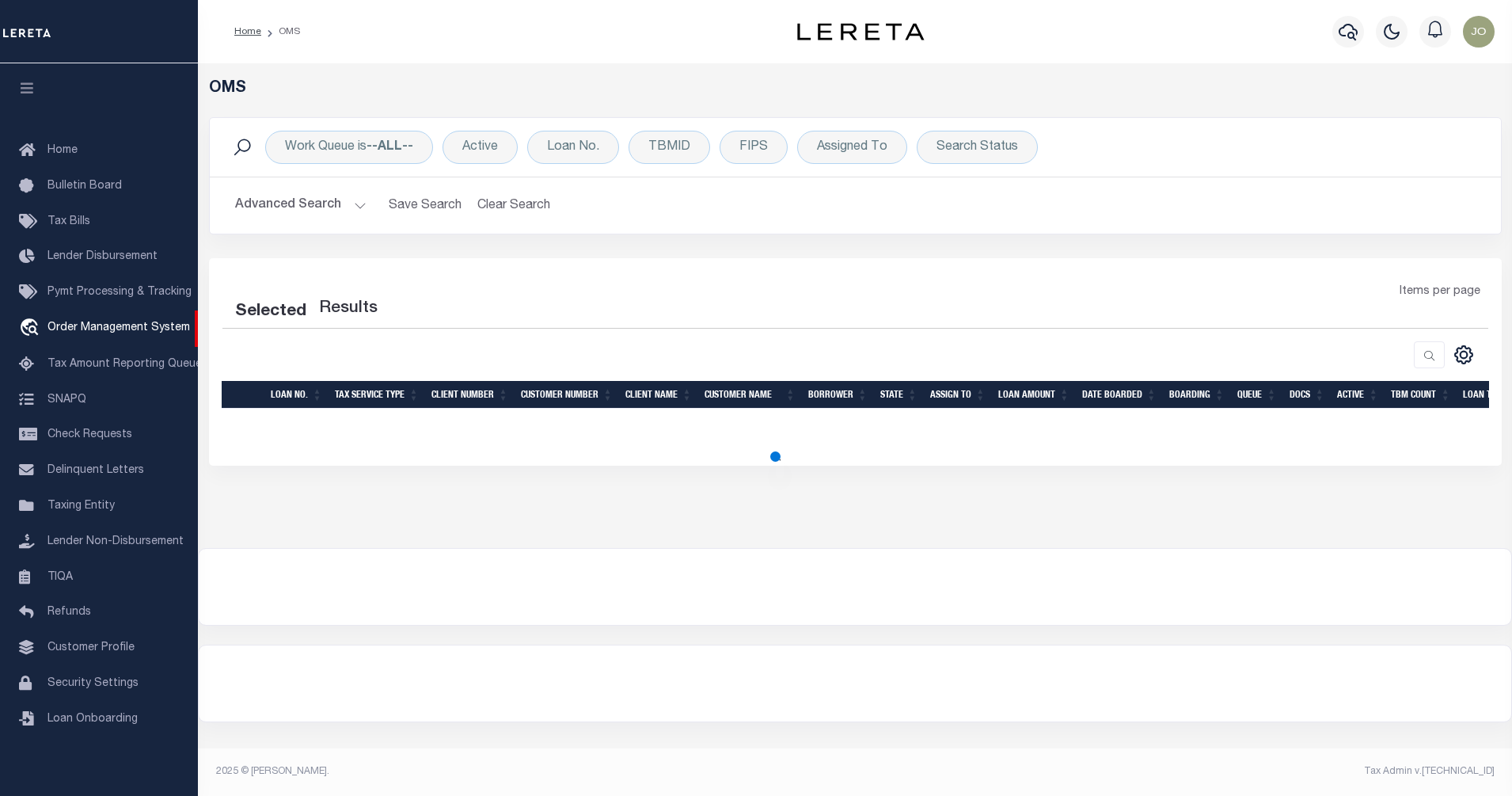
select select "200"
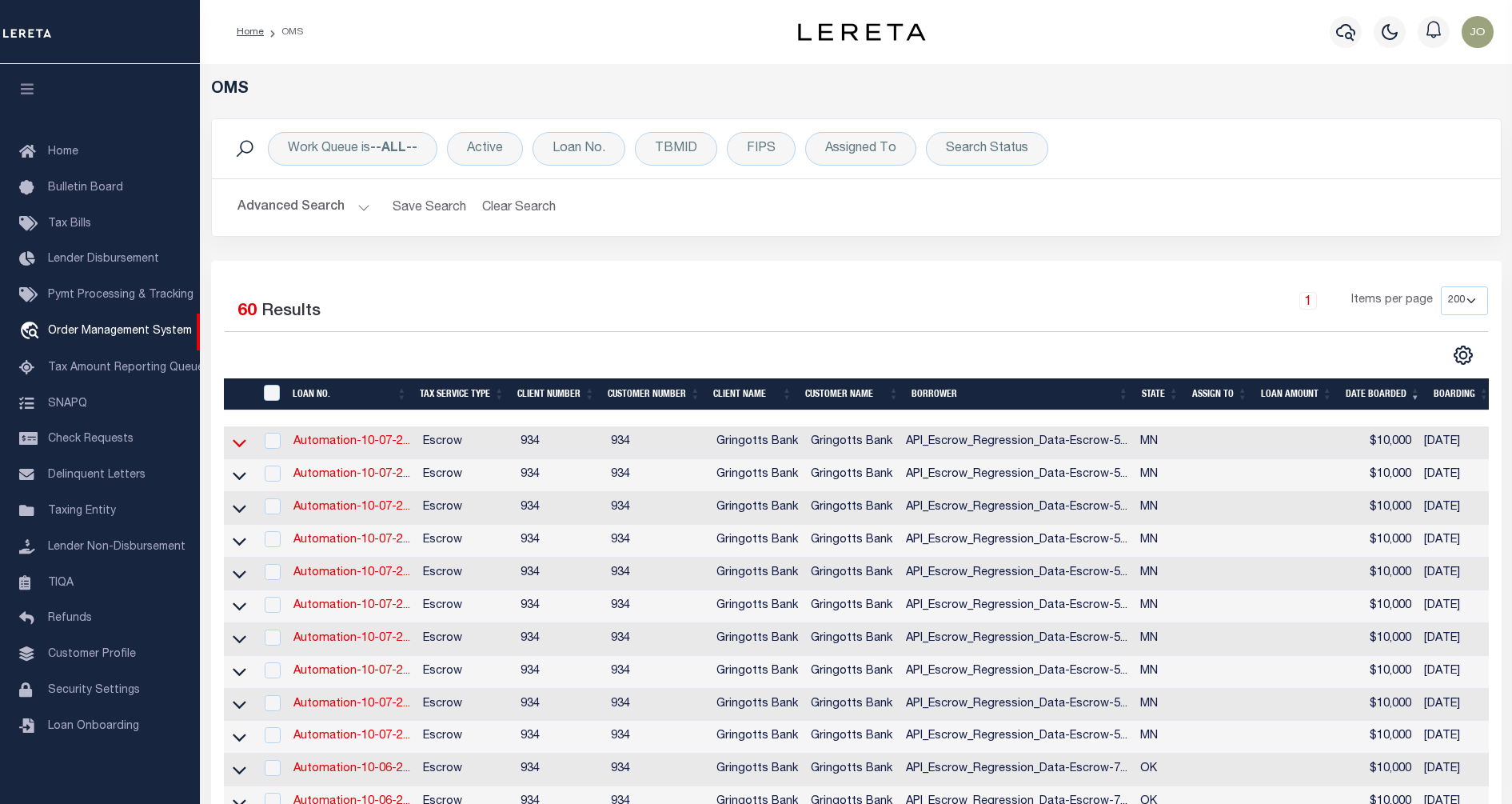
click at [236, 448] on icon at bounding box center [240, 443] width 14 height 17
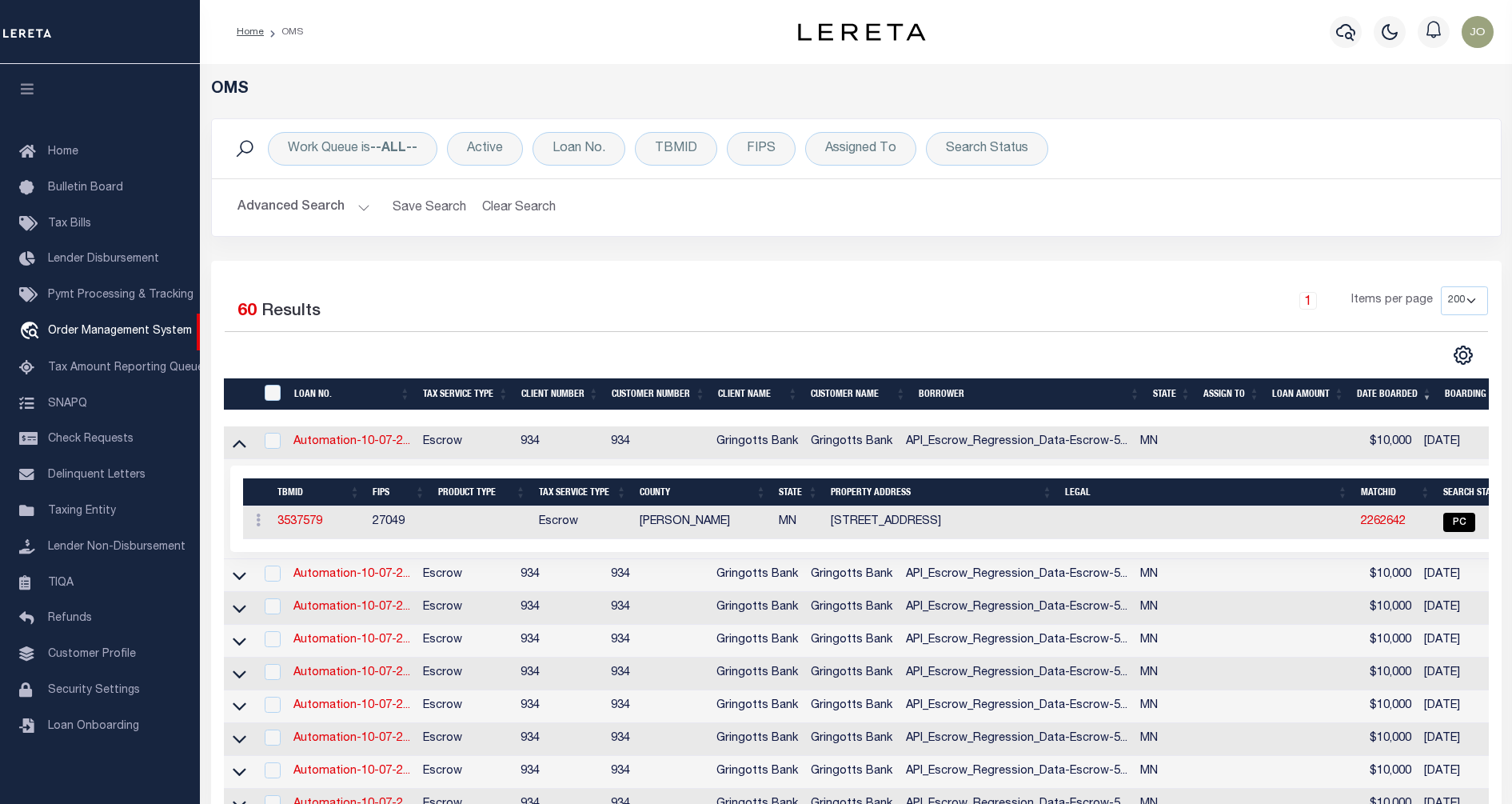
click at [236, 448] on icon at bounding box center [240, 443] width 14 height 8
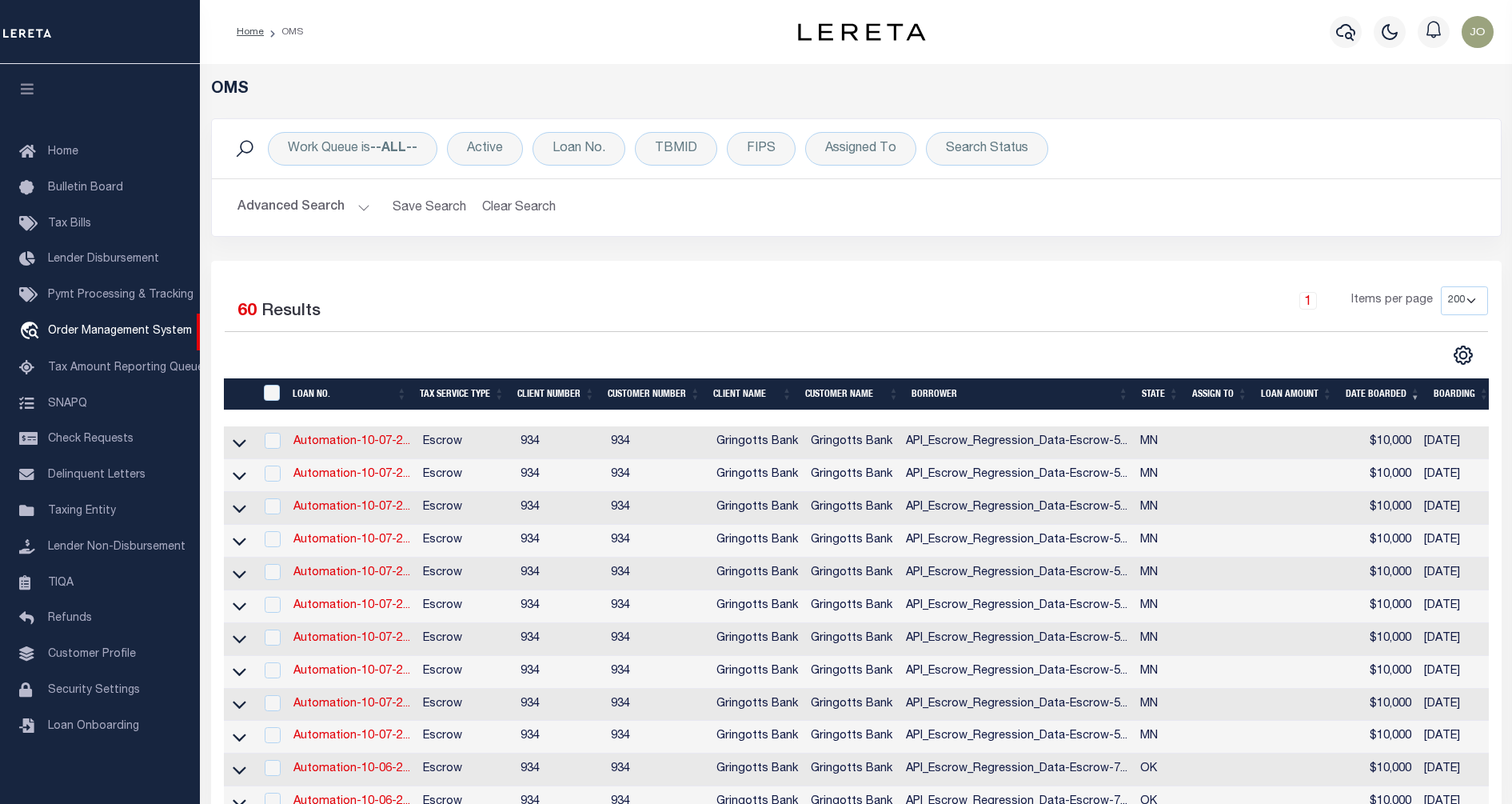
scroll to position [200, 0]
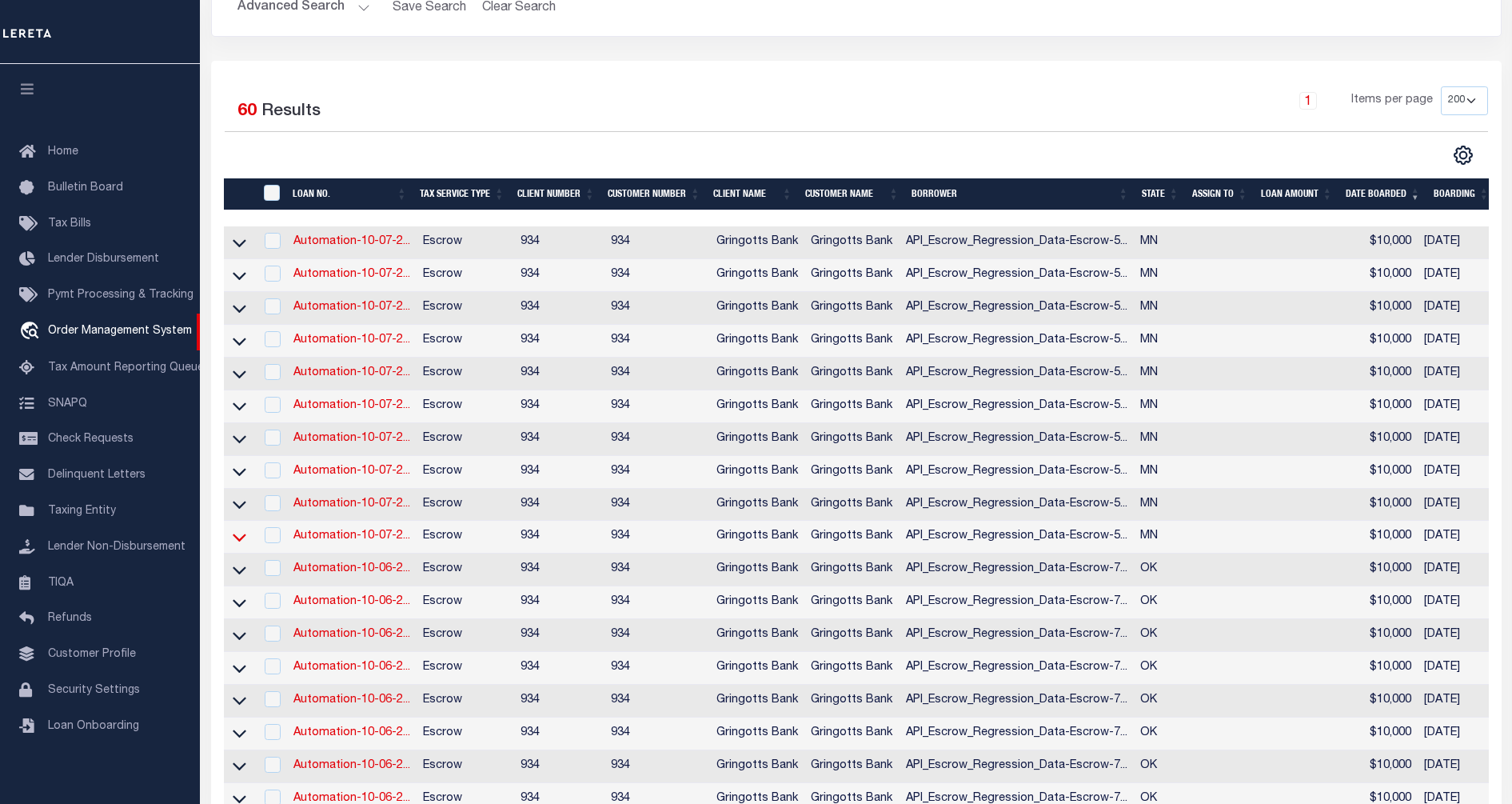
click at [240, 545] on icon at bounding box center [240, 538] width 14 height 17
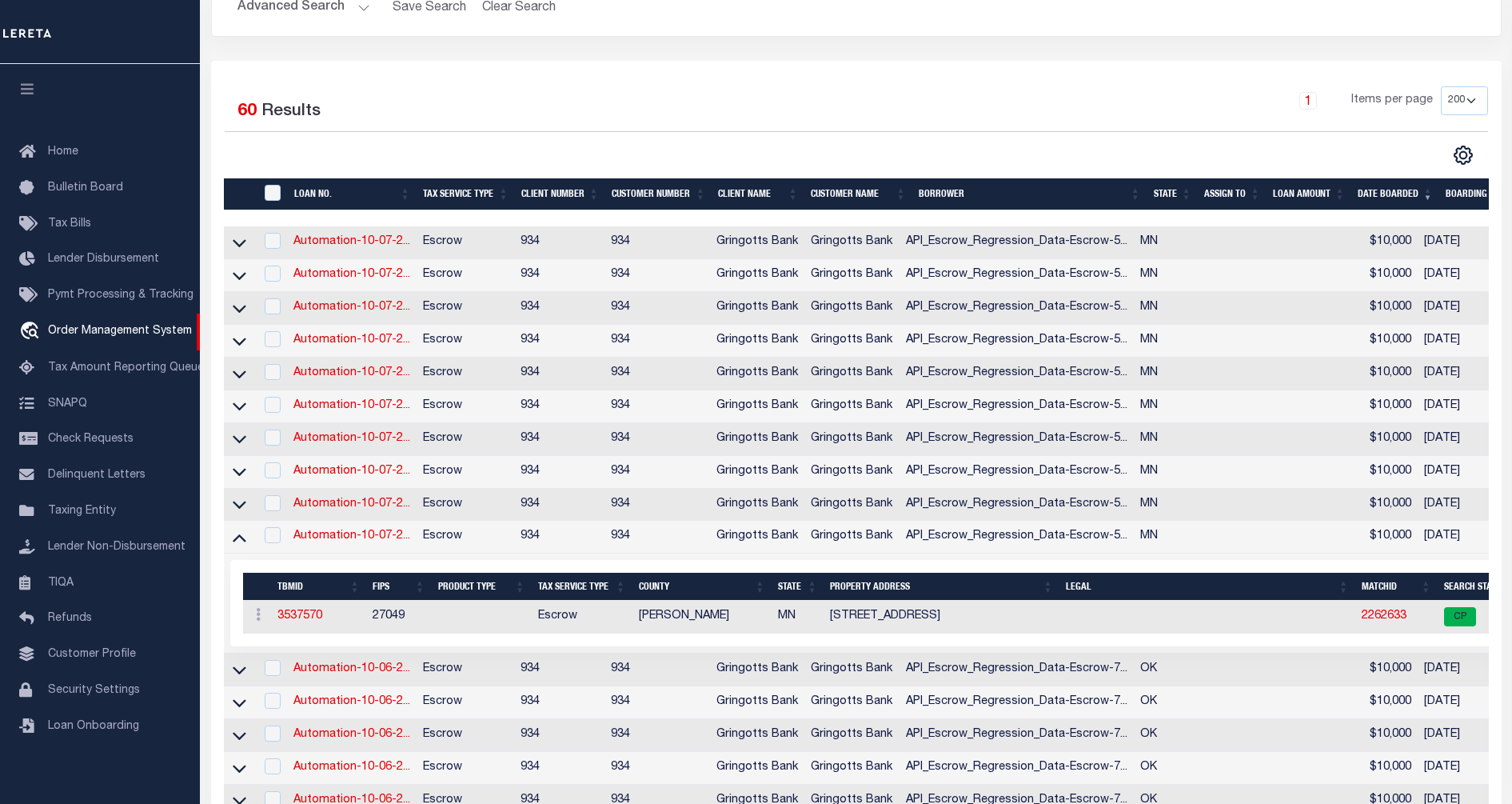
click at [240, 543] on icon at bounding box center [240, 538] width 14 height 8
